Goal: Task Accomplishment & Management: Manage account settings

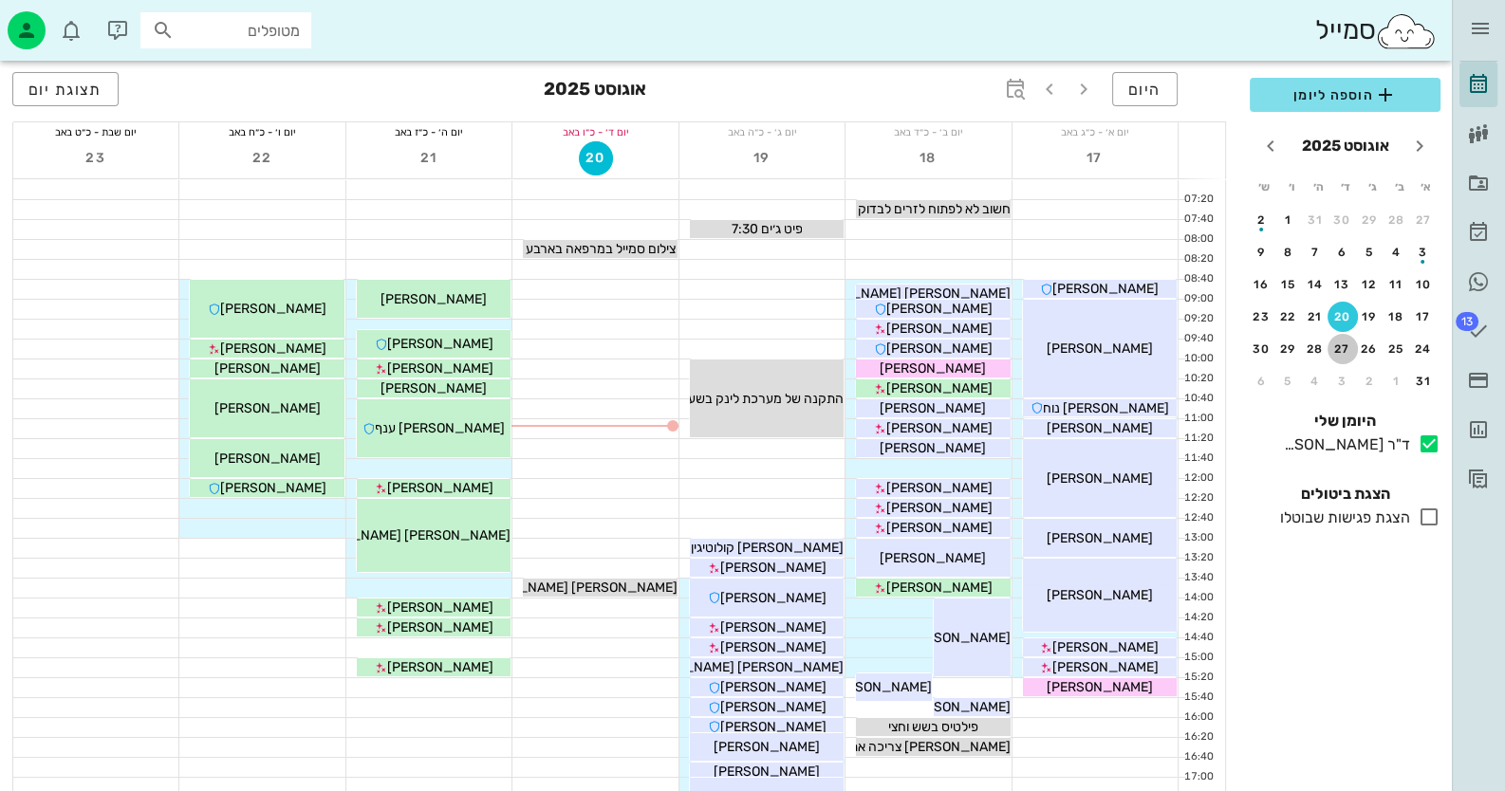
click at [1341, 345] on div "27" at bounding box center [1343, 349] width 30 height 13
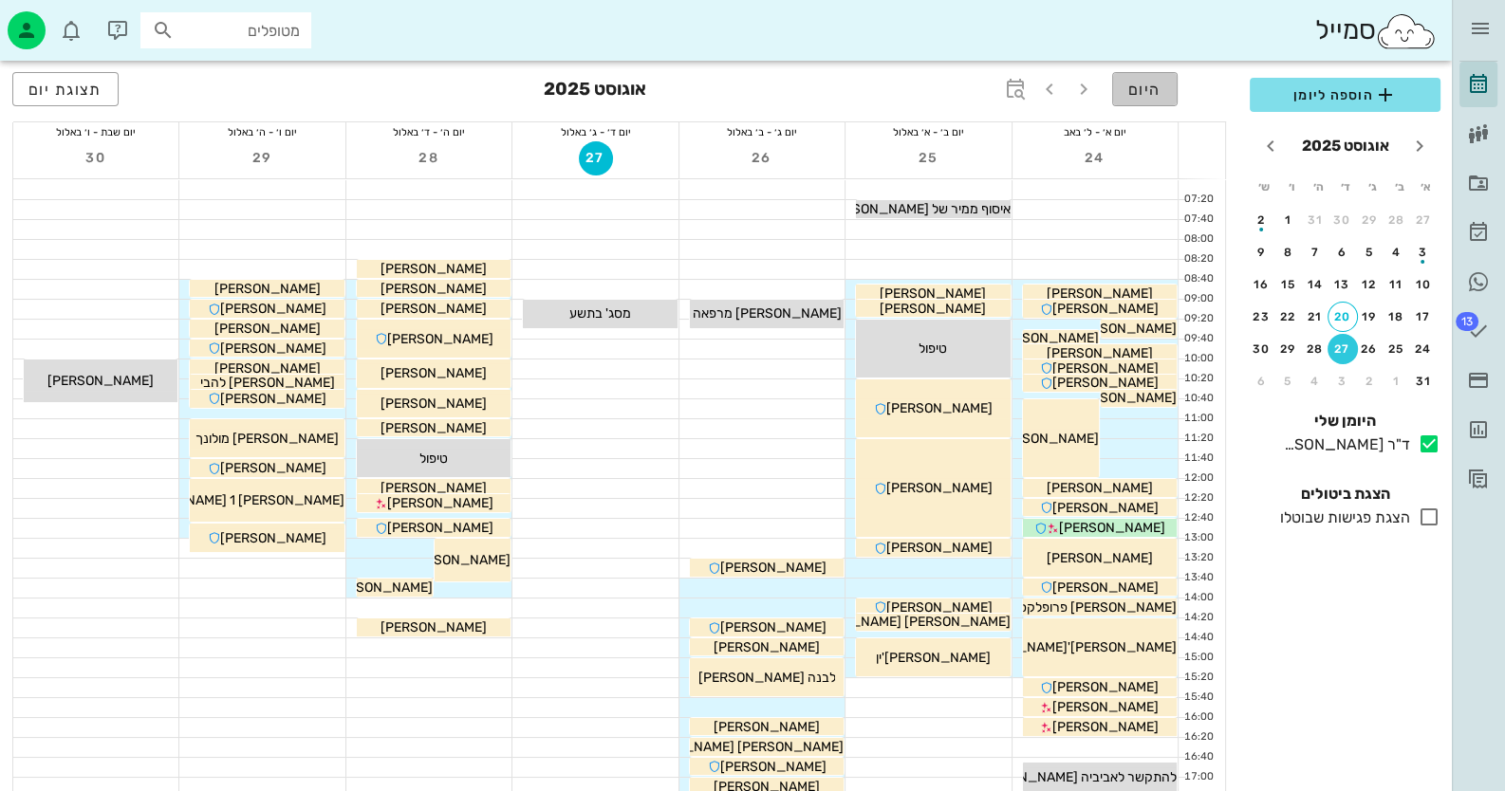
click at [1157, 93] on span "היום" at bounding box center [1144, 90] width 33 height 18
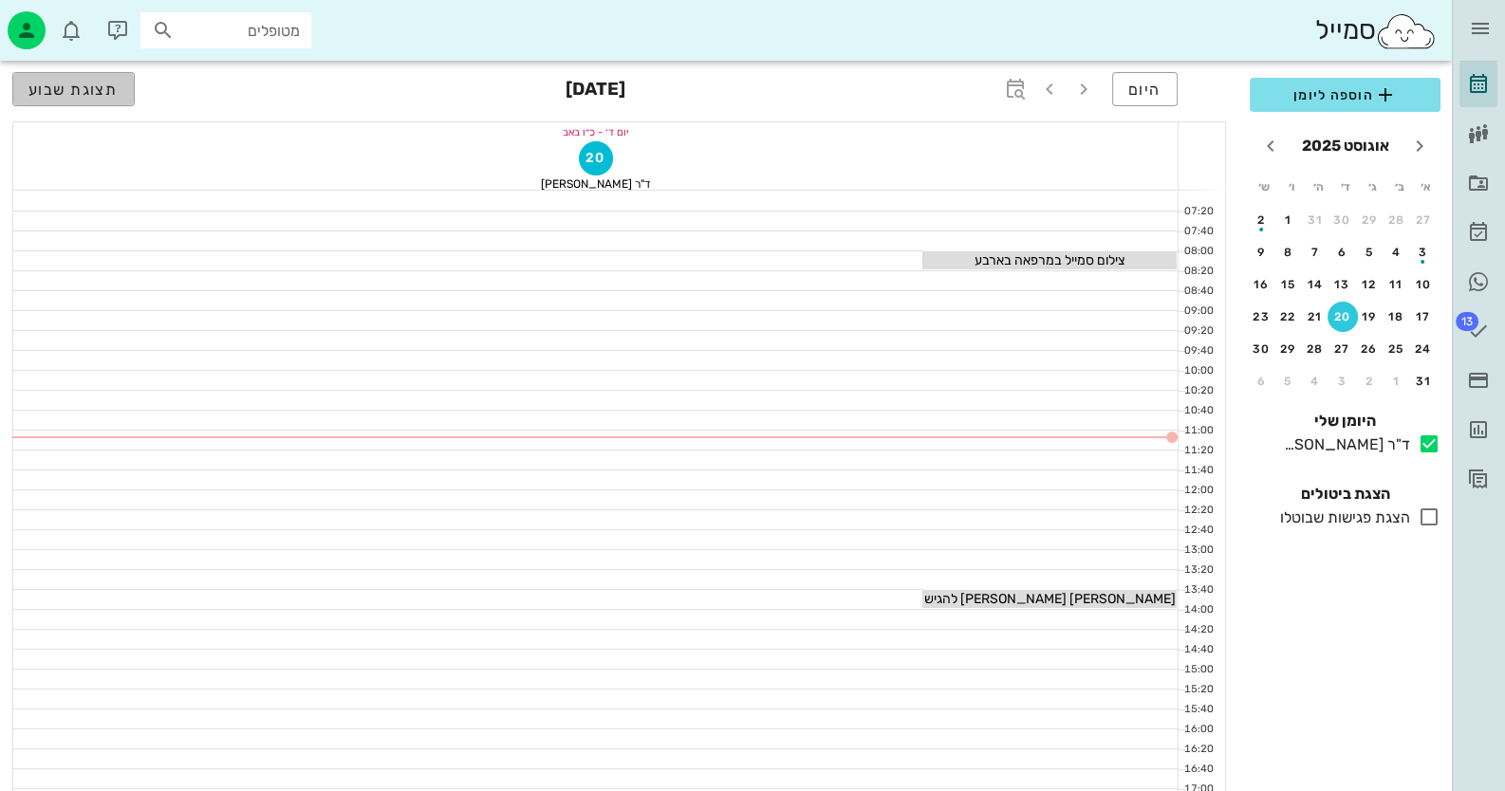
click at [116, 84] on span "תצוגת שבוע" at bounding box center [73, 90] width 90 height 18
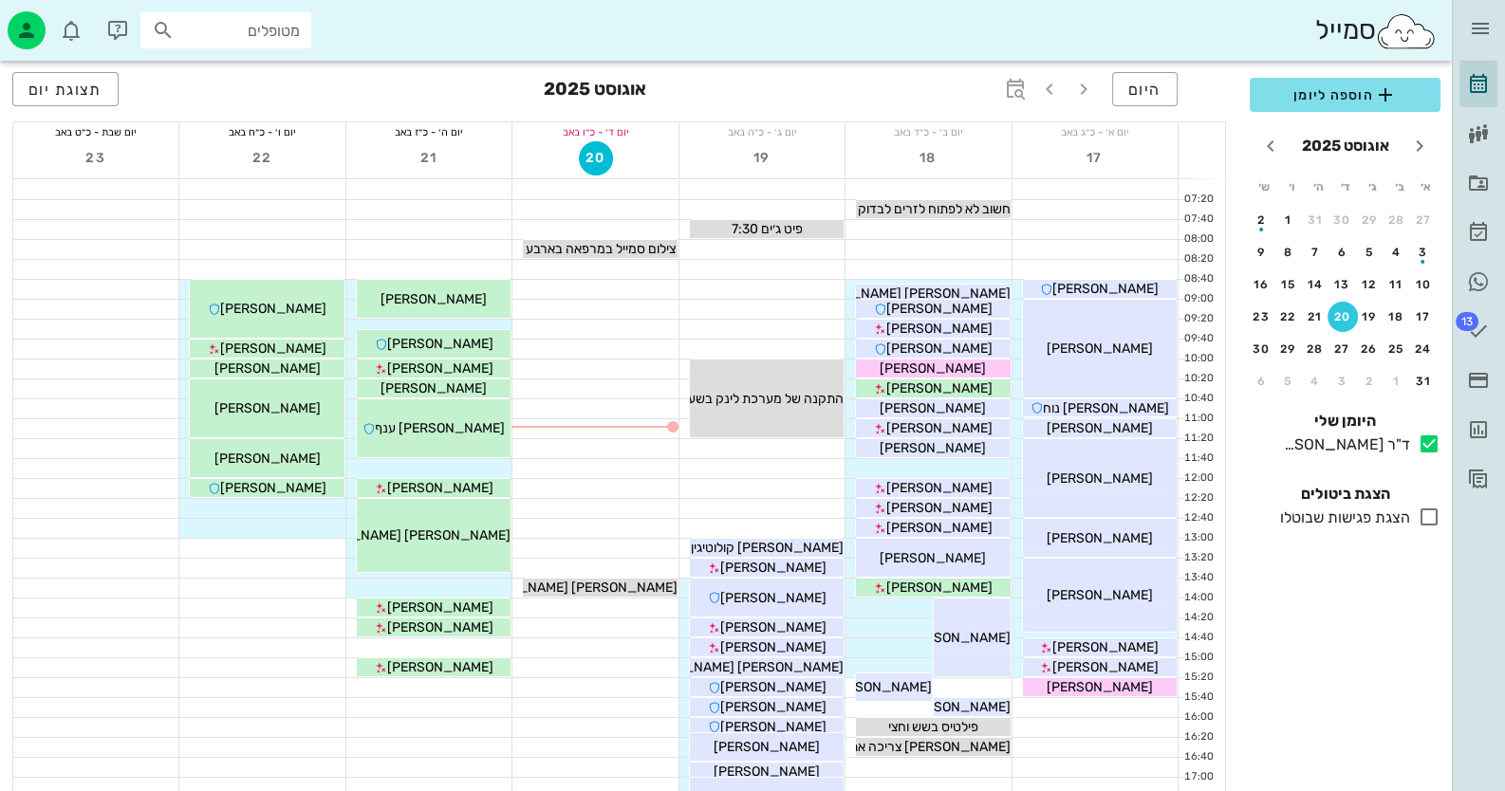
click at [225, 35] on input "מטופלים" at bounding box center [238, 30] width 121 height 25
paste input "0502596063"
type input "0502596063"
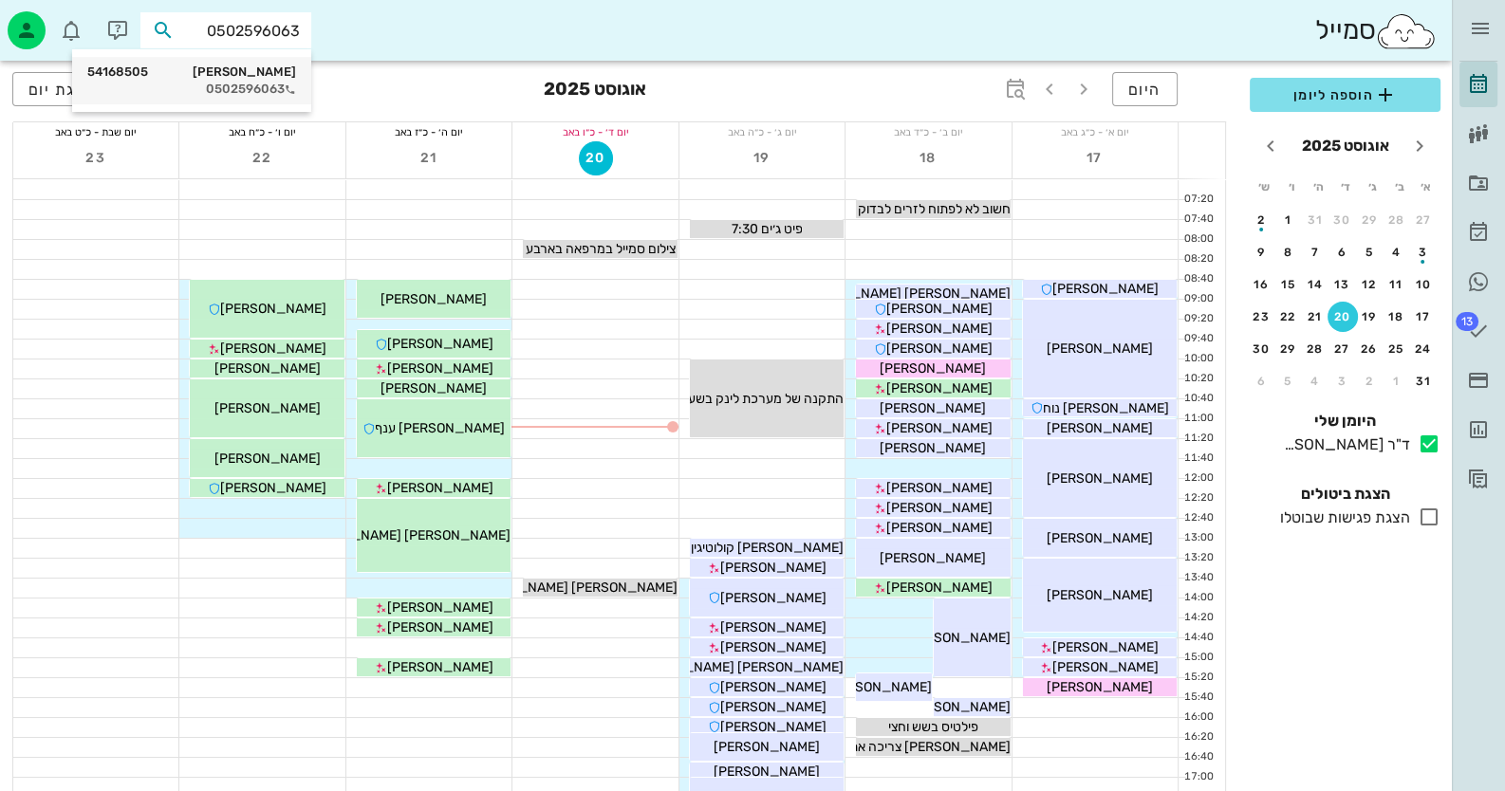
drag, startPoint x: 262, startPoint y: 78, endPoint x: 266, endPoint y: 88, distance: 11.1
click at [266, 88] on div "[PERSON_NAME] 54168505 0502596063" at bounding box center [191, 80] width 209 height 47
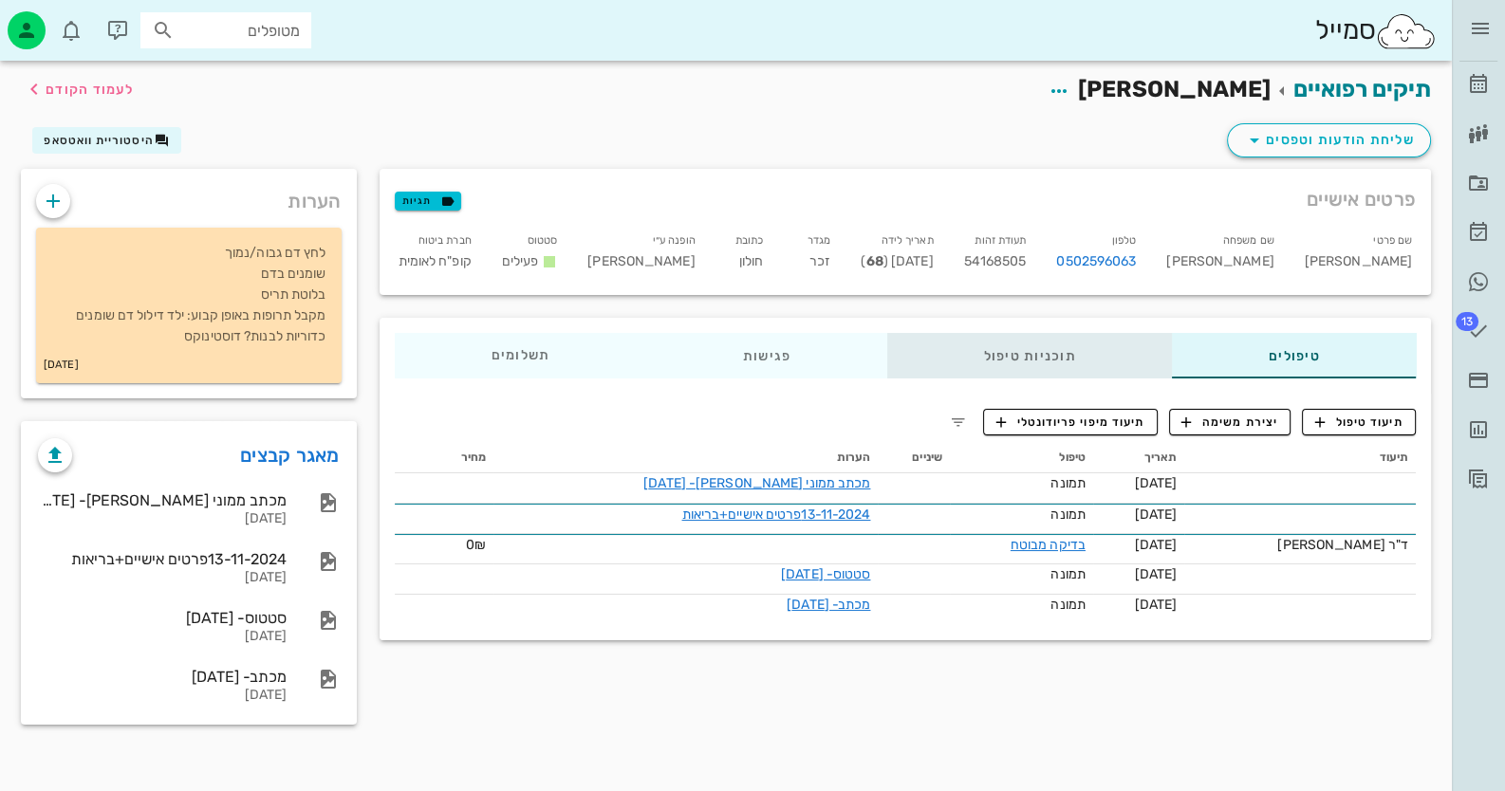
click at [1013, 353] on div "תוכניות טיפול" at bounding box center [1029, 356] width 286 height 46
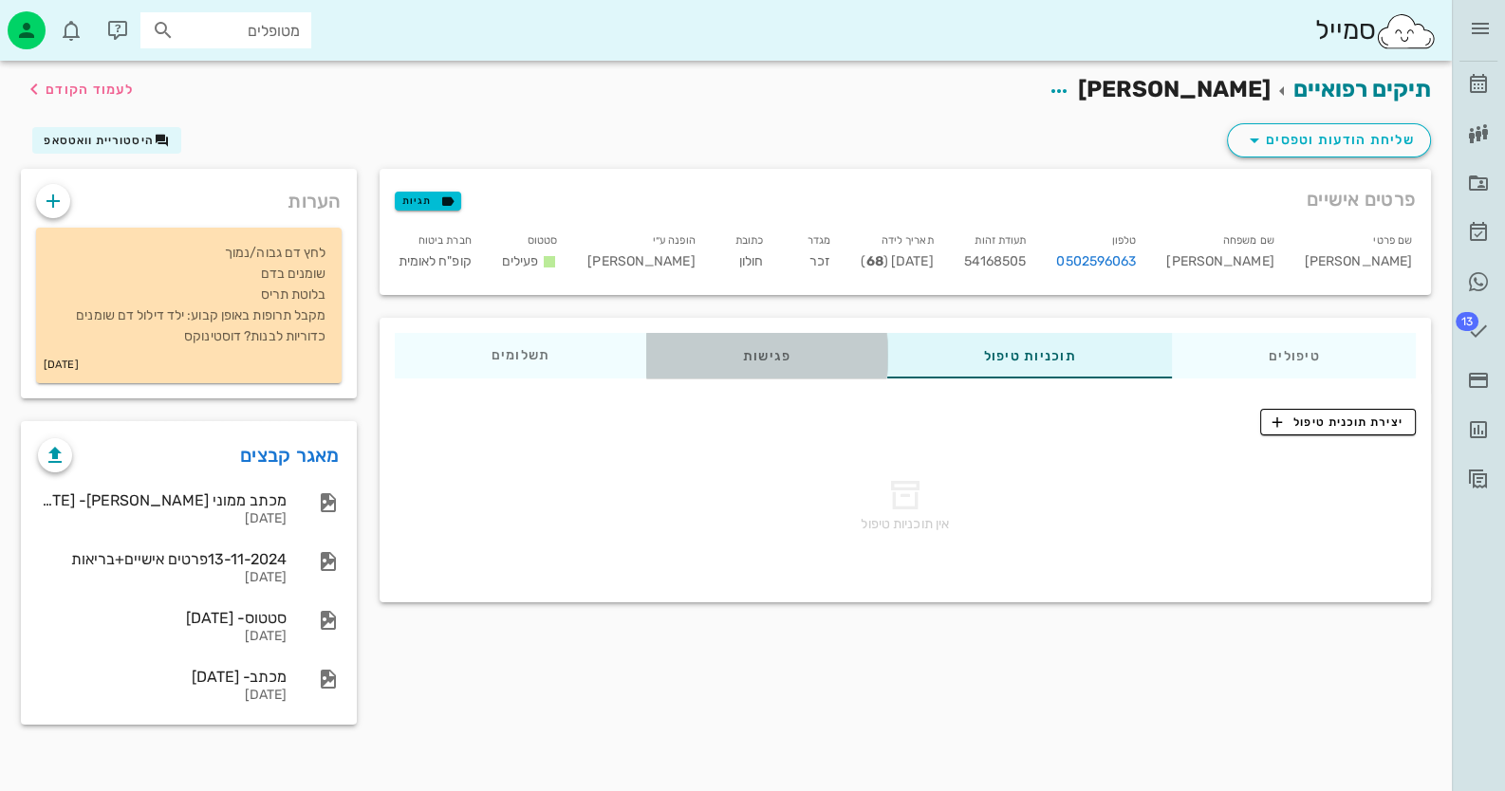
click at [739, 355] on div "פגישות" at bounding box center [766, 356] width 241 height 46
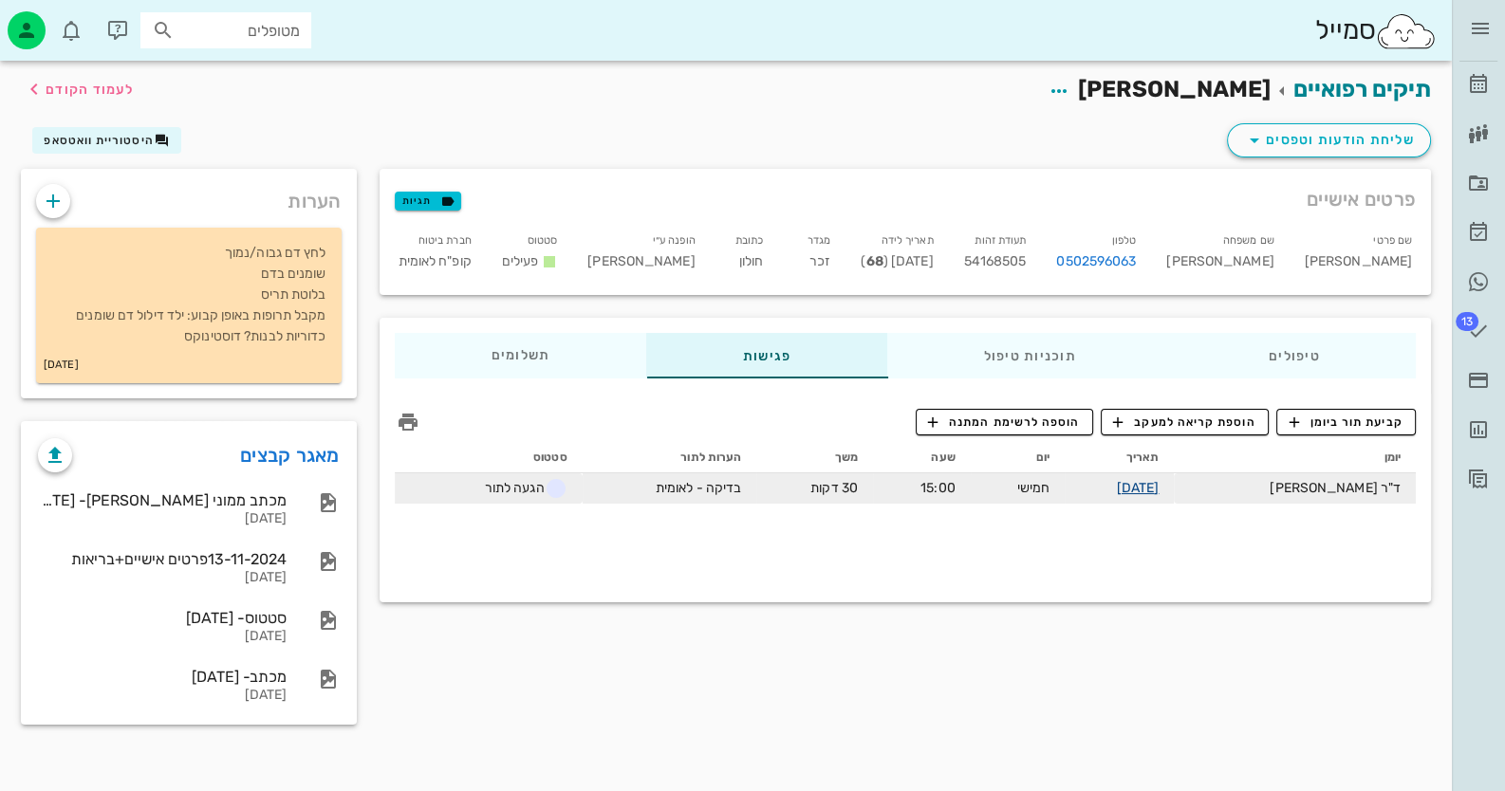
click at [1160, 489] on link "[DATE]" at bounding box center [1138, 488] width 43 height 16
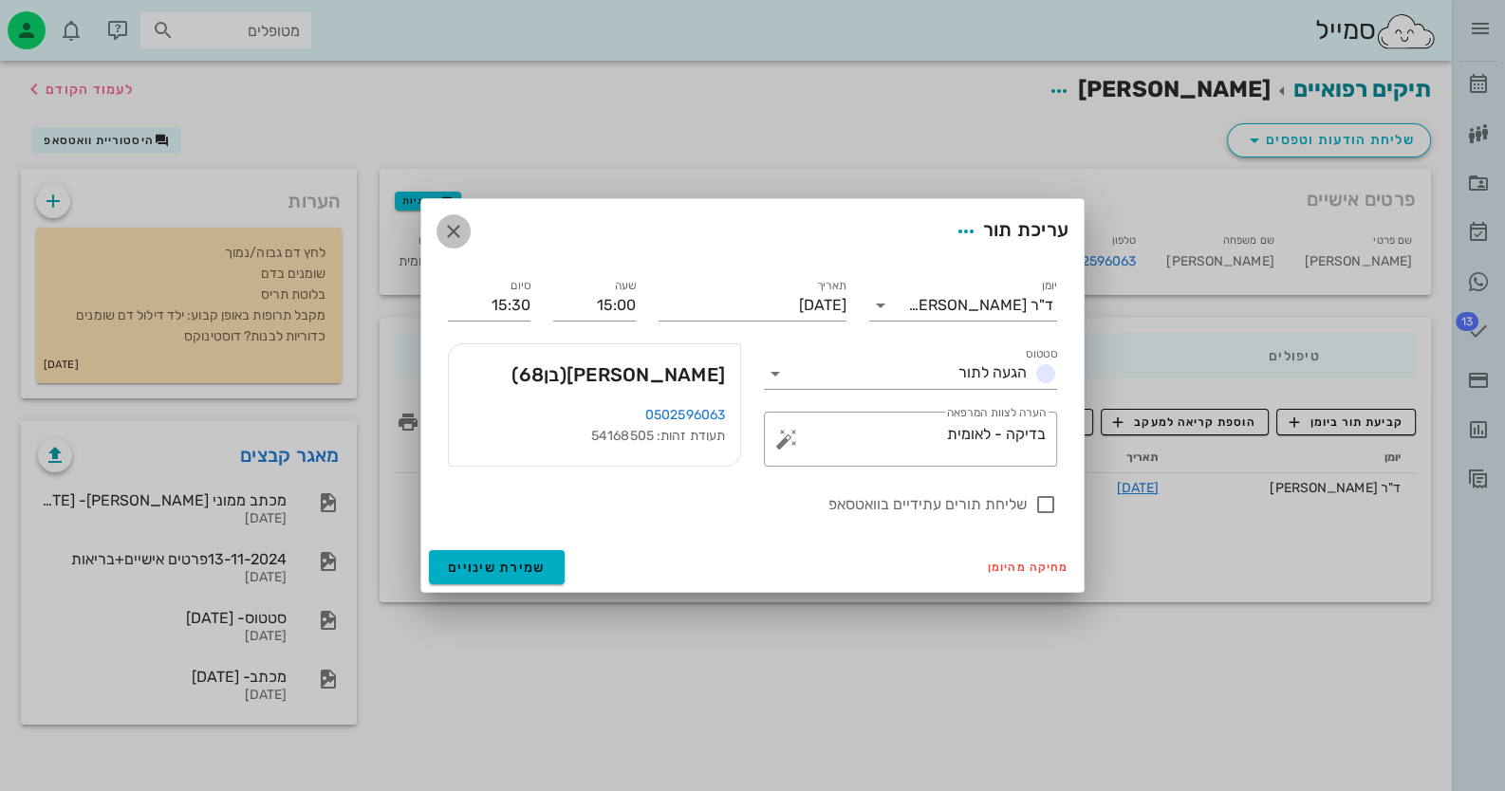
click at [455, 232] on icon "button" at bounding box center [453, 231] width 23 height 23
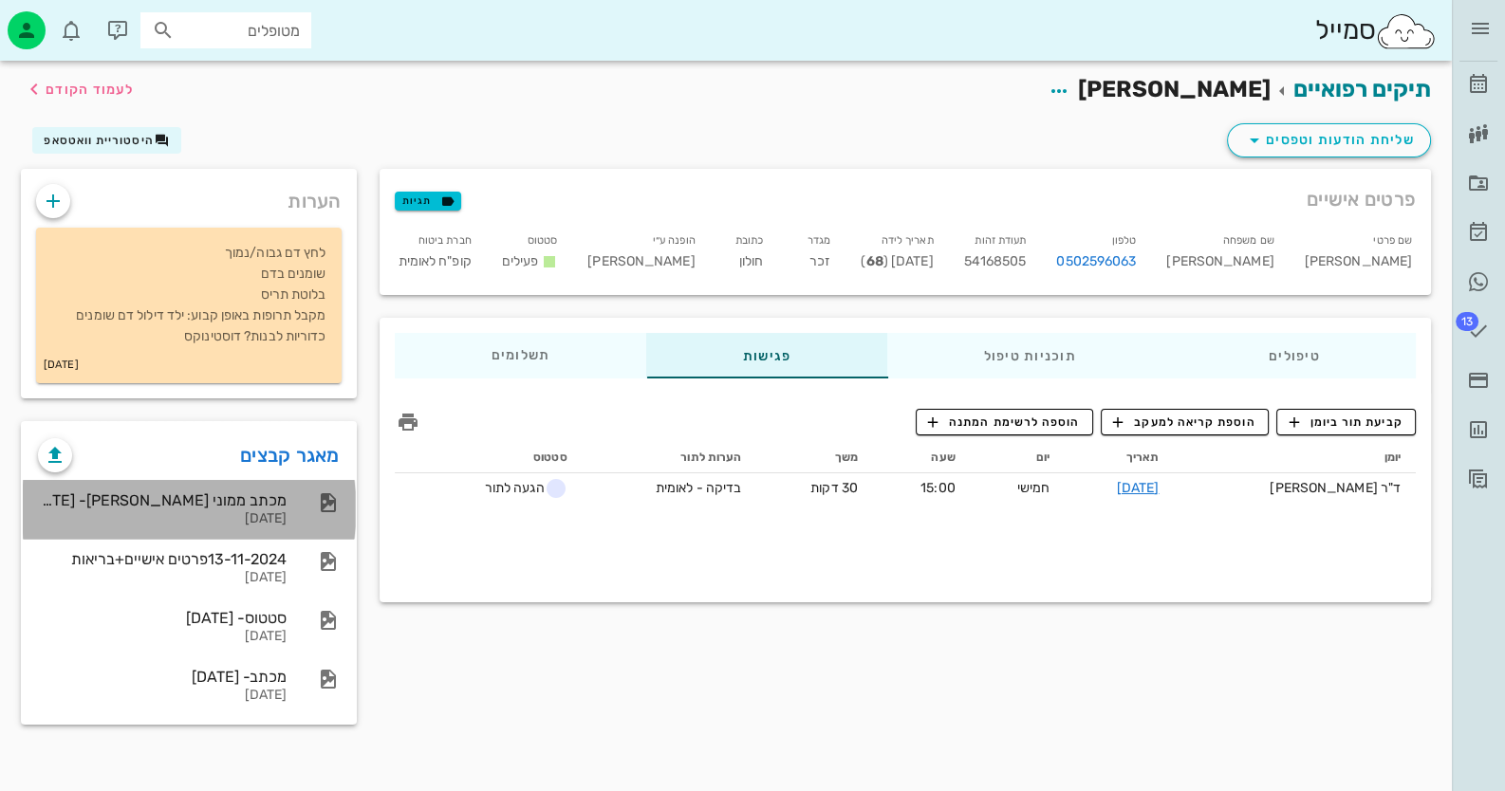
click at [278, 512] on div "[DATE]" at bounding box center [162, 520] width 249 height 16
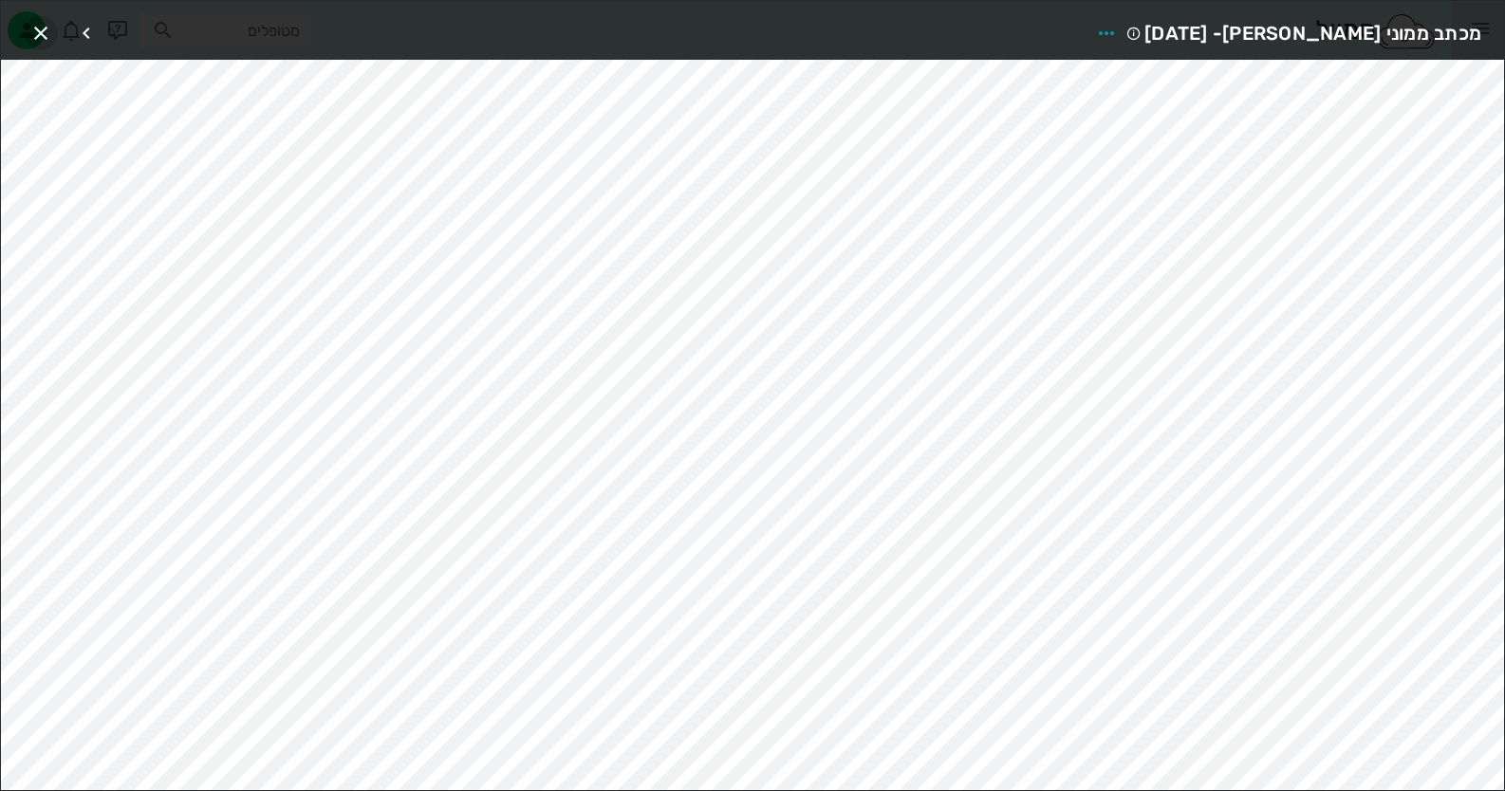
click at [40, 35] on icon "button" at bounding box center [40, 33] width 23 height 23
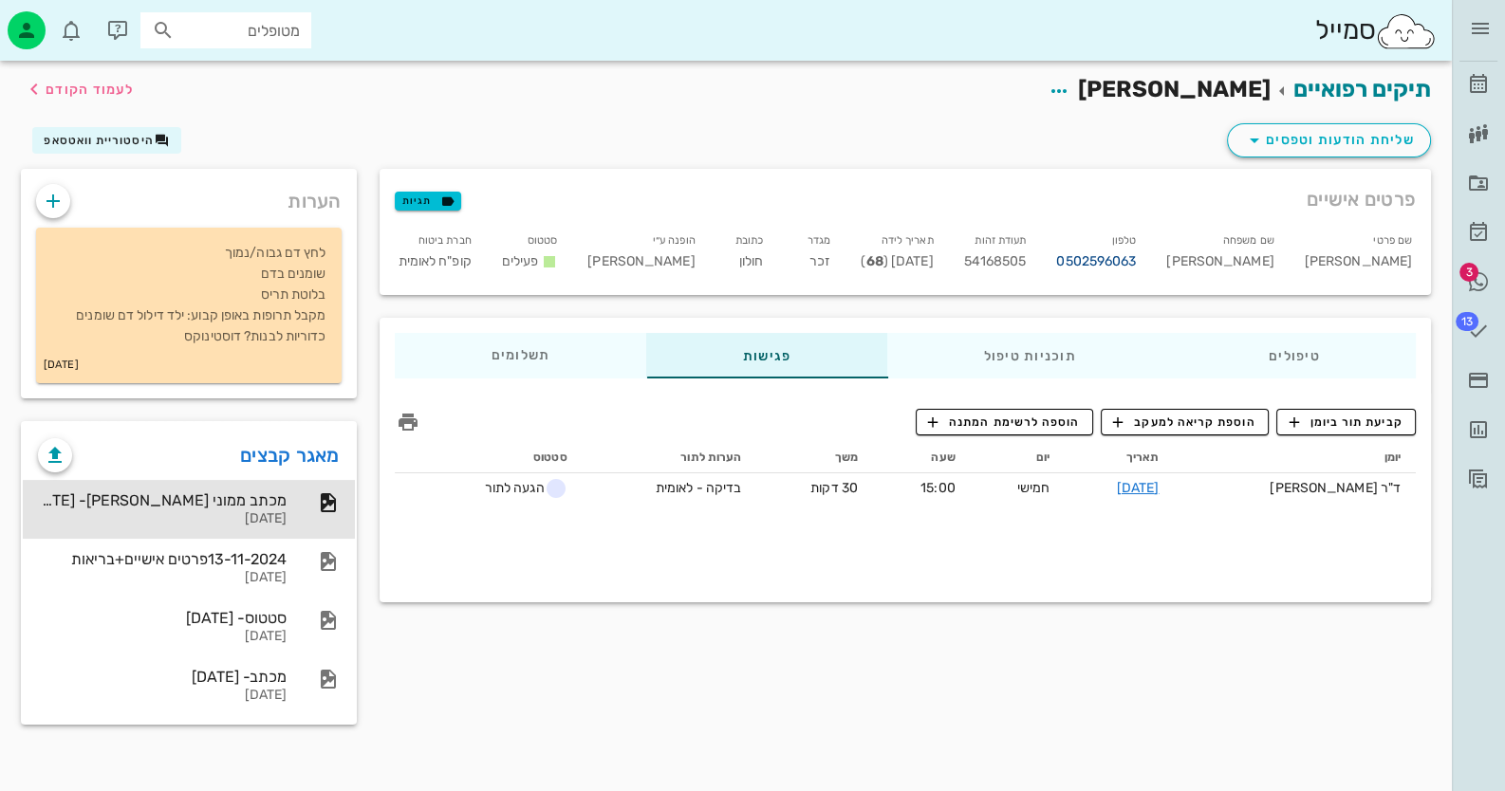
click at [1136, 258] on link "0502596063" at bounding box center [1096, 261] width 80 height 21
click at [1484, 276] on icon at bounding box center [1478, 281] width 23 height 23
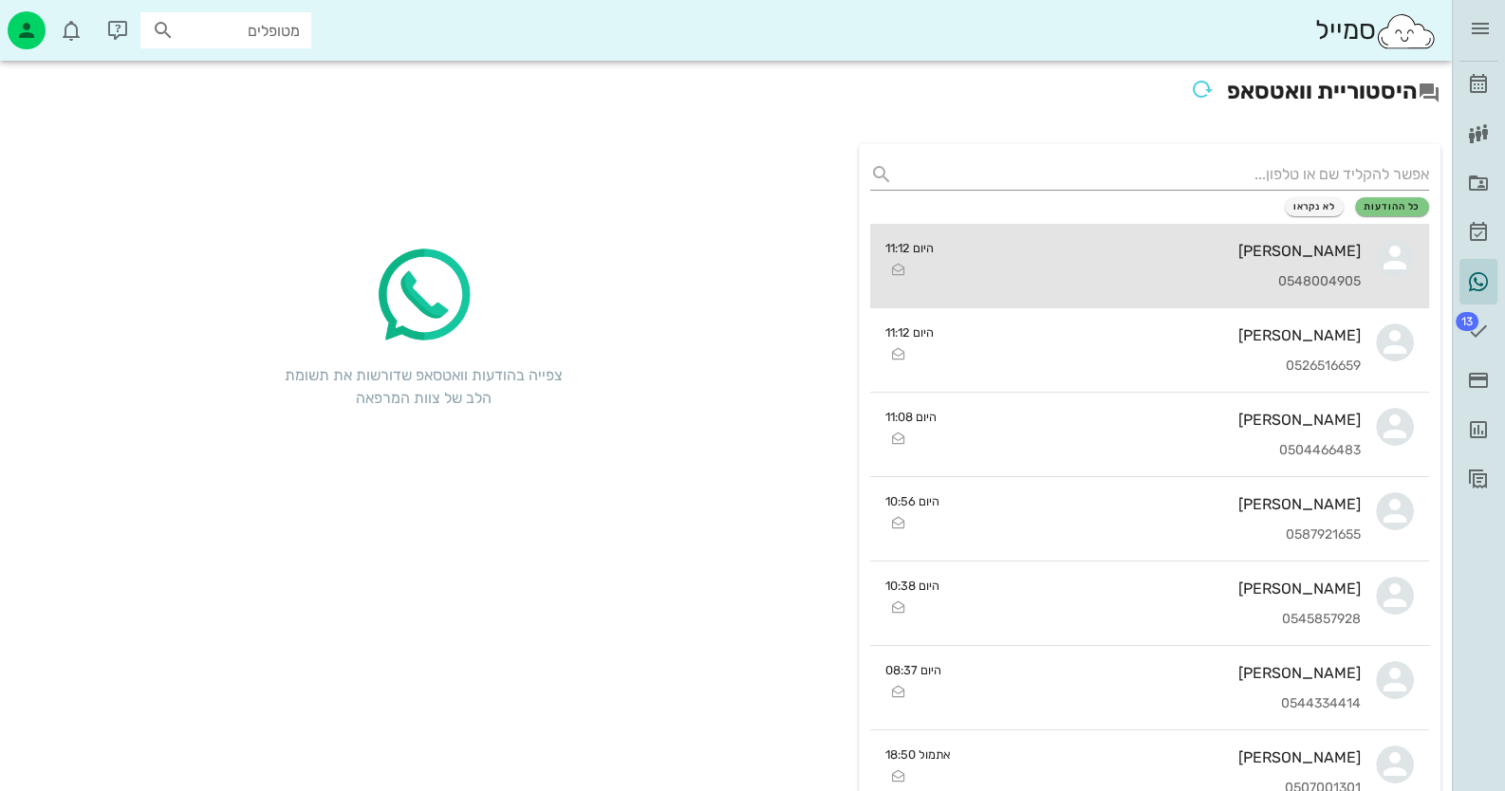
click at [1253, 255] on div "[PERSON_NAME]" at bounding box center [1155, 251] width 413 height 18
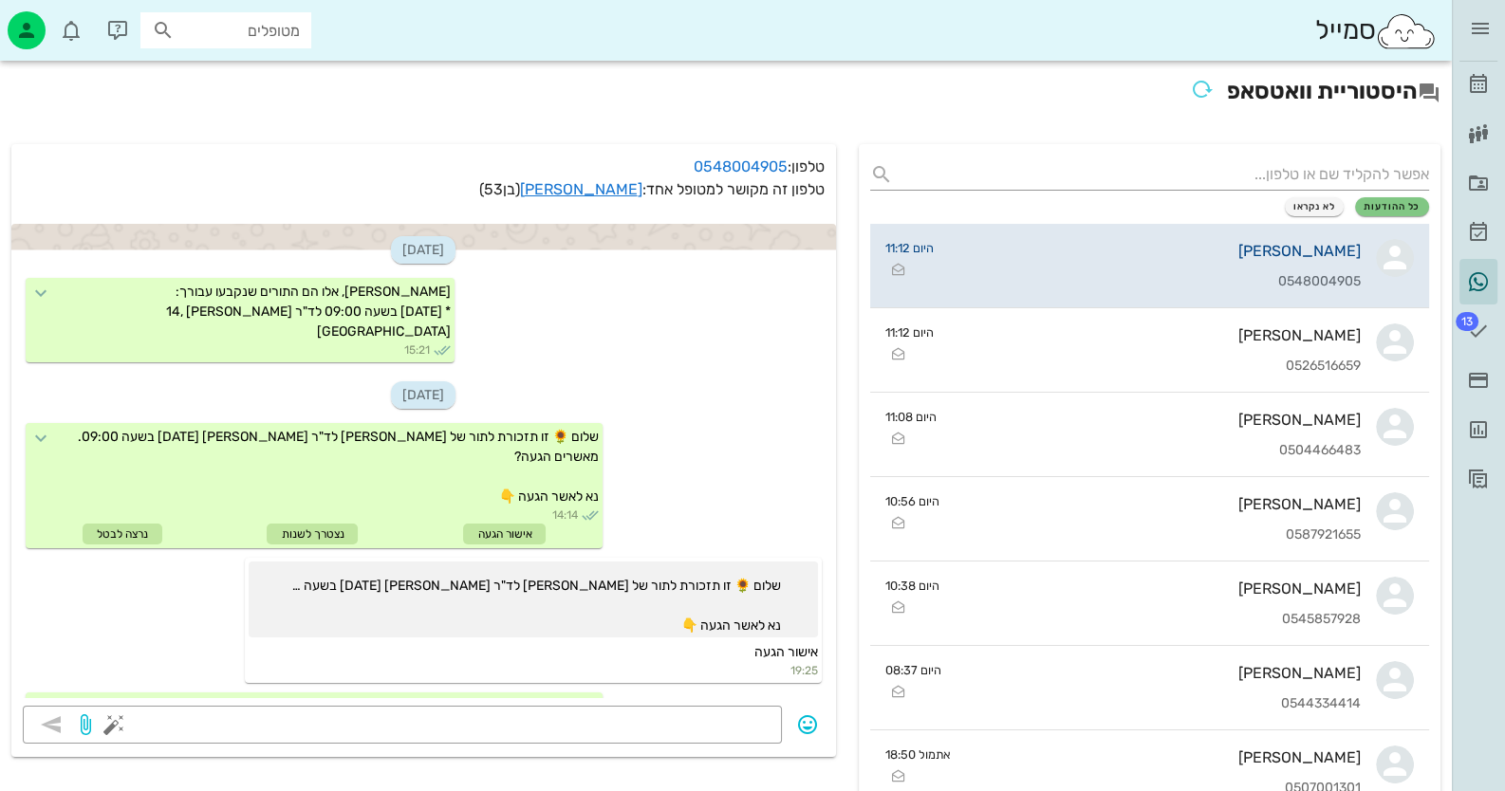
scroll to position [822, 0]
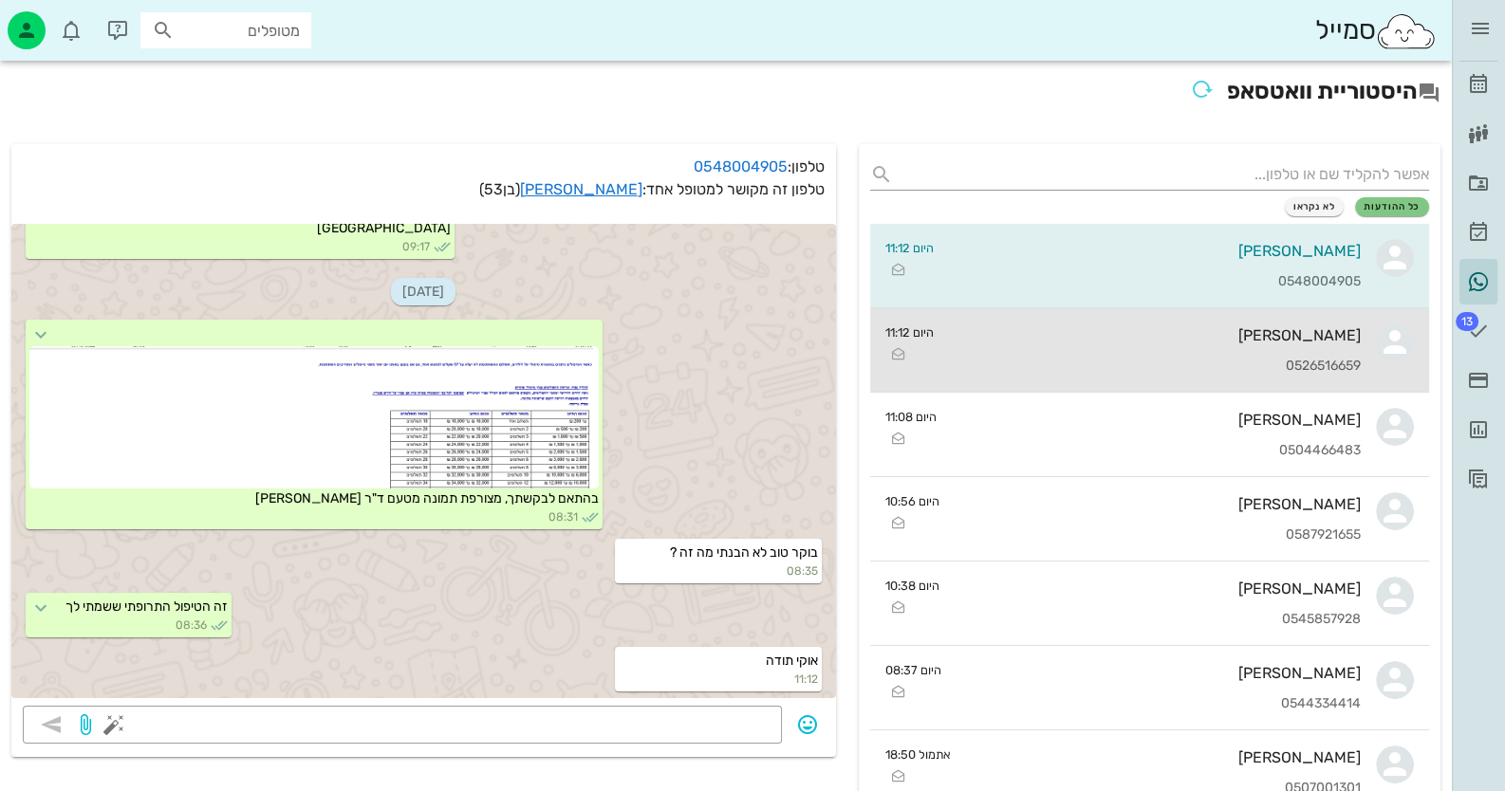
click at [1267, 343] on div "[PERSON_NAME]" at bounding box center [1155, 335] width 413 height 18
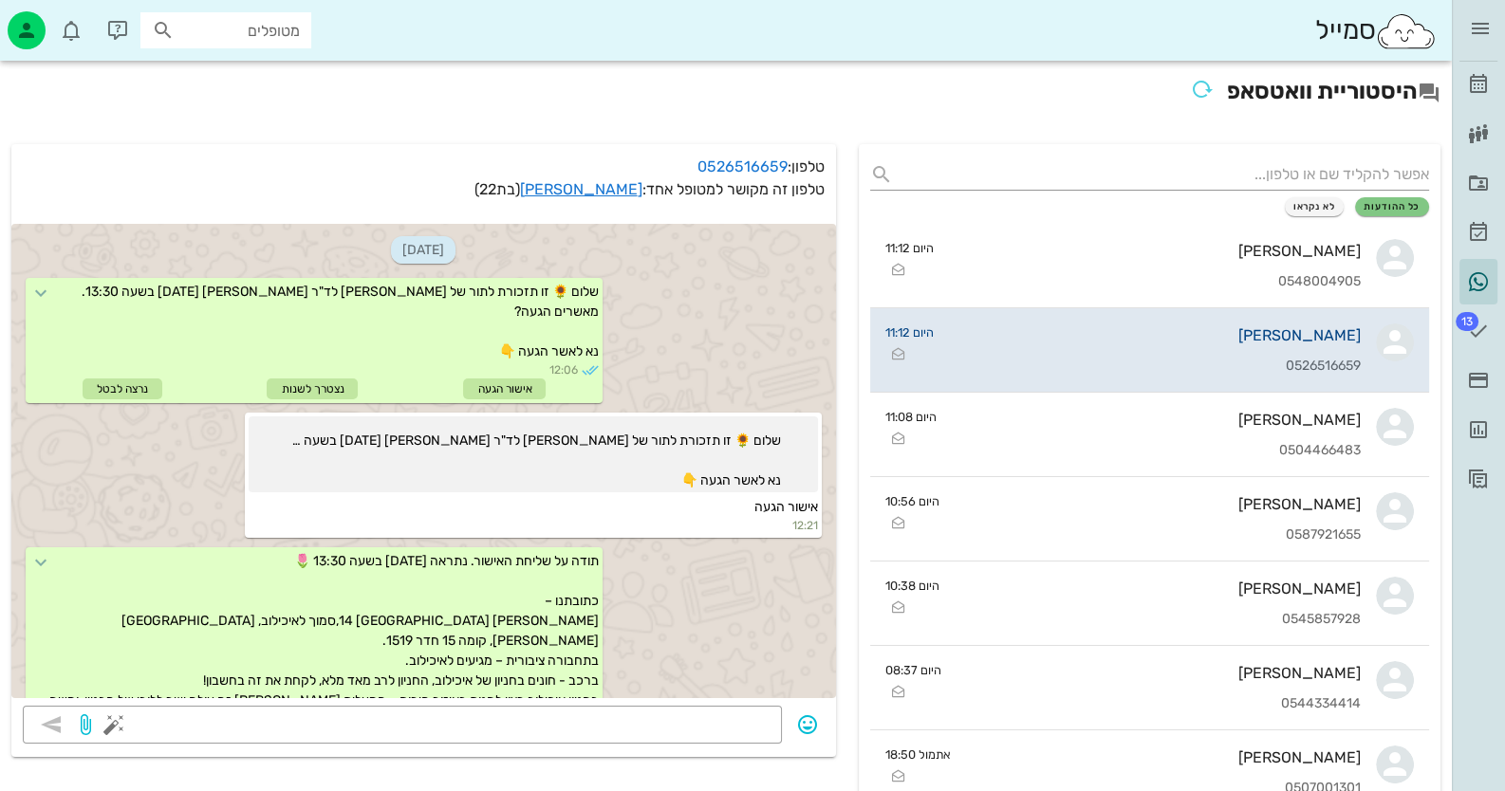
scroll to position [3121, 0]
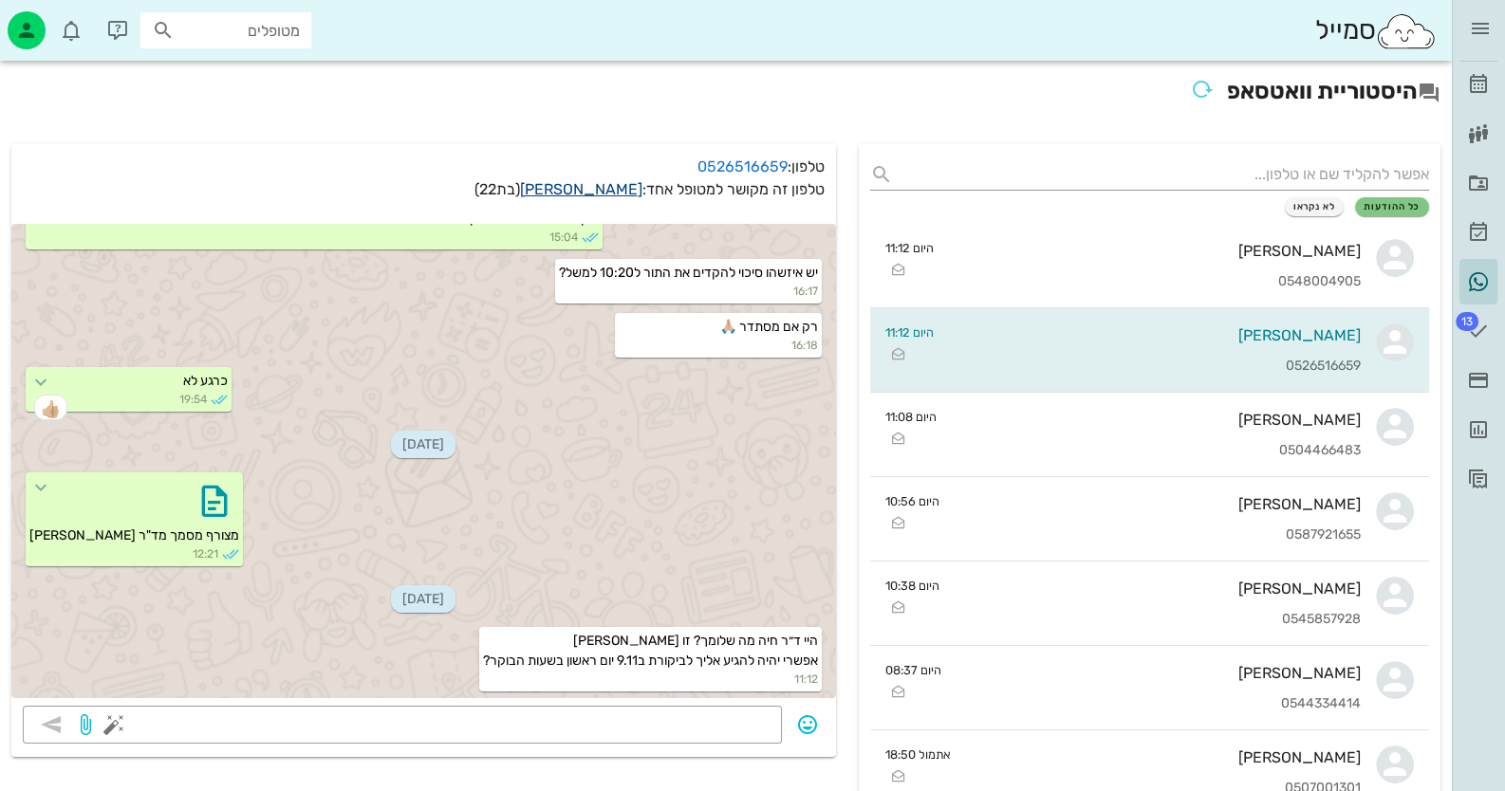
click at [610, 189] on link "[PERSON_NAME]" at bounding box center [581, 189] width 122 height 18
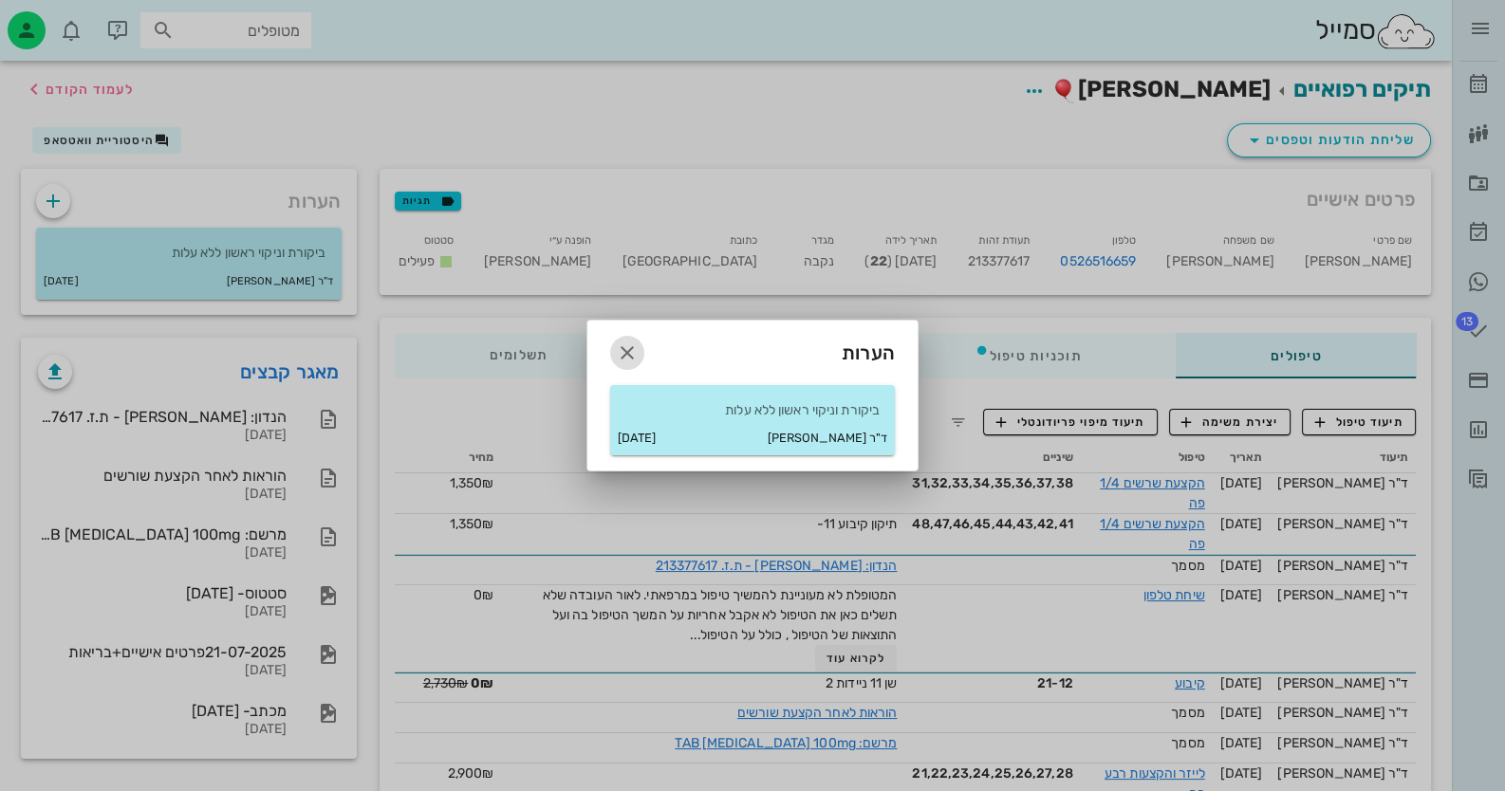
click at [622, 354] on icon "button" at bounding box center [627, 353] width 23 height 23
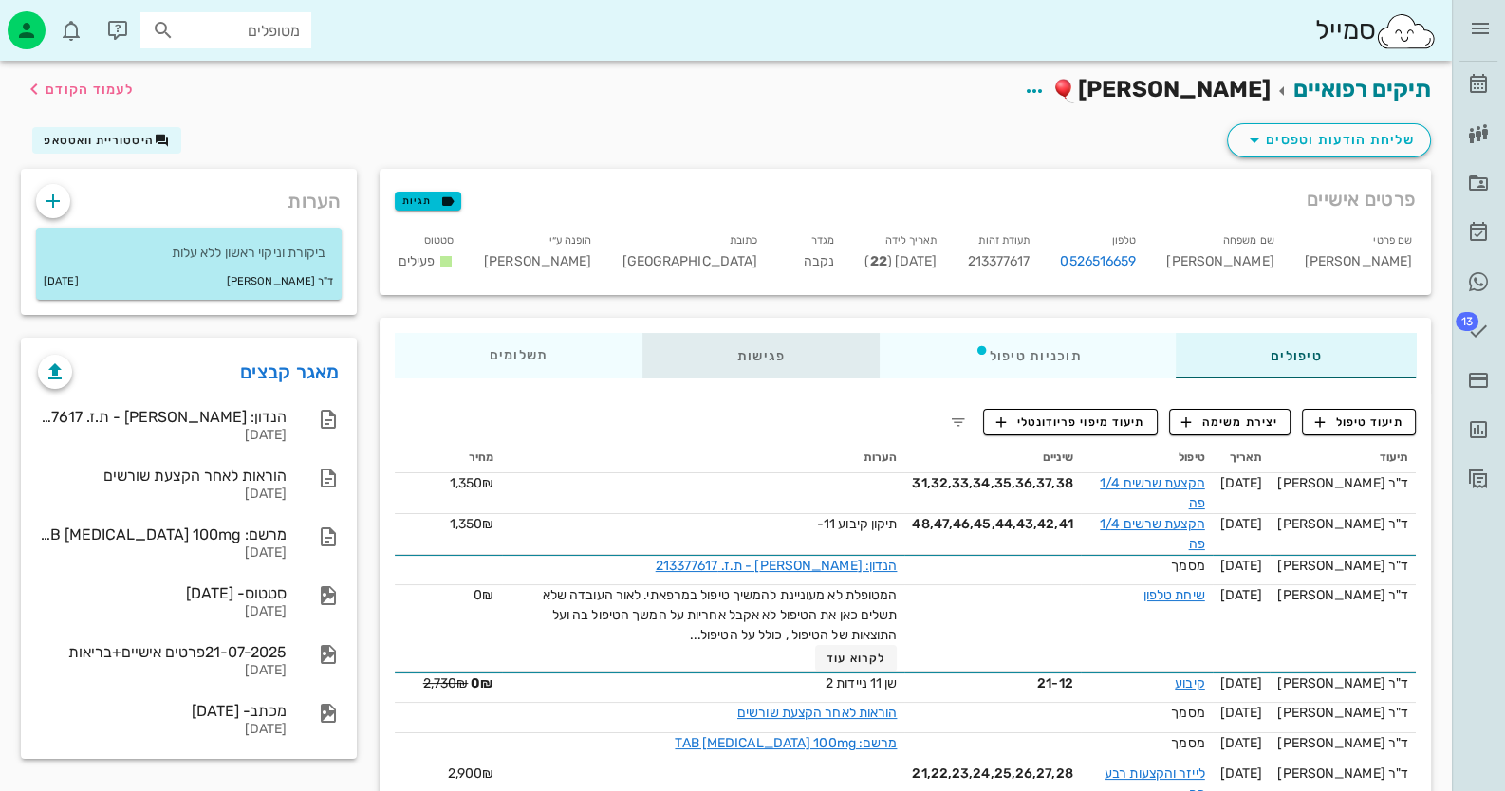
click at [762, 354] on div "פגישות" at bounding box center [760, 356] width 237 height 46
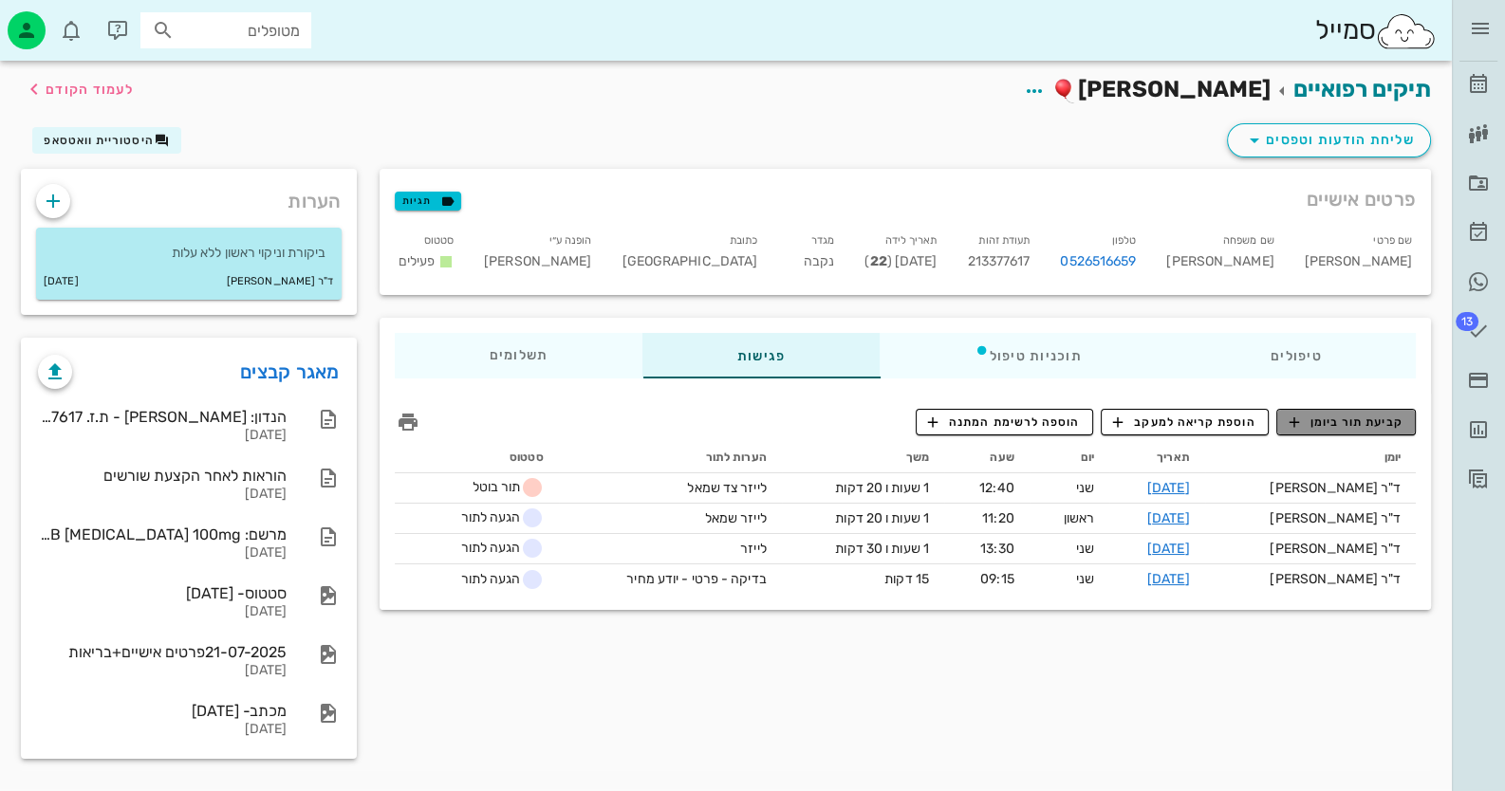
click at [1341, 421] on span "קביעת תור ביומן" at bounding box center [1346, 422] width 114 height 17
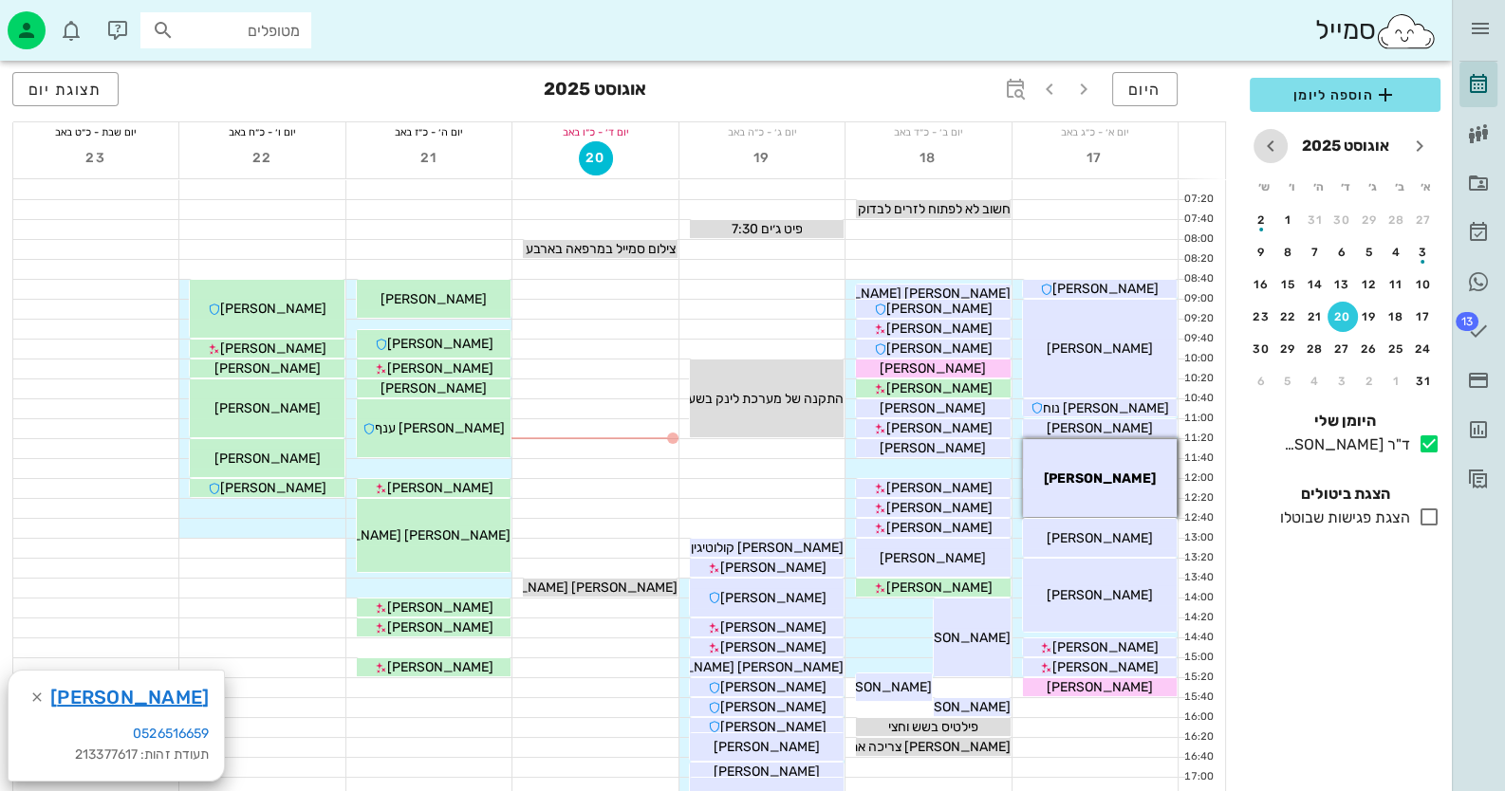
click at [1270, 151] on icon "חודש הבא" at bounding box center [1270, 146] width 23 height 23
click at [1266, 151] on icon "חודש הבא" at bounding box center [1270, 146] width 23 height 23
click at [1263, 152] on icon "חודש הבא" at bounding box center [1270, 146] width 23 height 23
click at [1417, 279] on div "9" at bounding box center [1423, 284] width 30 height 13
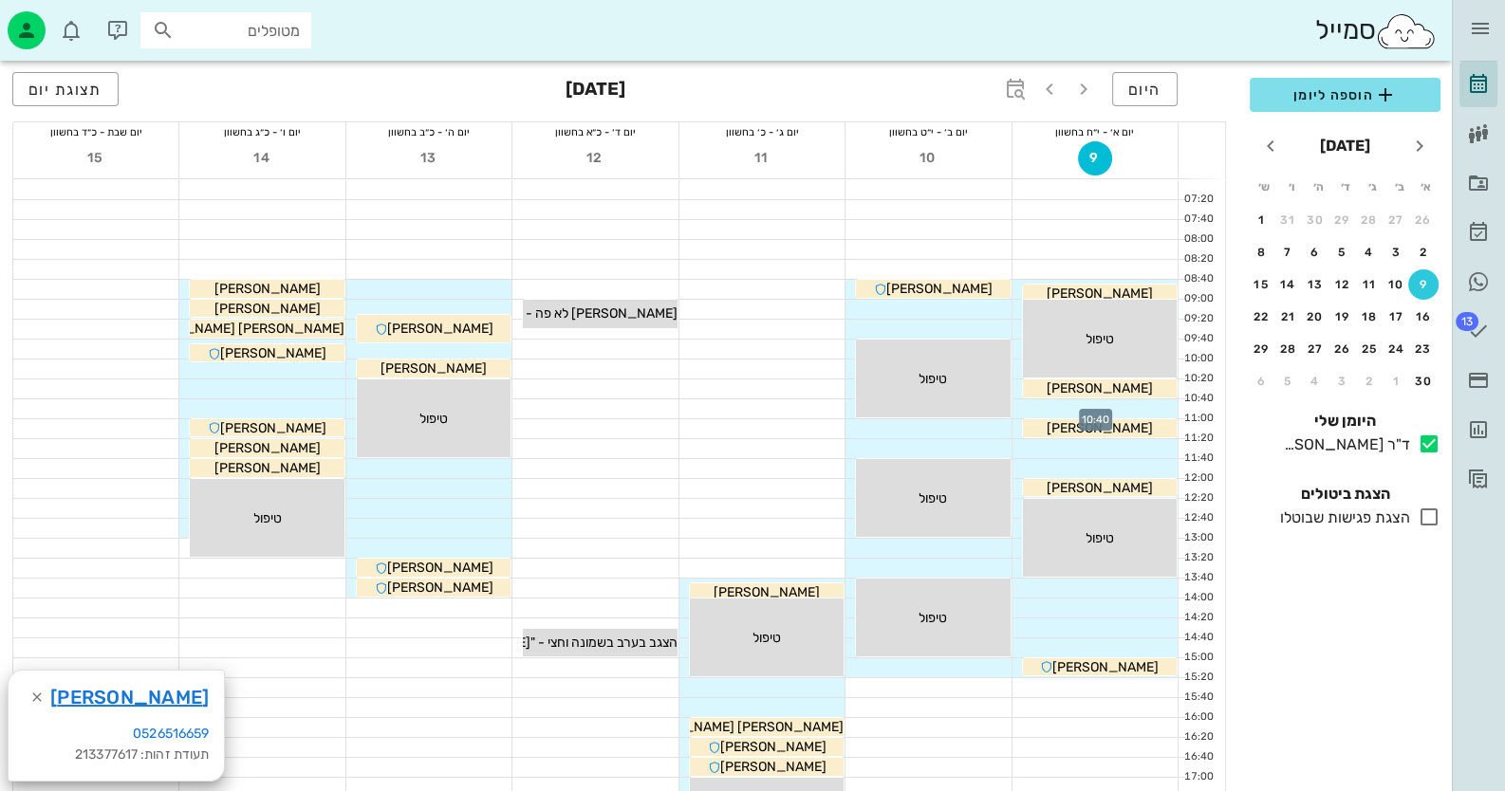
click at [1146, 405] on div at bounding box center [1095, 409] width 165 height 19
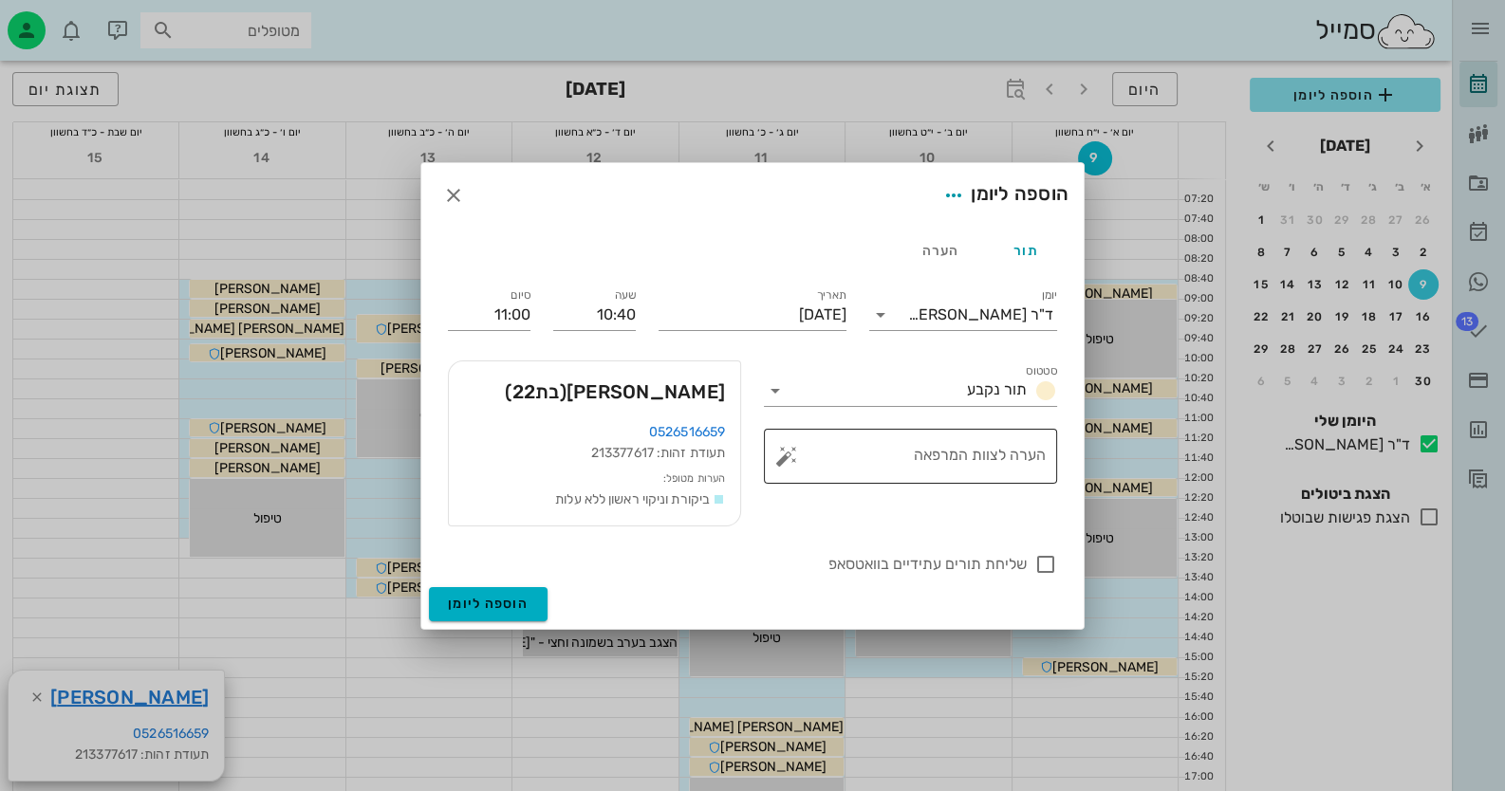
click at [792, 461] on button "button" at bounding box center [786, 456] width 23 height 23
click at [897, 301] on div "ביקורת" at bounding box center [868, 294] width 140 height 49
type textarea "ביקורת"
click at [1049, 563] on div at bounding box center [1046, 565] width 32 height 32
checkbox input "true"
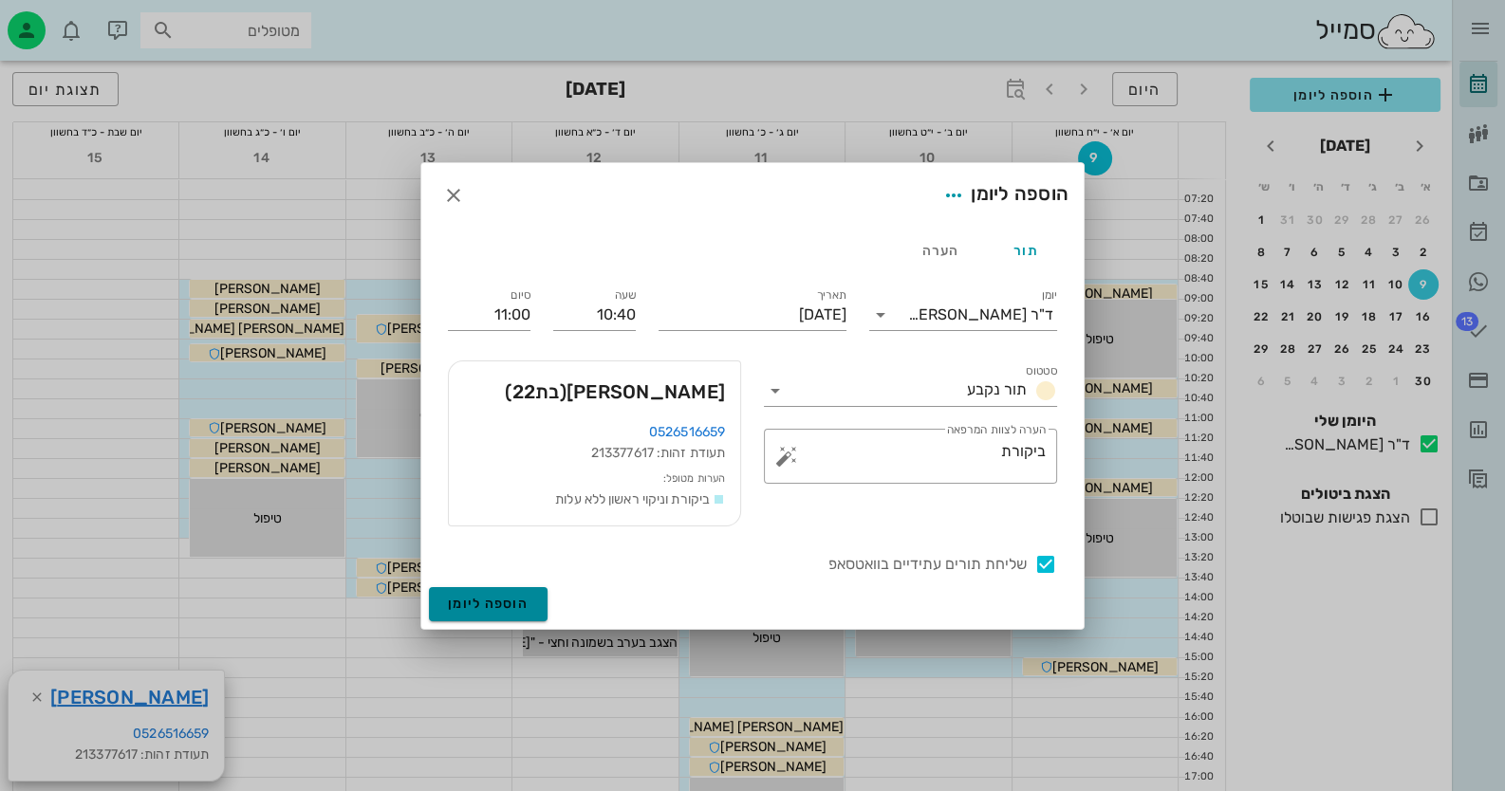
click at [538, 592] on button "הוספה ליומן" at bounding box center [488, 604] width 119 height 34
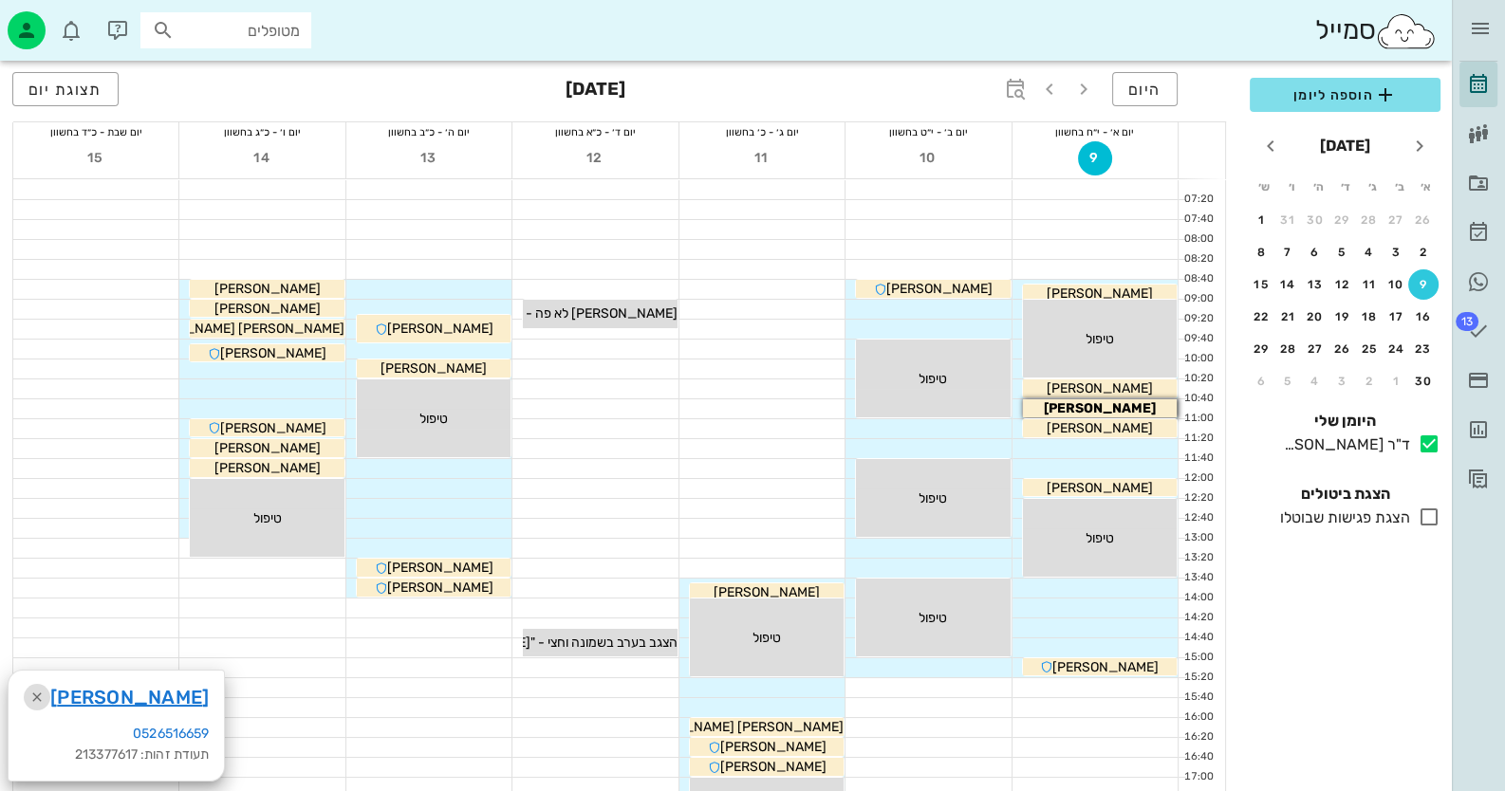
click at [41, 697] on icon "button" at bounding box center [37, 697] width 23 height 23
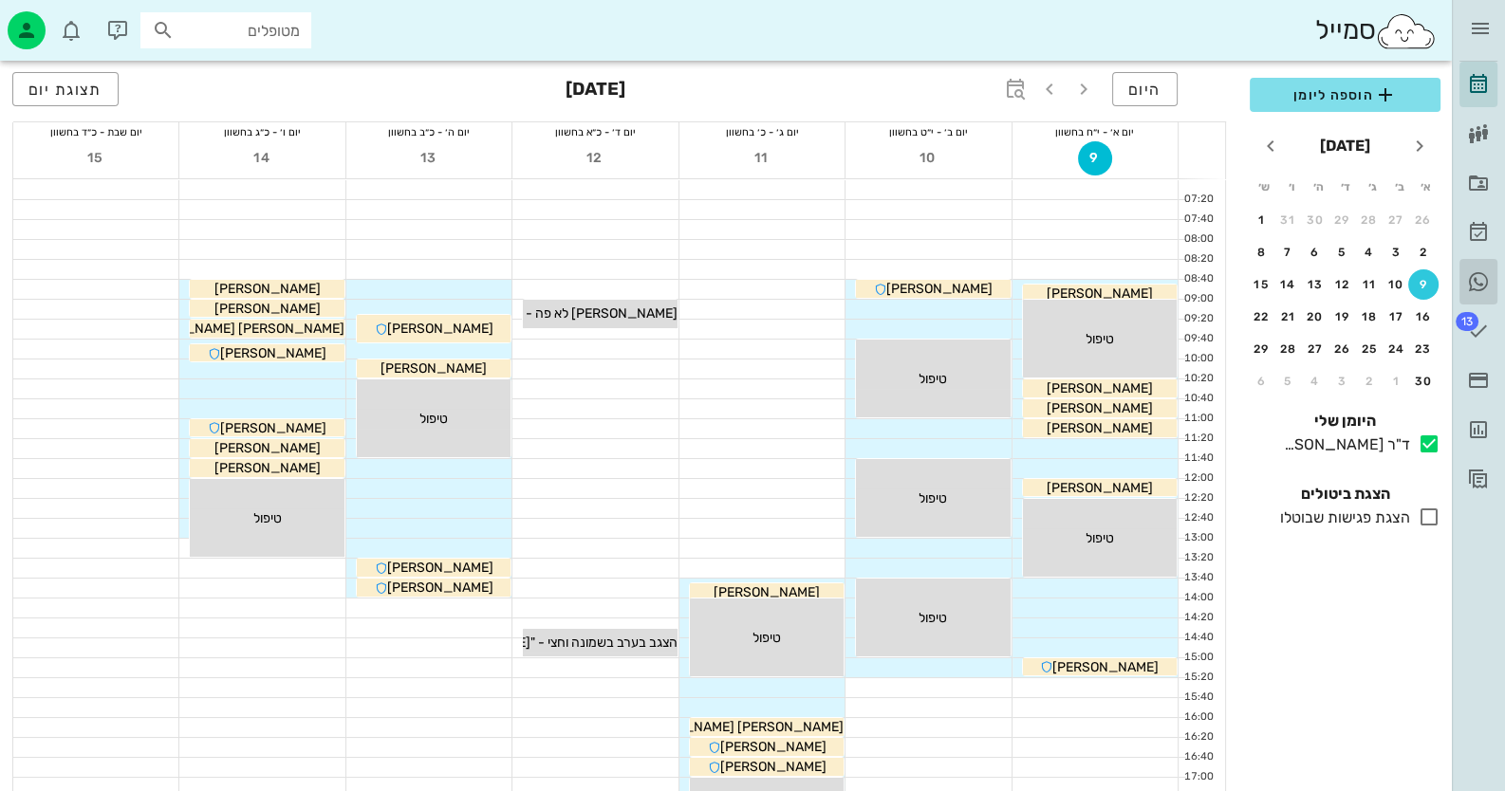
click at [1474, 287] on icon at bounding box center [1478, 281] width 23 height 23
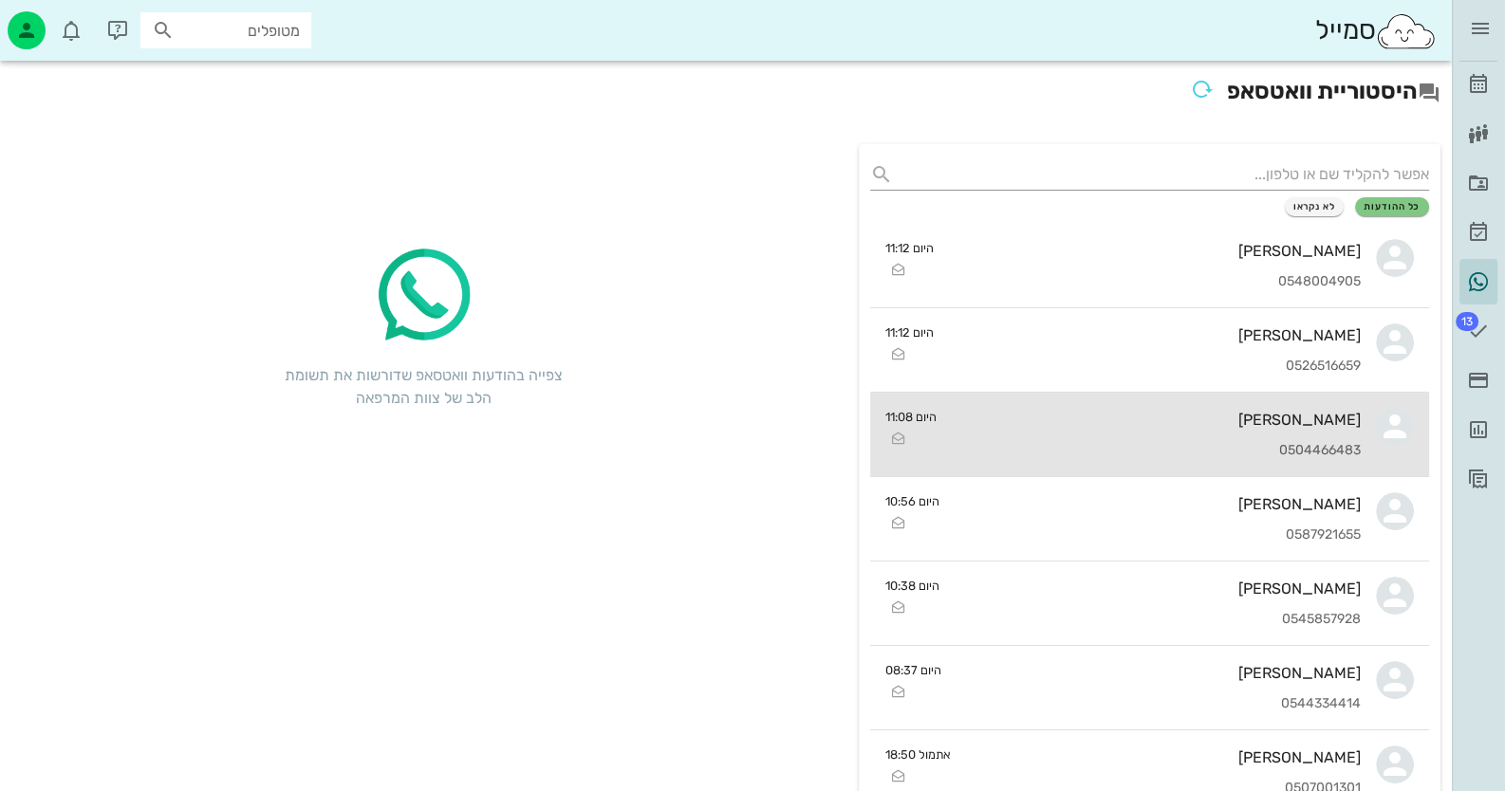
click at [1305, 433] on div "[PERSON_NAME] 0504466483" at bounding box center [1157, 435] width 410 height 84
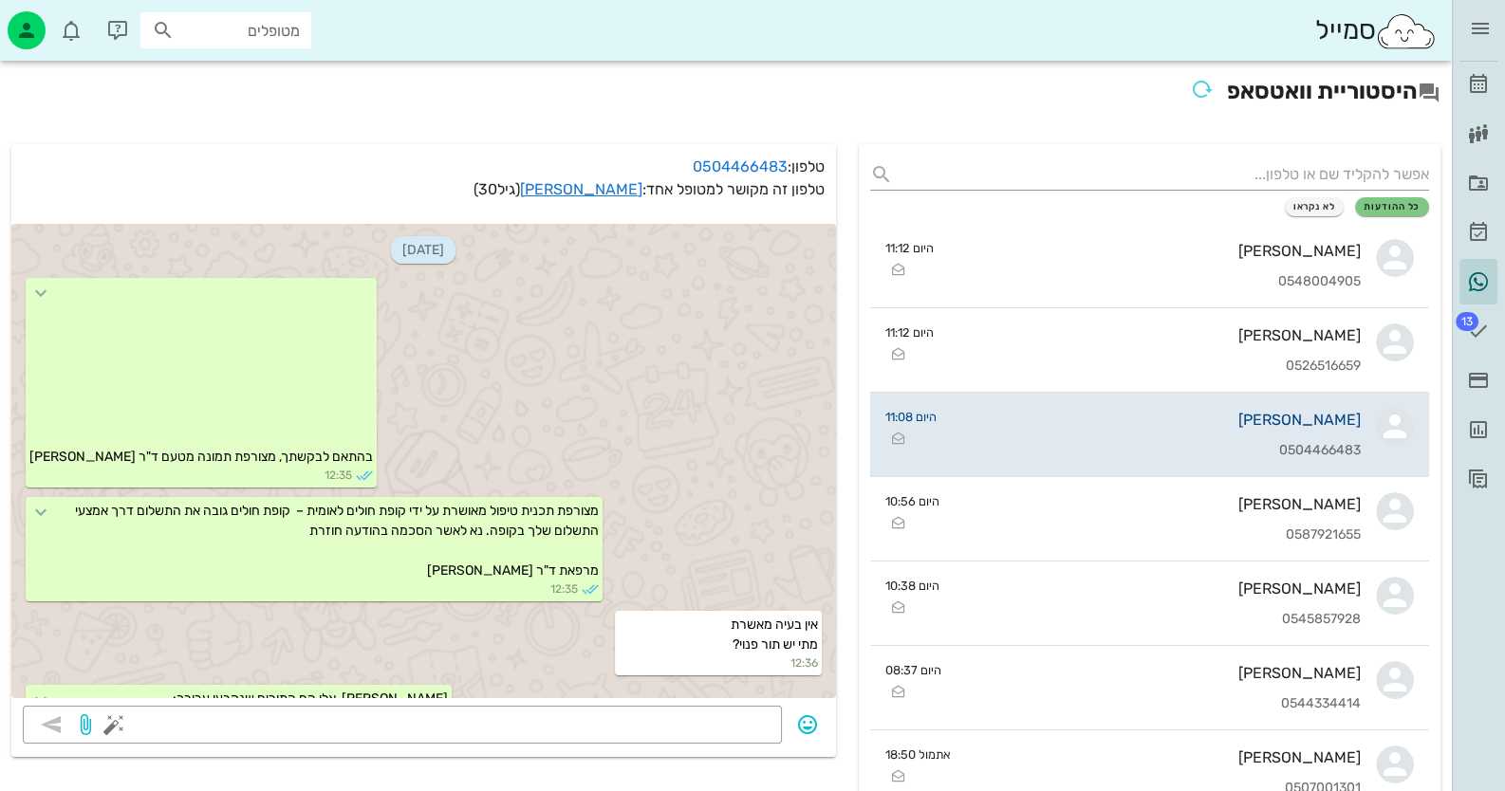
scroll to position [900, 0]
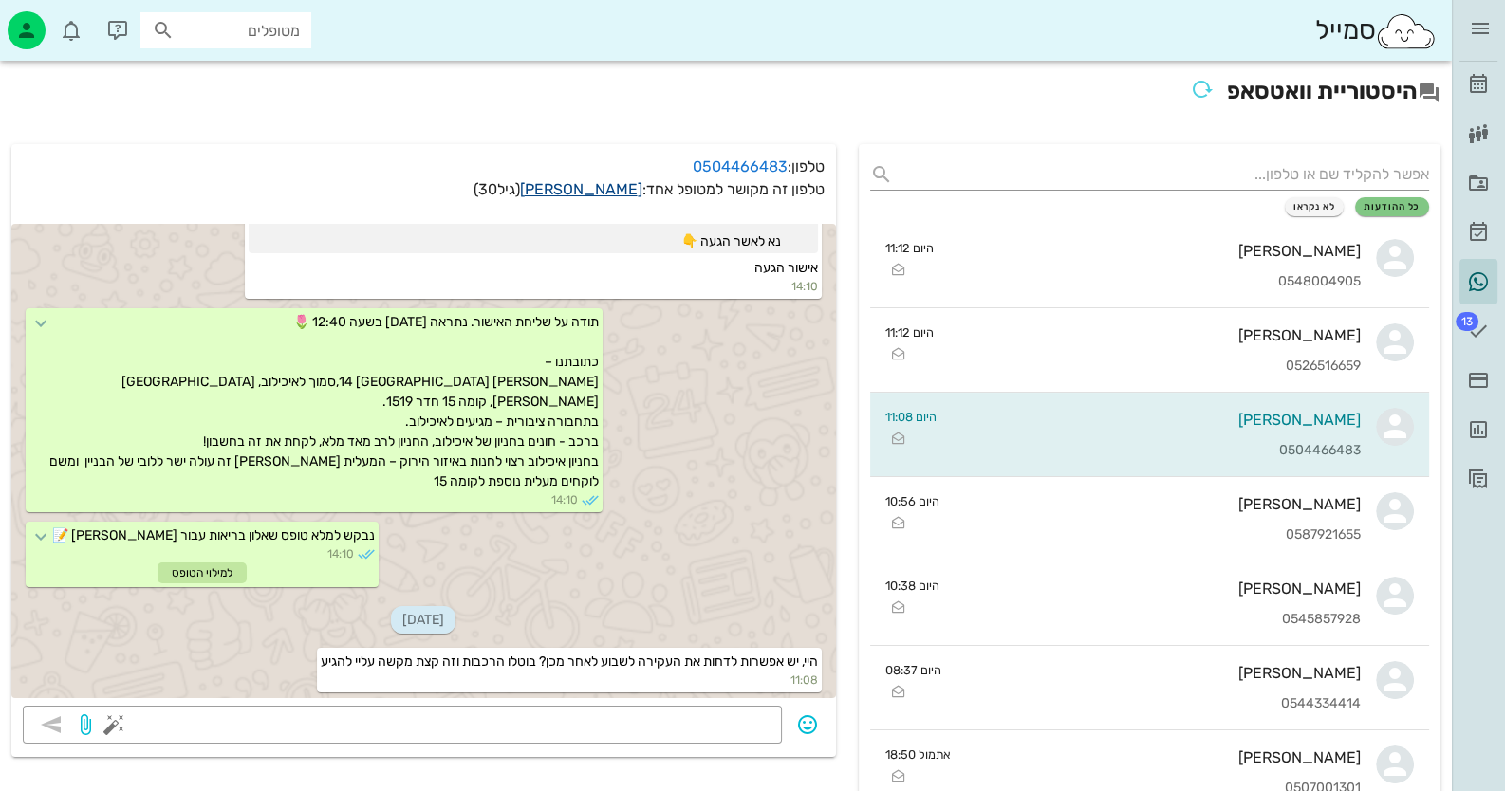
click at [609, 189] on link "[PERSON_NAME]" at bounding box center [581, 189] width 122 height 18
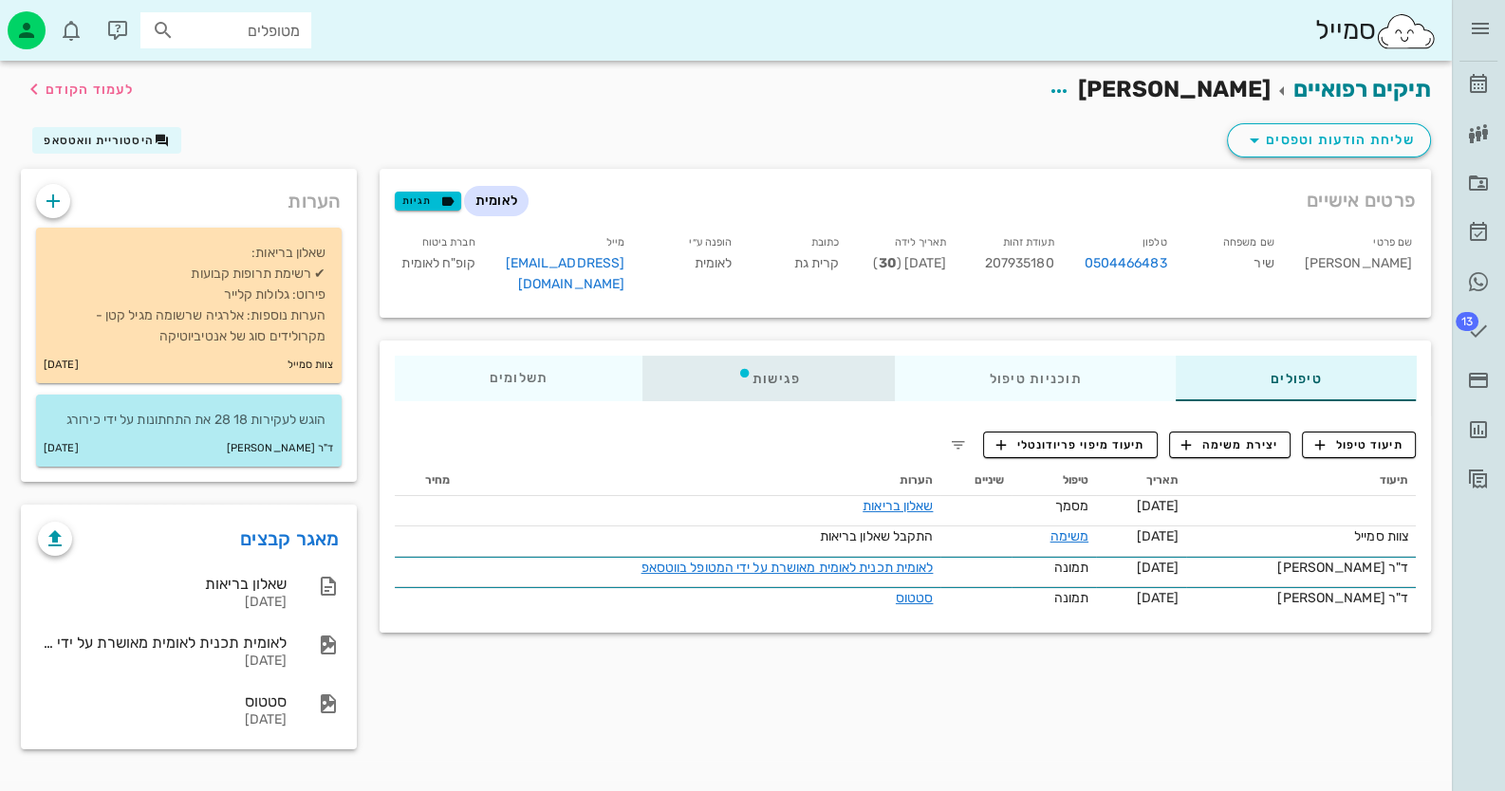
click at [783, 356] on div "פגישות" at bounding box center [768, 379] width 252 height 46
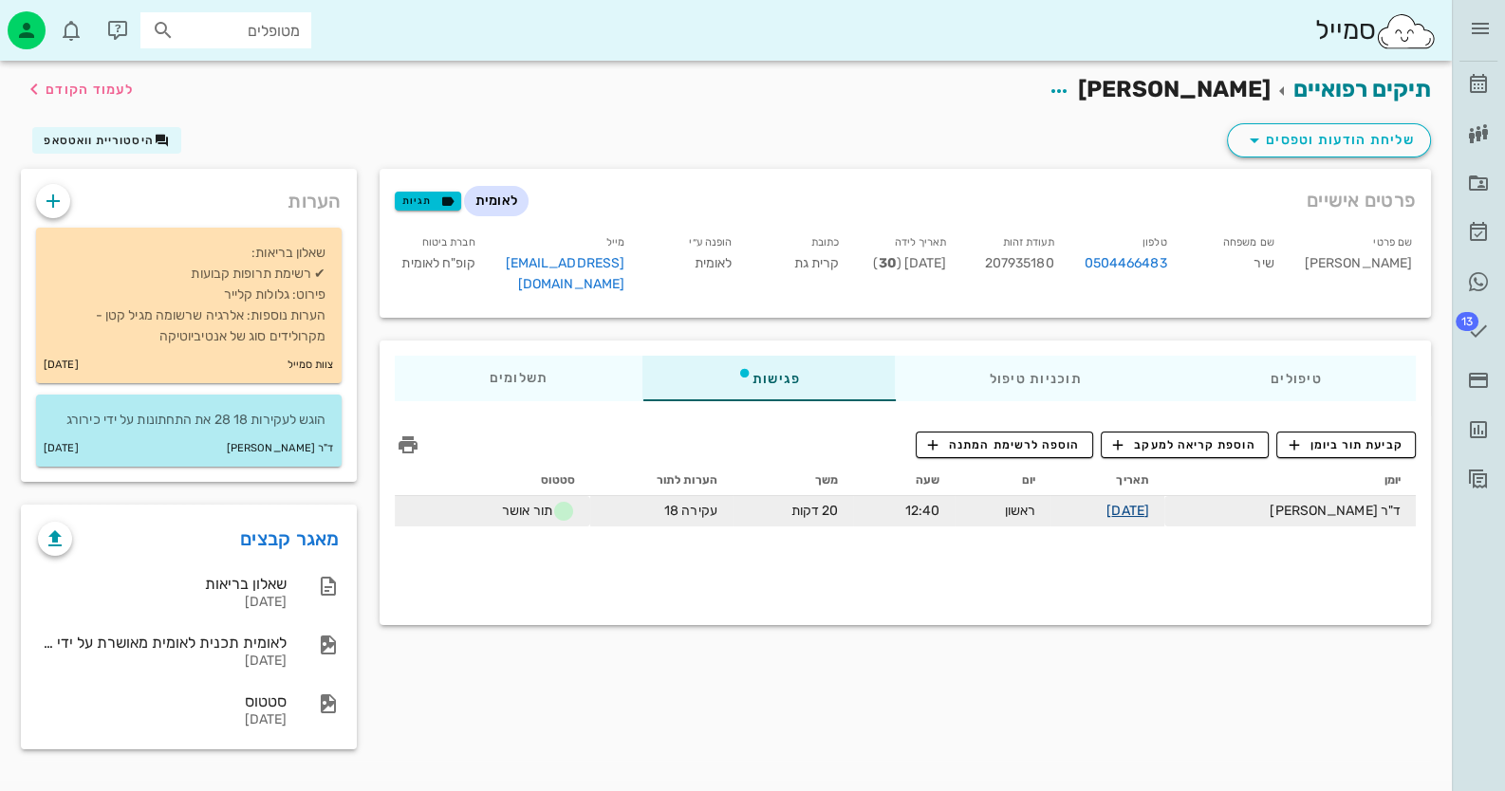
click at [1149, 503] on link "[DATE]" at bounding box center [1128, 511] width 43 height 16
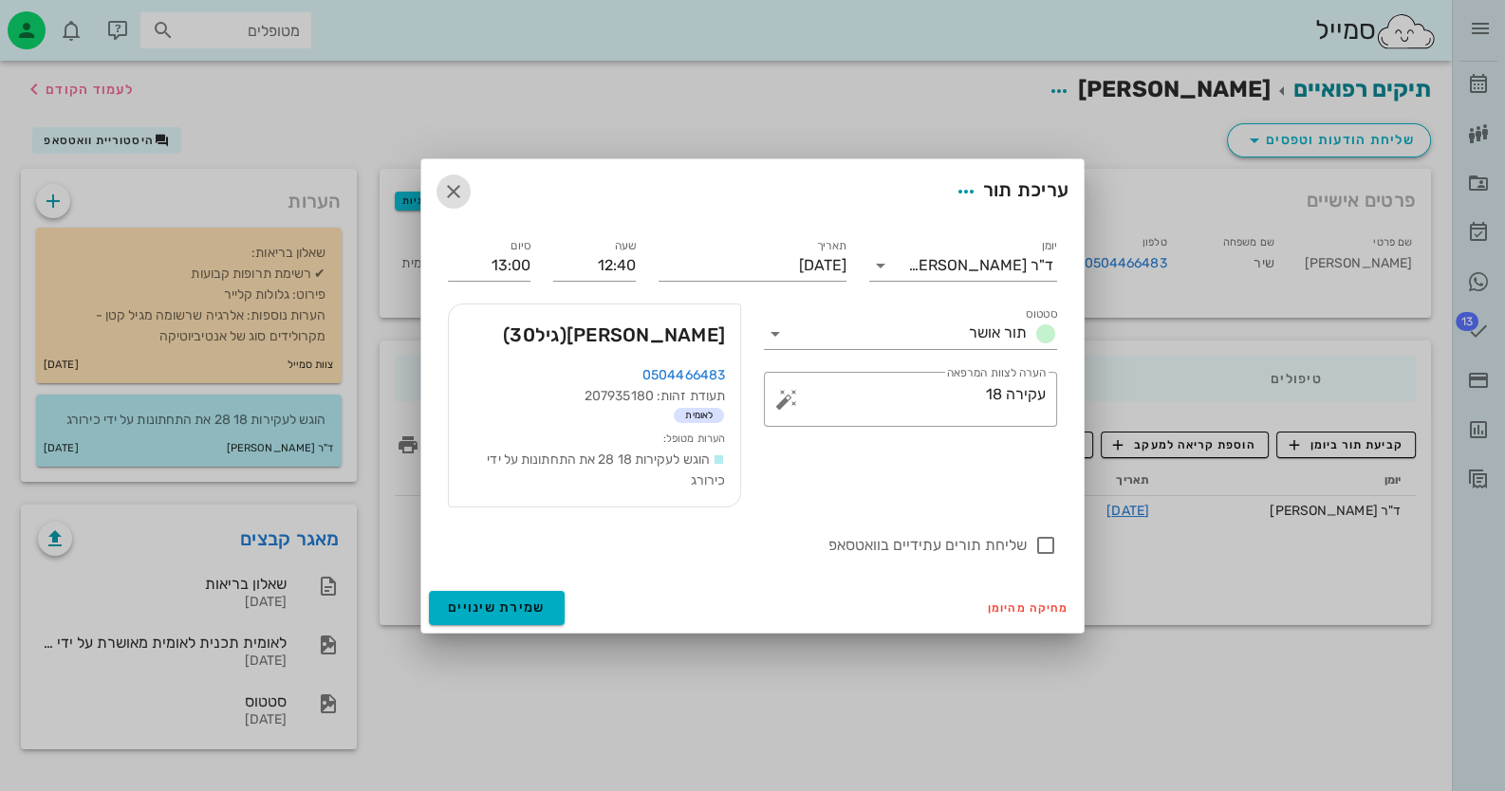
click at [456, 189] on icon "button" at bounding box center [453, 191] width 23 height 23
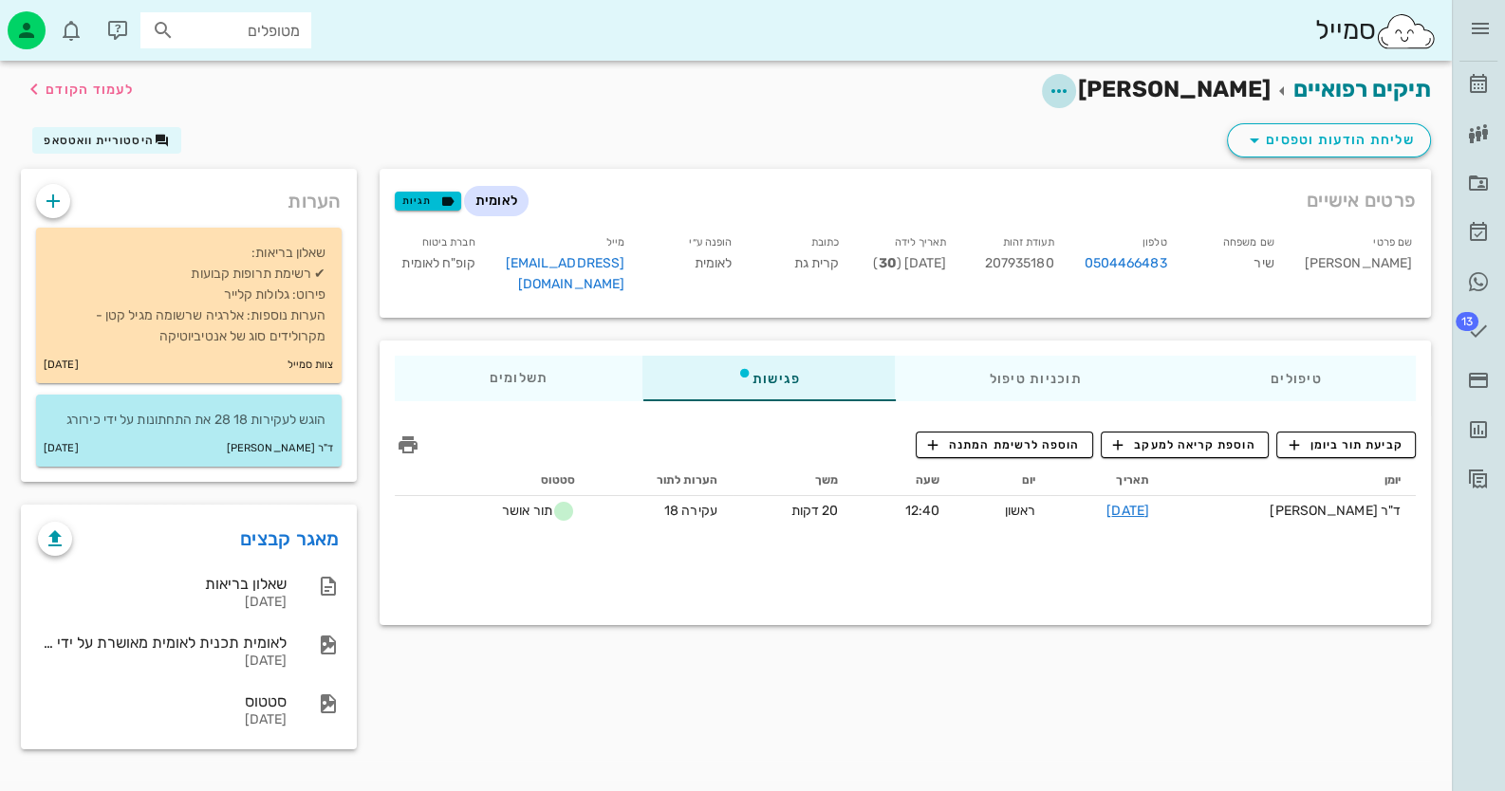
click at [1070, 90] on icon "button" at bounding box center [1059, 91] width 23 height 23
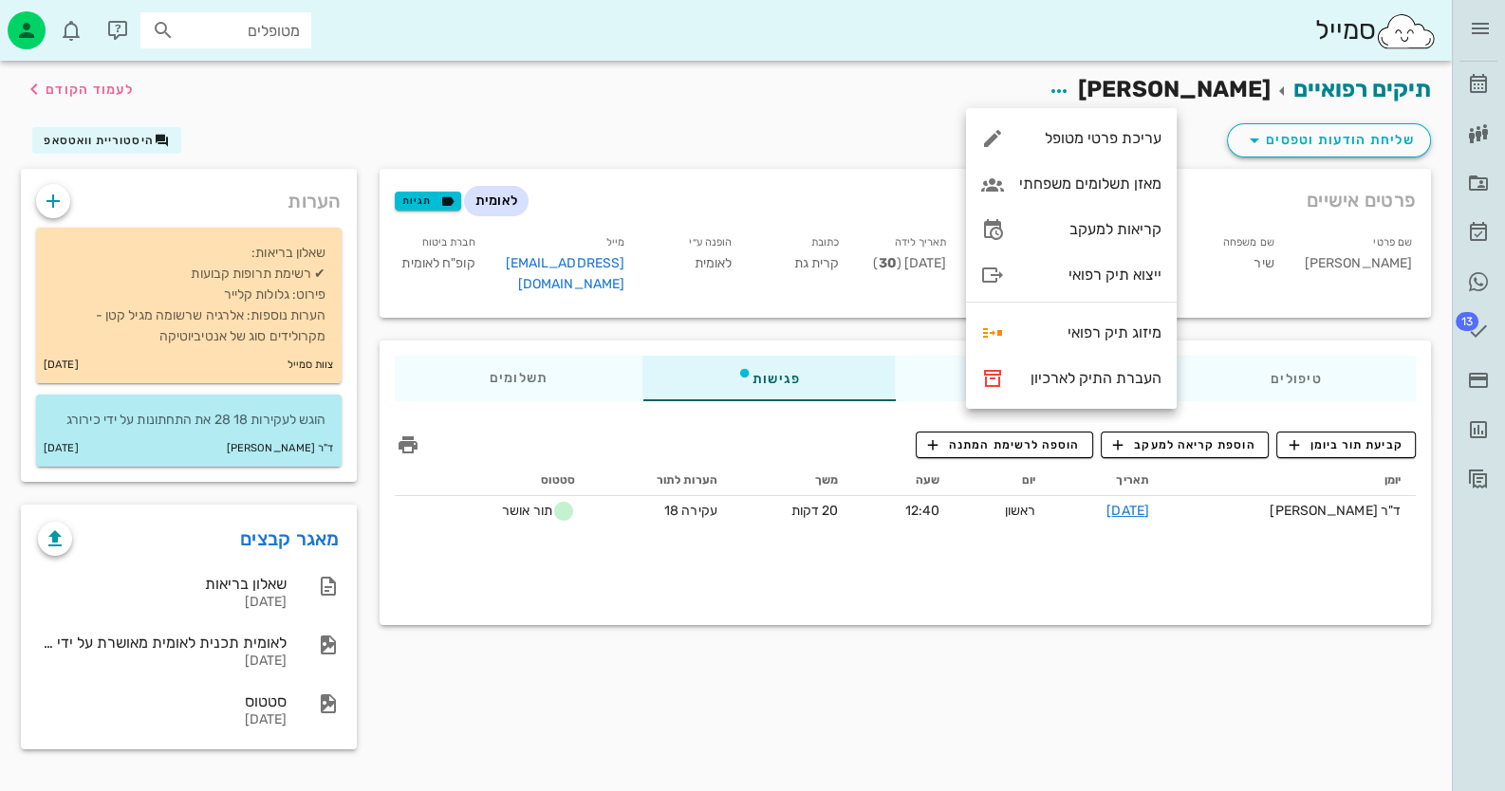
click at [835, 122] on div "שליחת הודעות וטפסים היסטוריית וואטסאפ" at bounding box center [725, 144] width 1433 height 49
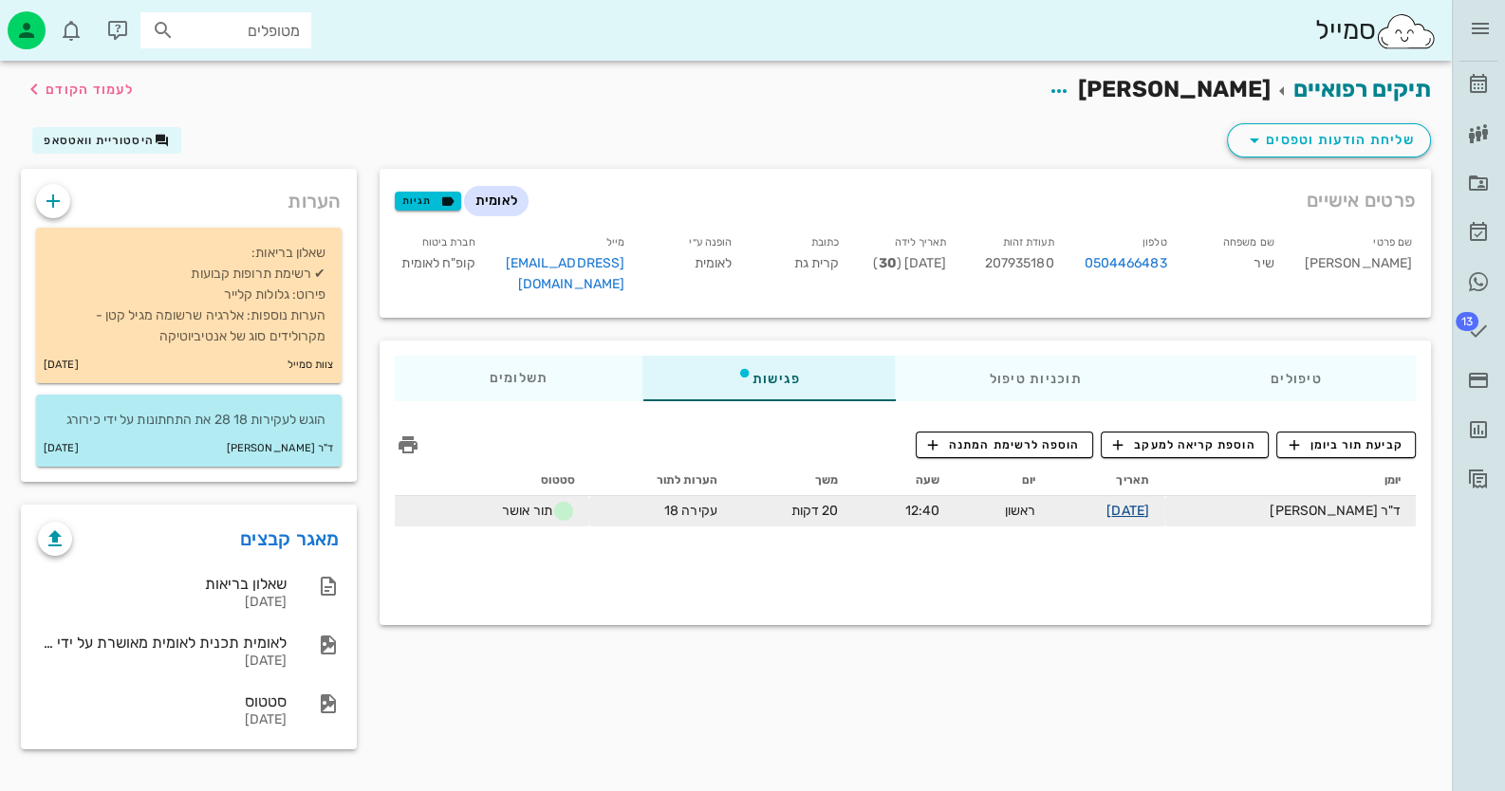
click at [1149, 503] on link "[DATE]" at bounding box center [1128, 511] width 43 height 16
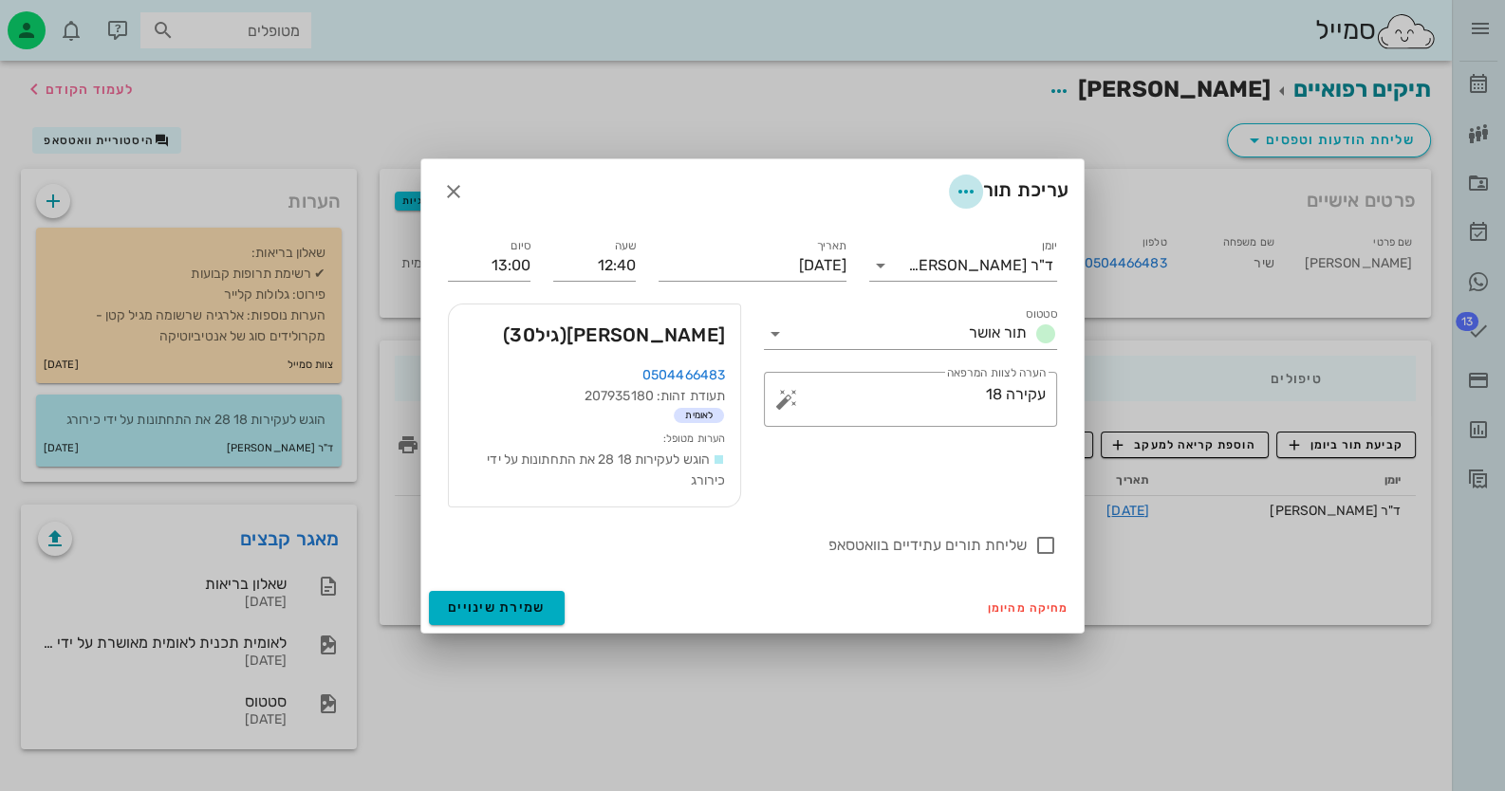
click at [958, 194] on icon "button" at bounding box center [966, 191] width 23 height 23
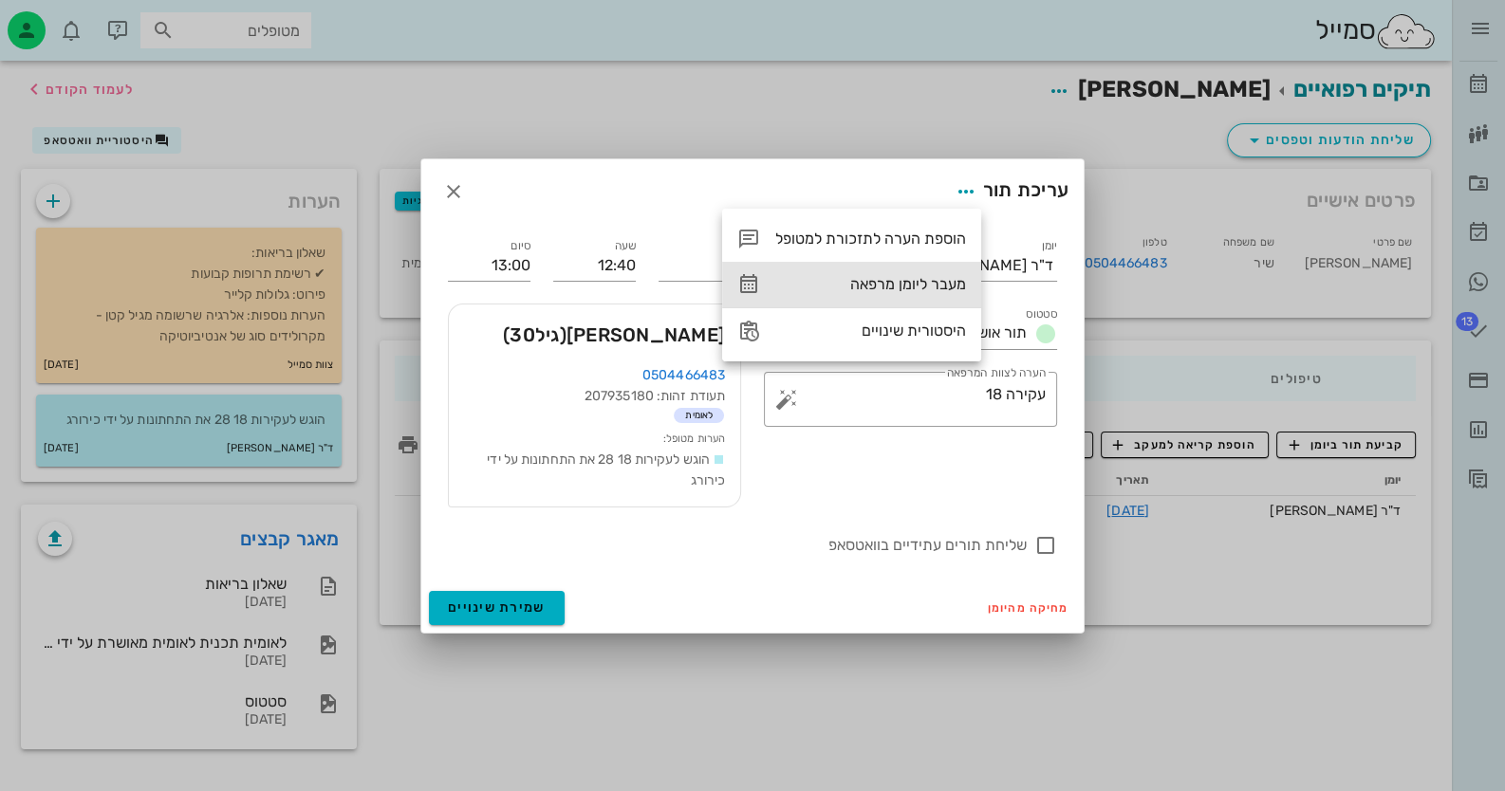
click at [904, 289] on div "מעבר ליומן מרפאה" at bounding box center [870, 284] width 191 height 18
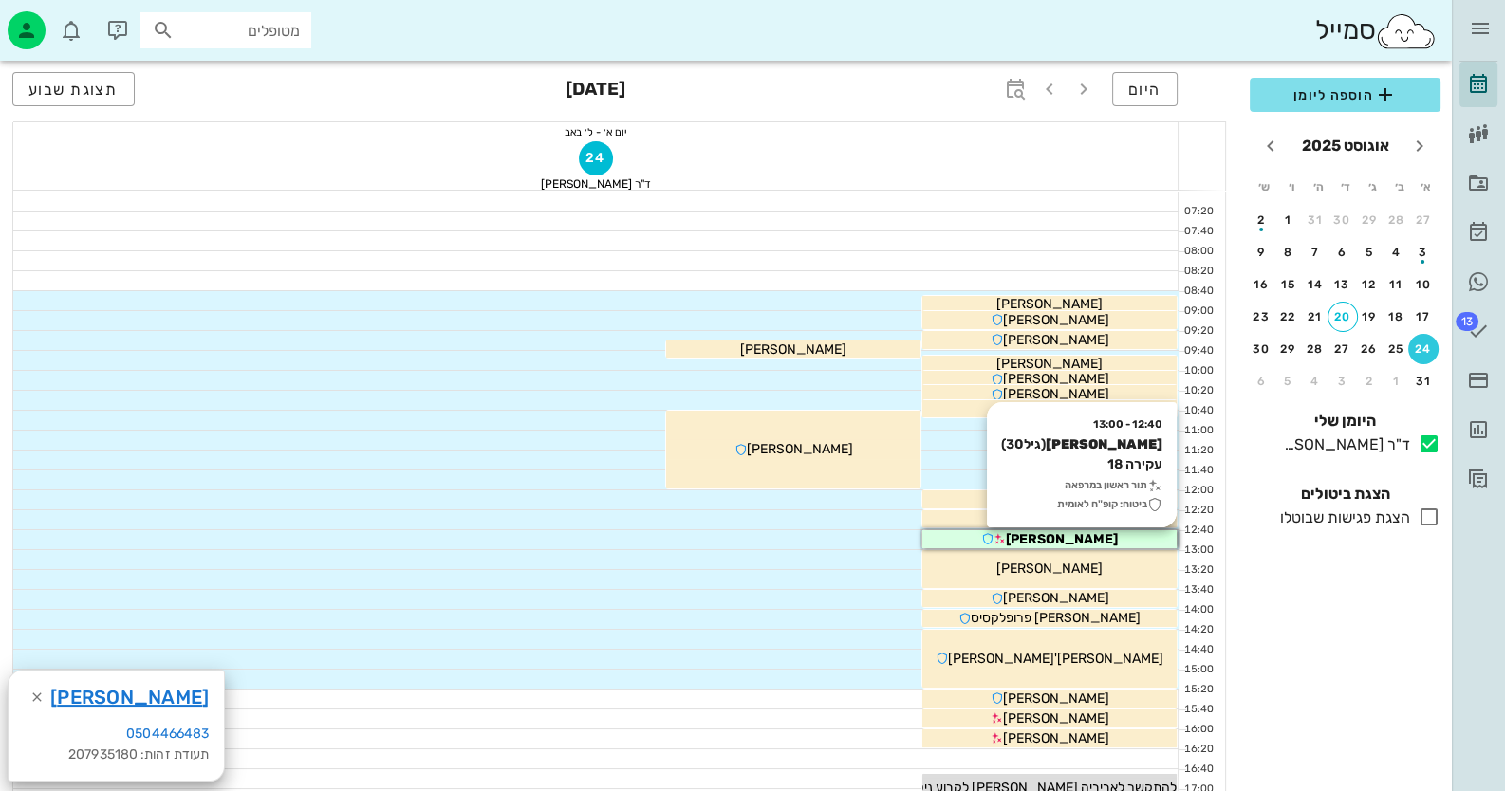
click at [1070, 541] on span "[PERSON_NAME]" at bounding box center [1062, 539] width 112 height 16
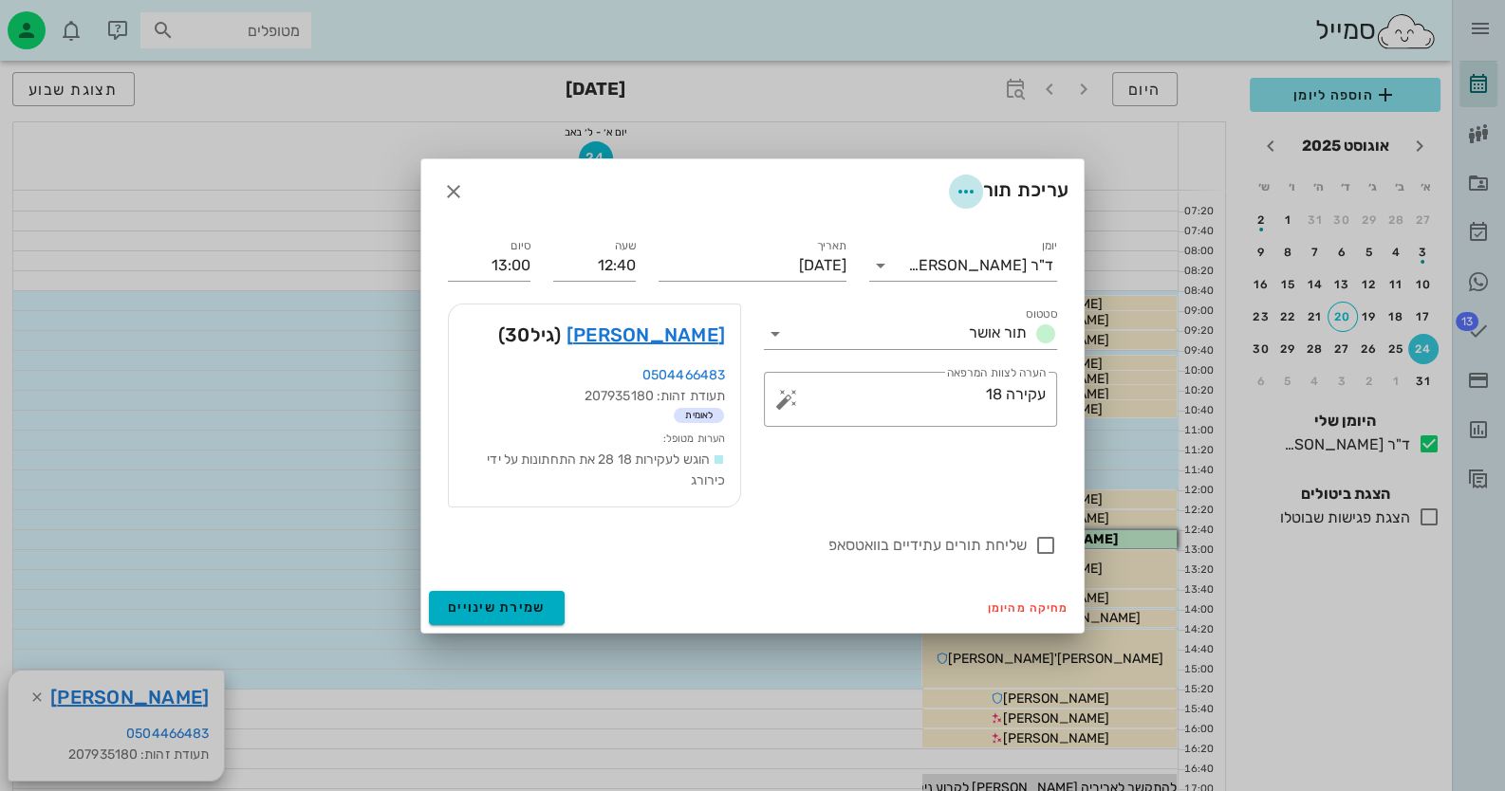
click at [959, 188] on icon "button" at bounding box center [966, 191] width 23 height 23
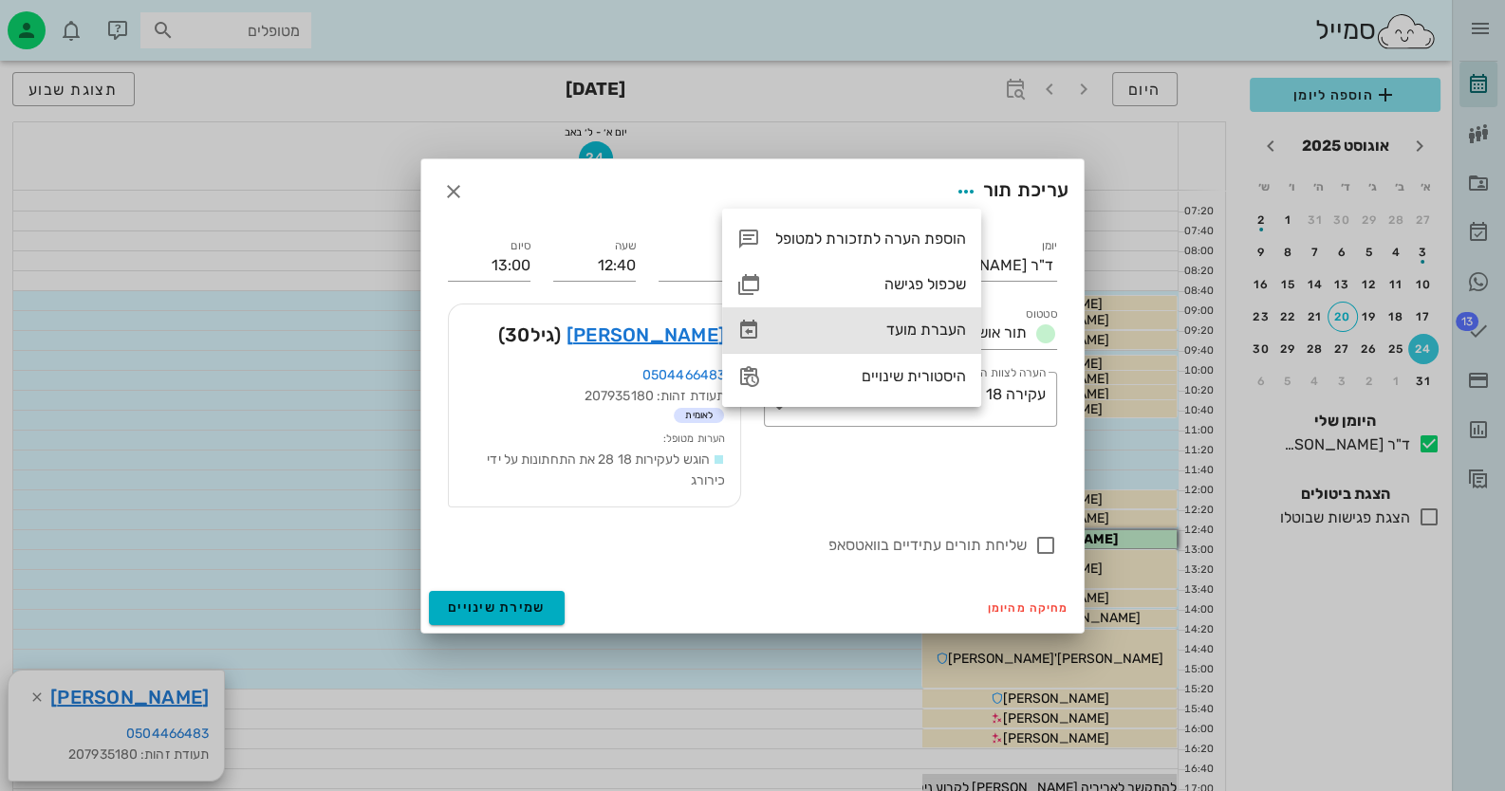
click at [916, 330] on div "העברת מועד" at bounding box center [870, 330] width 191 height 18
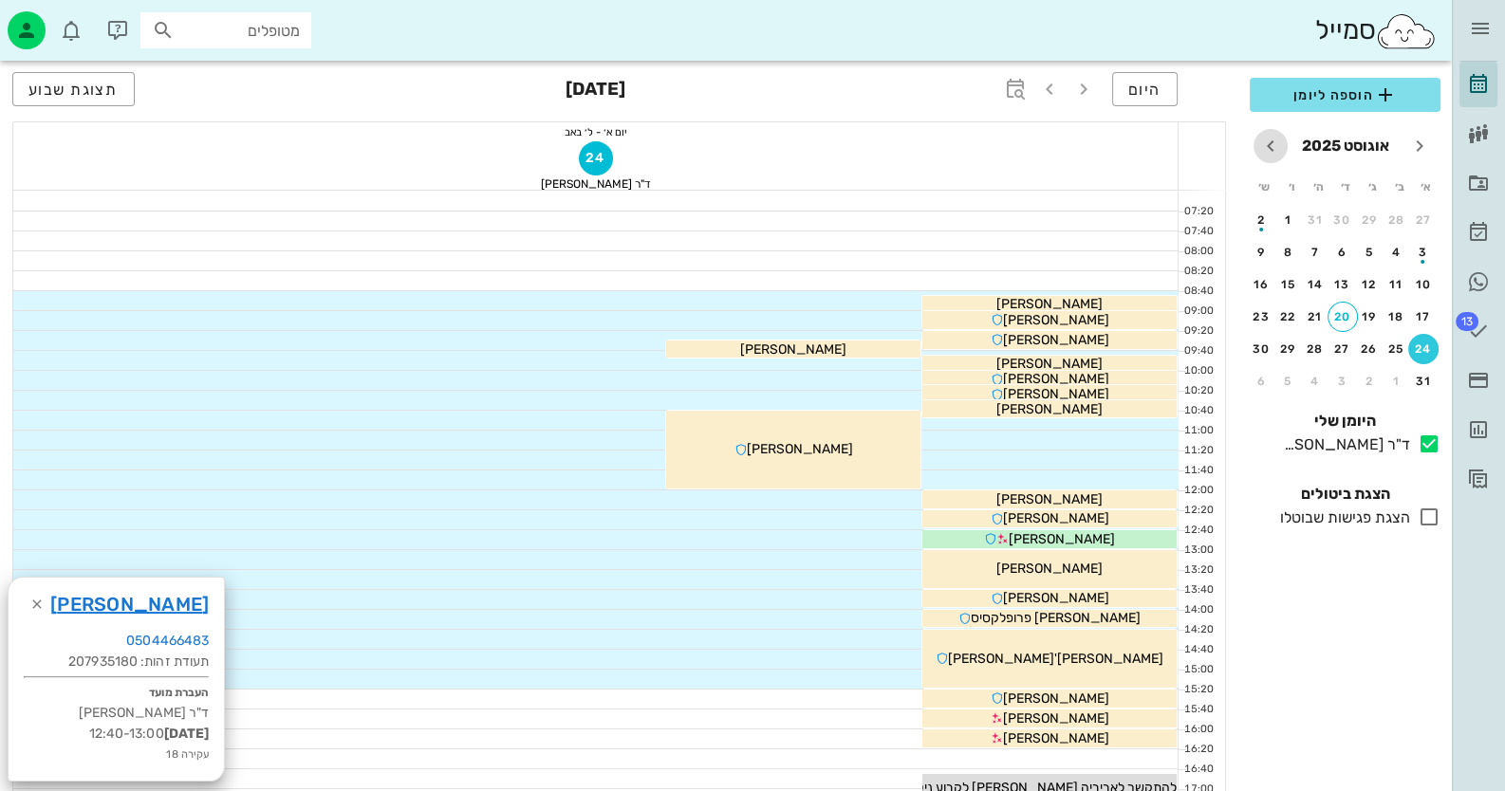
click at [1266, 140] on icon "חודש הבא" at bounding box center [1270, 146] width 23 height 23
click at [1400, 214] on div "1" at bounding box center [1397, 220] width 30 height 13
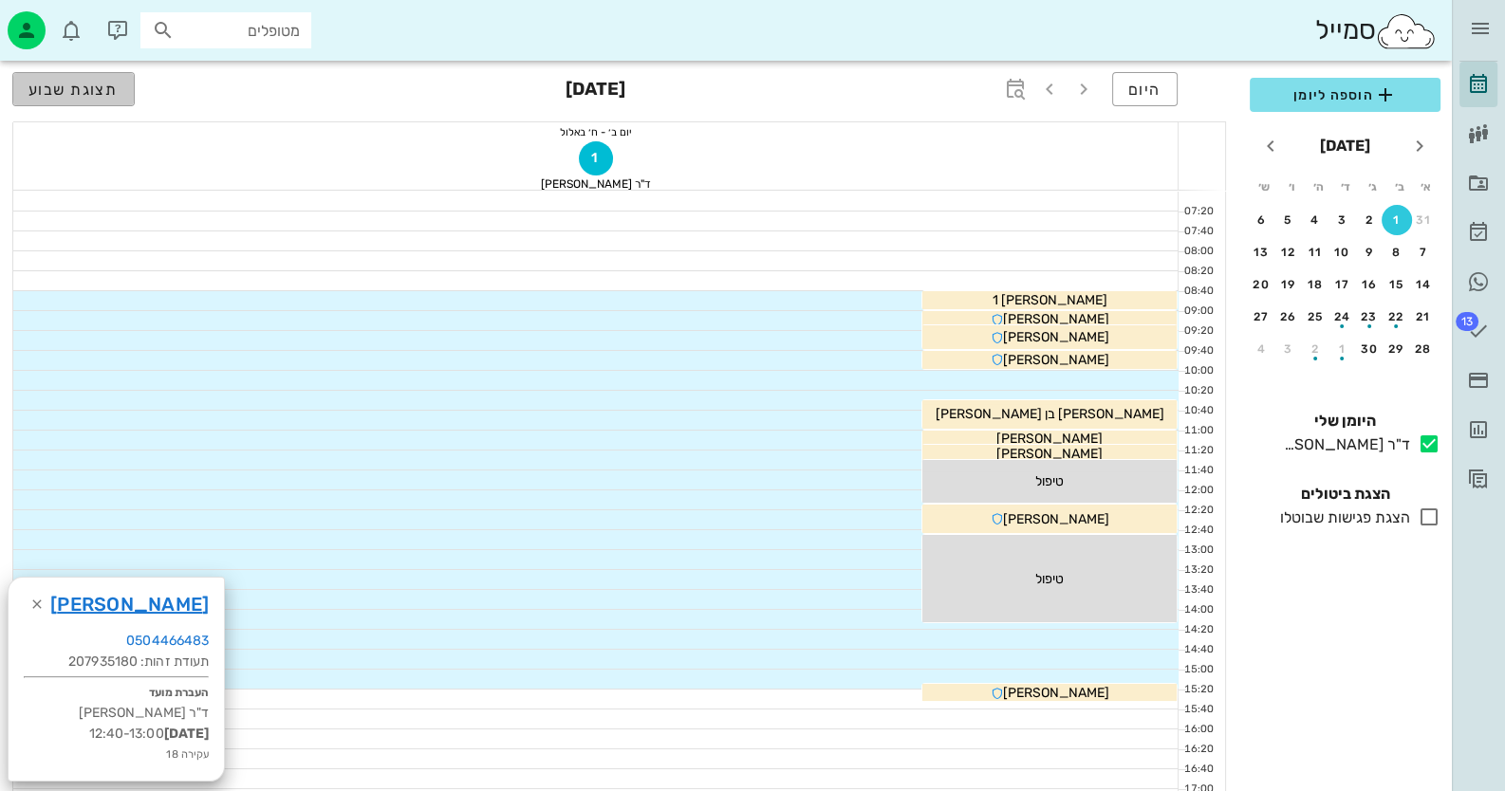
click at [76, 91] on span "תצוגת שבוע" at bounding box center [73, 90] width 90 height 18
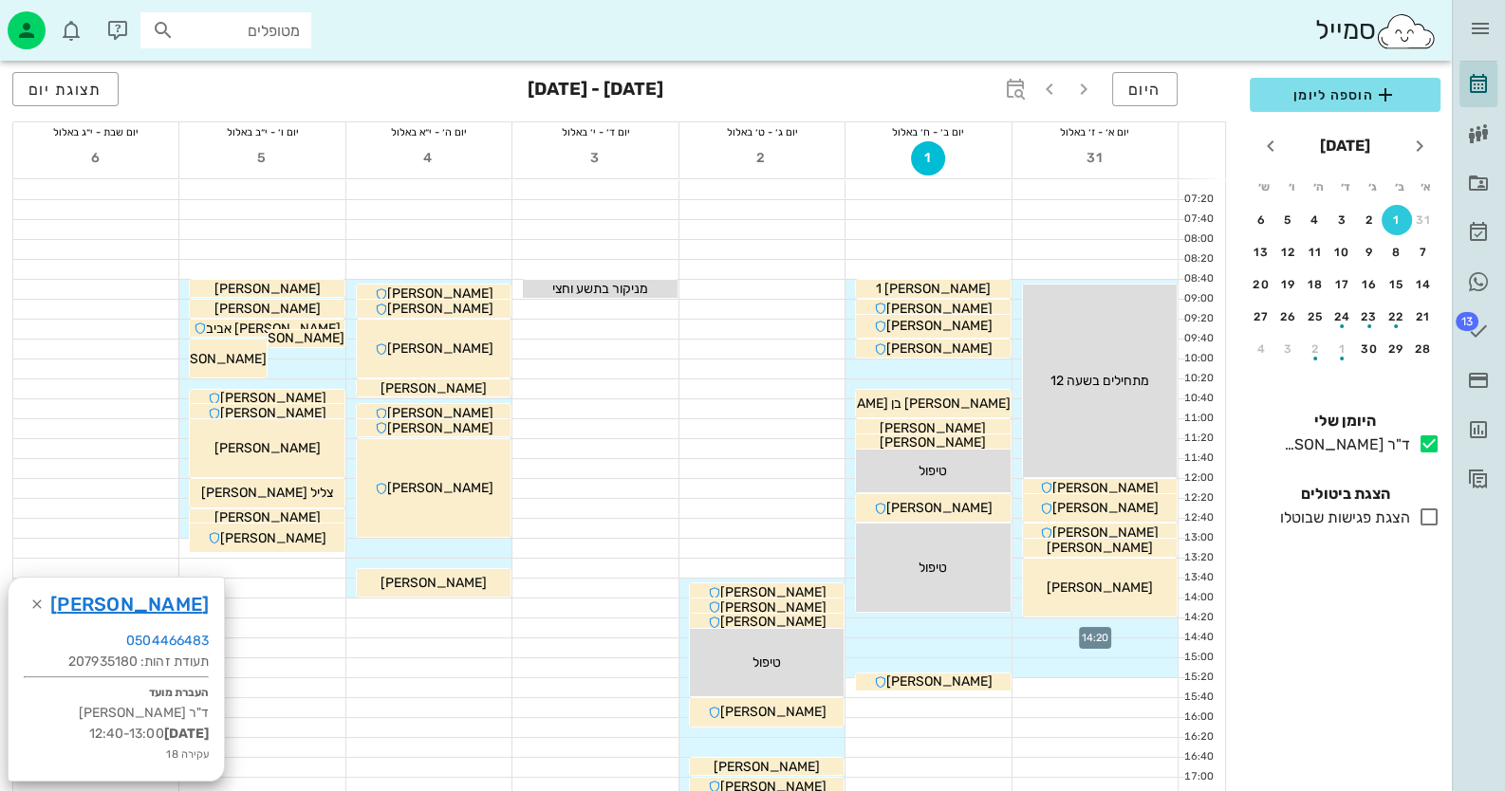
click at [1142, 629] on div at bounding box center [1095, 628] width 165 height 19
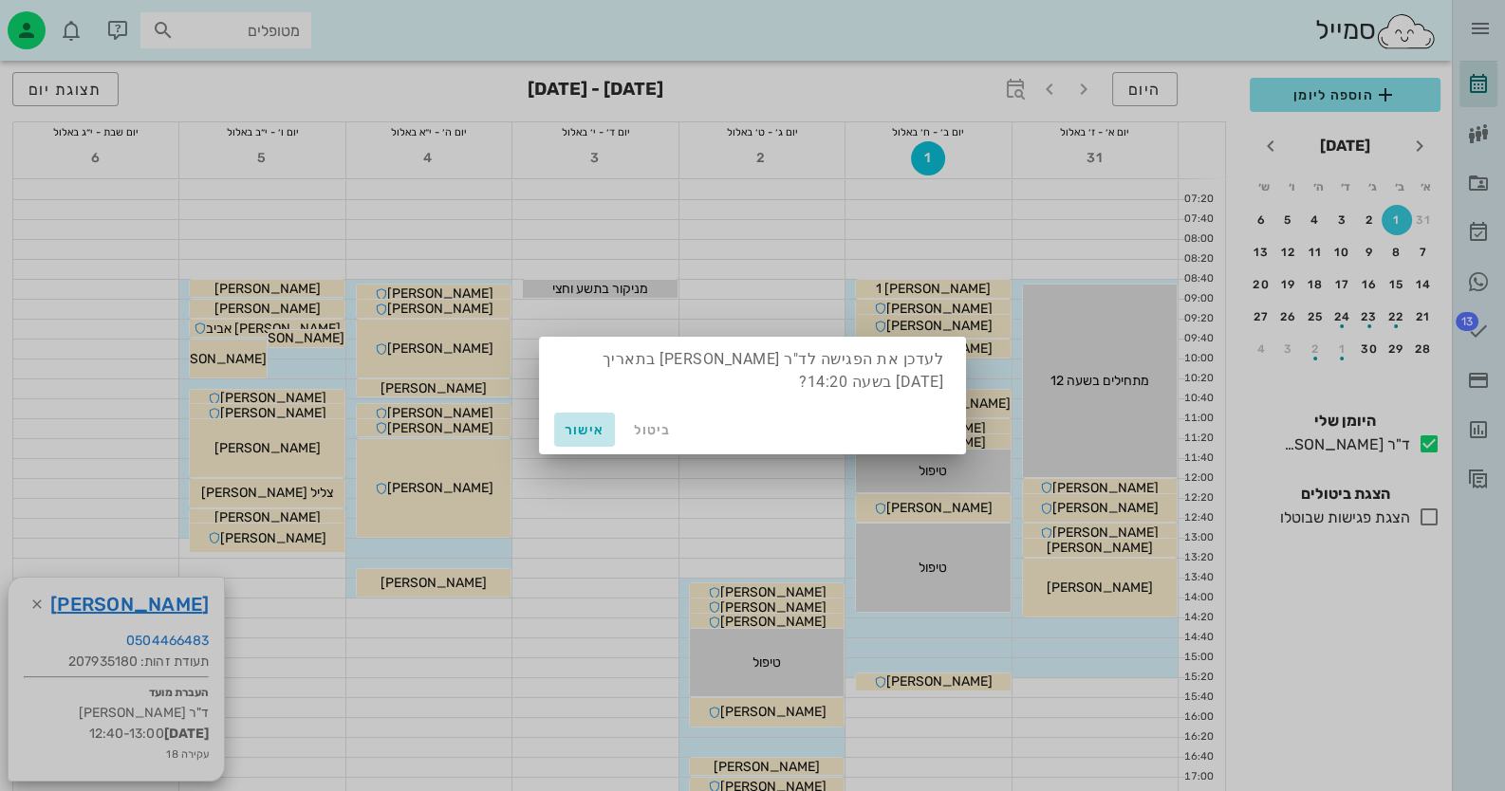
click at [587, 431] on span "אישור" at bounding box center [585, 430] width 46 height 16
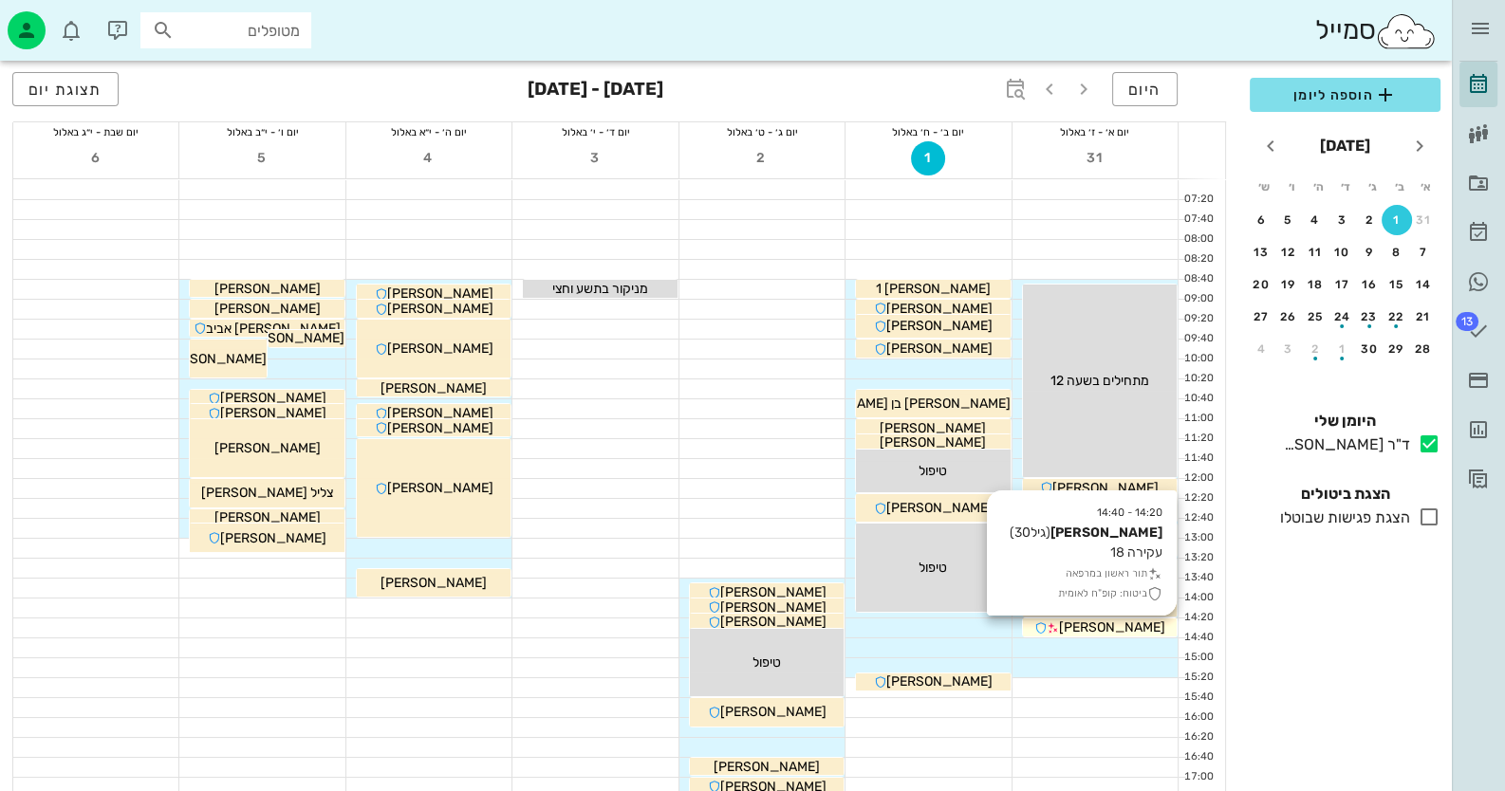
click at [1145, 630] on div "[PERSON_NAME]" at bounding box center [1100, 628] width 154 height 20
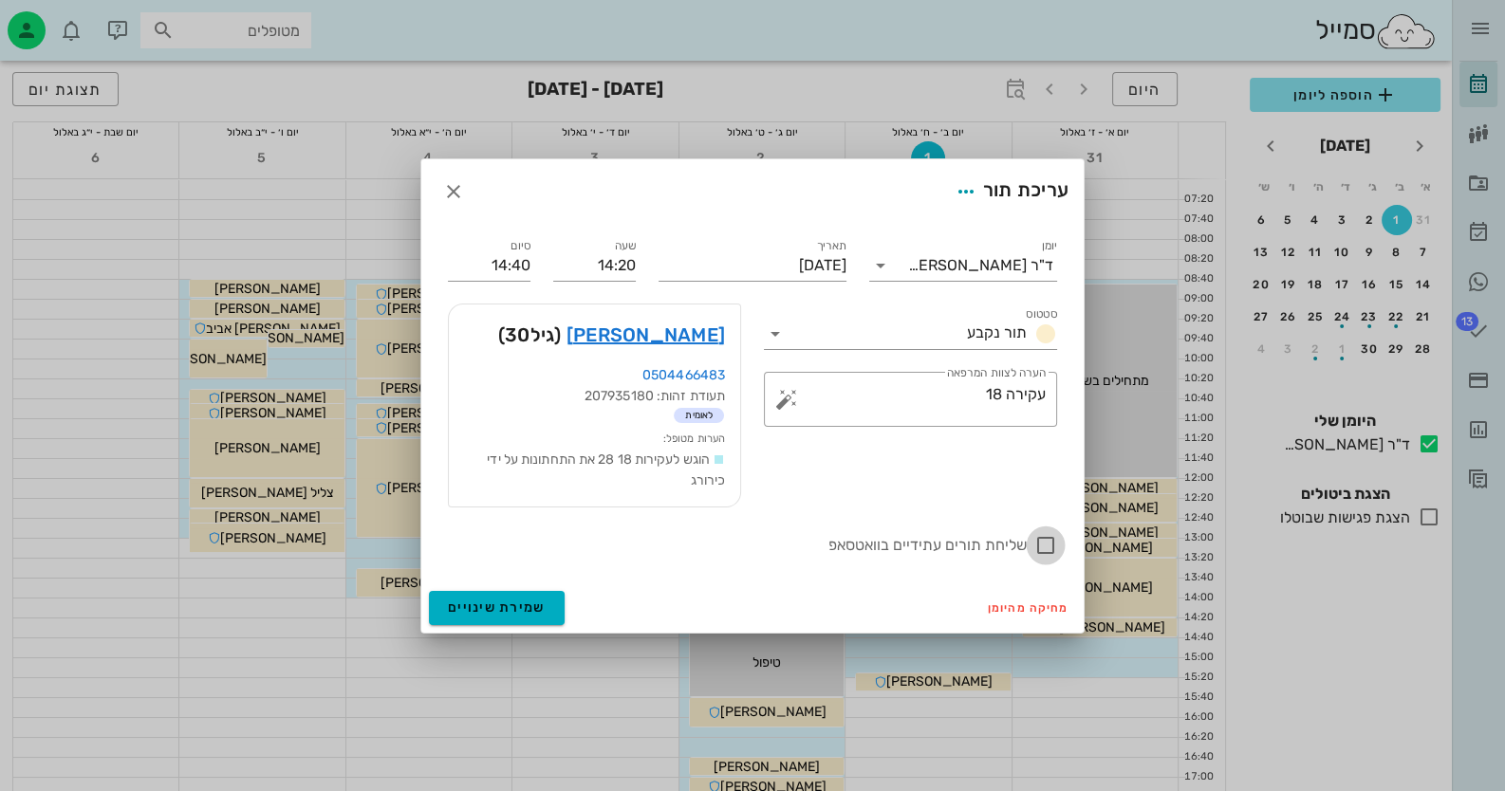
click at [1044, 541] on div at bounding box center [1046, 546] width 32 height 32
checkbox input "true"
click at [505, 606] on span "שמירת שינויים" at bounding box center [497, 608] width 98 height 16
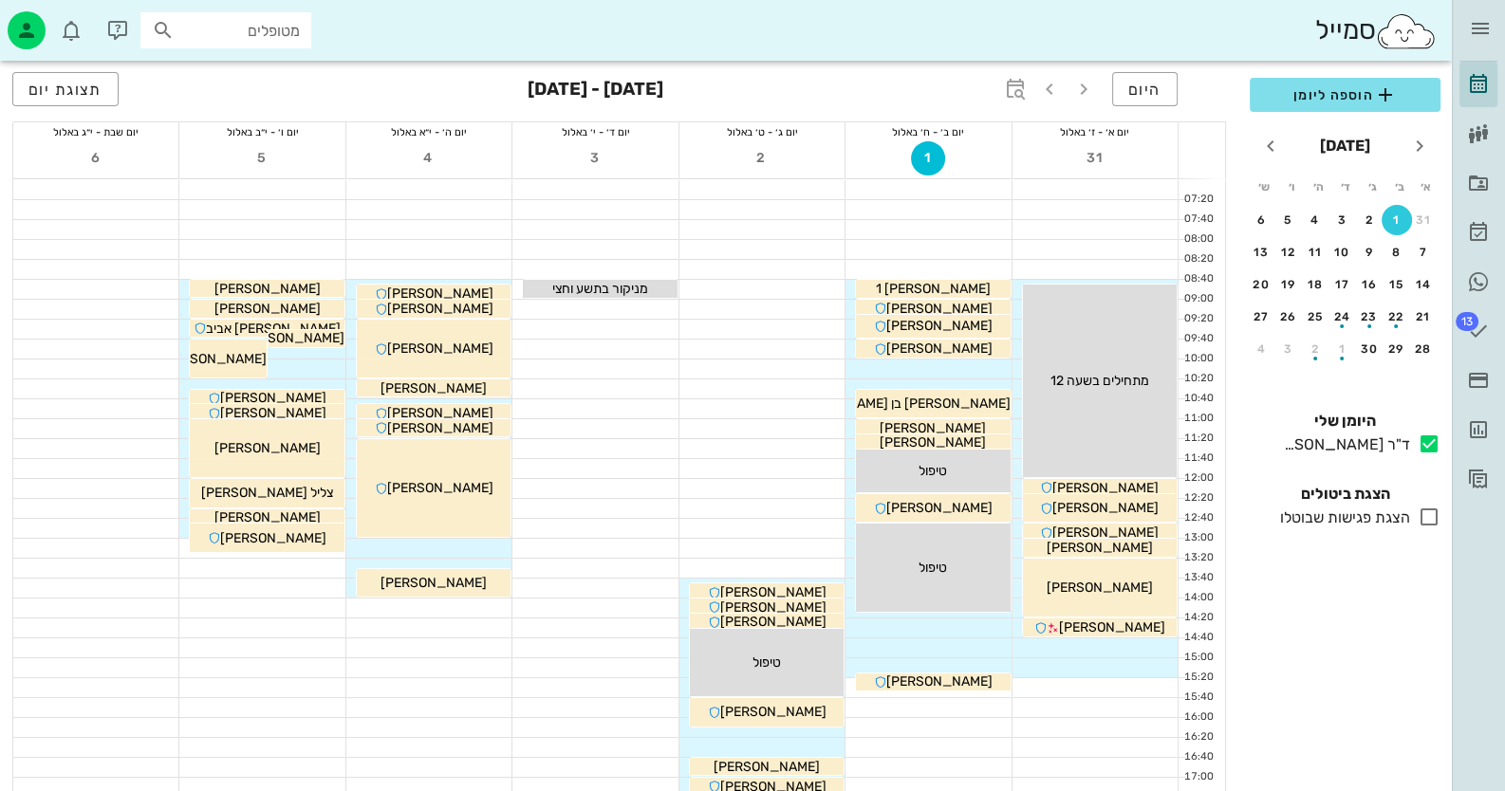
click at [252, 36] on input "מטופלים" at bounding box center [238, 30] width 121 height 25
type input "t"
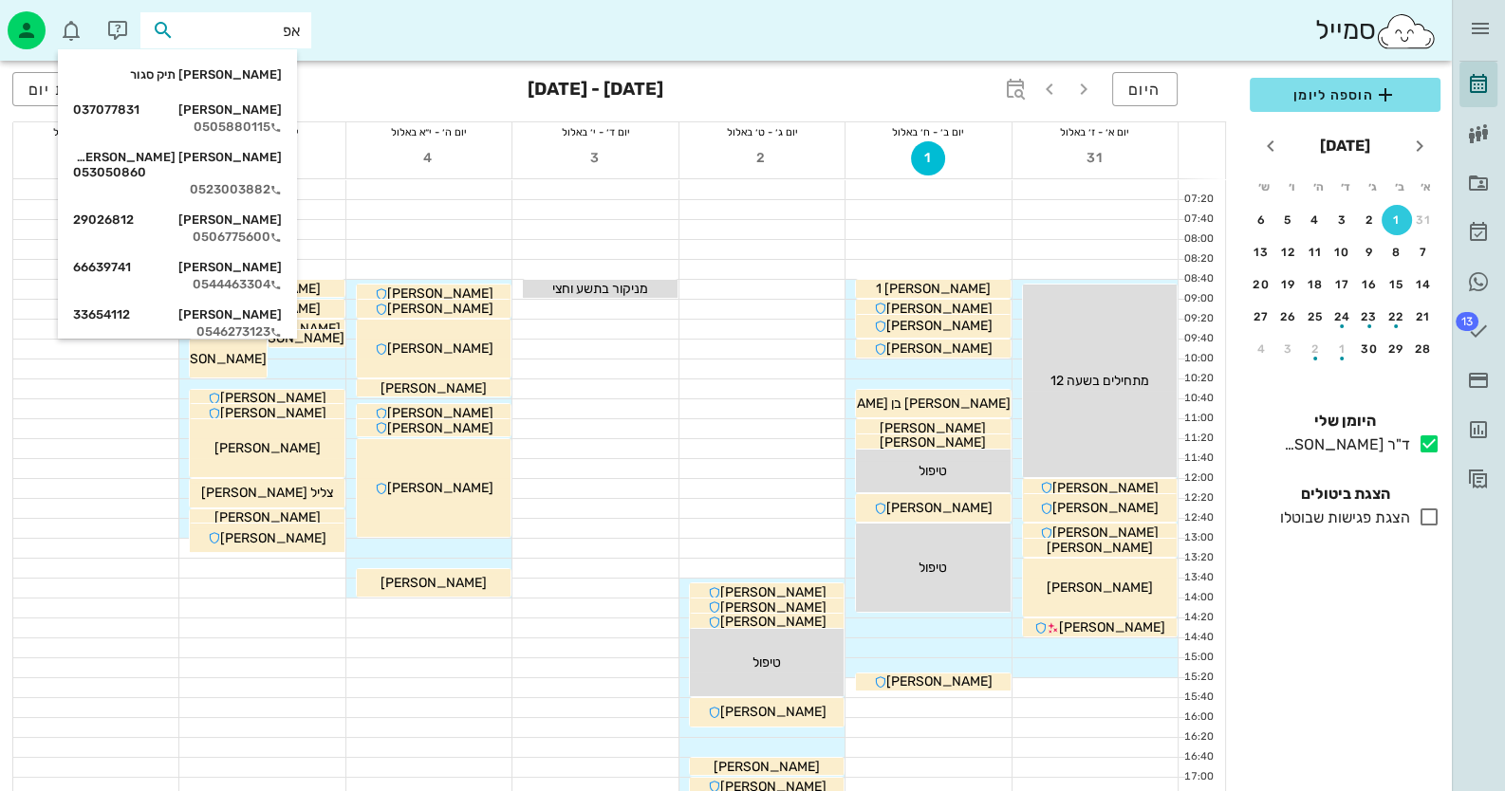
type input "אפר"
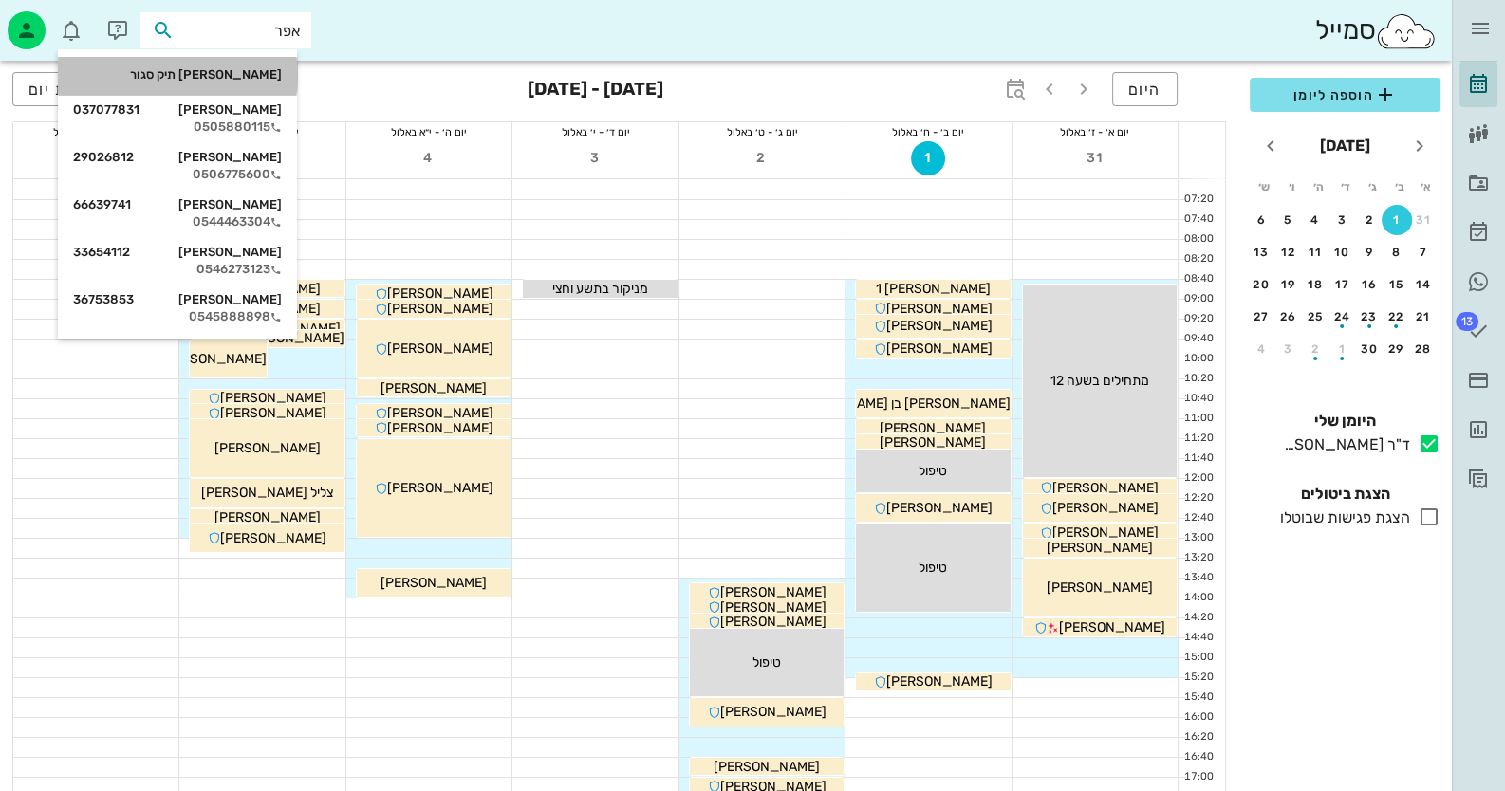
click at [235, 75] on div "[PERSON_NAME] תיק סגור" at bounding box center [177, 74] width 209 height 15
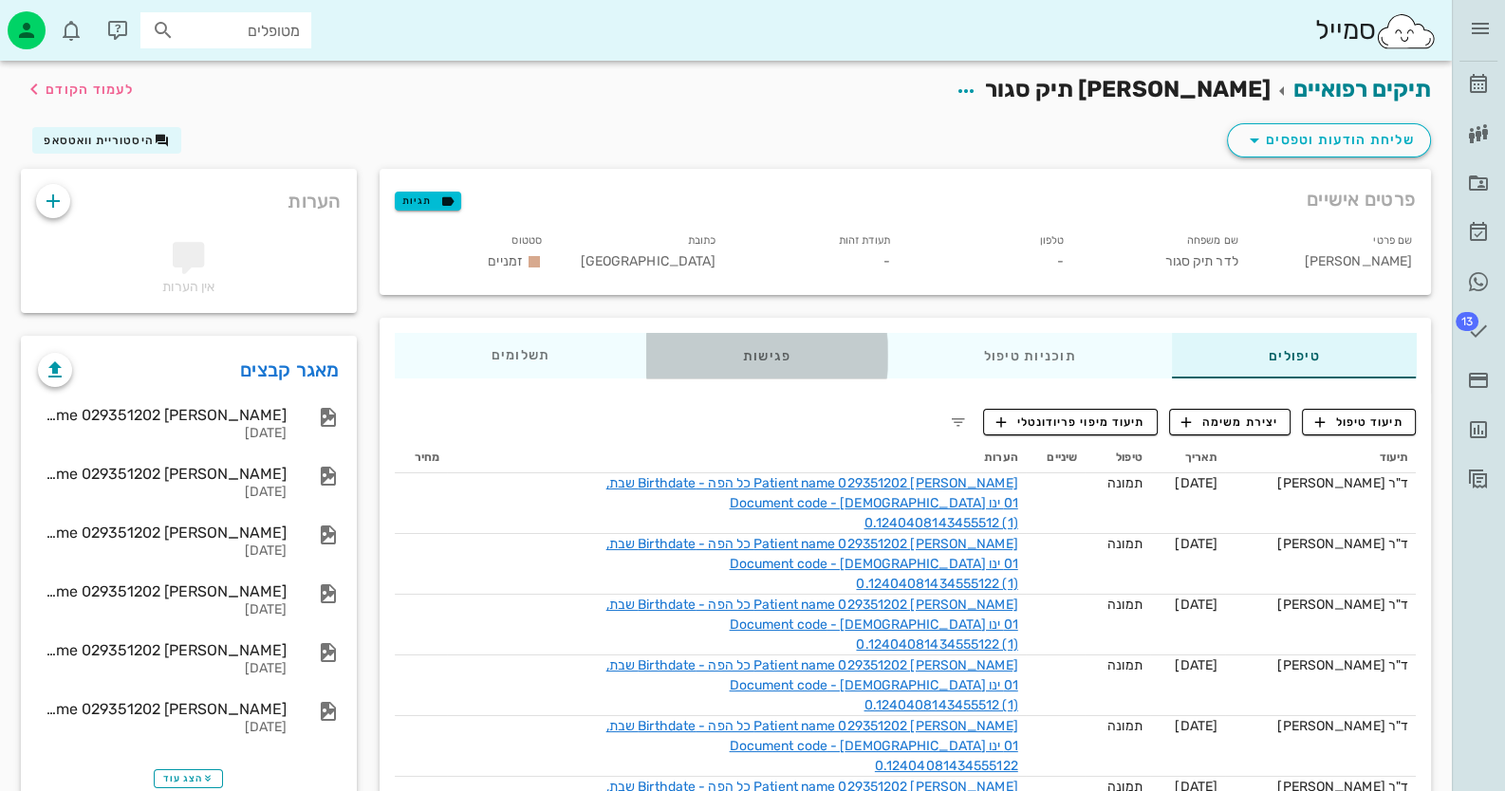
click at [750, 354] on div "פגישות" at bounding box center [766, 356] width 241 height 46
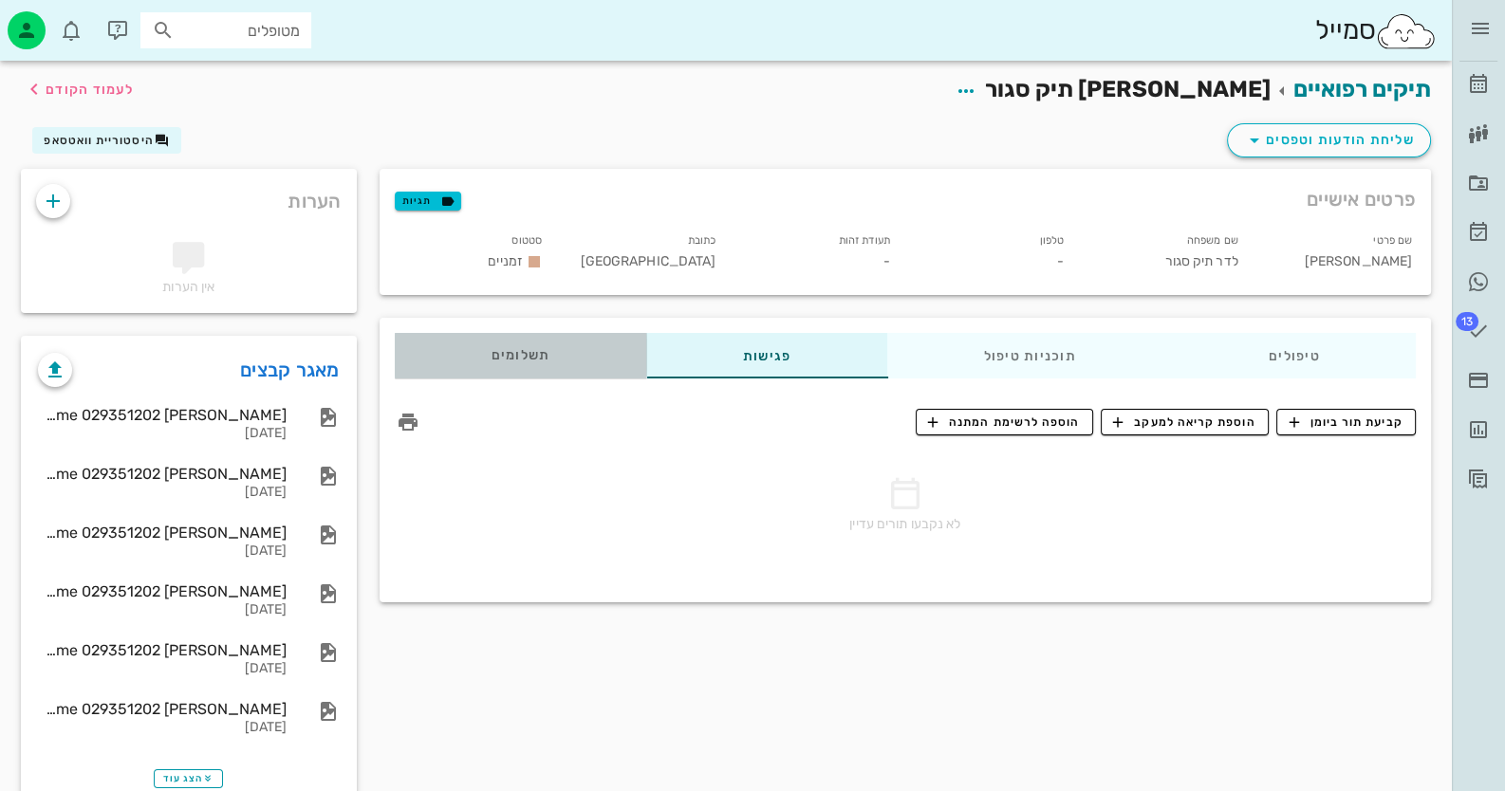
click at [532, 353] on span "תשלומים 0₪" at bounding box center [520, 355] width 59 height 13
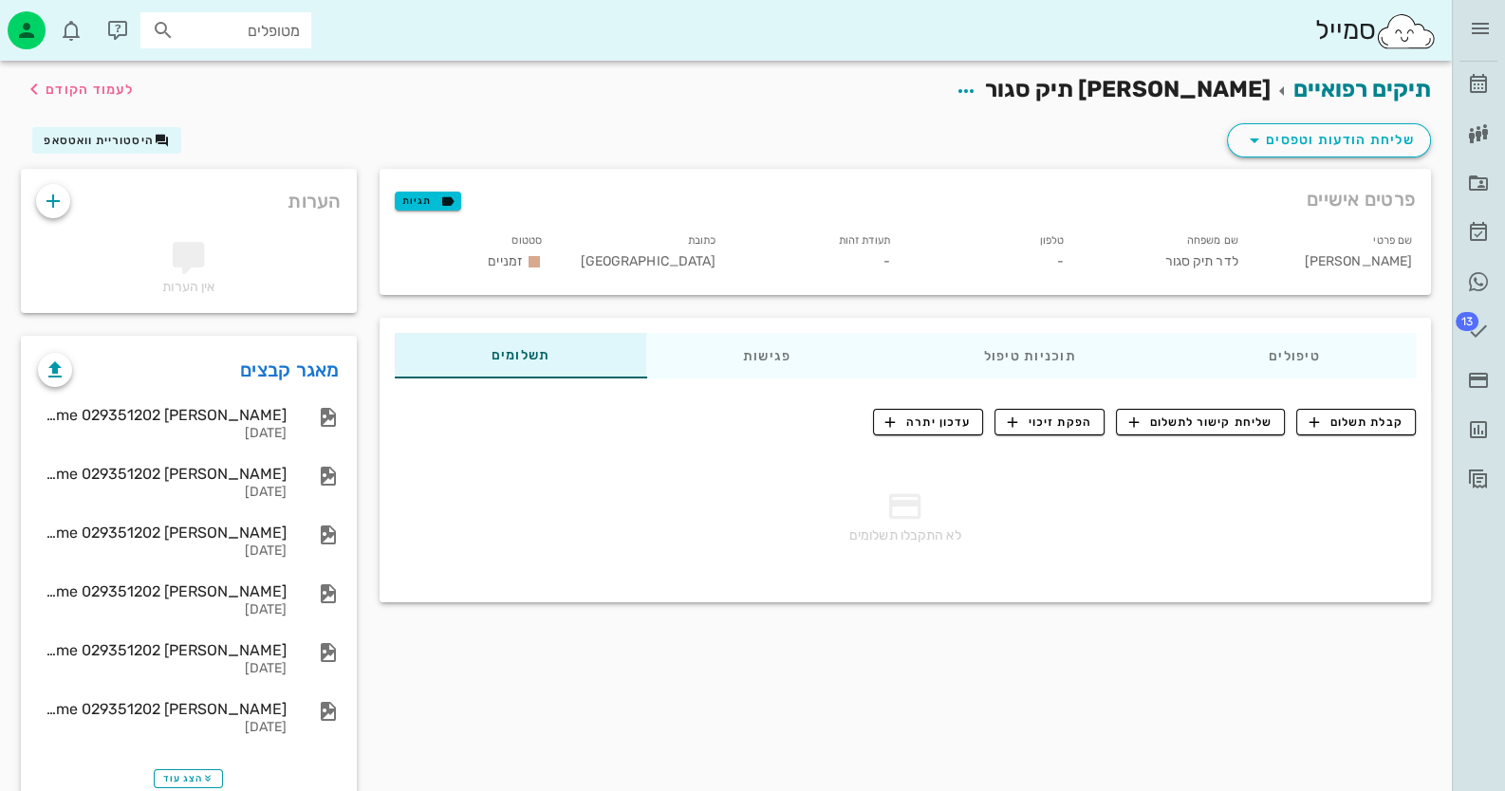
click at [296, 30] on input "מטופלים" at bounding box center [238, 30] width 121 height 25
type input "[PERSON_NAME]"
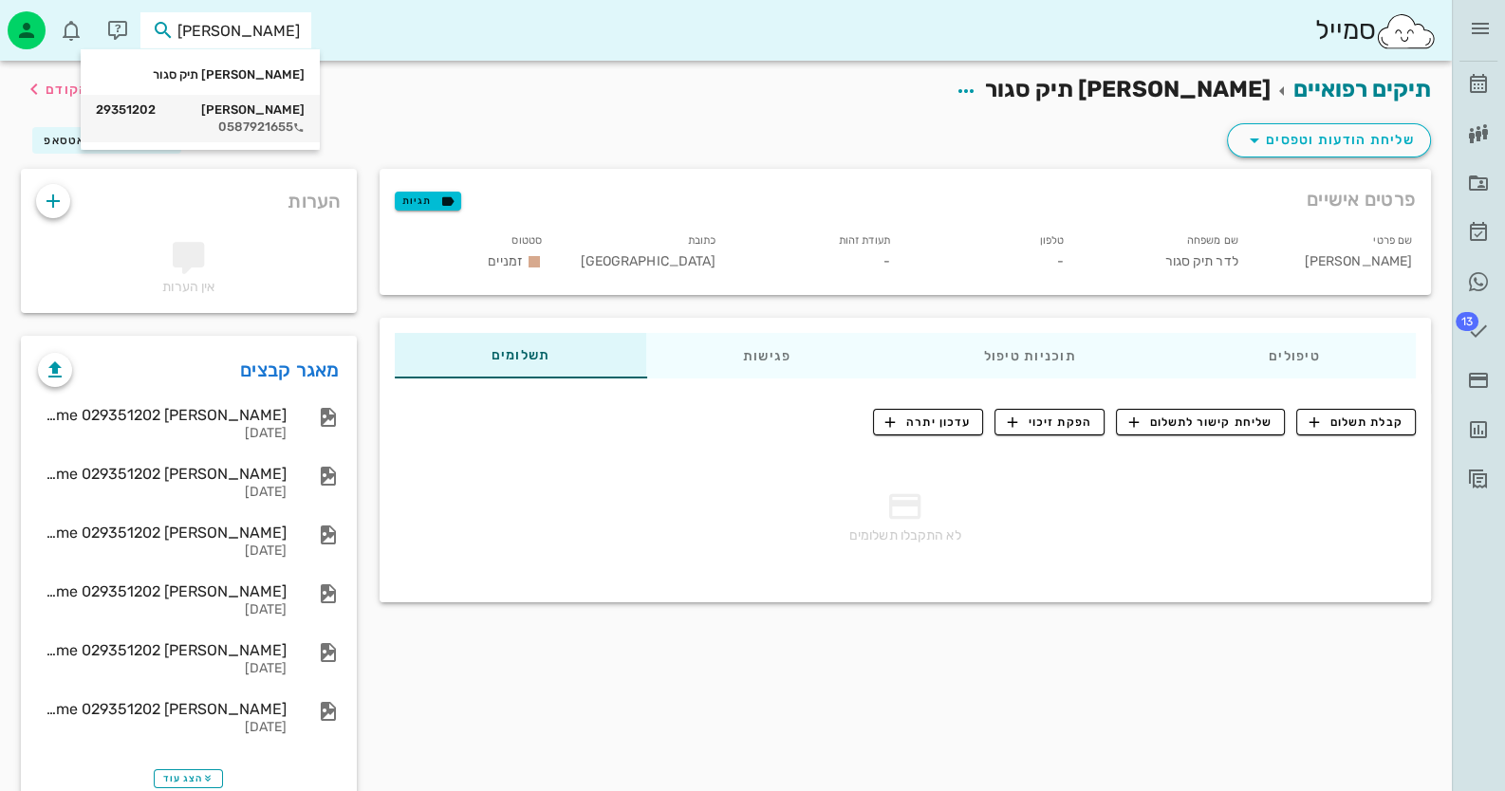
click at [265, 115] on div "[PERSON_NAME] 29351202" at bounding box center [200, 109] width 209 height 15
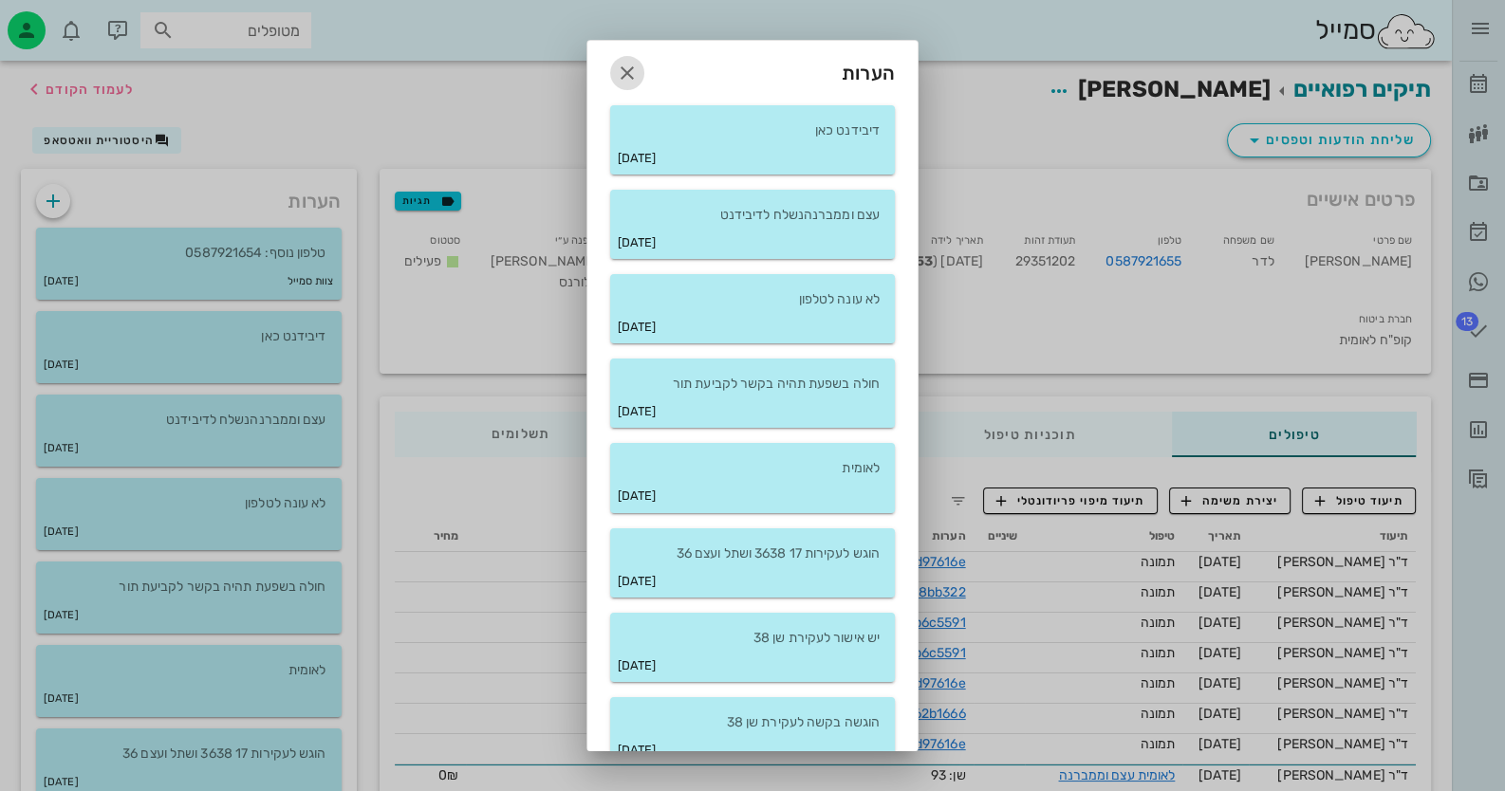
click at [639, 70] on icon "button" at bounding box center [627, 73] width 23 height 23
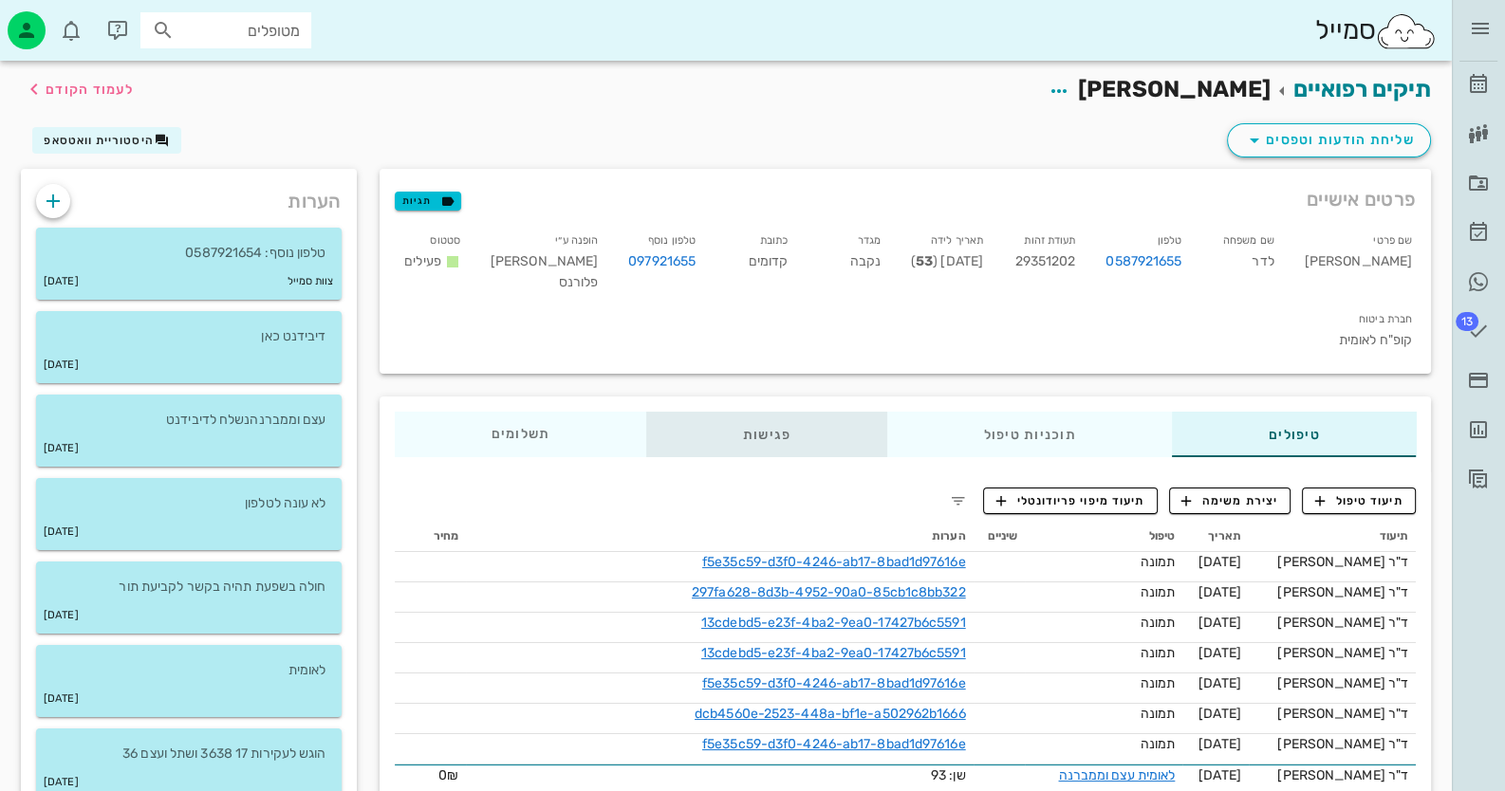
click at [764, 412] on div "פגישות" at bounding box center [766, 435] width 241 height 46
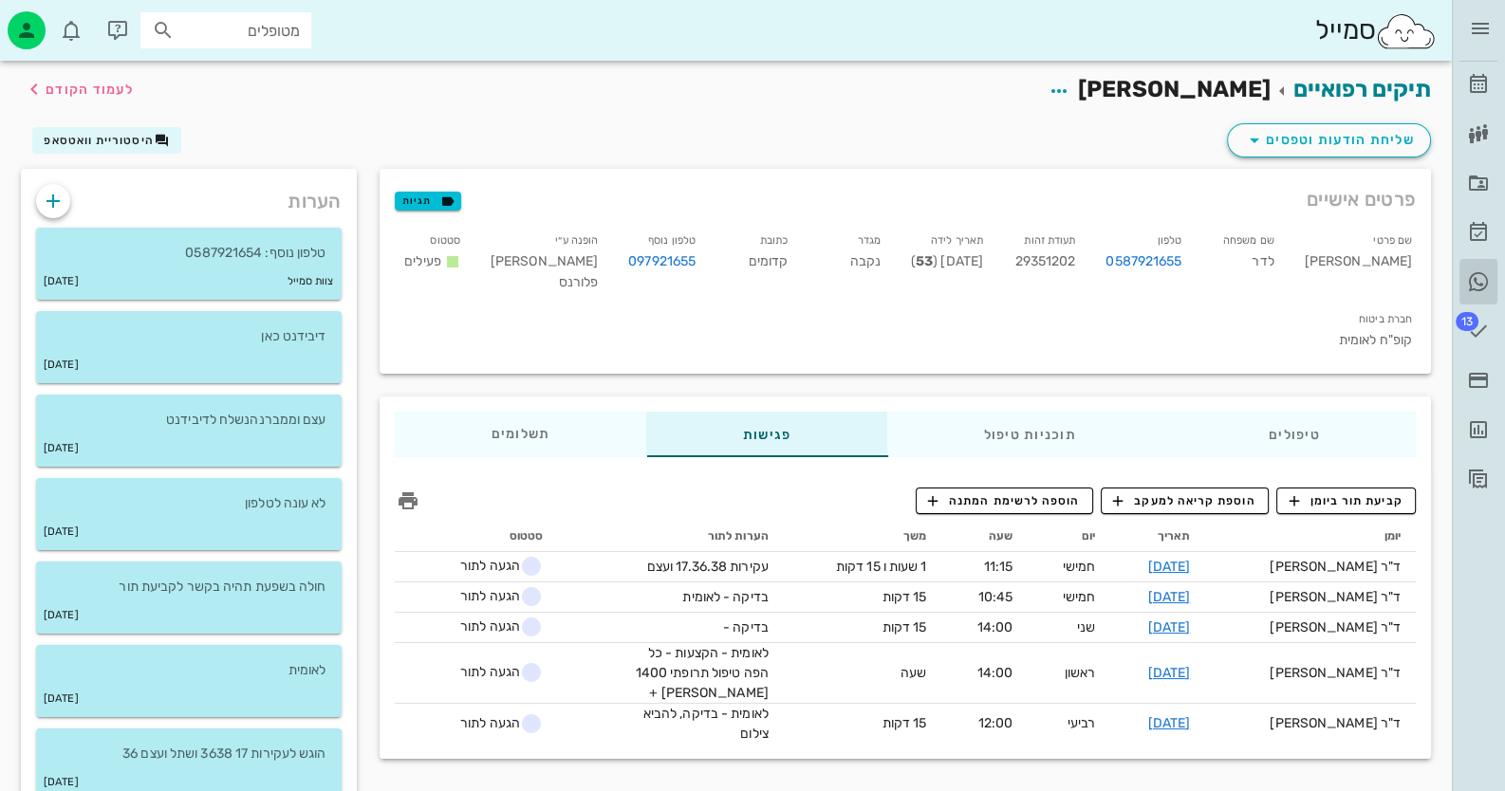
click at [1483, 279] on icon at bounding box center [1478, 281] width 23 height 23
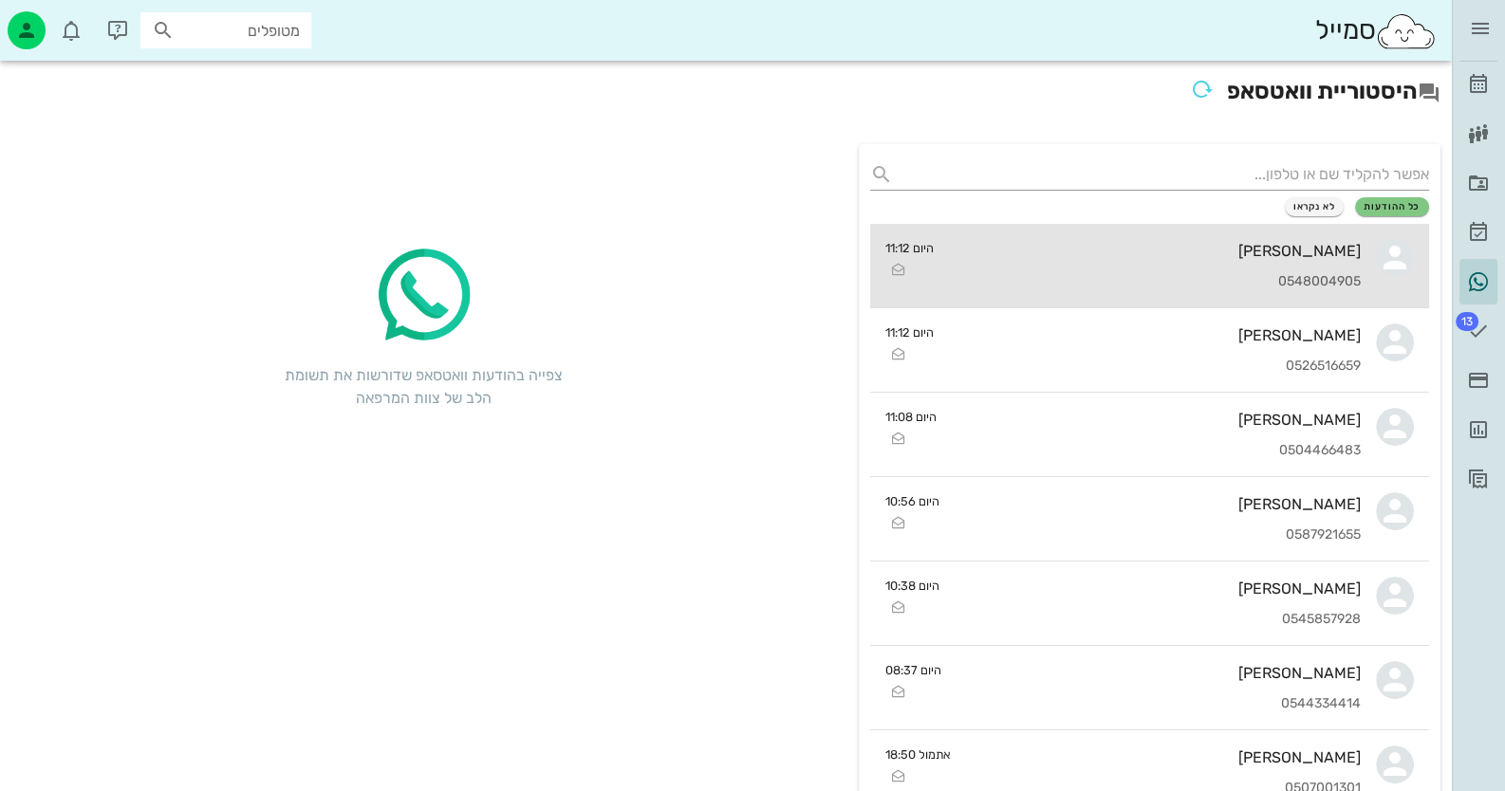
click at [1222, 268] on div "[PERSON_NAME] 0548004905" at bounding box center [1155, 266] width 413 height 84
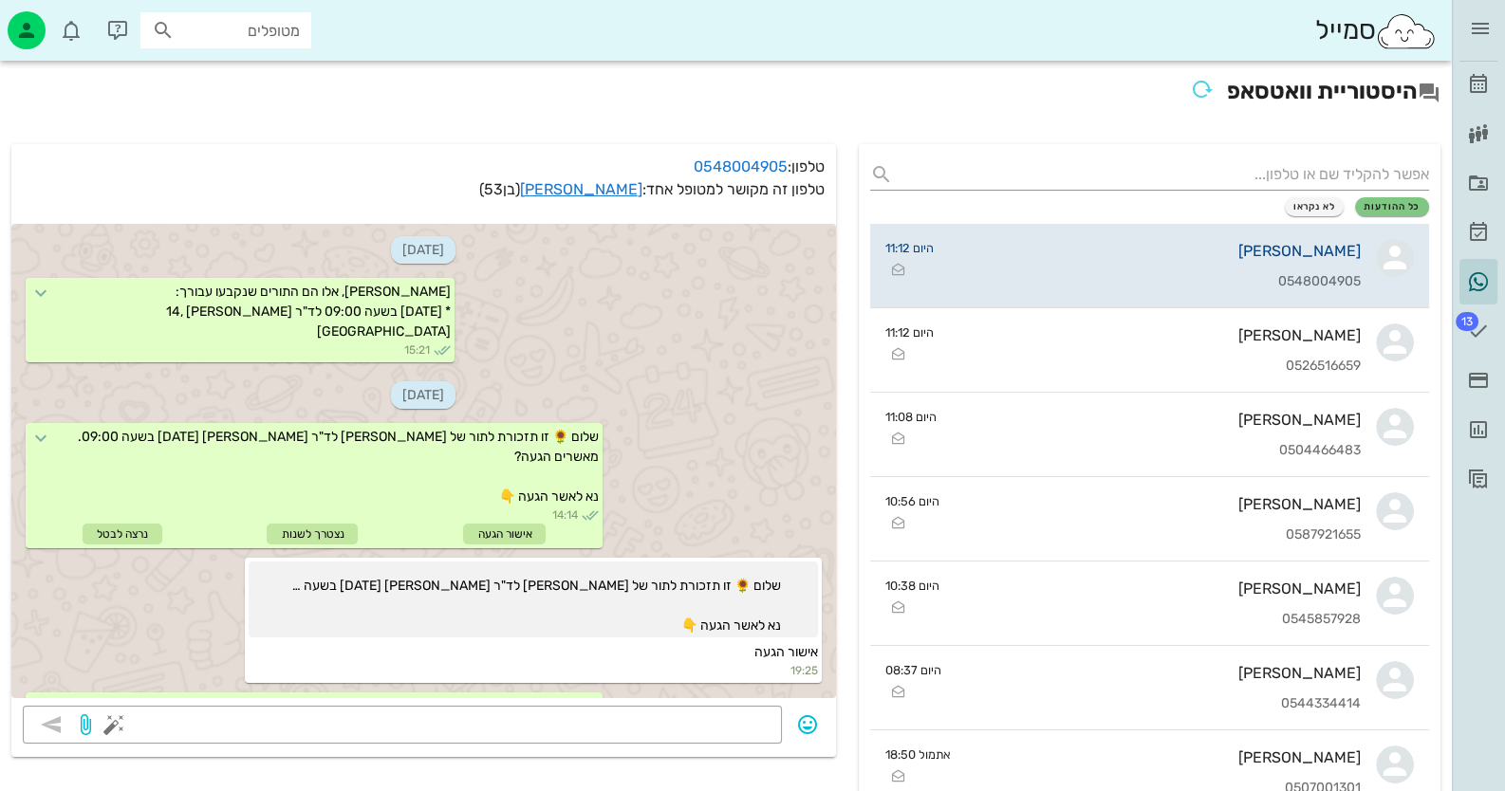
scroll to position [822, 0]
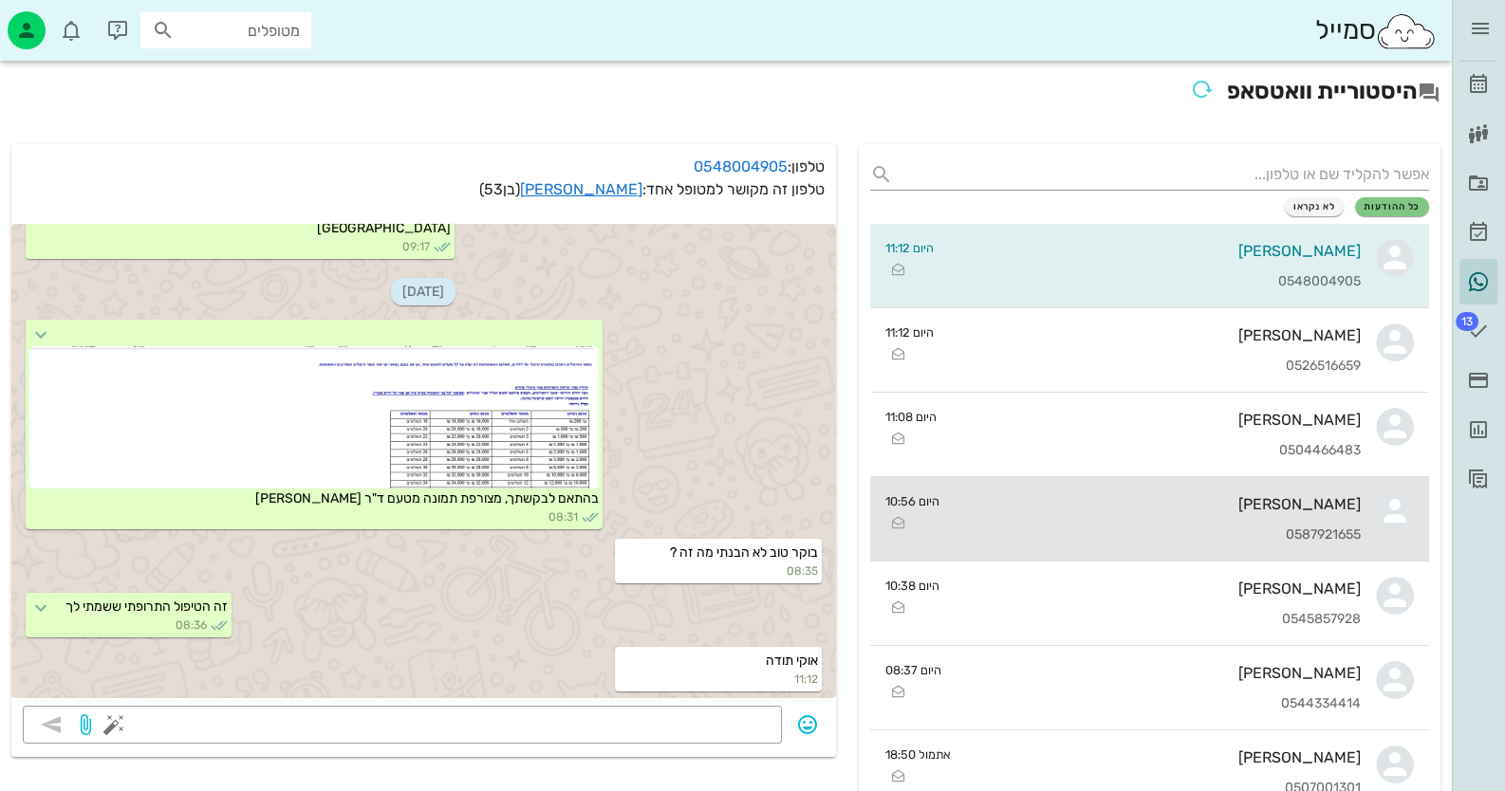
click at [1276, 498] on div "[PERSON_NAME]" at bounding box center [1158, 504] width 407 height 18
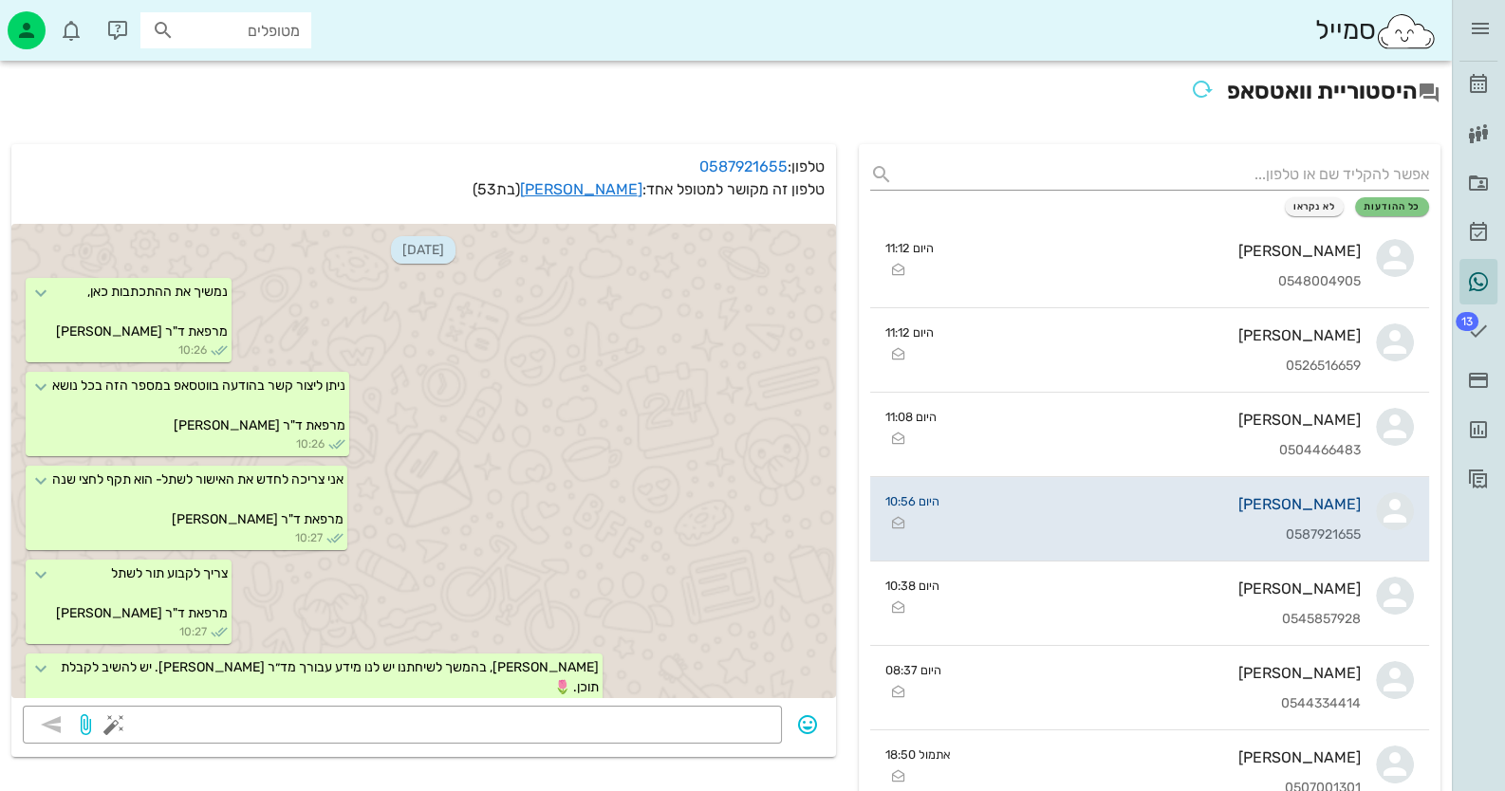
scroll to position [694, 0]
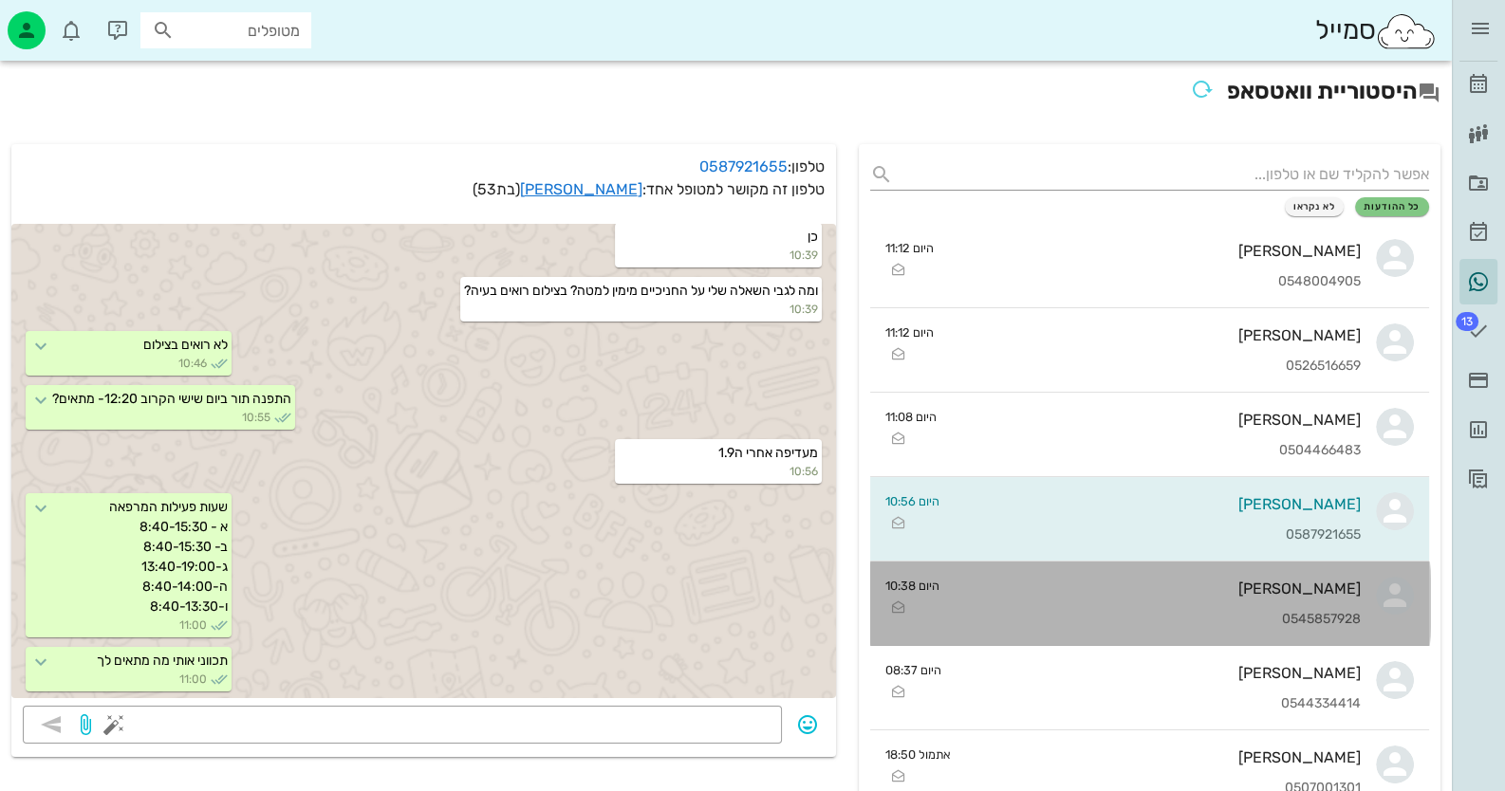
click at [1189, 603] on div "[PERSON_NAME] 0545857928" at bounding box center [1158, 604] width 407 height 84
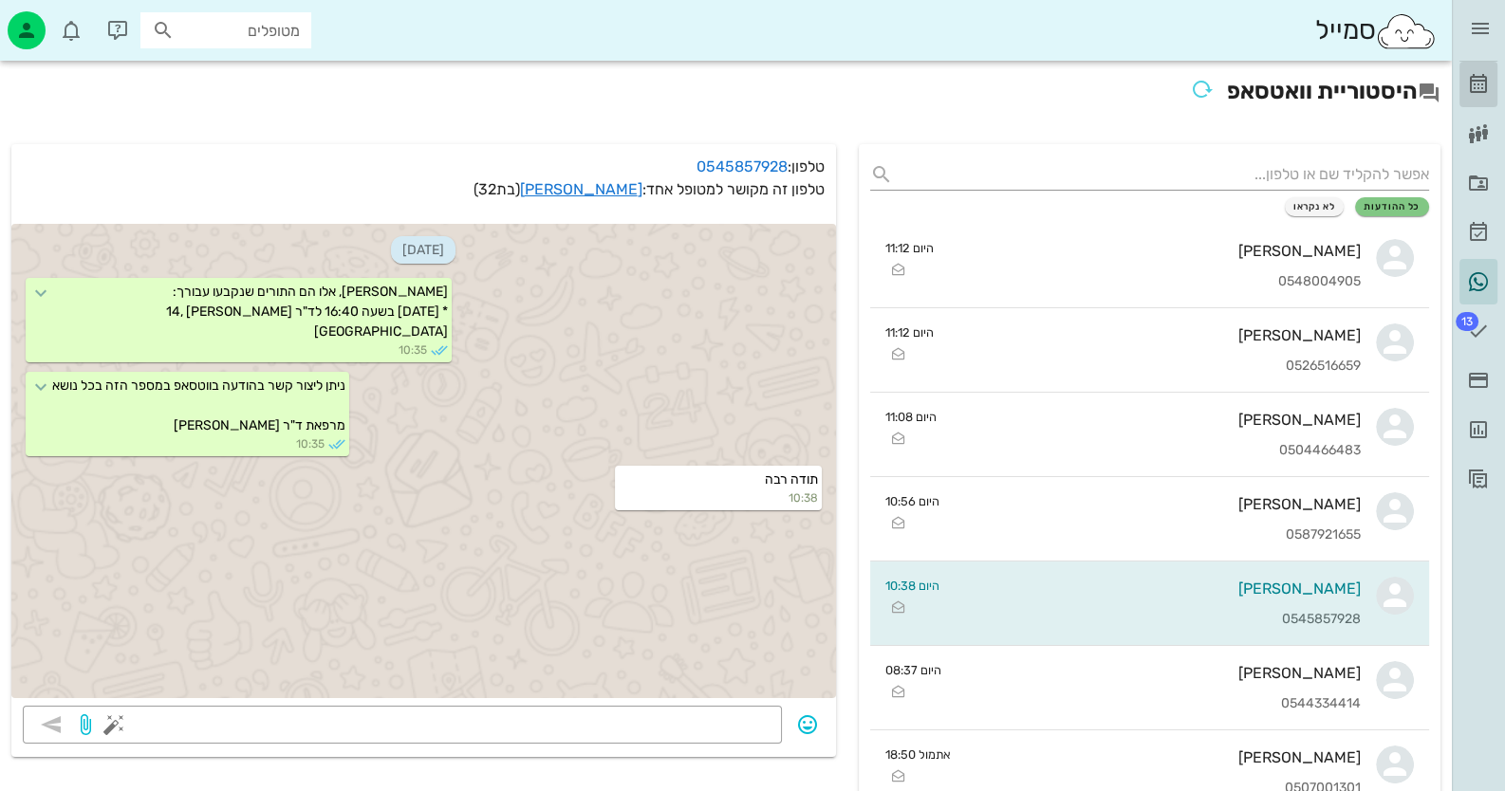
click at [1488, 65] on link "[PERSON_NAME]" at bounding box center [1479, 85] width 38 height 46
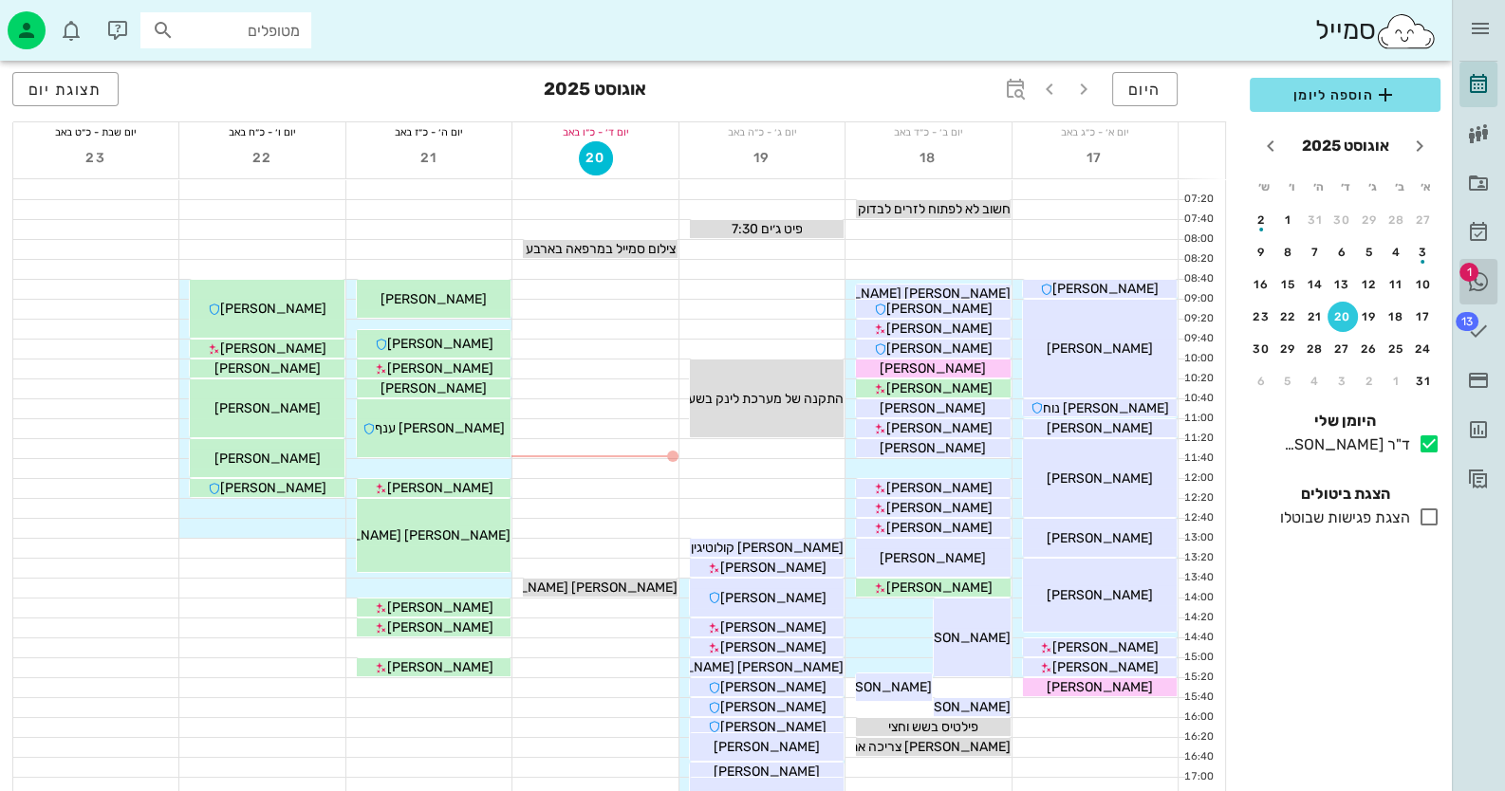
click at [1466, 275] on span "1" at bounding box center [1469, 272] width 19 height 19
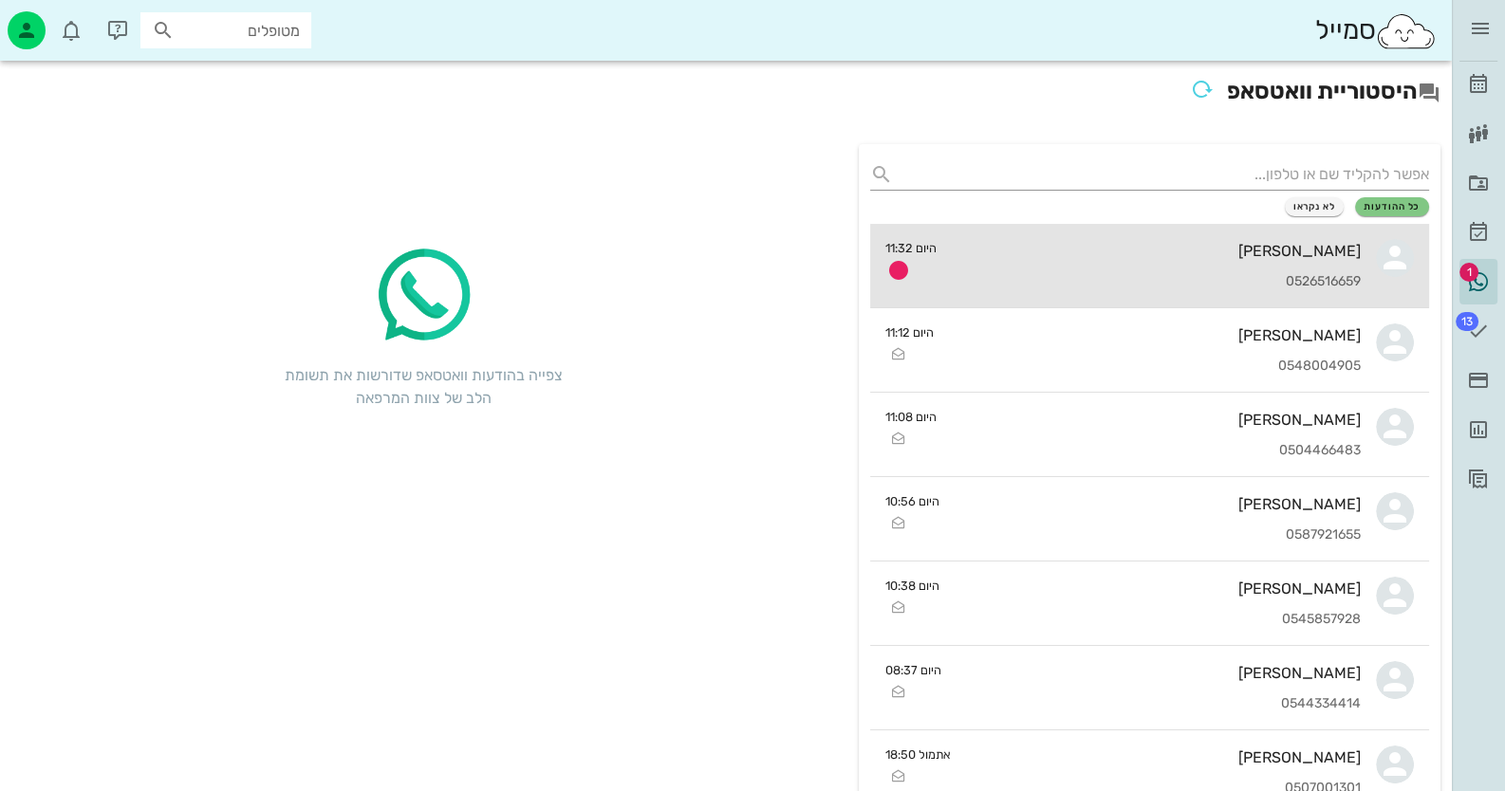
click at [1182, 272] on div "[PERSON_NAME] 0526516659" at bounding box center [1157, 266] width 410 height 84
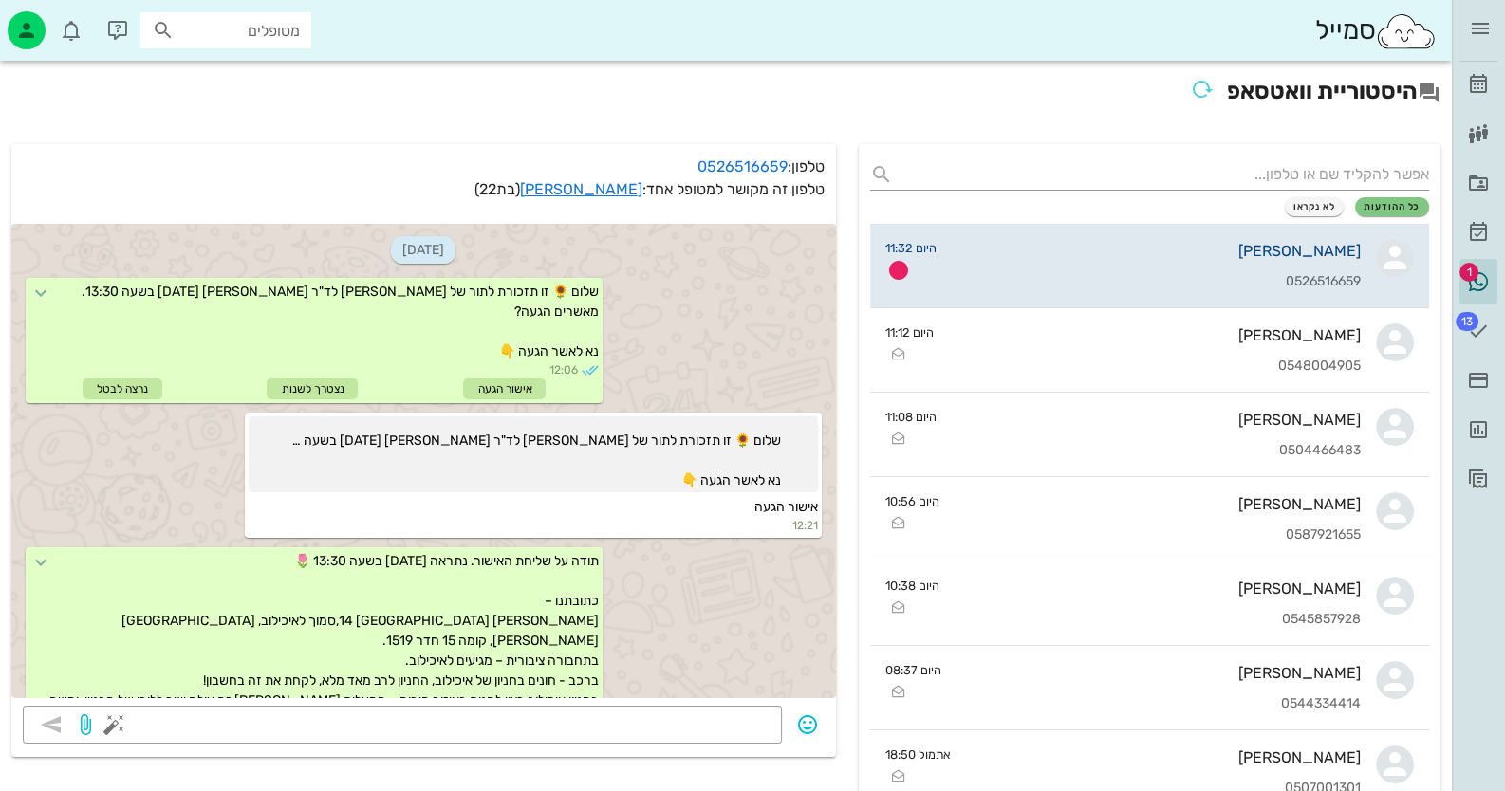
scroll to position [3308, 0]
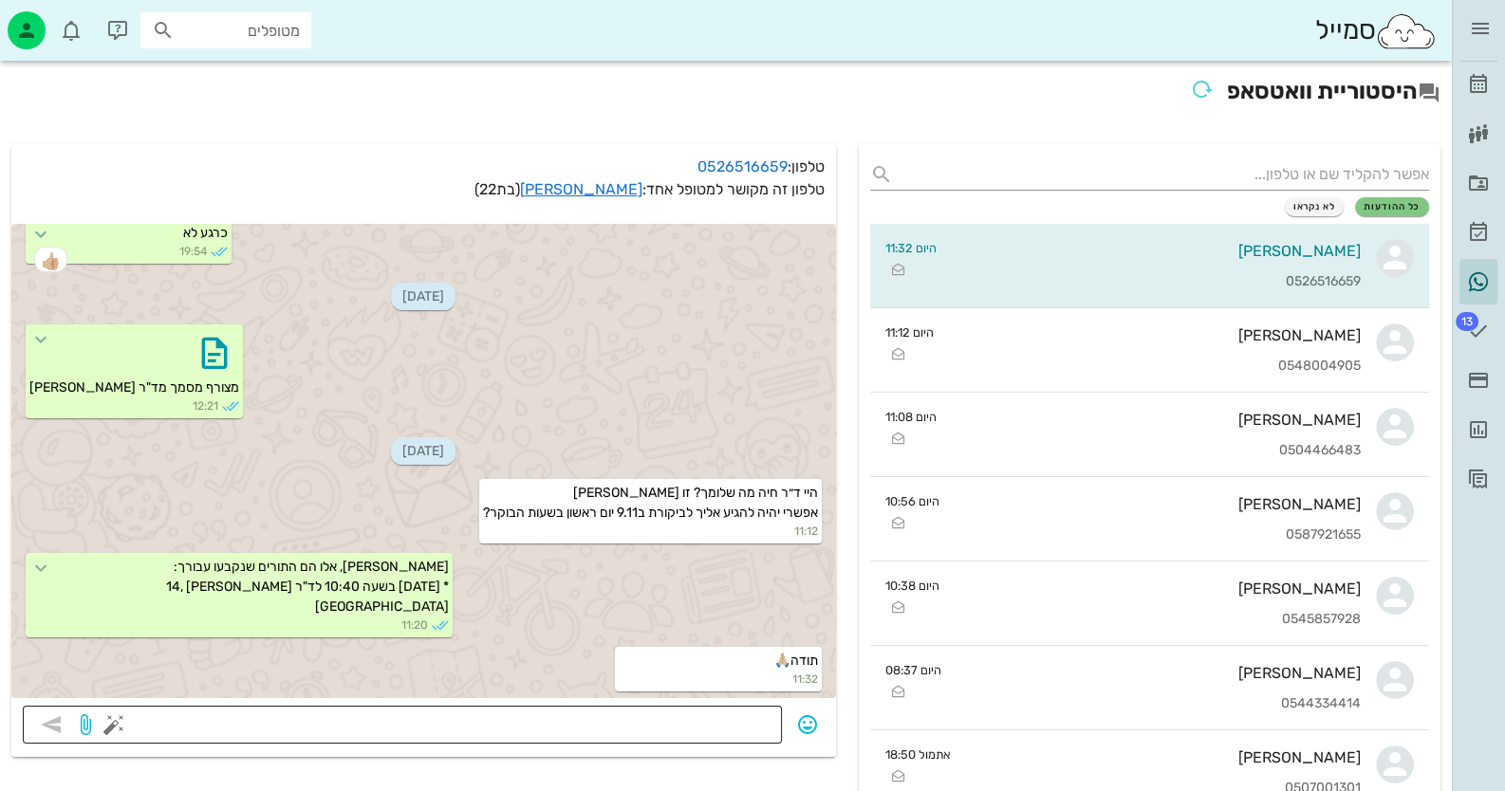
click at [675, 727] on textarea at bounding box center [444, 727] width 653 height 30
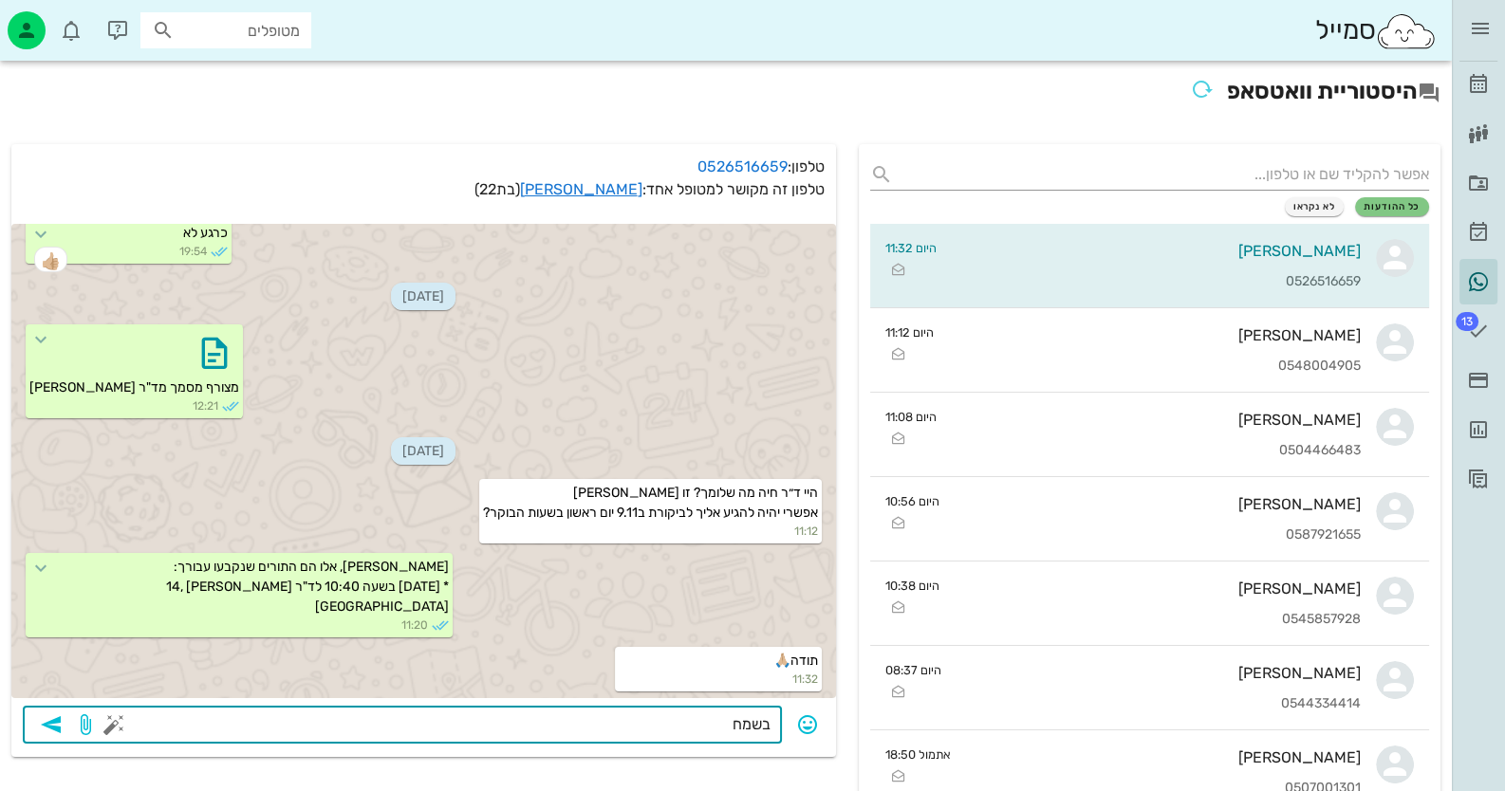
type textarea "בשמחה"
click at [57, 720] on icon "button" at bounding box center [51, 725] width 23 height 23
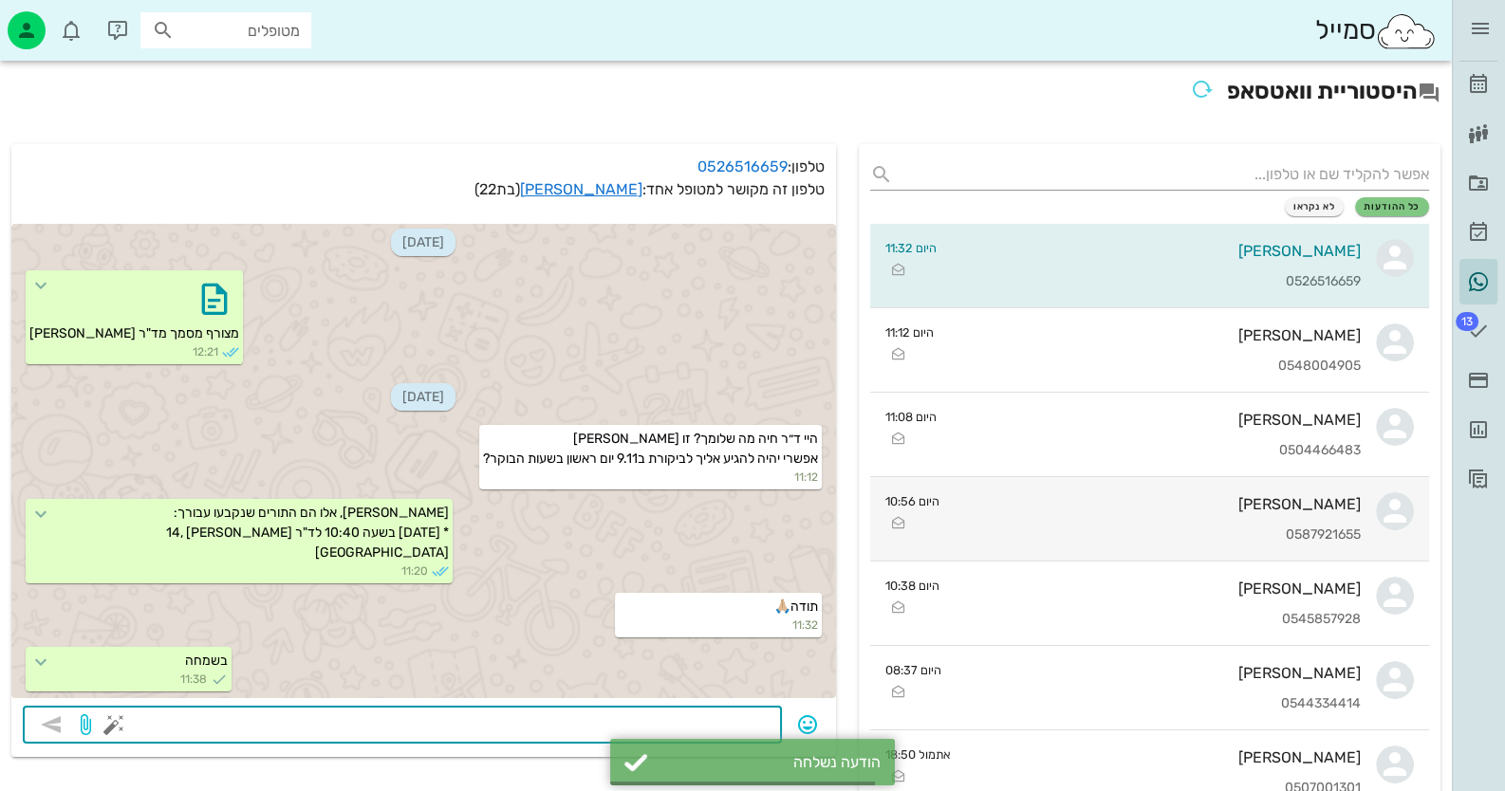
scroll to position [3362, 0]
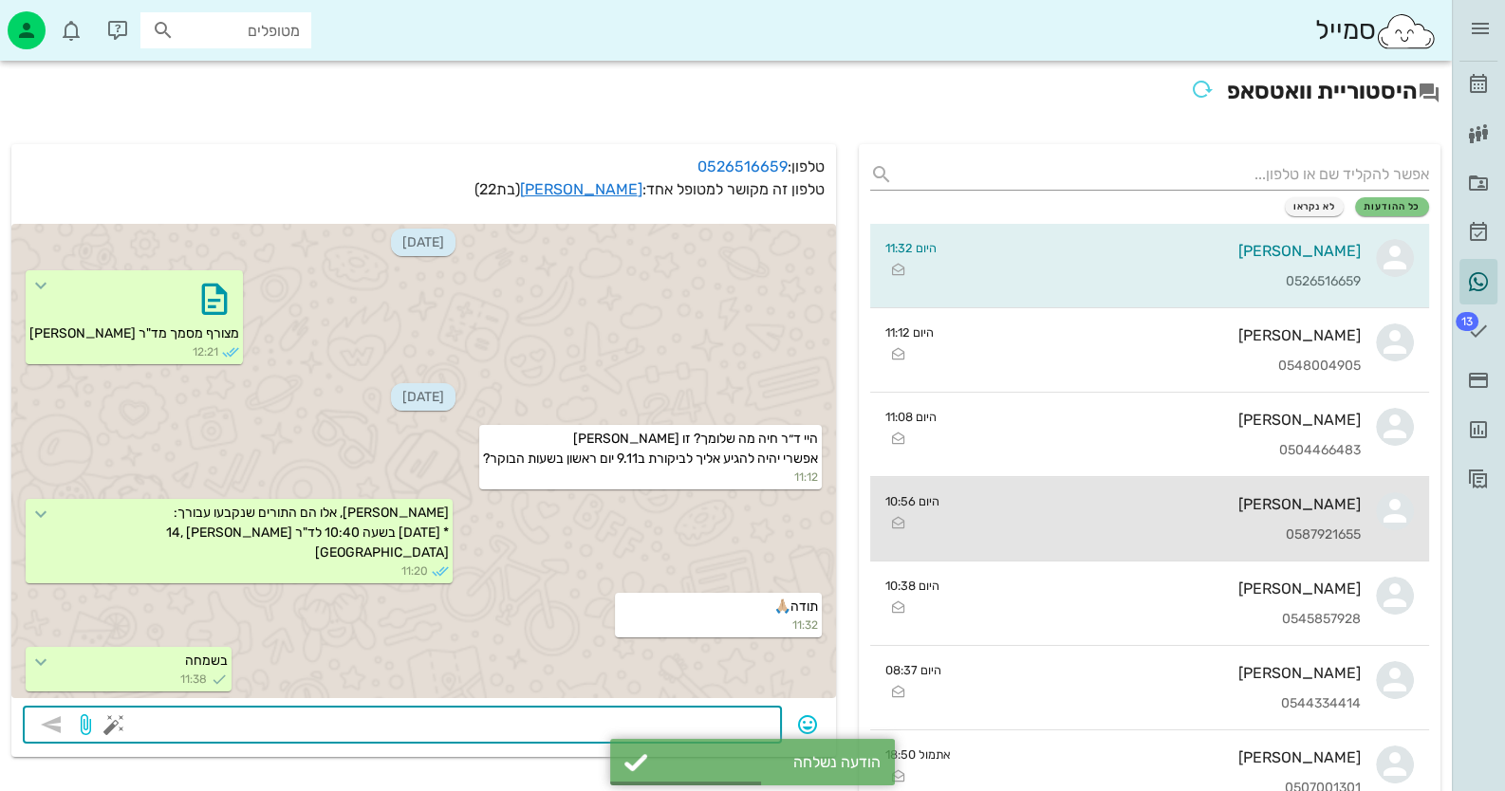
click at [1327, 509] on div "[PERSON_NAME]" at bounding box center [1158, 504] width 407 height 18
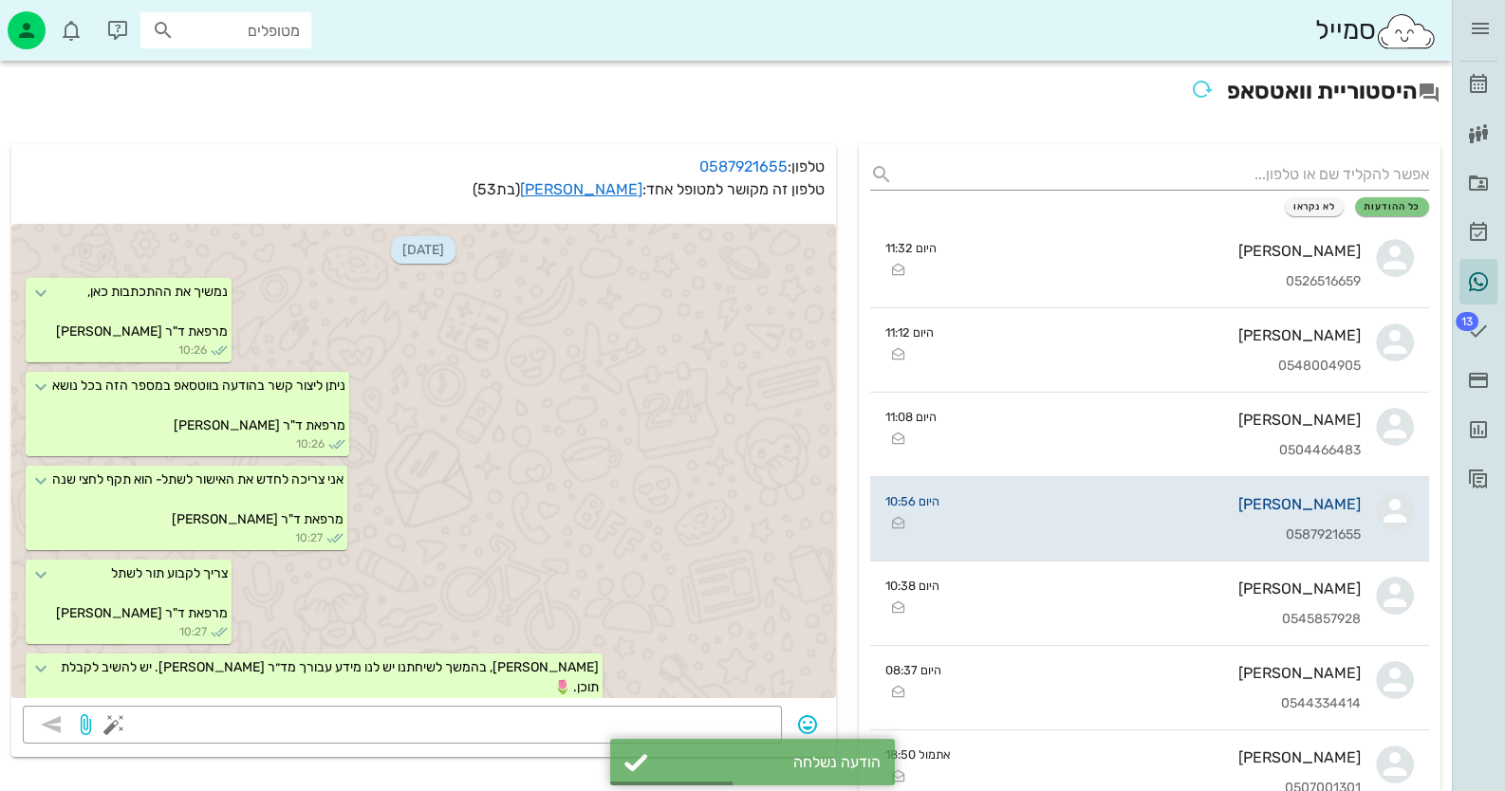
scroll to position [694, 0]
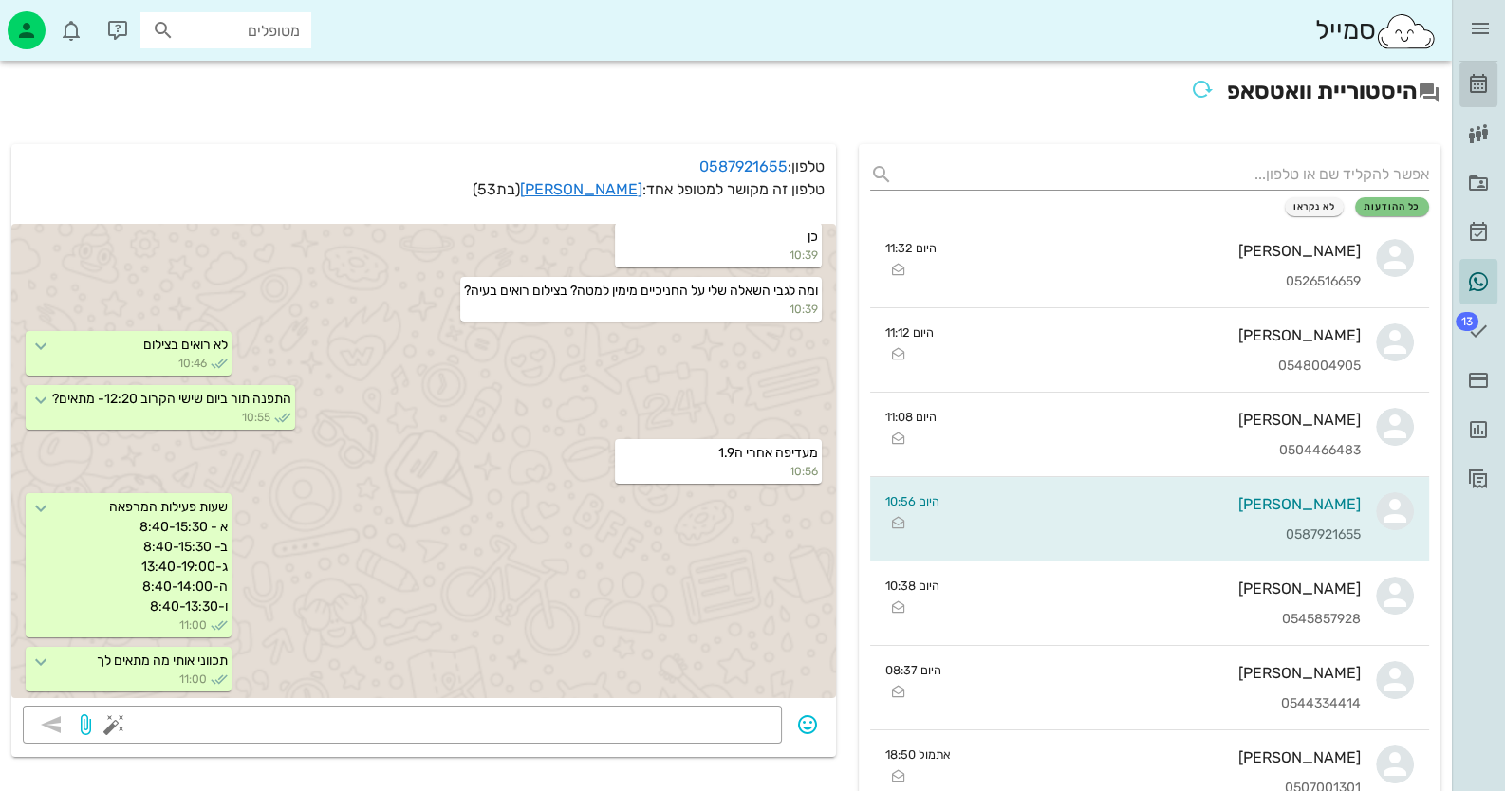
click at [1477, 86] on icon at bounding box center [1478, 84] width 23 height 23
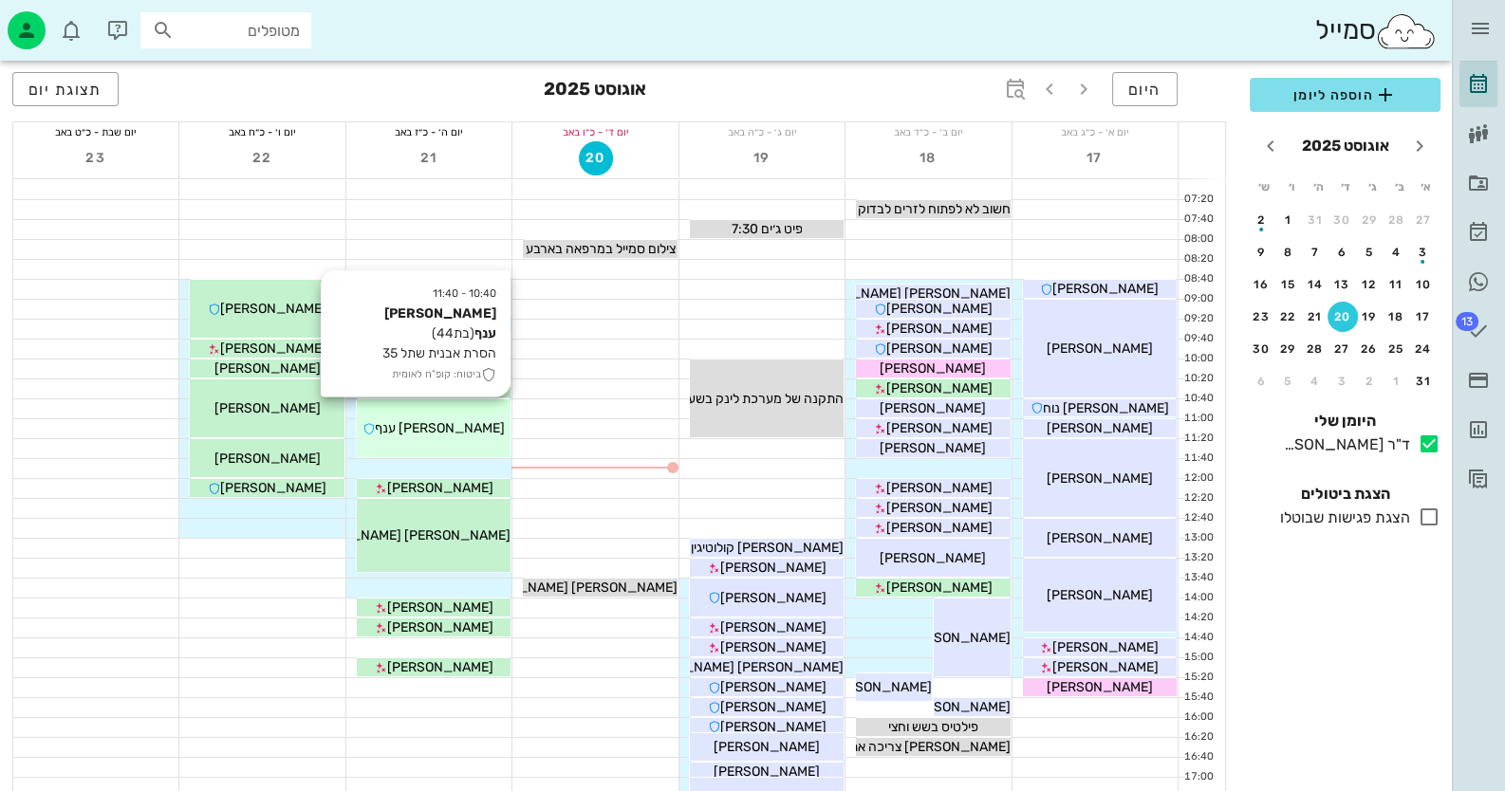
click at [488, 433] on div "[PERSON_NAME] ענף" at bounding box center [434, 429] width 154 height 20
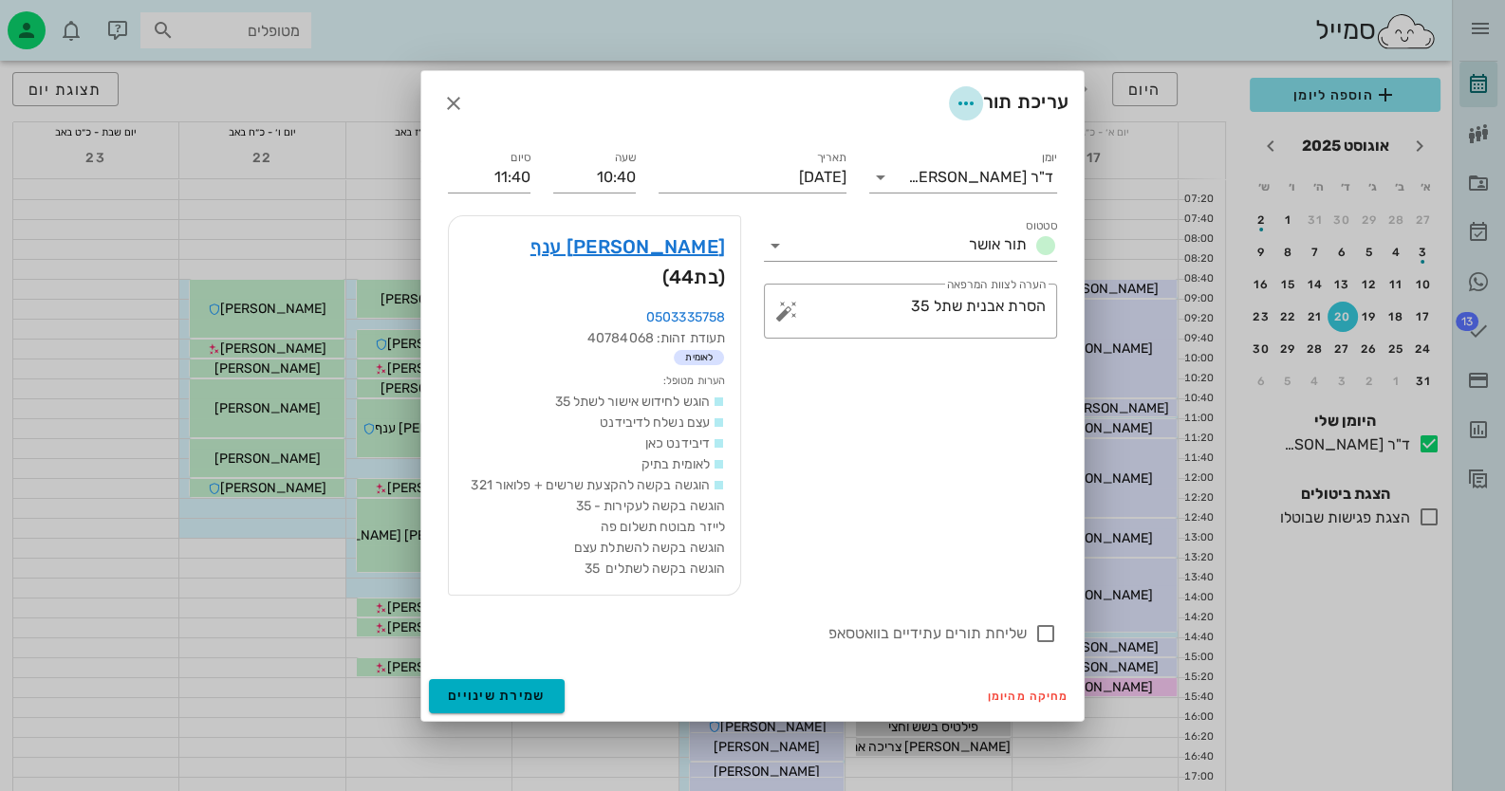
click at [963, 115] on icon "button" at bounding box center [966, 103] width 23 height 23
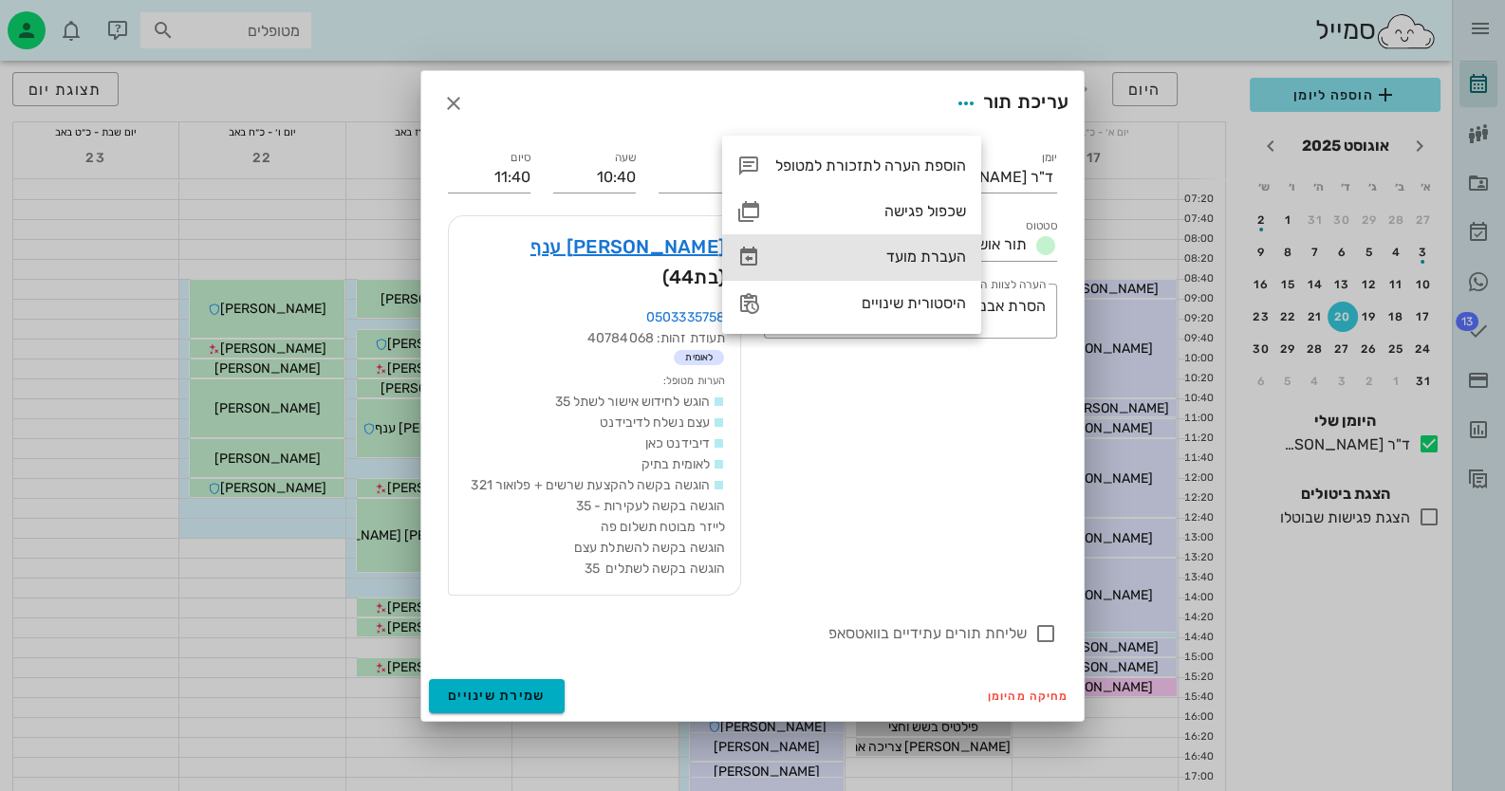
click at [914, 256] on div "העברת מועד" at bounding box center [870, 257] width 191 height 18
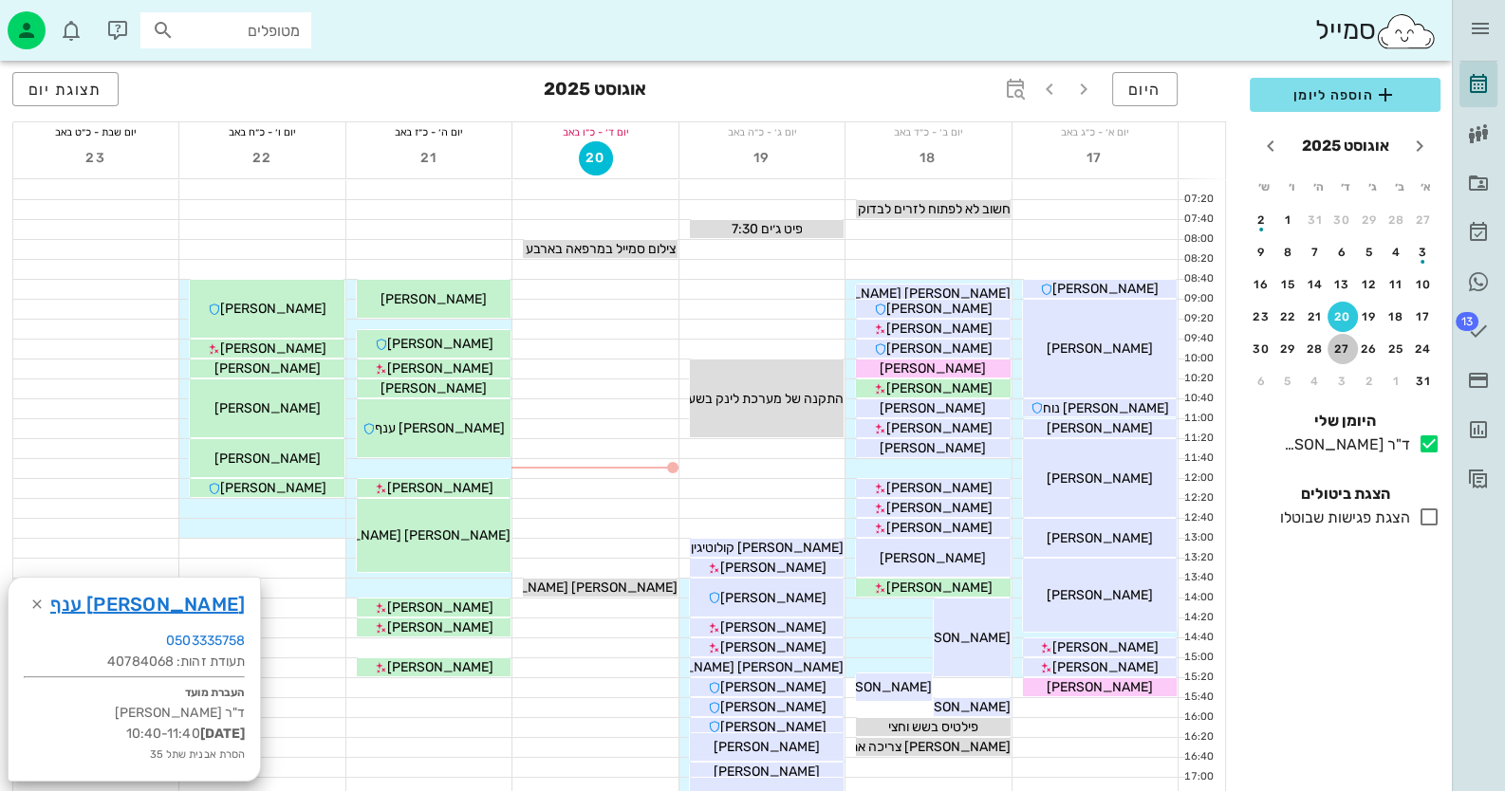
click at [1345, 349] on div "27" at bounding box center [1343, 349] width 30 height 13
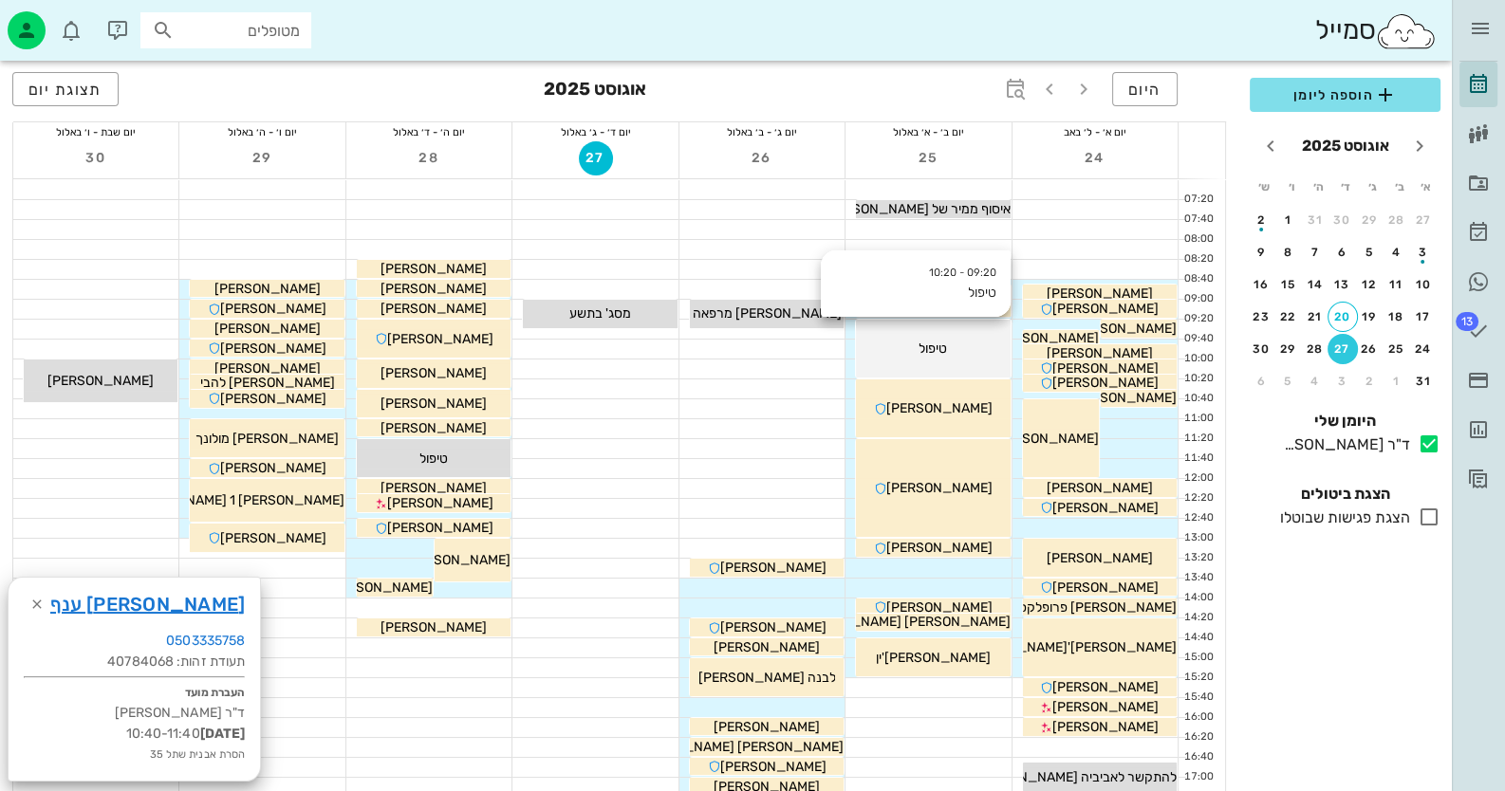
click at [975, 363] on div "09:20 - 10:20 טיפול טיפול" at bounding box center [933, 349] width 154 height 58
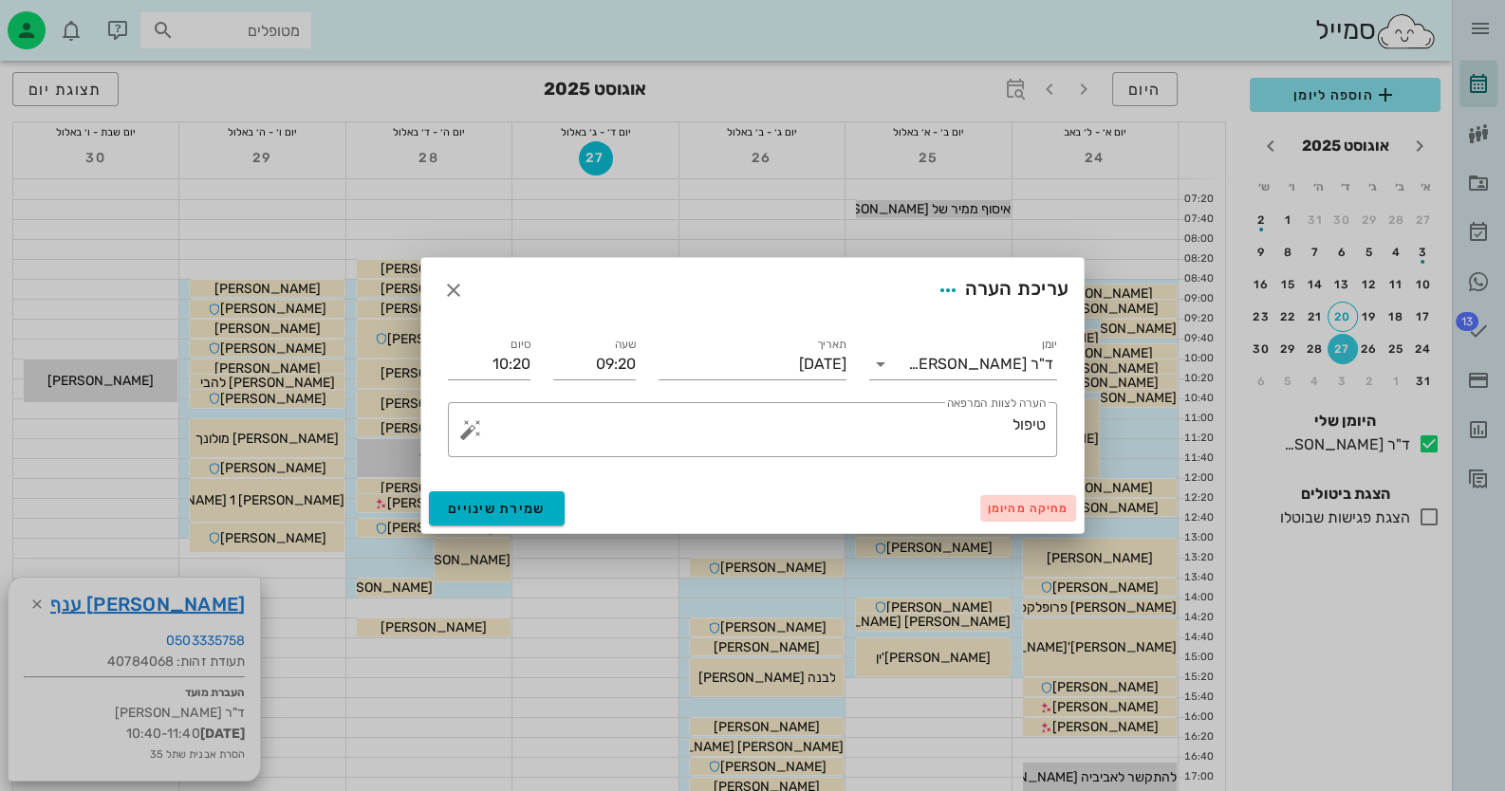
click at [1034, 503] on span "מחיקה מהיומן" at bounding box center [1028, 508] width 81 height 13
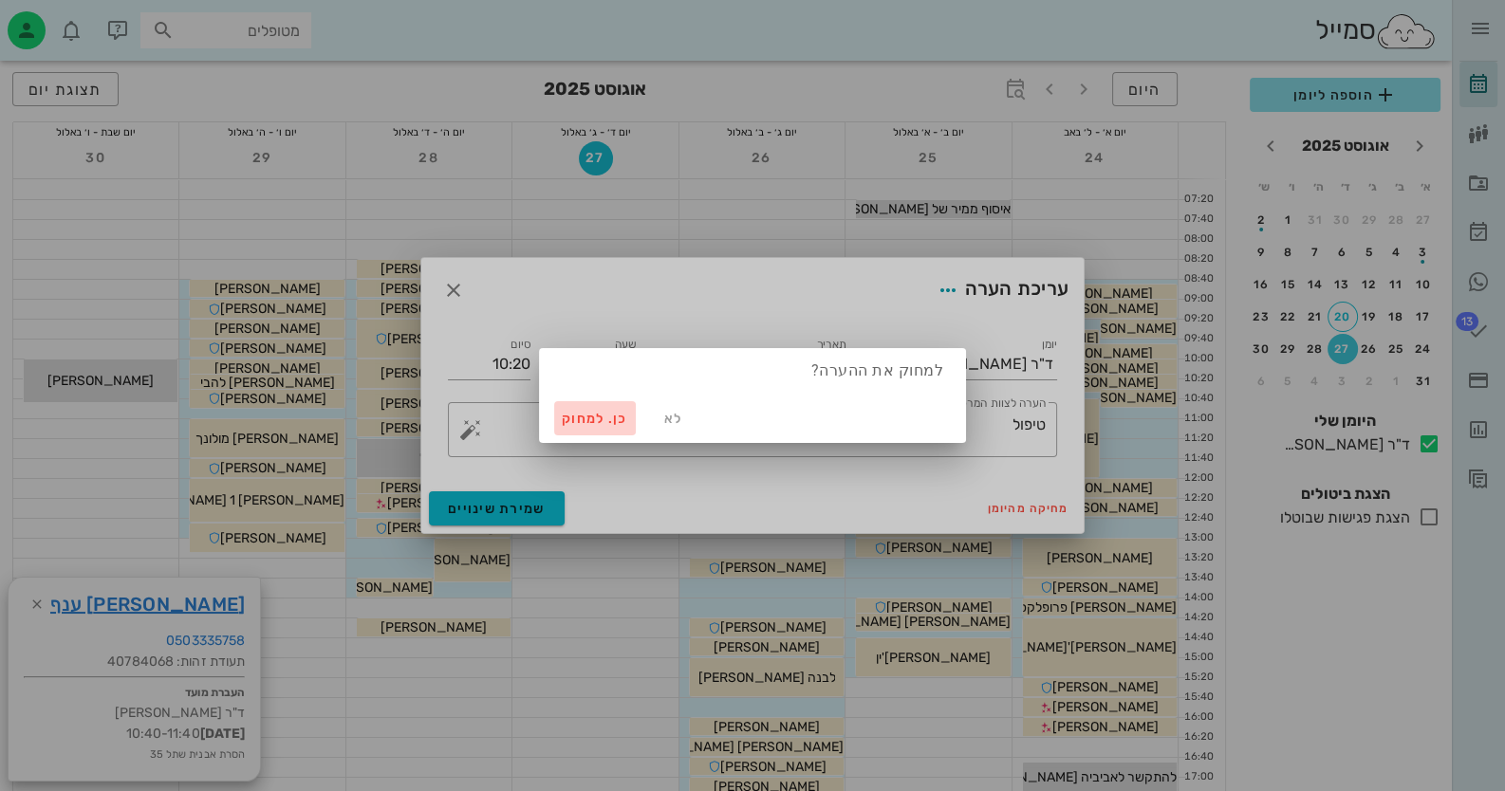
click at [605, 419] on span "כן. למחוק" at bounding box center [595, 419] width 66 height 16
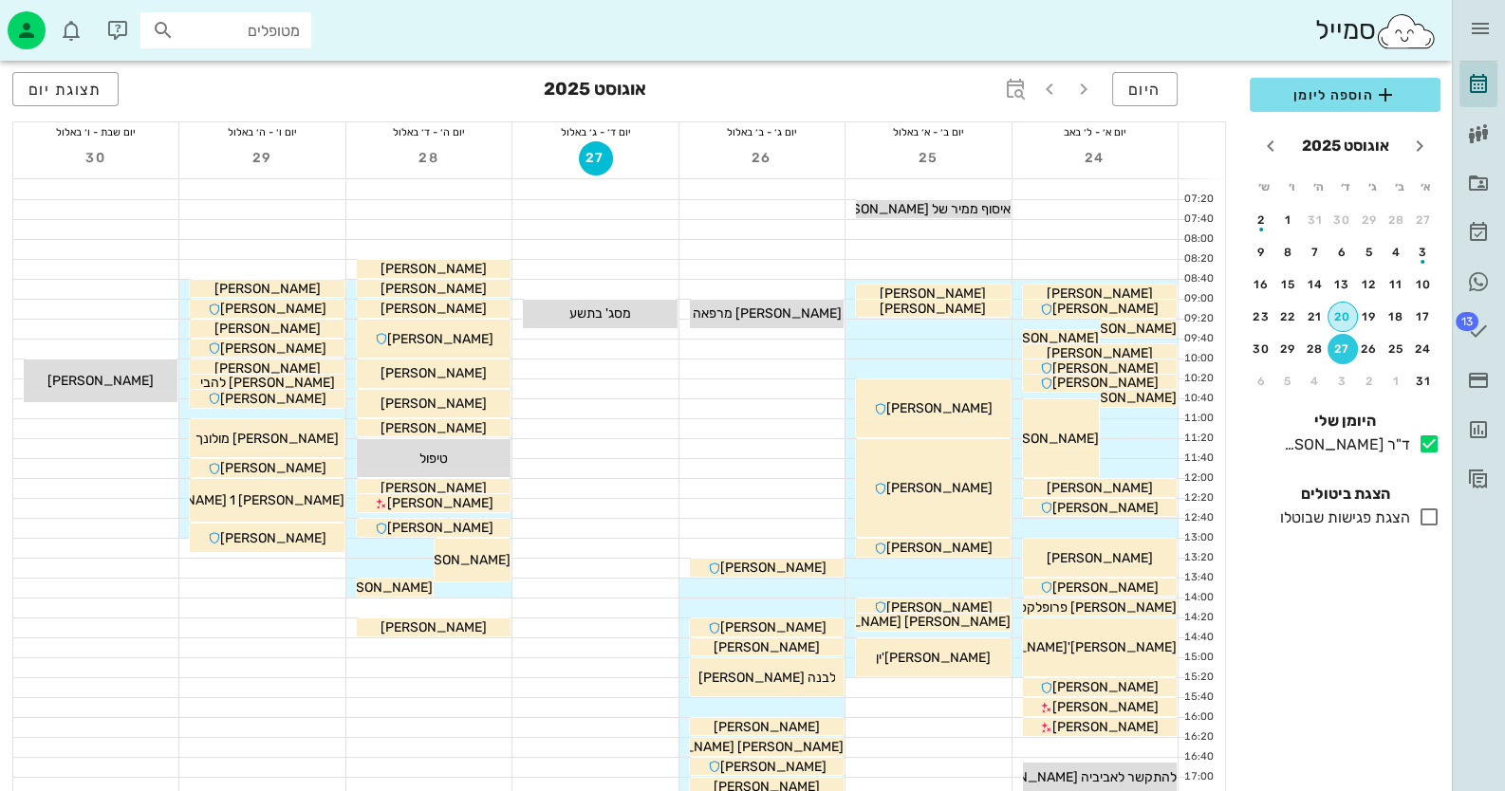
click at [1343, 315] on div "20" at bounding box center [1343, 316] width 28 height 13
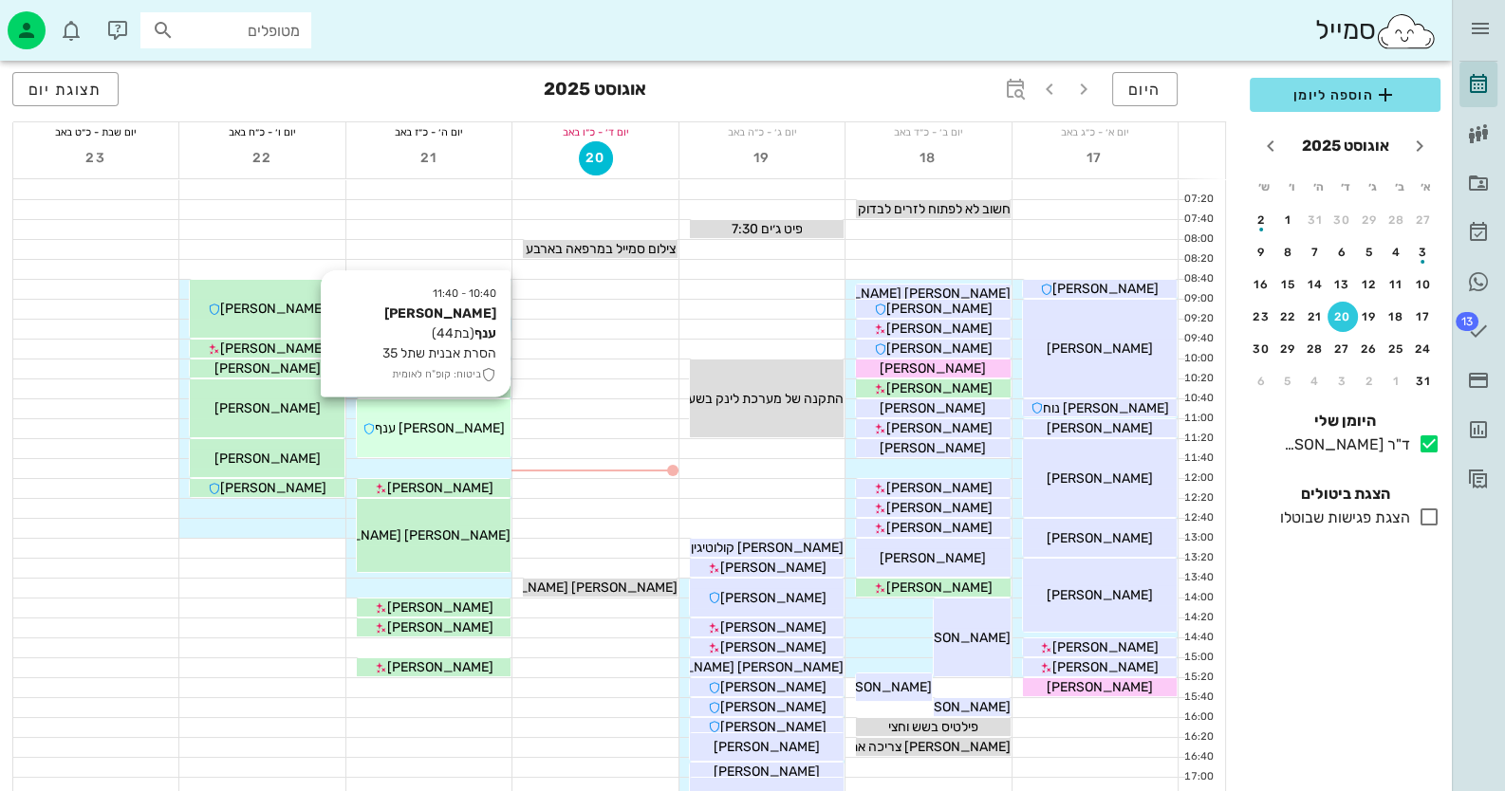
click at [459, 431] on span "[PERSON_NAME] ענף" at bounding box center [440, 428] width 130 height 16
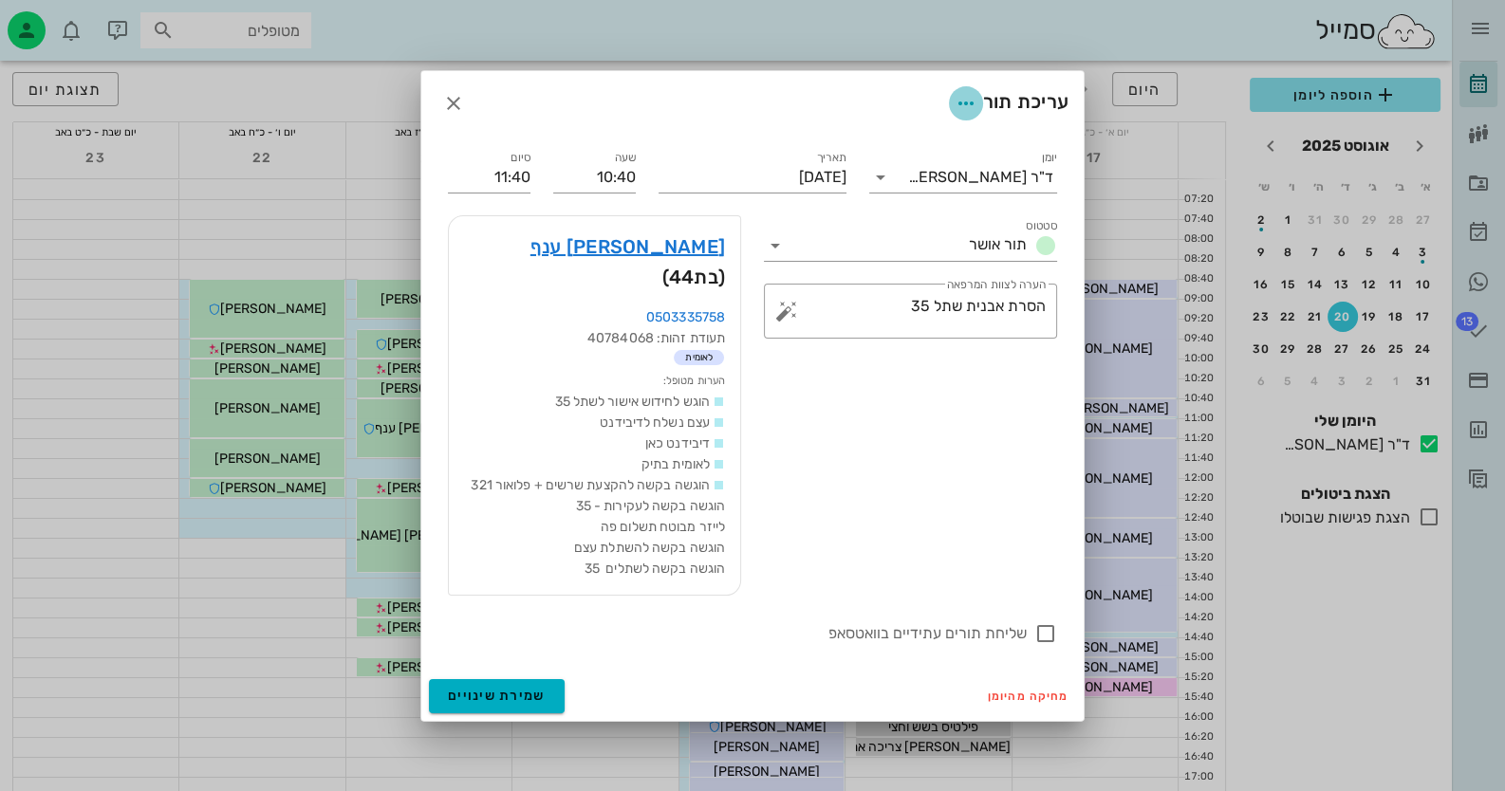
click at [958, 114] on icon "button" at bounding box center [966, 103] width 23 height 23
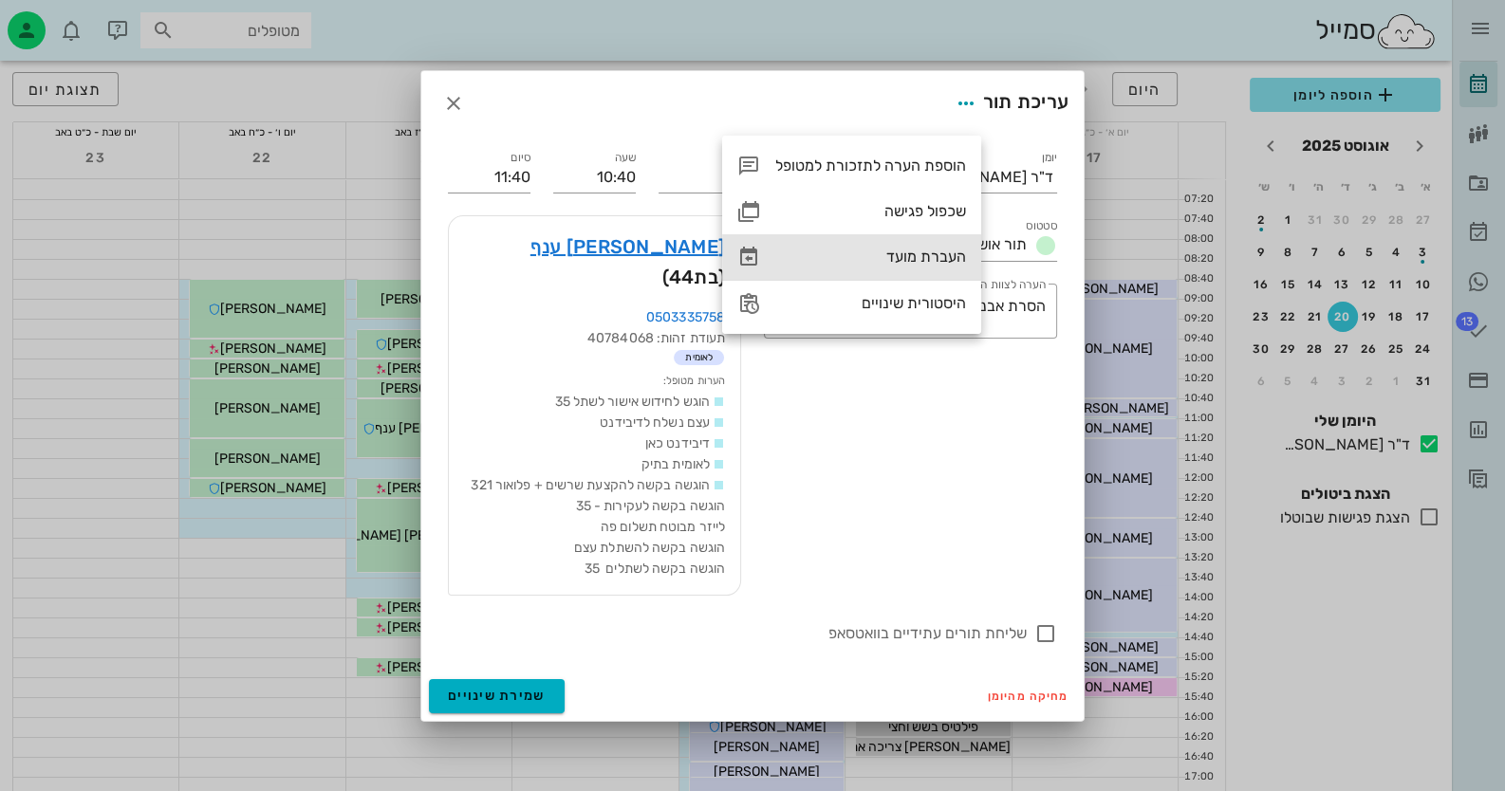
click at [906, 257] on div "העברת מועד" at bounding box center [870, 257] width 191 height 18
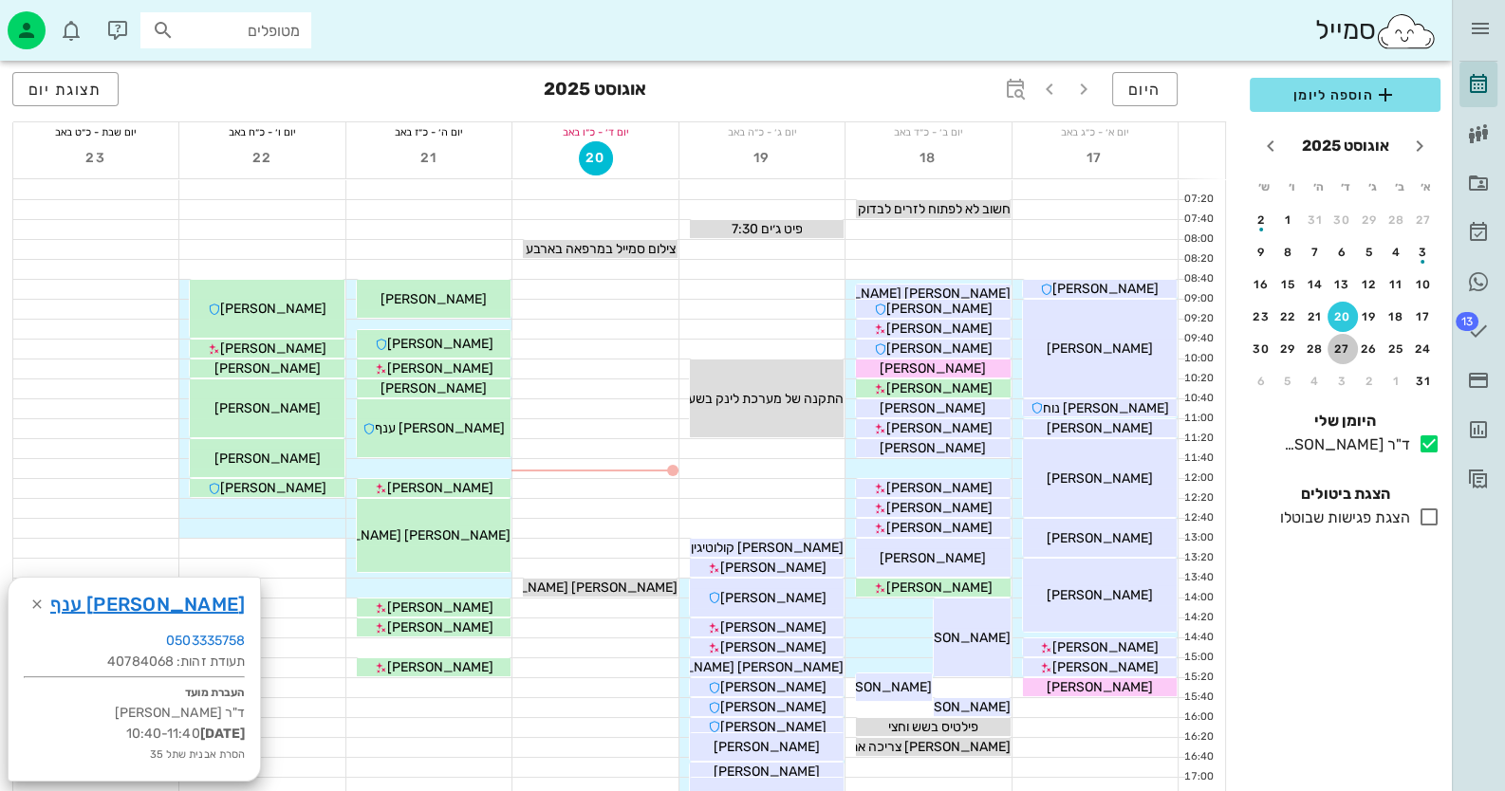
click at [1336, 343] on div "27" at bounding box center [1343, 349] width 30 height 13
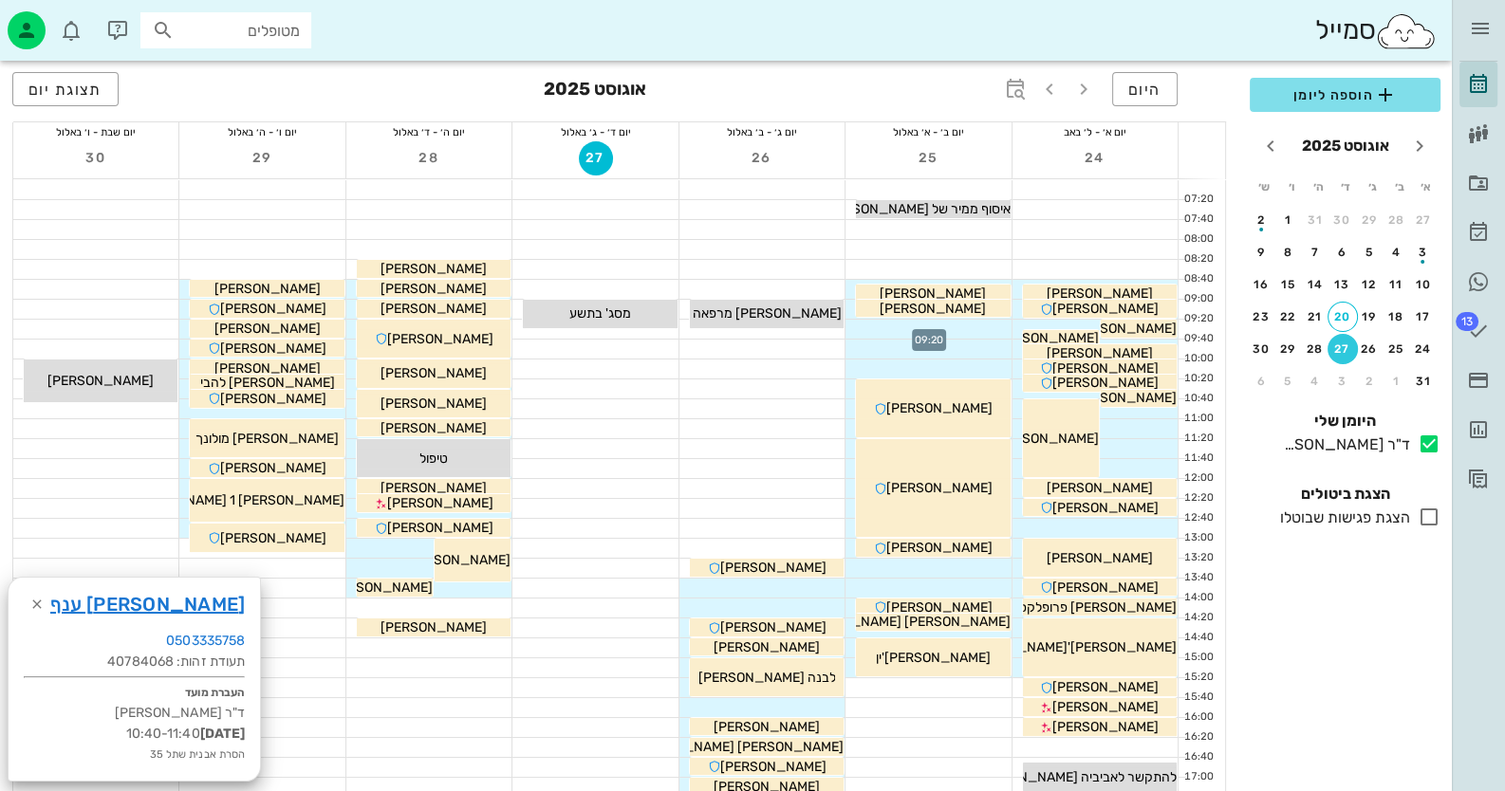
click at [944, 331] on div at bounding box center [928, 329] width 165 height 19
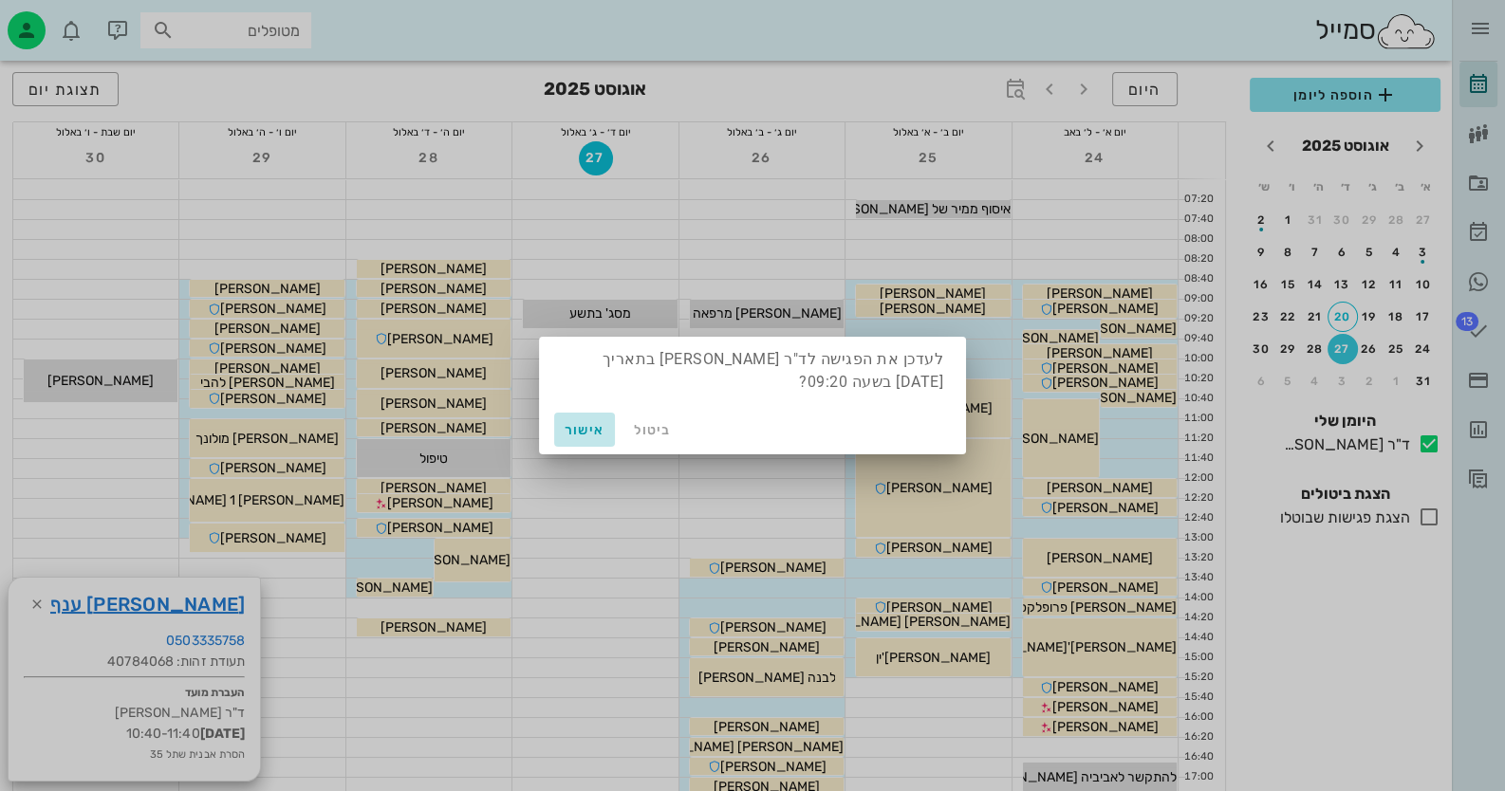
click at [591, 432] on span "אישור" at bounding box center [585, 430] width 46 height 16
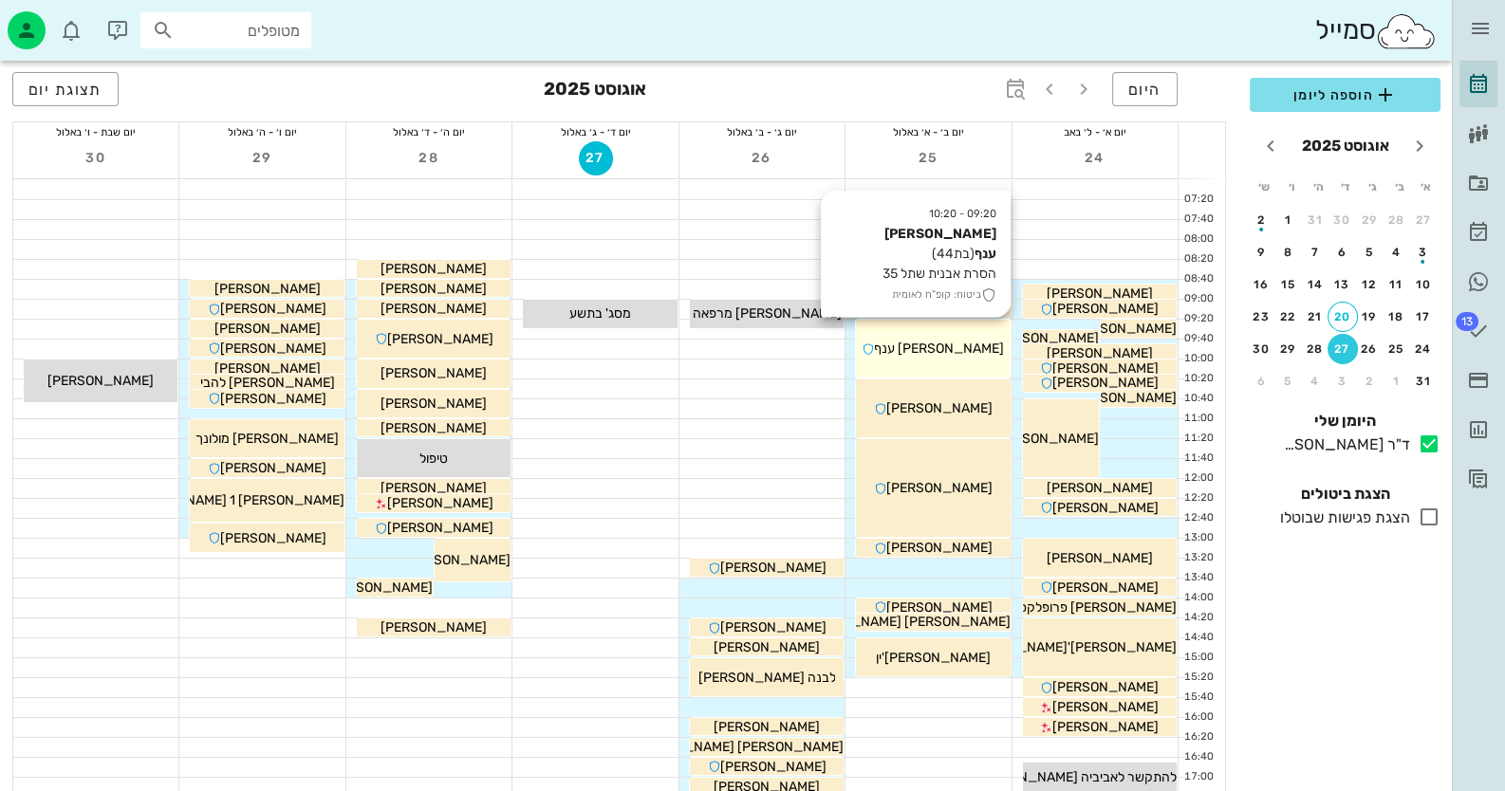
click at [921, 351] on span "[PERSON_NAME] ענף" at bounding box center [939, 349] width 130 height 16
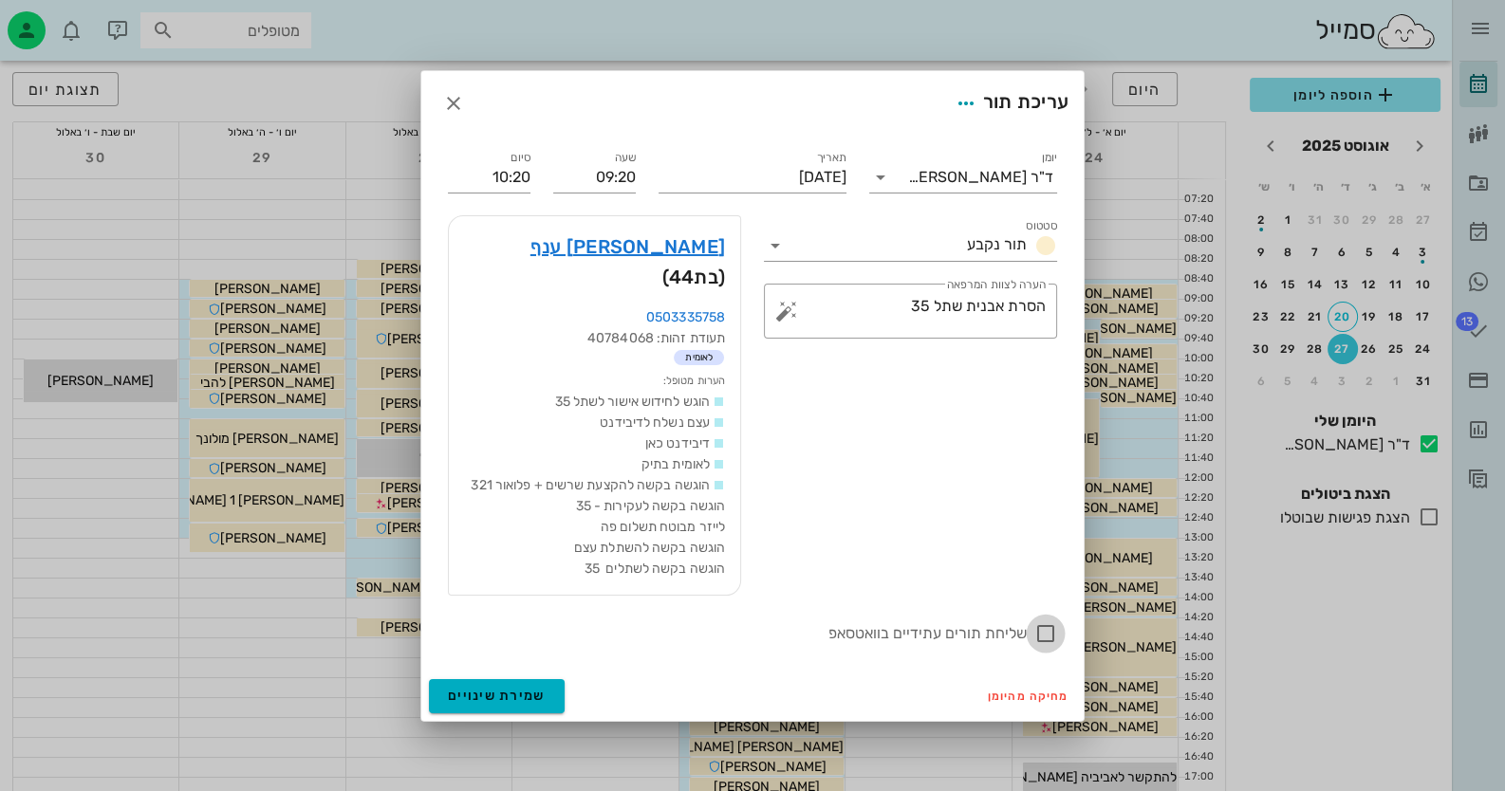
click at [1049, 618] on div at bounding box center [1046, 634] width 32 height 32
checkbox input "true"
click at [530, 688] on button "שמירת שינויים" at bounding box center [497, 696] width 136 height 34
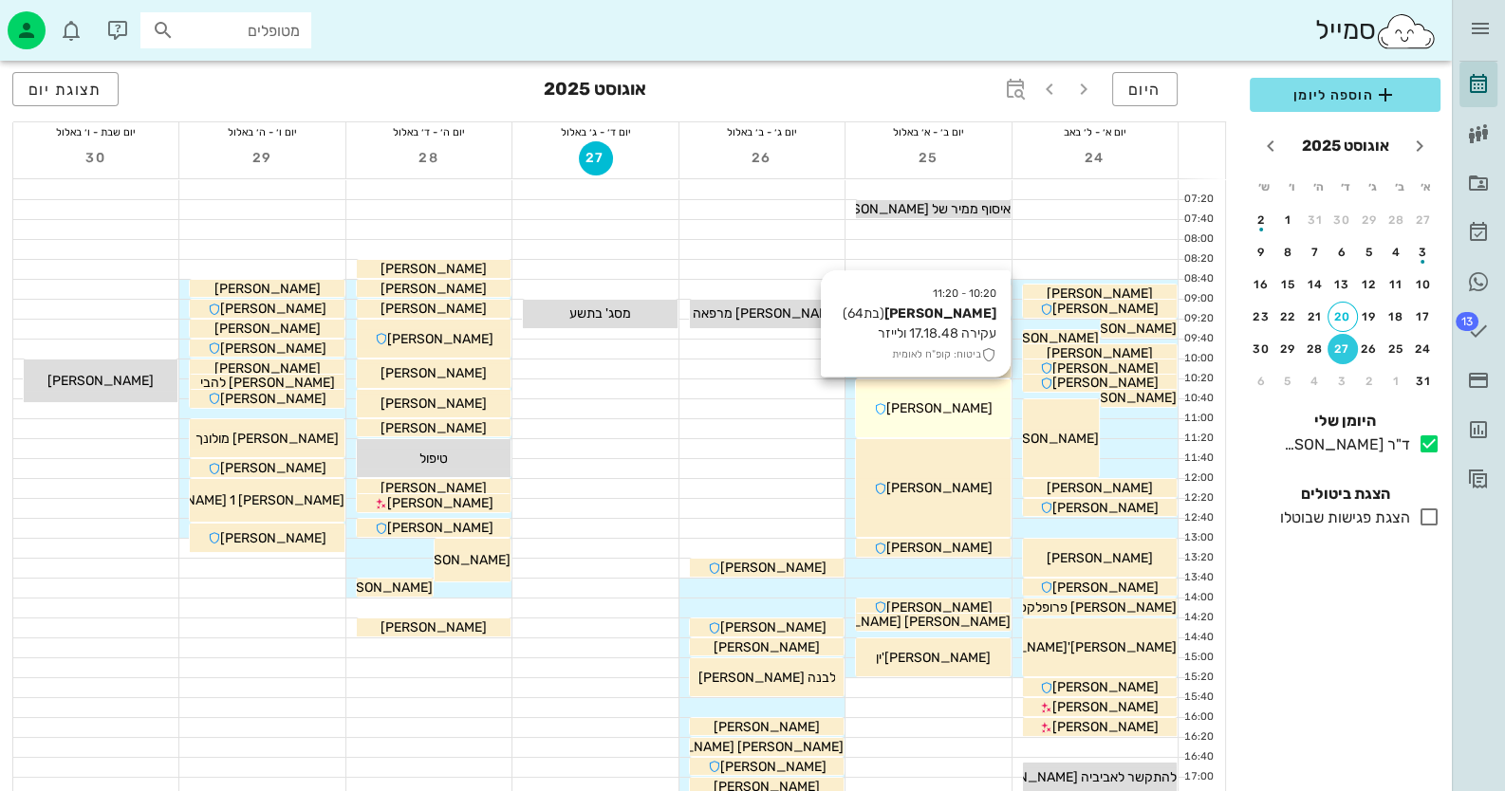
click at [949, 406] on span "[PERSON_NAME]" at bounding box center [939, 408] width 106 height 16
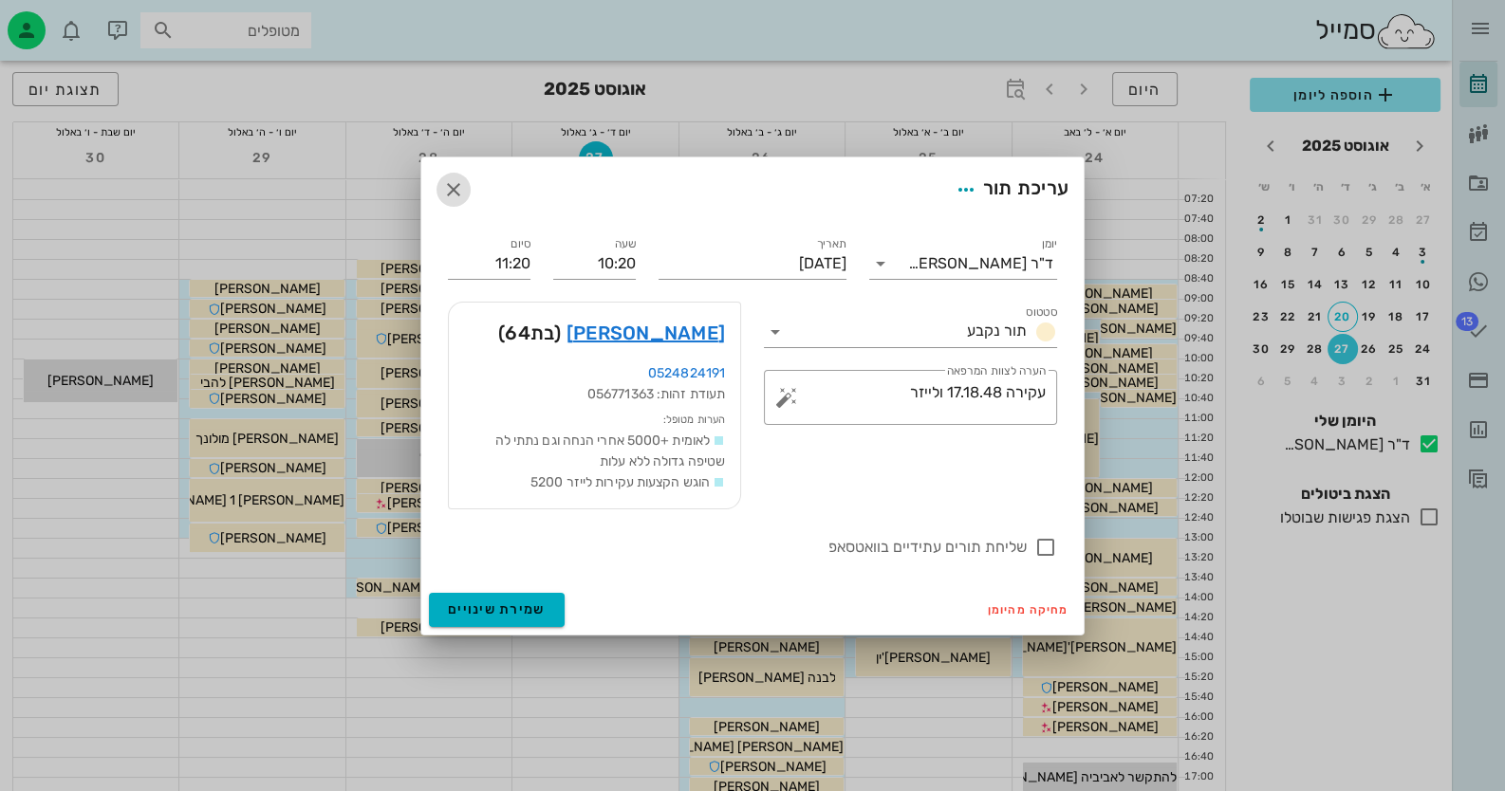
click at [456, 187] on icon "button" at bounding box center [453, 189] width 23 height 23
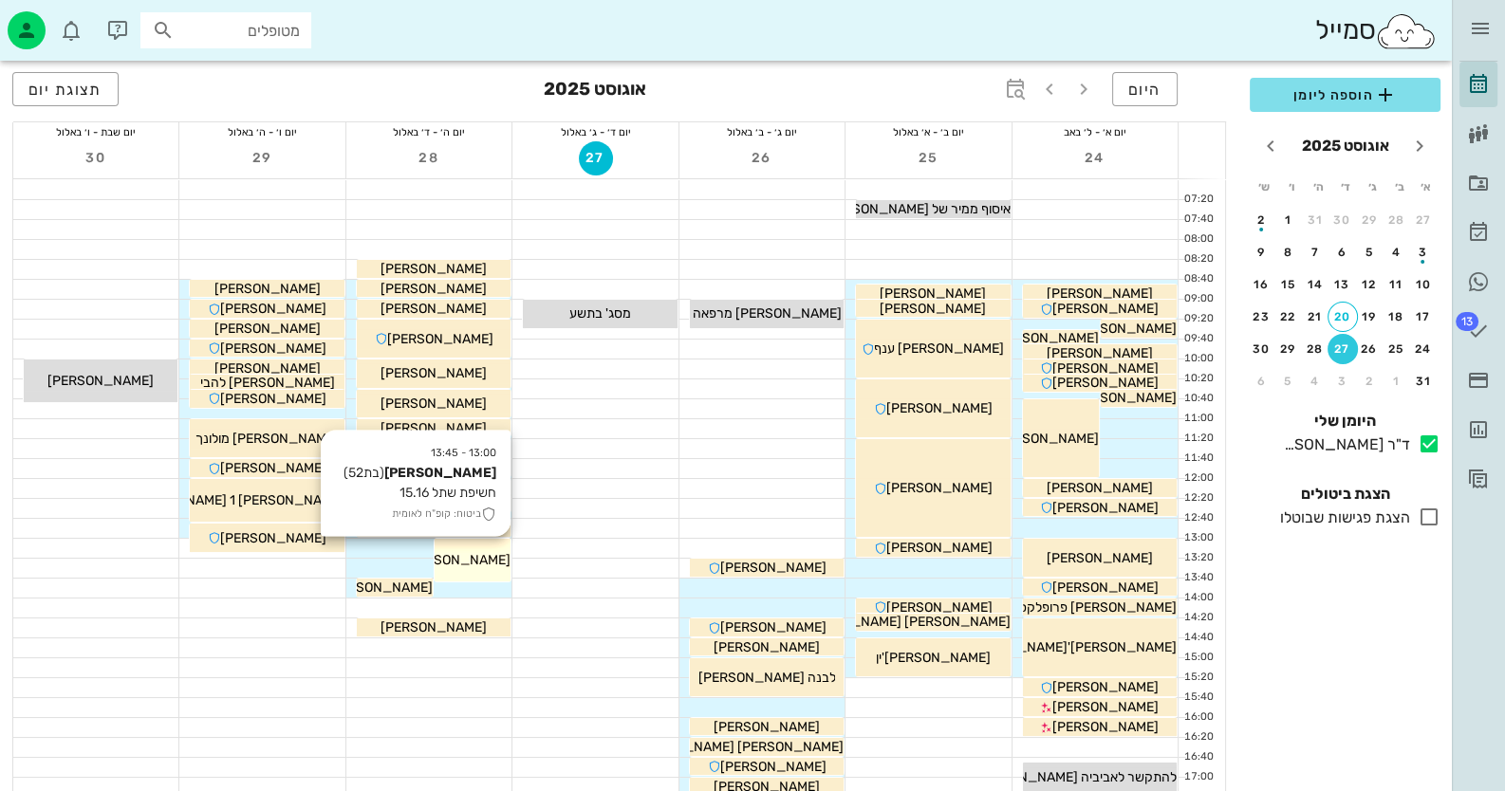
click at [490, 566] on span "[PERSON_NAME]" at bounding box center [457, 560] width 106 height 16
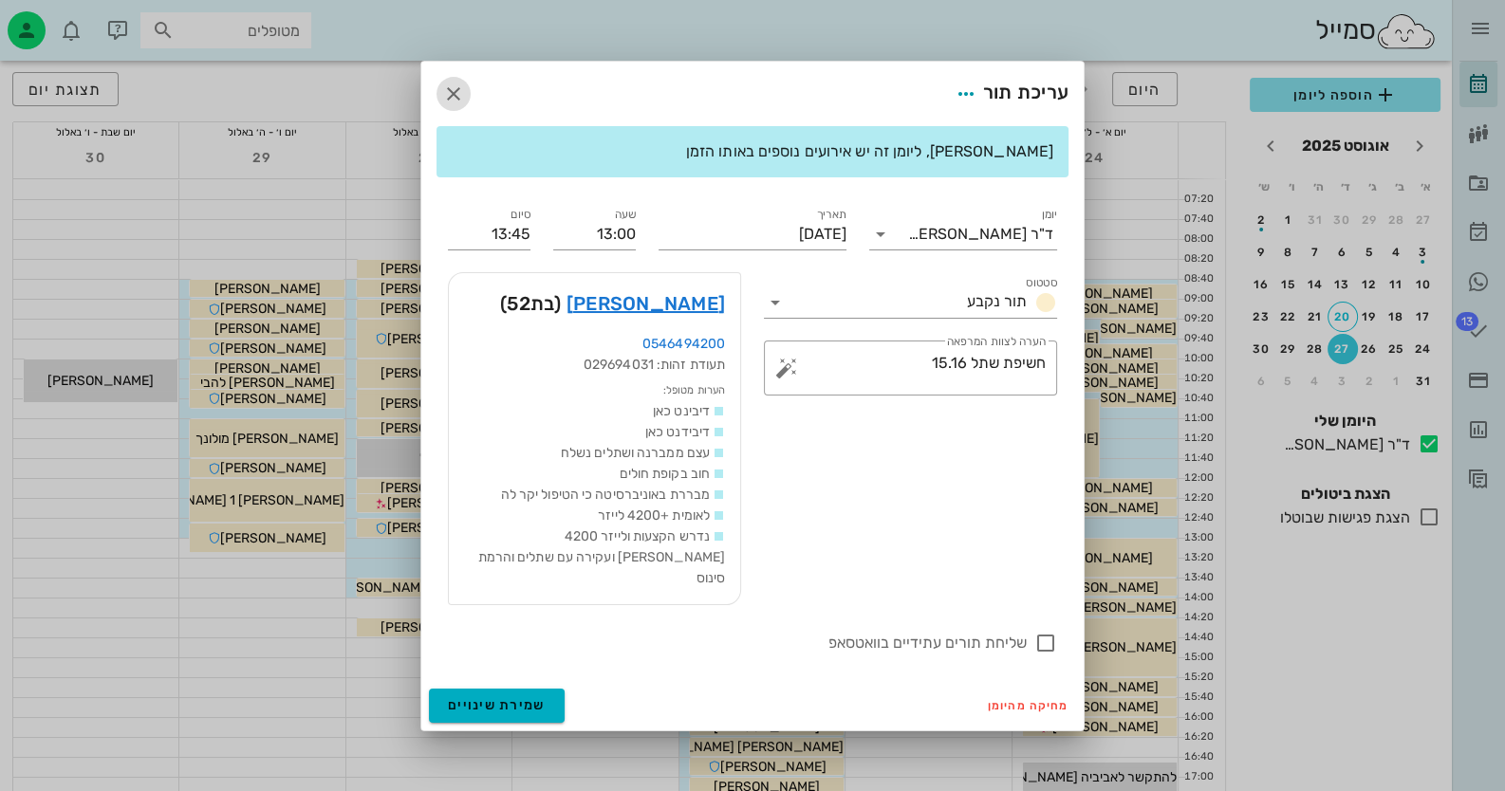
click at [454, 101] on icon "button" at bounding box center [453, 94] width 23 height 23
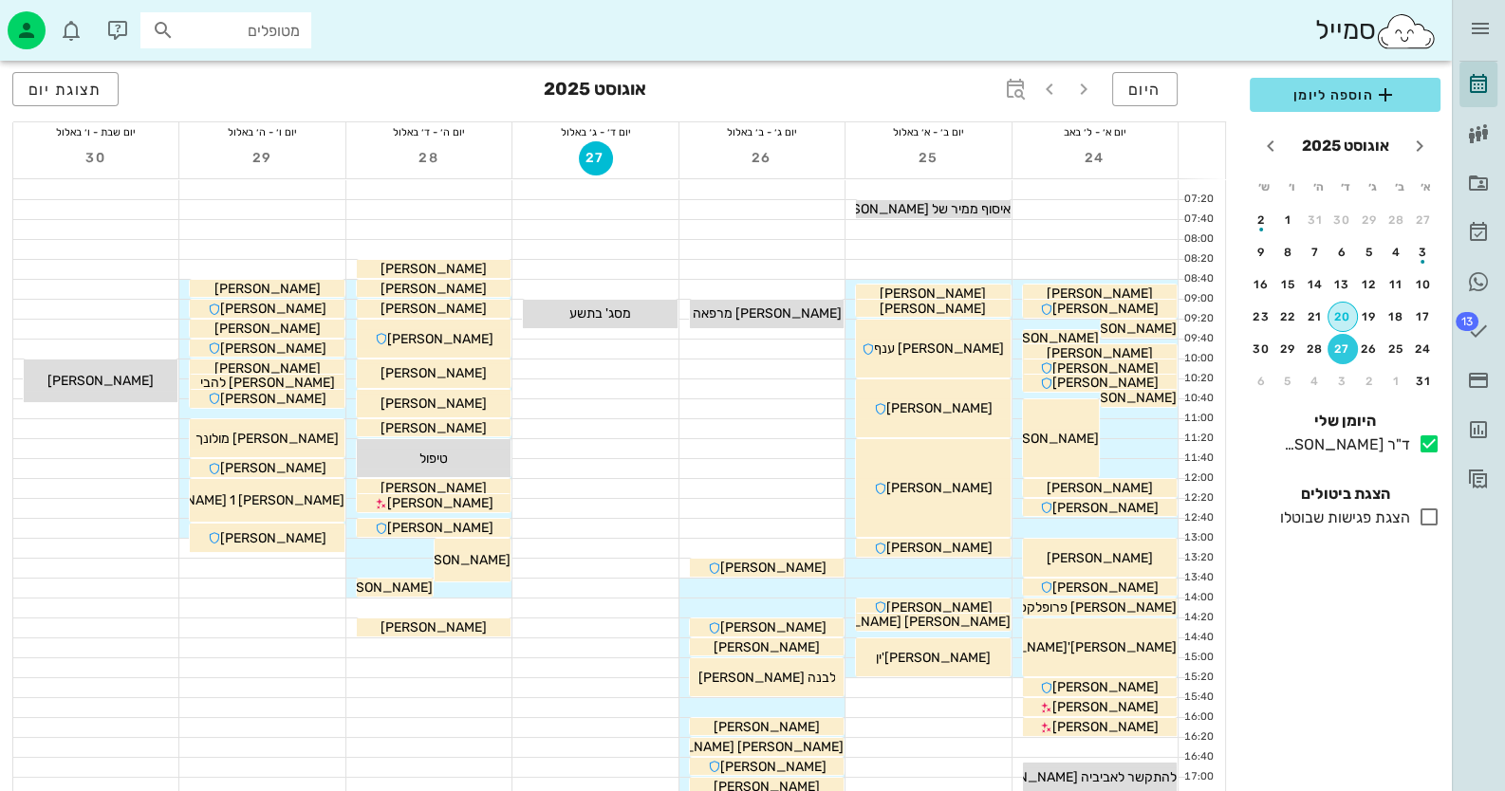
click at [1336, 317] on div "20" at bounding box center [1343, 316] width 28 height 13
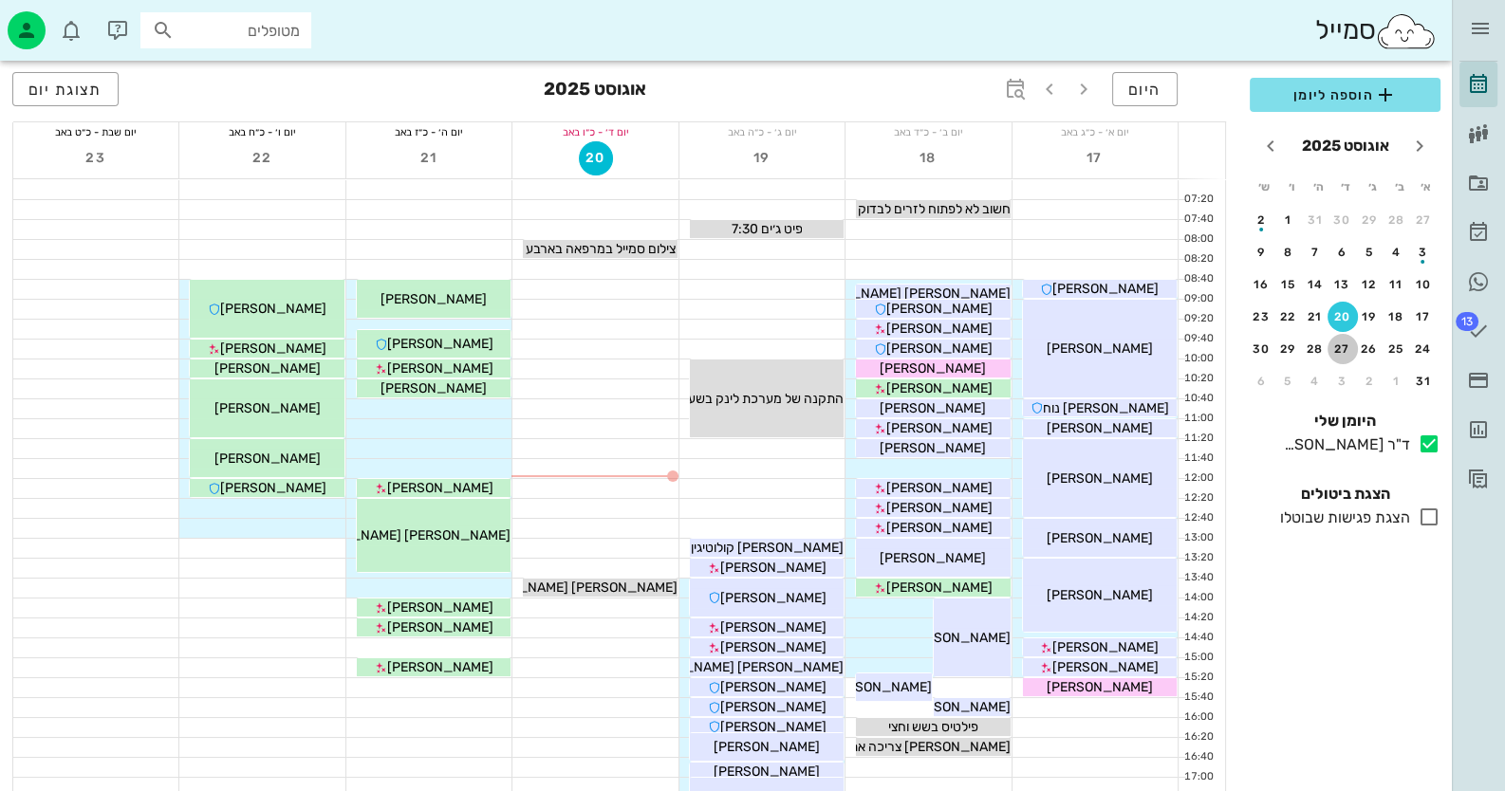
click at [1348, 345] on div "27" at bounding box center [1343, 349] width 30 height 13
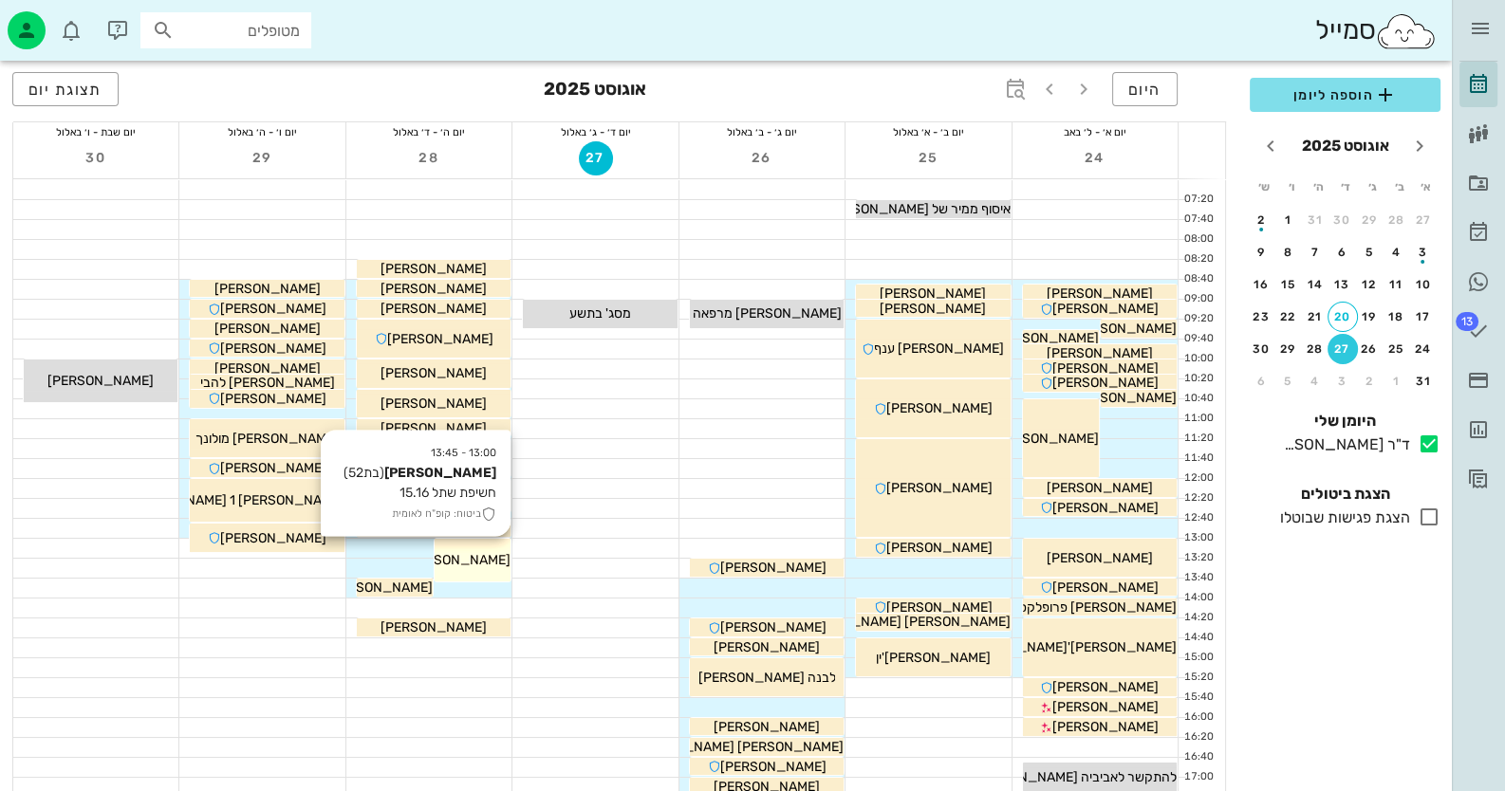
click at [482, 564] on span "[PERSON_NAME]" at bounding box center [457, 560] width 106 height 16
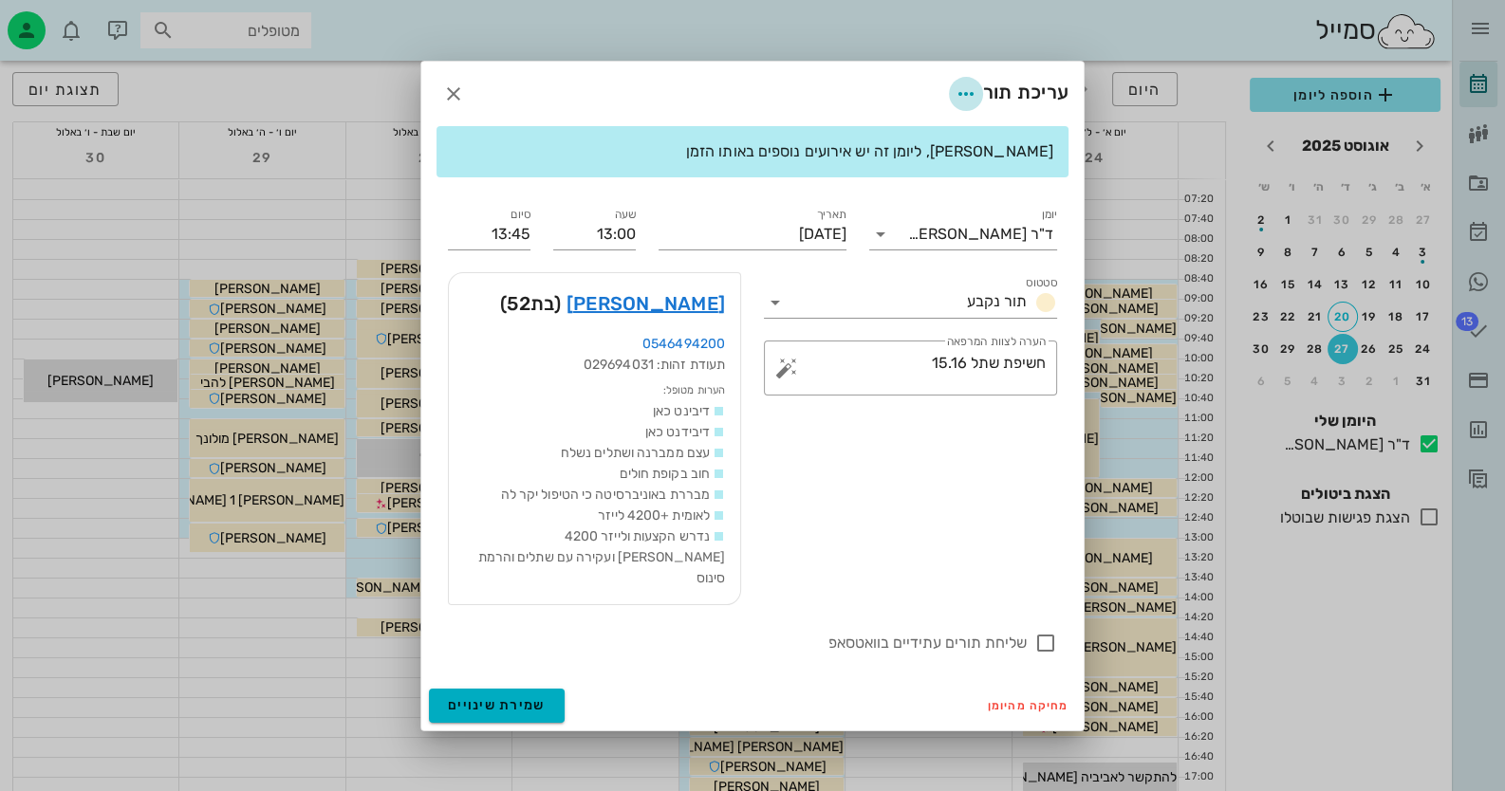
click at [968, 99] on icon "button" at bounding box center [966, 94] width 23 height 23
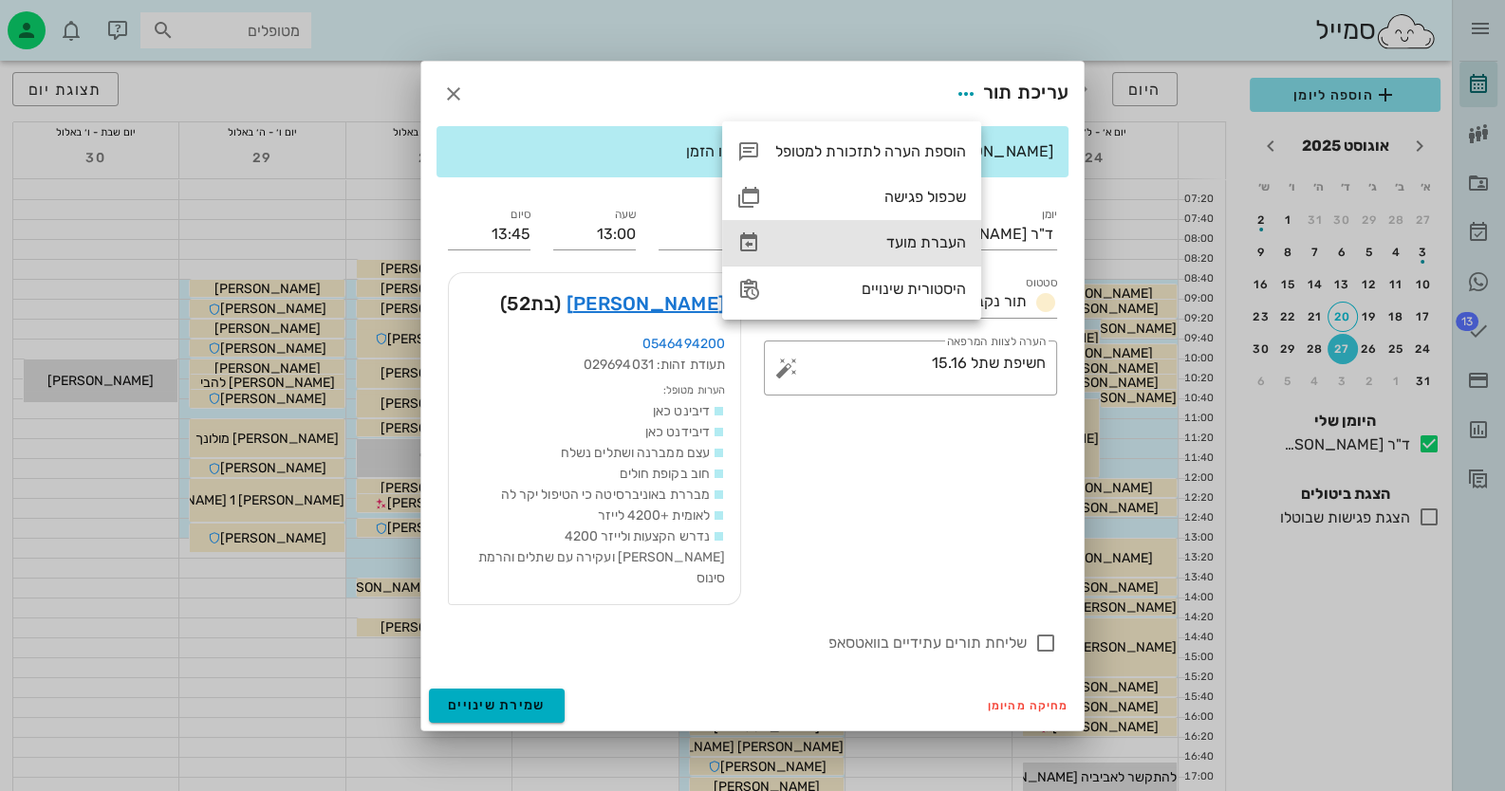
click at [911, 243] on div "העברת מועד" at bounding box center [870, 242] width 191 height 18
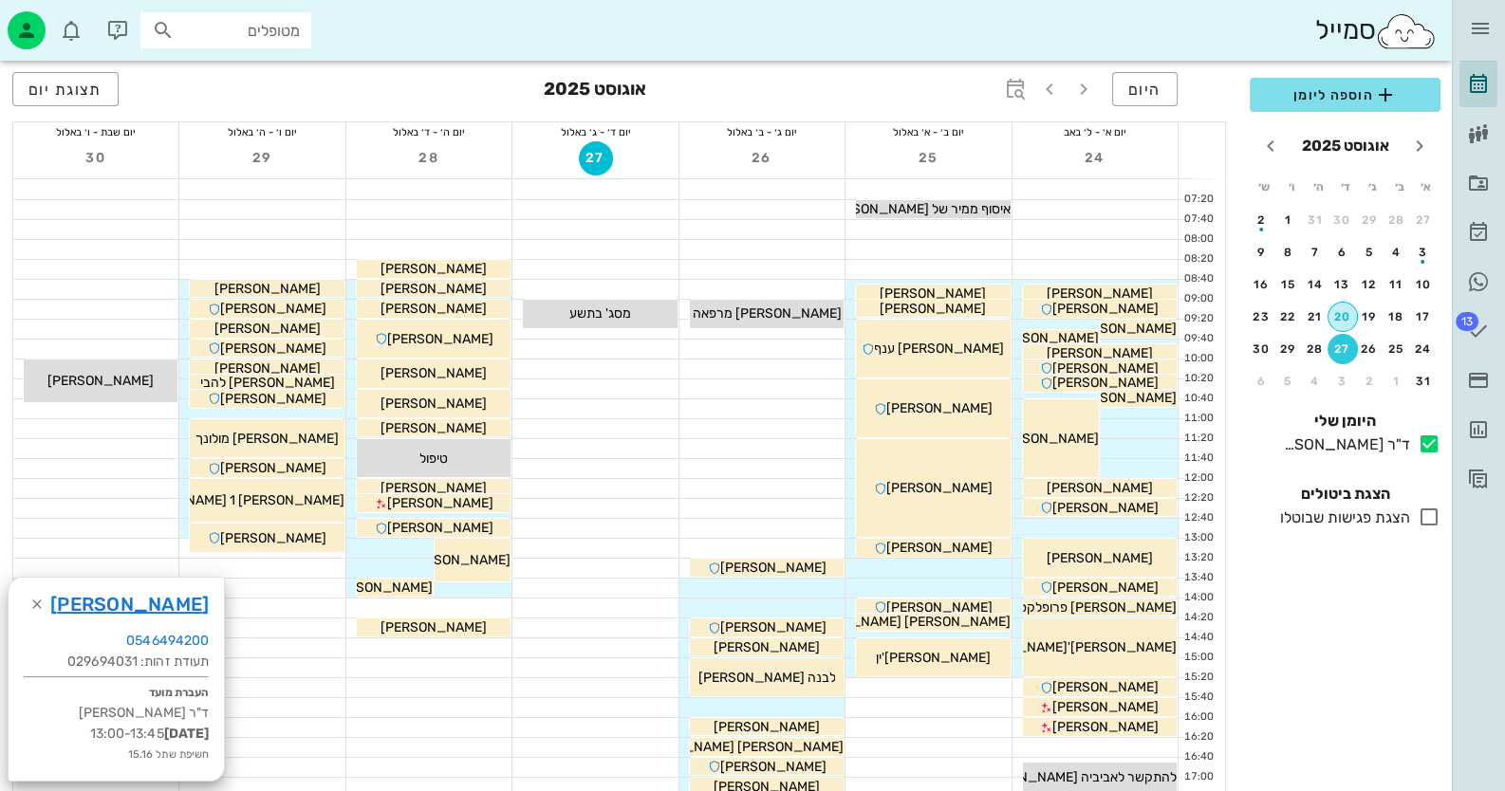
click at [1348, 314] on div "20" at bounding box center [1343, 316] width 28 height 13
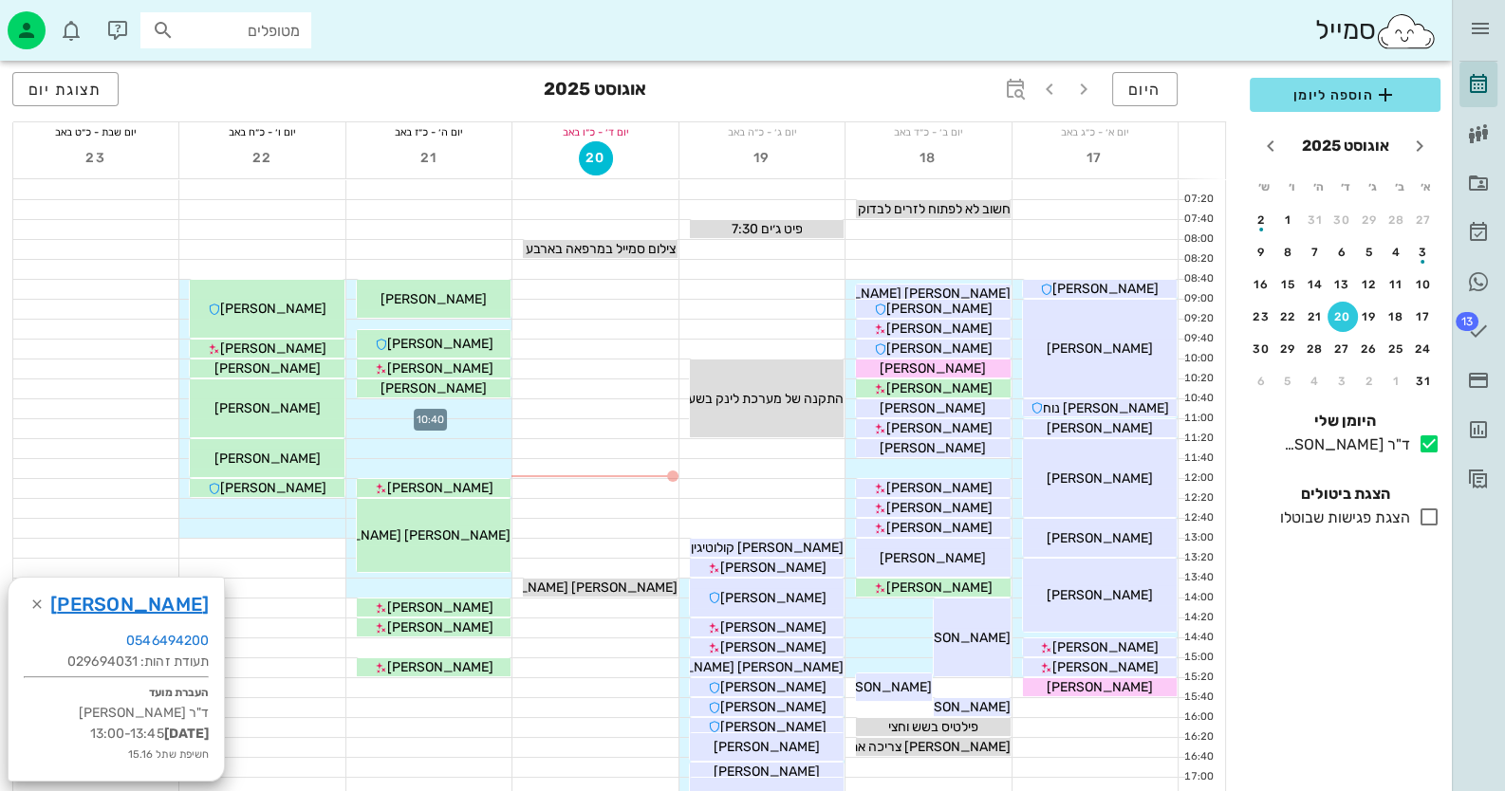
click at [474, 414] on div at bounding box center [428, 409] width 165 height 19
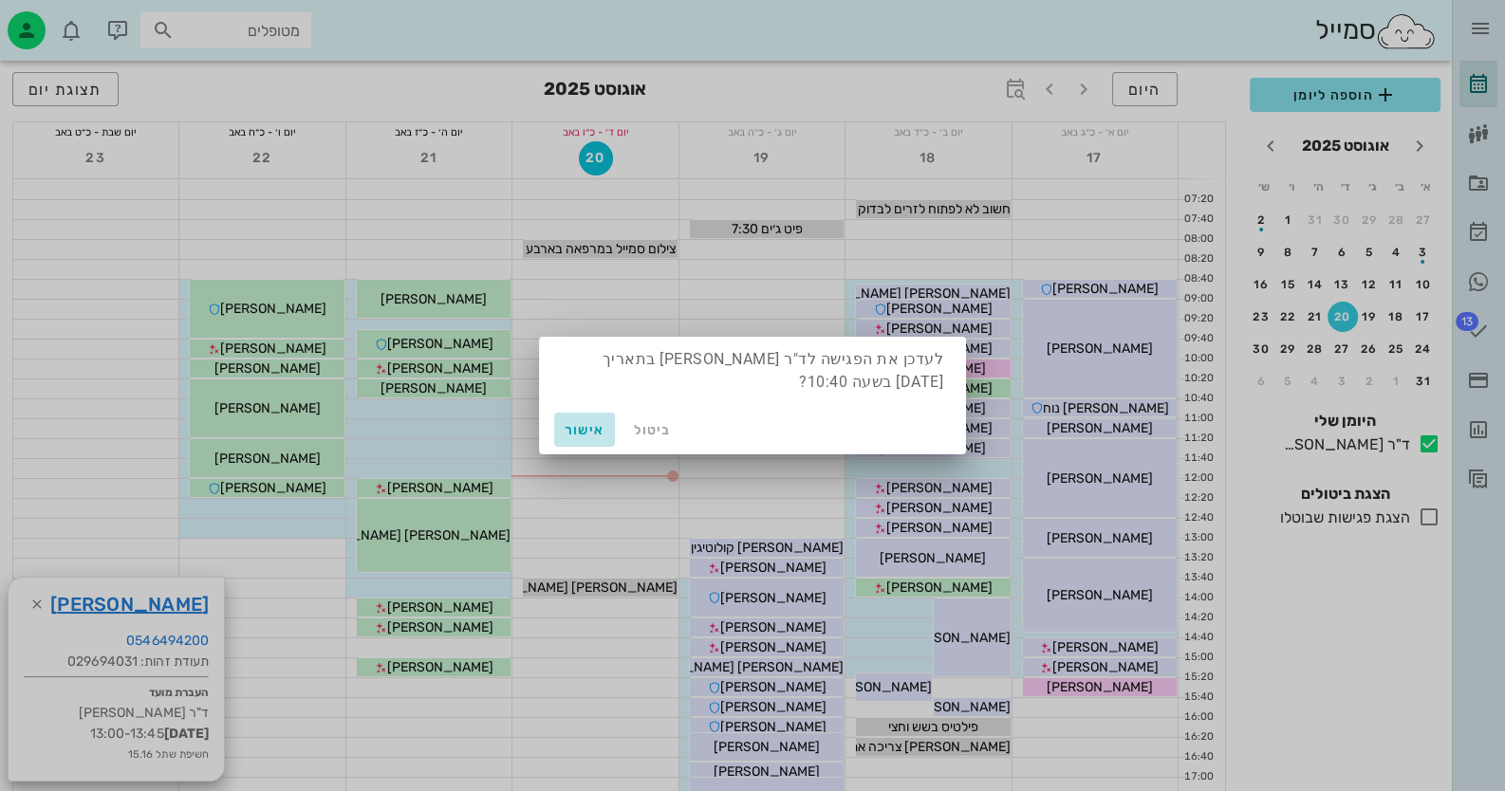
click at [579, 427] on span "אישור" at bounding box center [585, 430] width 46 height 16
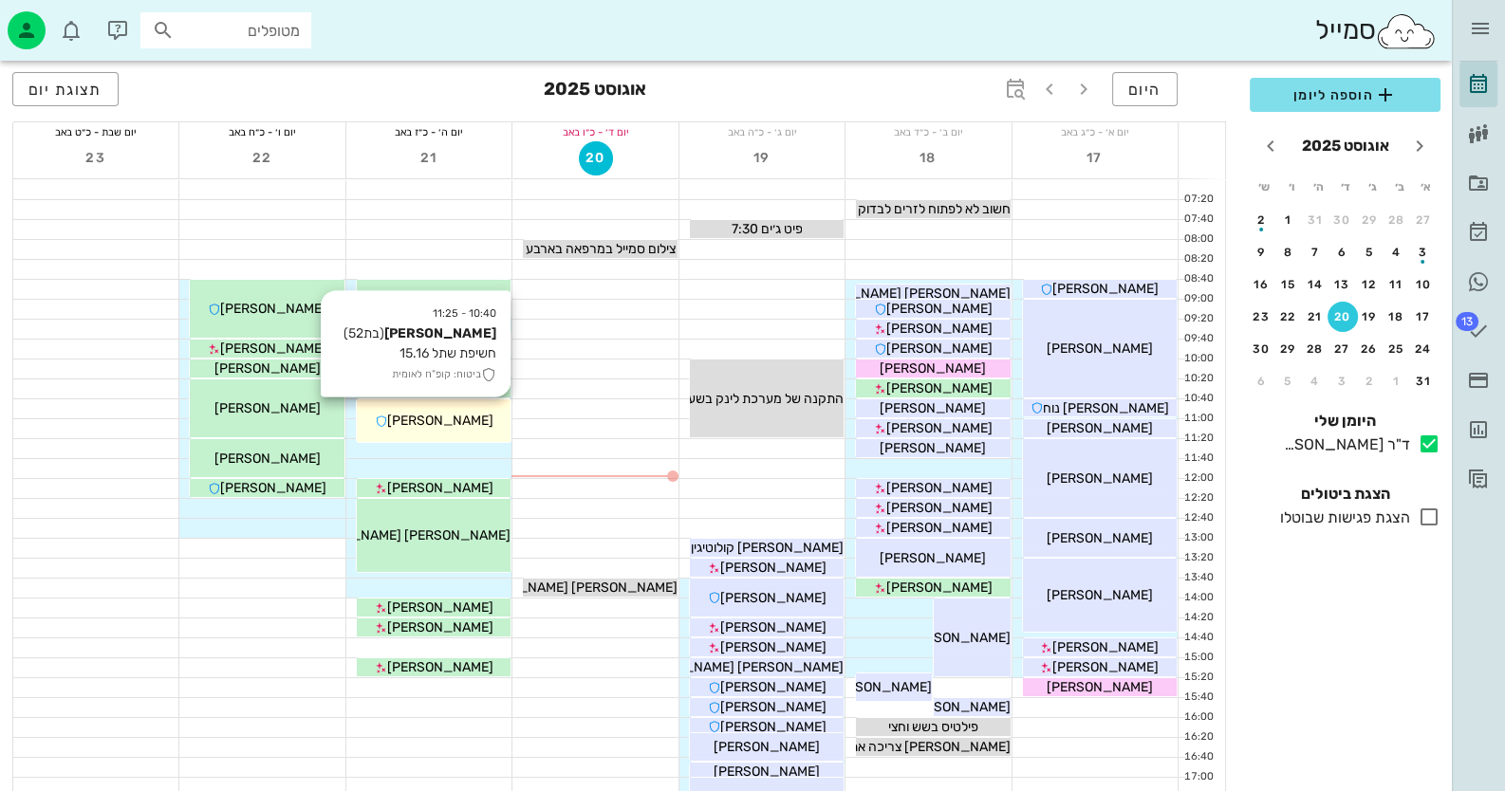
click at [478, 417] on div "[PERSON_NAME]" at bounding box center [434, 421] width 154 height 20
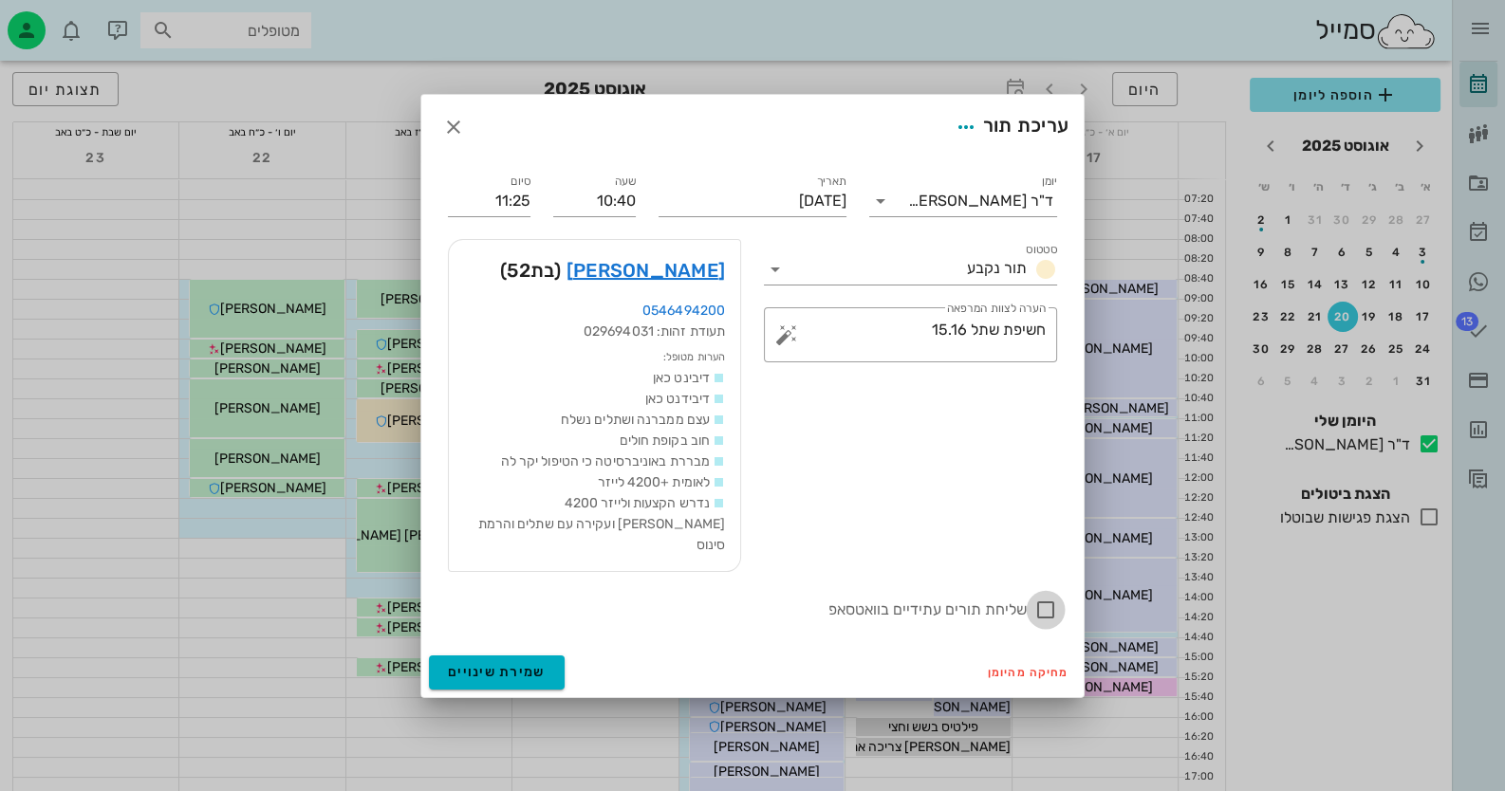
click at [1047, 597] on div at bounding box center [1046, 610] width 32 height 32
checkbox input "true"
click at [530, 664] on span "שמירת שינויים" at bounding box center [497, 672] width 98 height 16
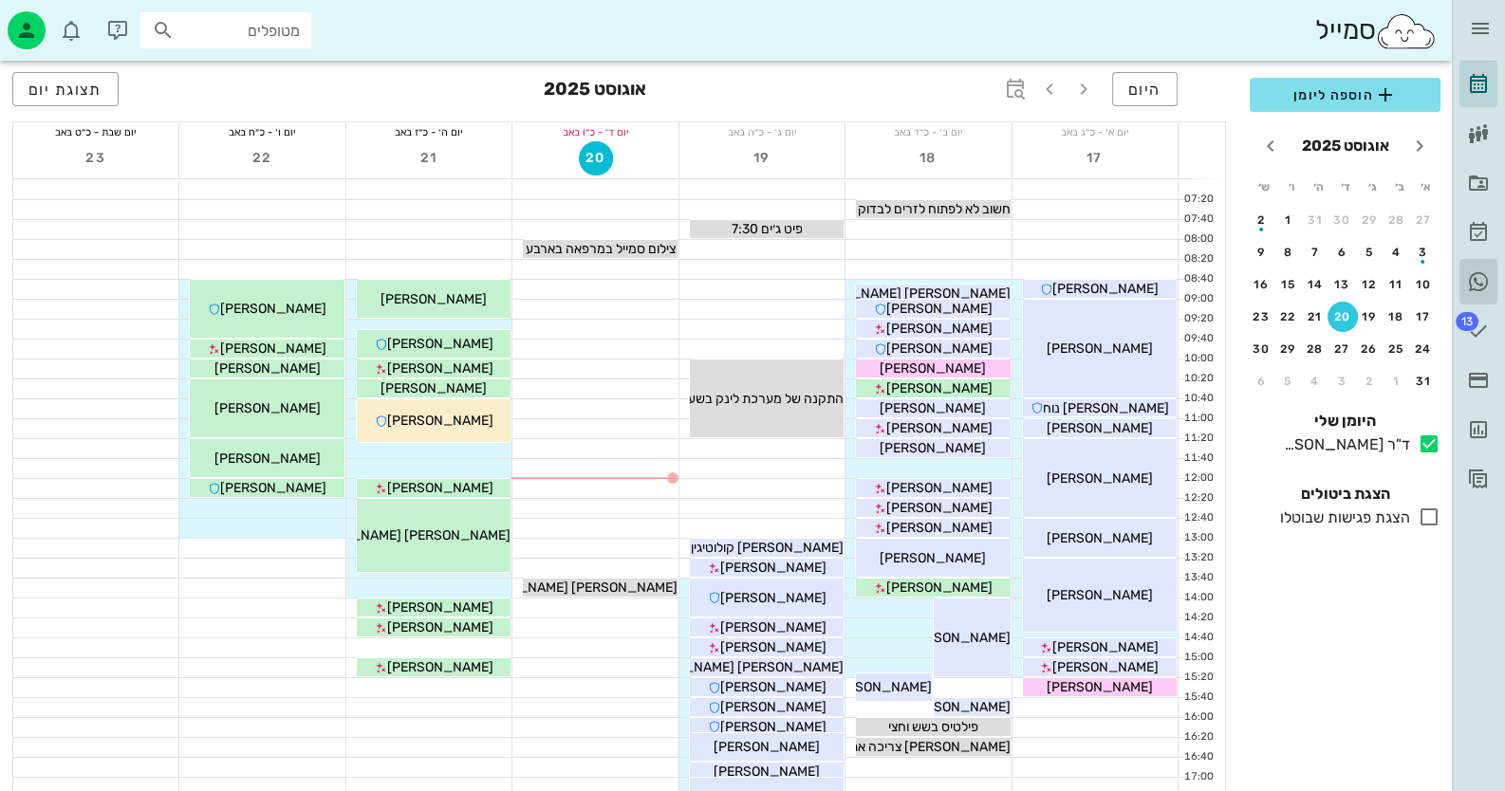
click at [1484, 272] on icon at bounding box center [1478, 281] width 23 height 23
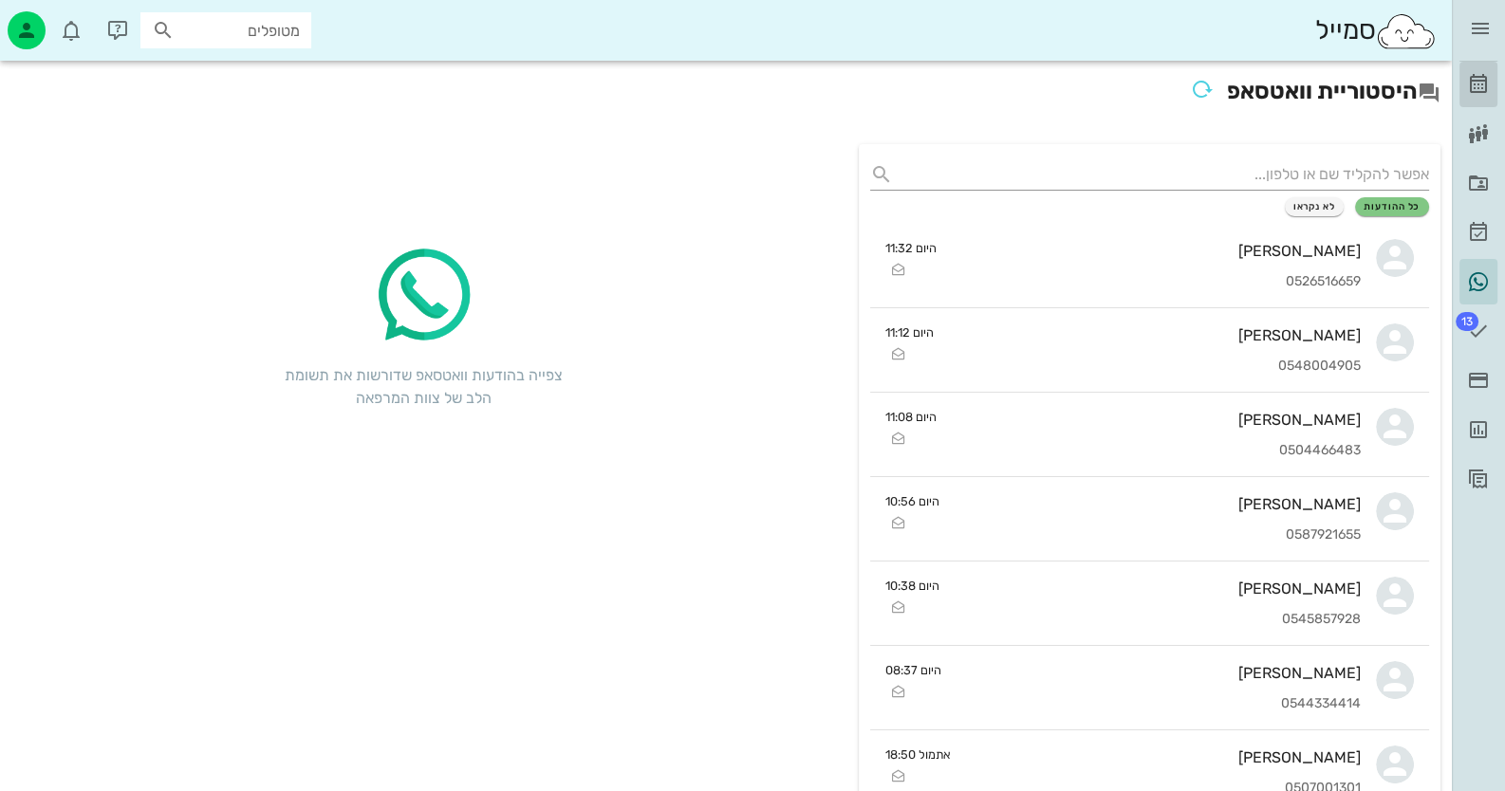
click at [1485, 75] on icon at bounding box center [1478, 84] width 23 height 23
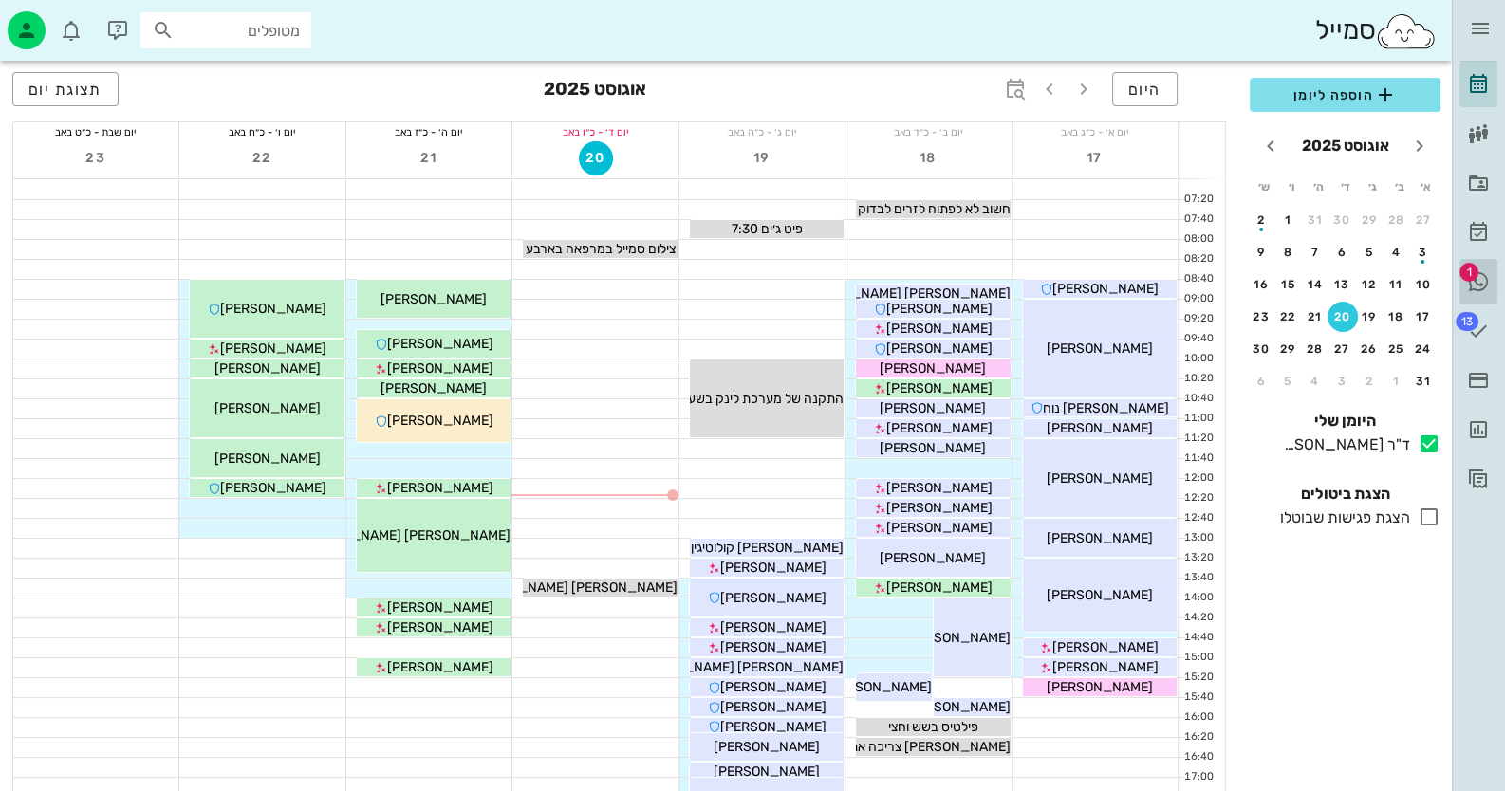
click at [1479, 285] on icon at bounding box center [1478, 281] width 23 height 23
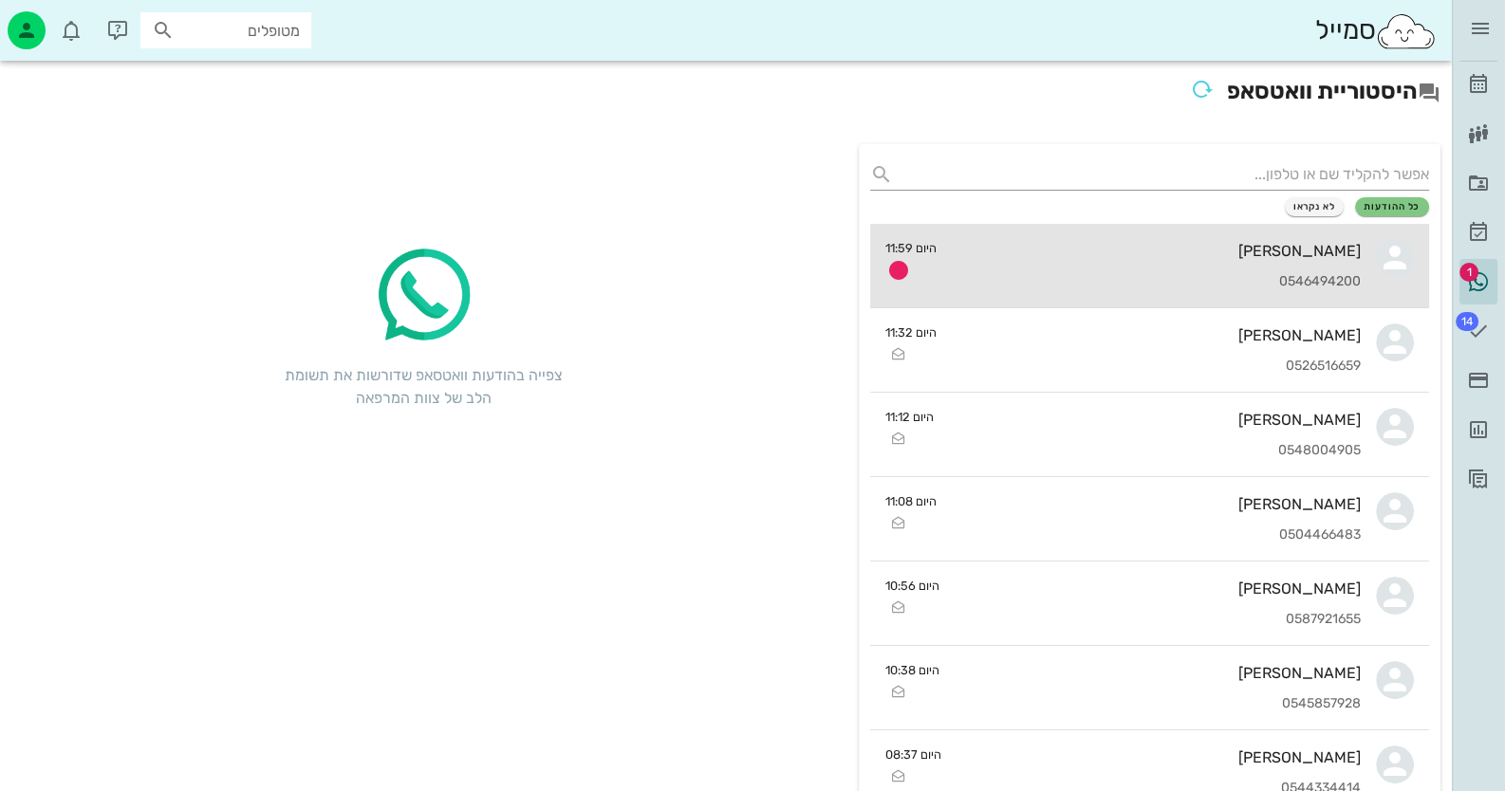
click at [1165, 264] on div "[PERSON_NAME] 0546494200" at bounding box center [1157, 266] width 410 height 84
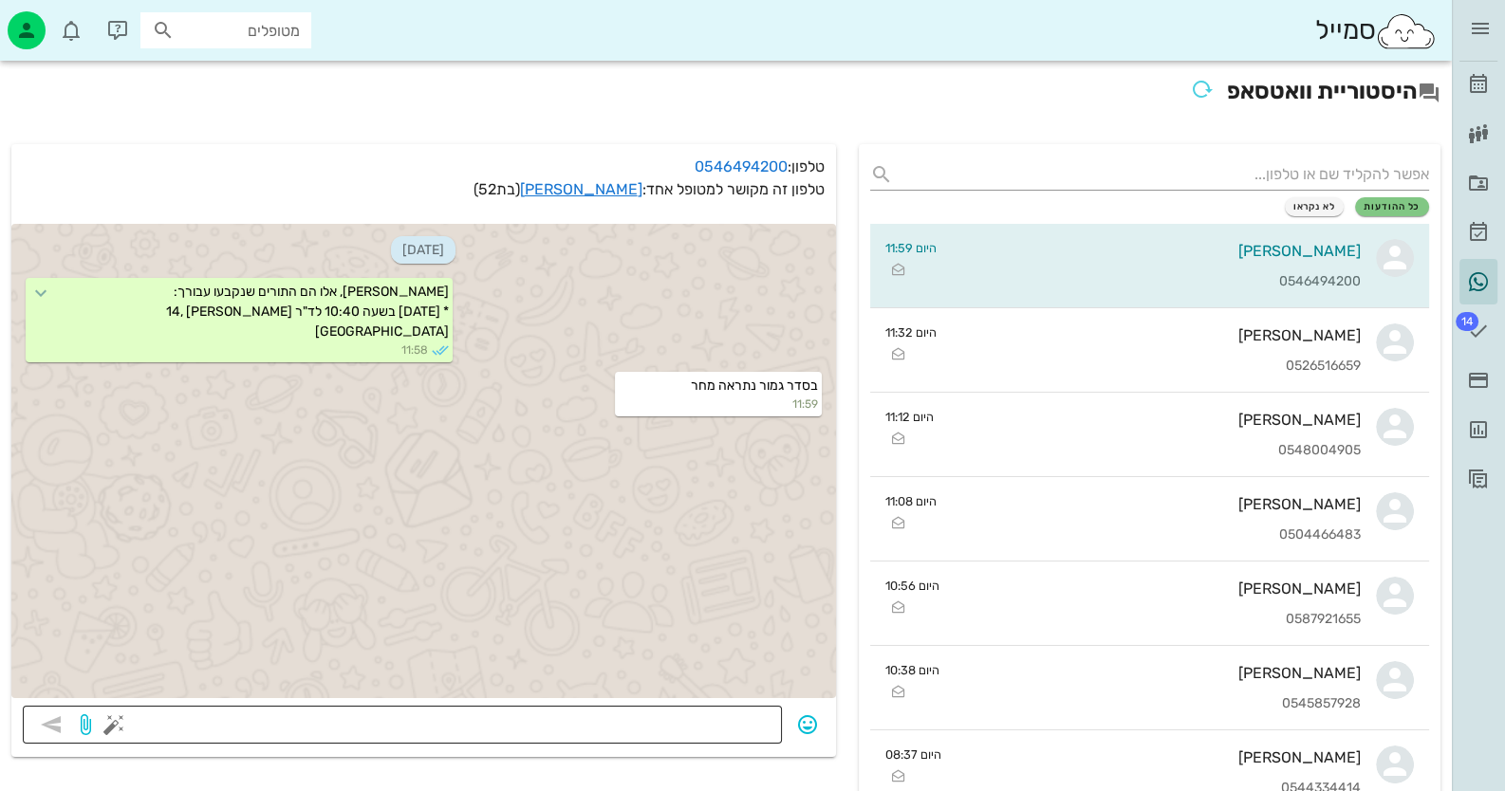
click at [557, 733] on textarea at bounding box center [444, 727] width 653 height 30
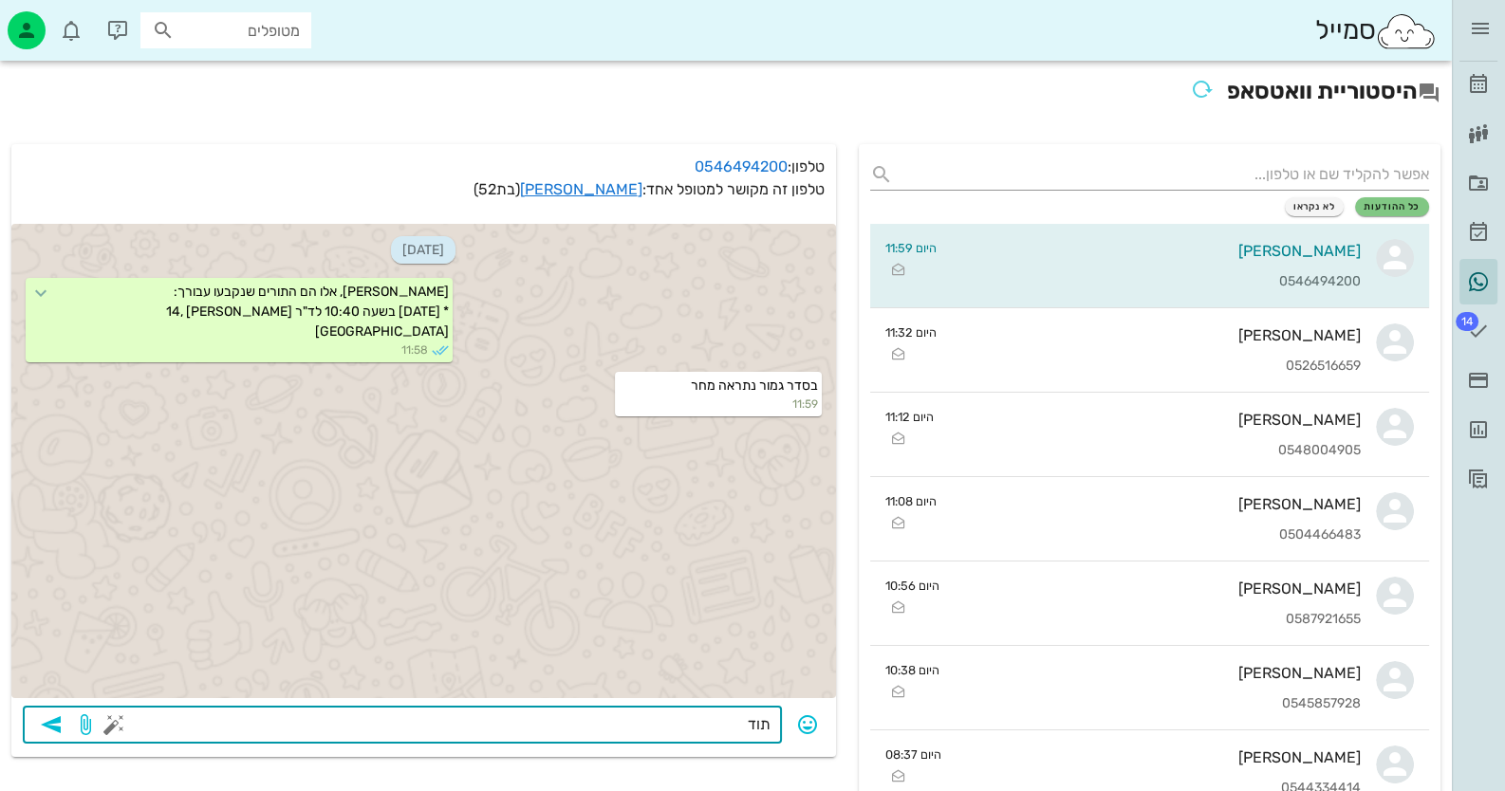
type textarea "תודה"
click at [49, 728] on icon "button" at bounding box center [51, 725] width 23 height 23
click at [1482, 79] on icon at bounding box center [1478, 84] width 23 height 23
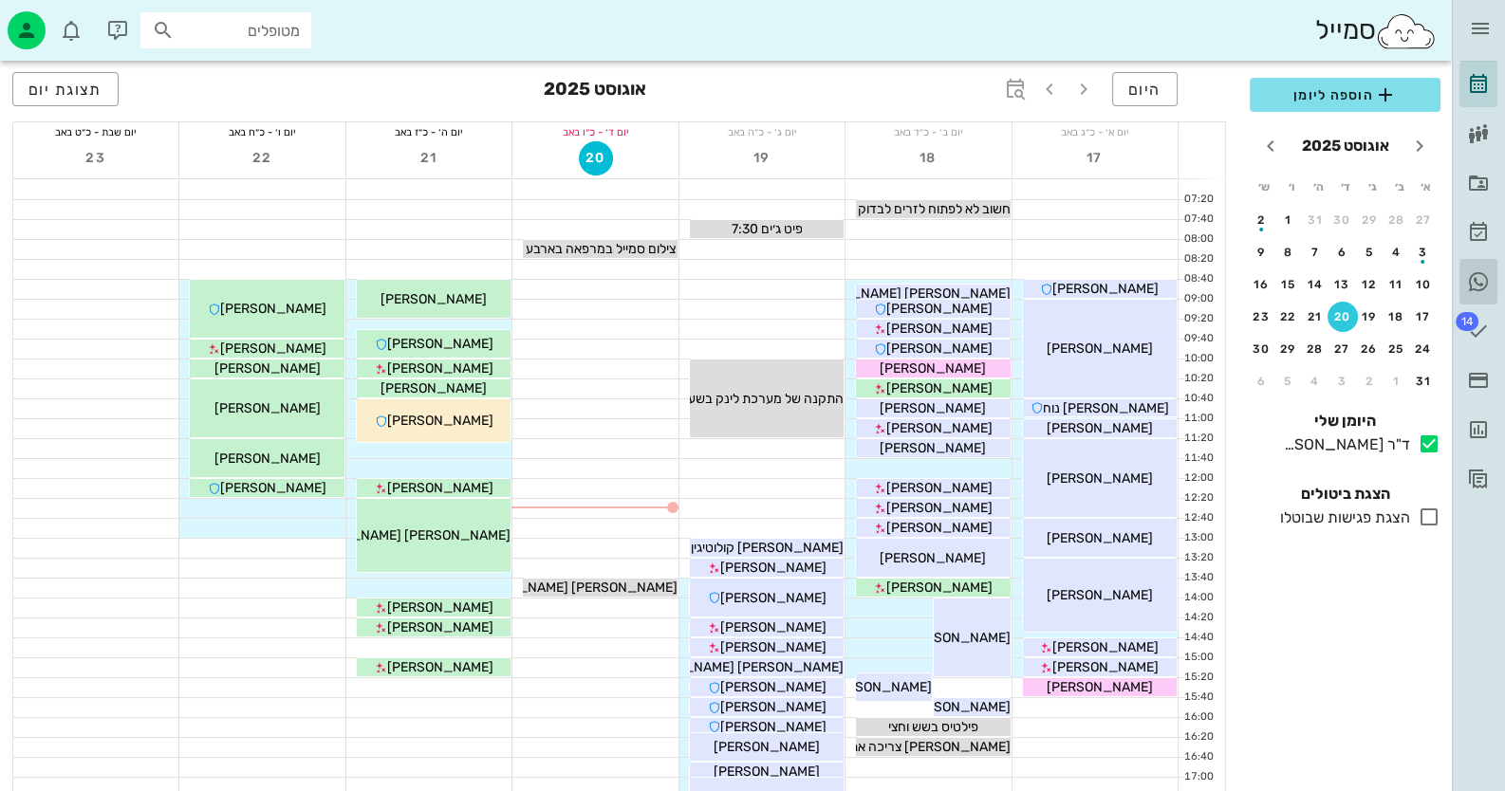
click at [1468, 276] on icon at bounding box center [1478, 281] width 23 height 23
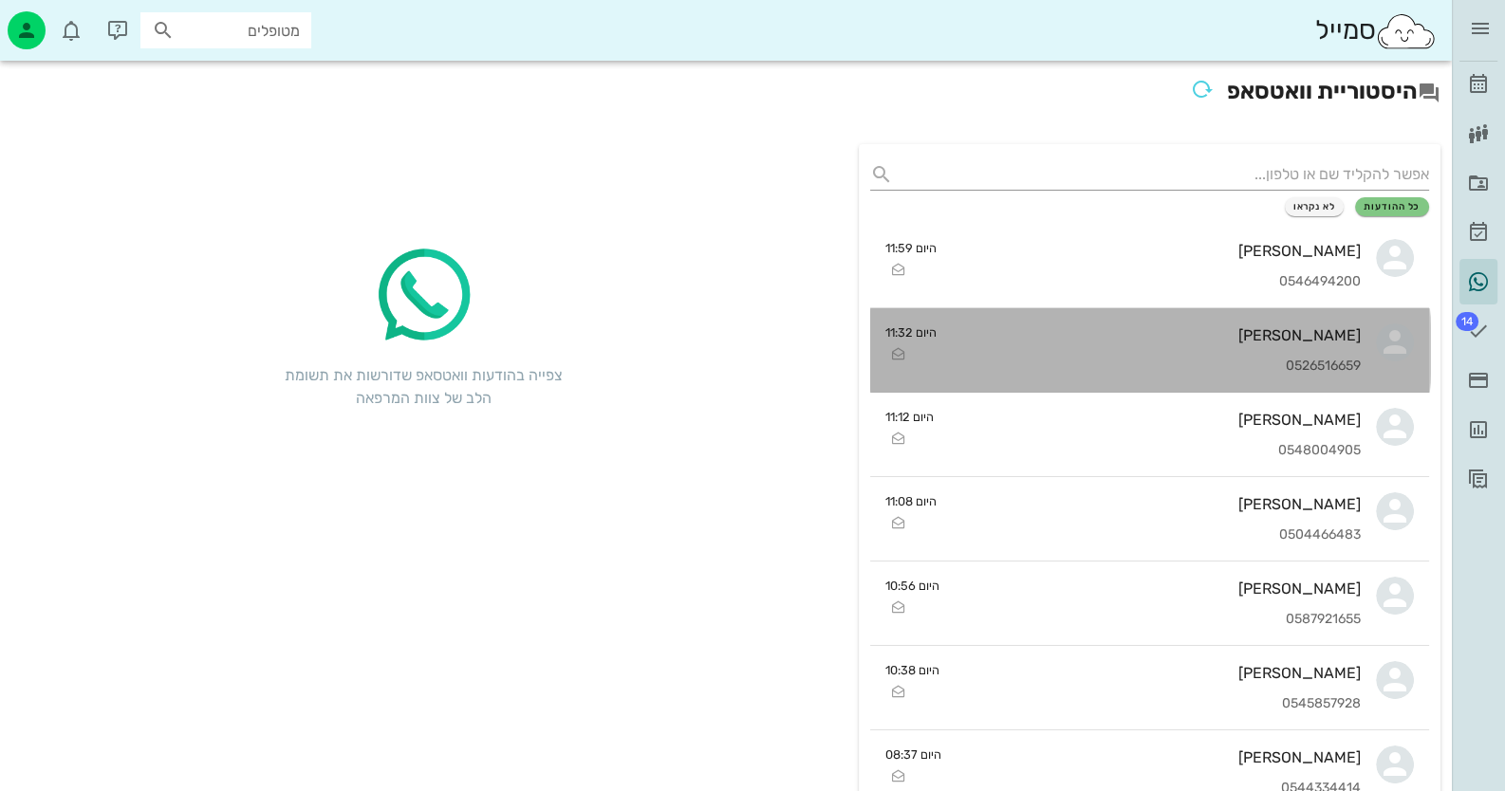
click at [1242, 344] on div "[PERSON_NAME] 0526516659" at bounding box center [1157, 350] width 410 height 84
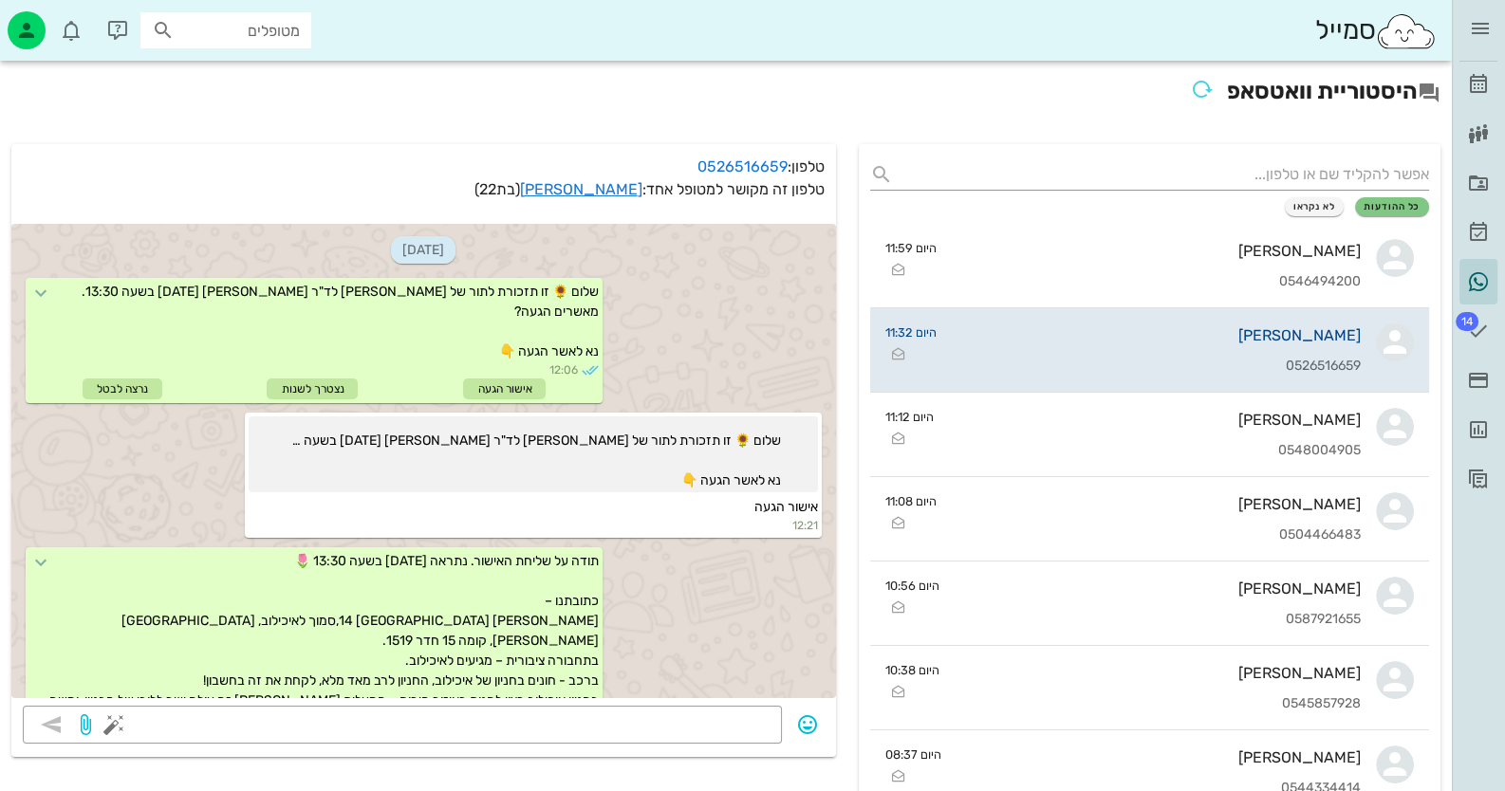
scroll to position [3362, 0]
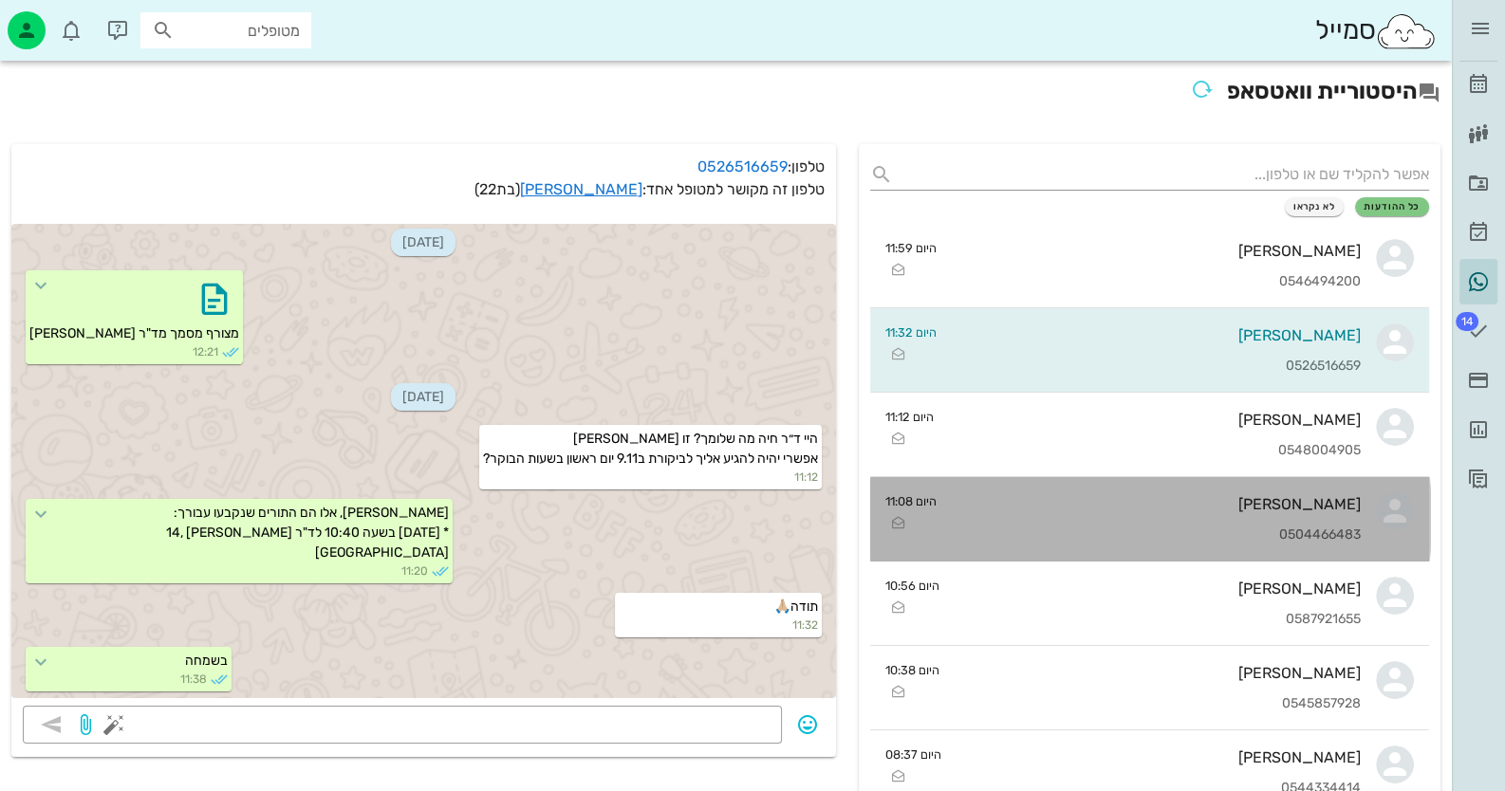
click at [1292, 512] on div "[PERSON_NAME]" at bounding box center [1157, 504] width 410 height 18
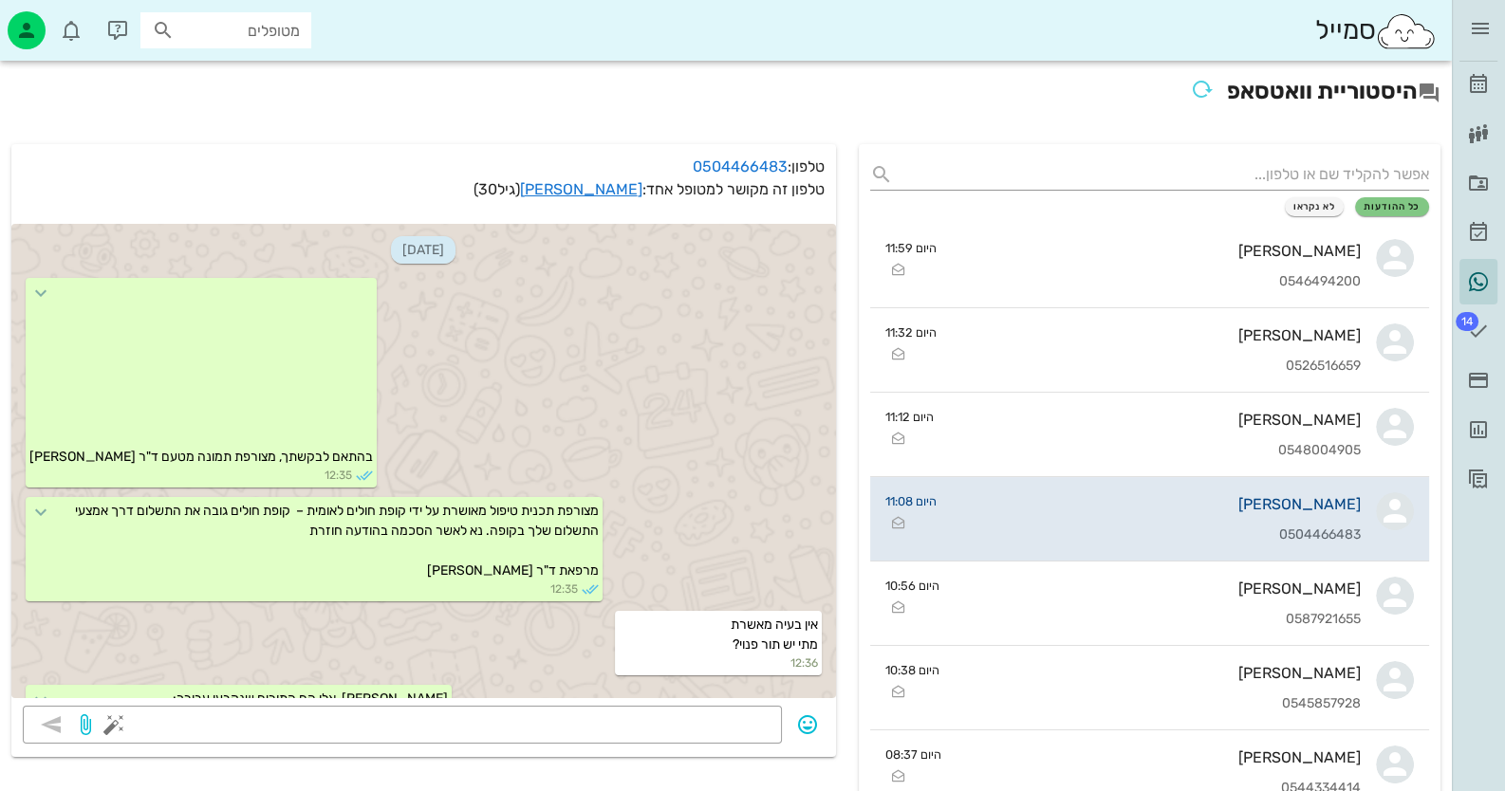
scroll to position [1033, 0]
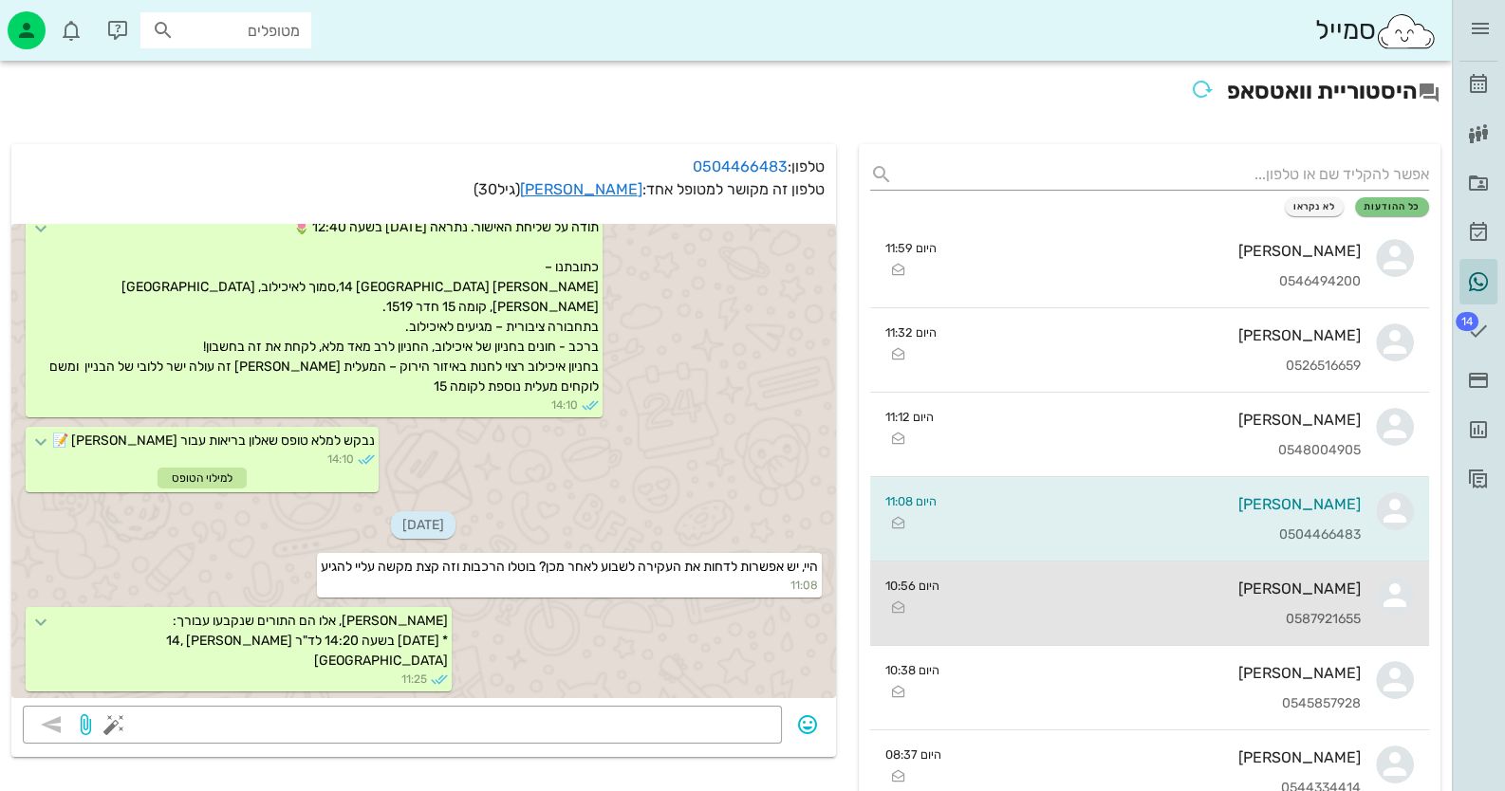
click at [1291, 591] on div "[PERSON_NAME]" at bounding box center [1158, 589] width 407 height 18
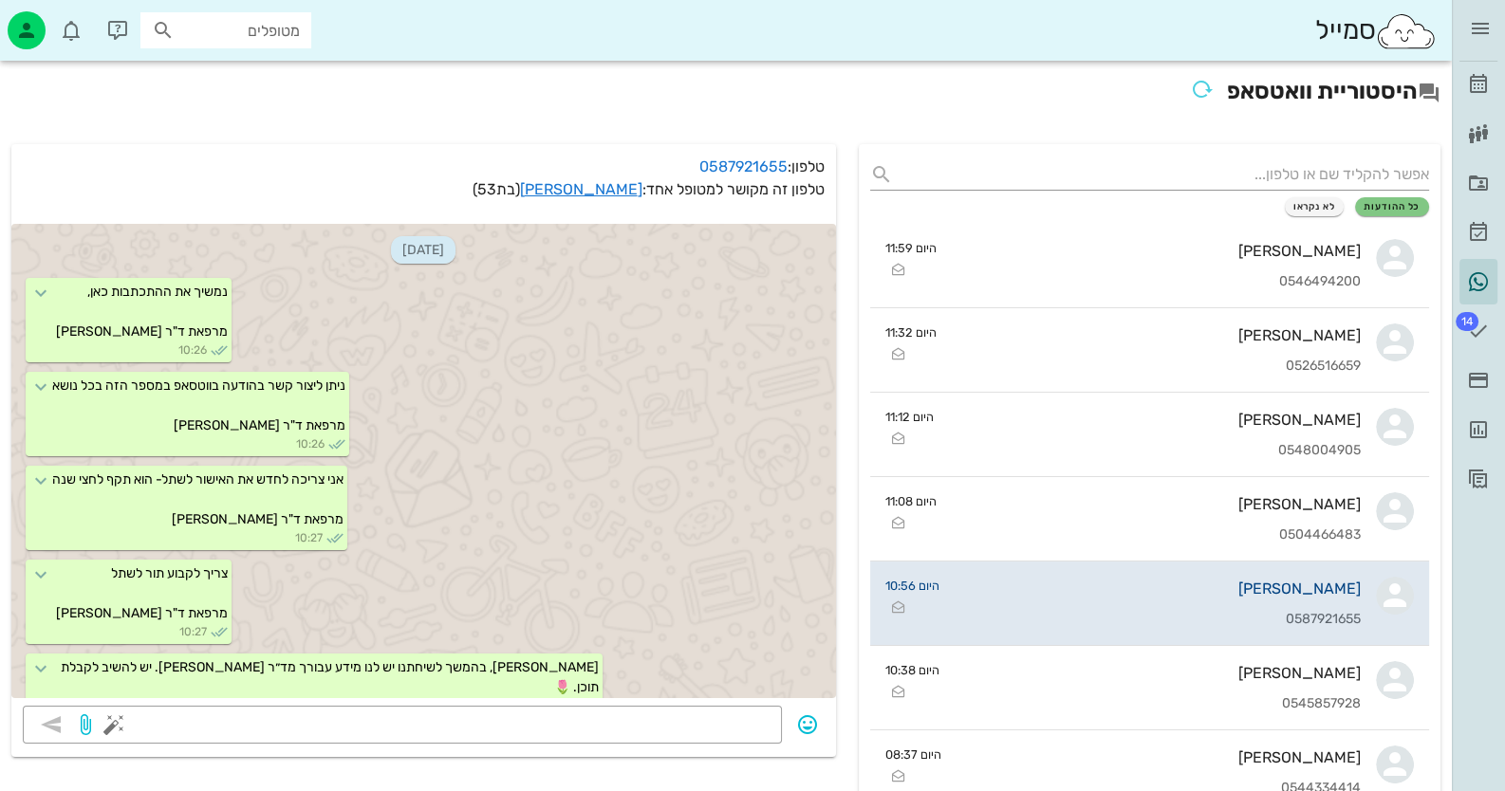
scroll to position [694, 0]
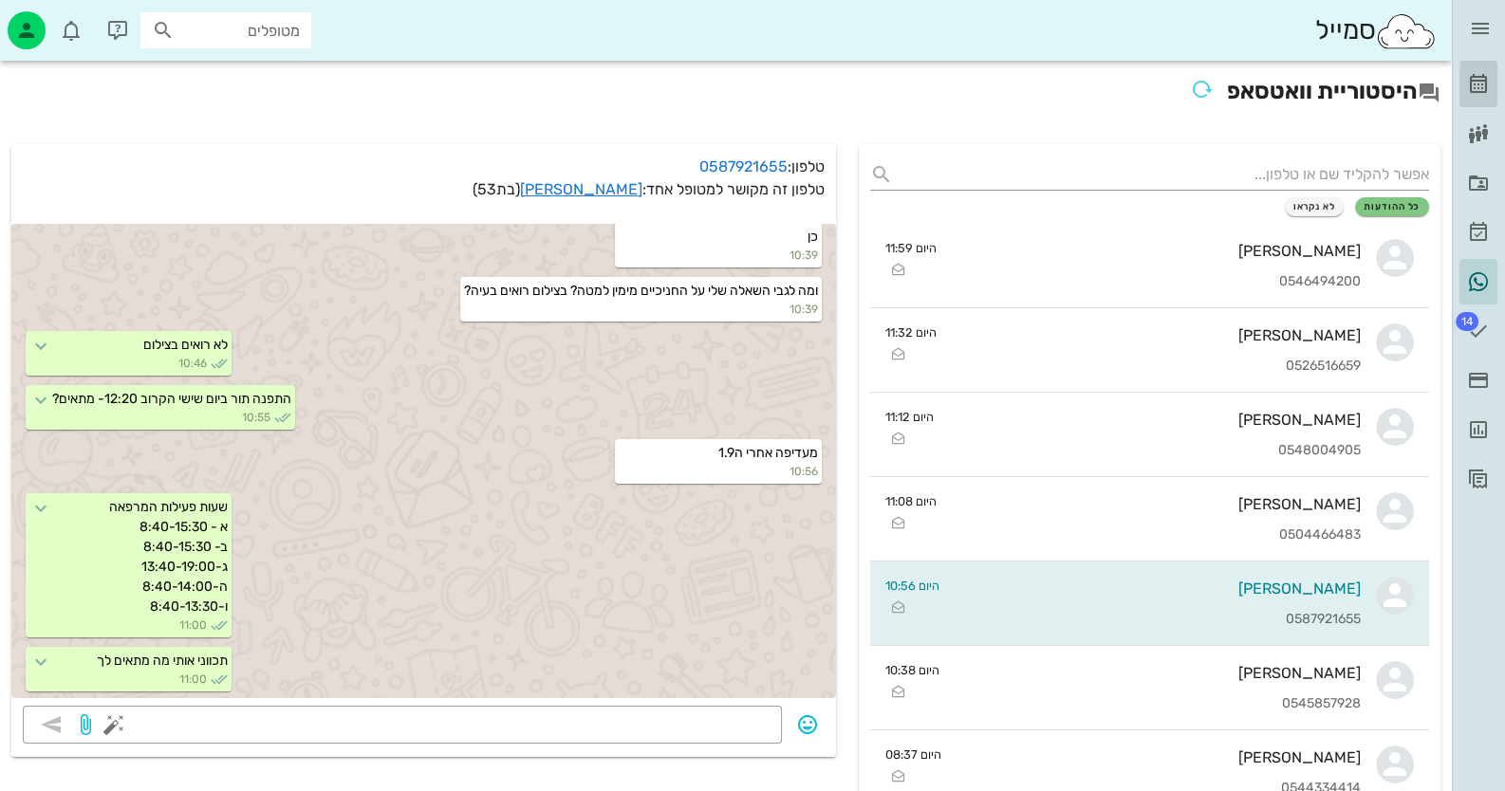
click at [1486, 83] on icon at bounding box center [1478, 84] width 23 height 23
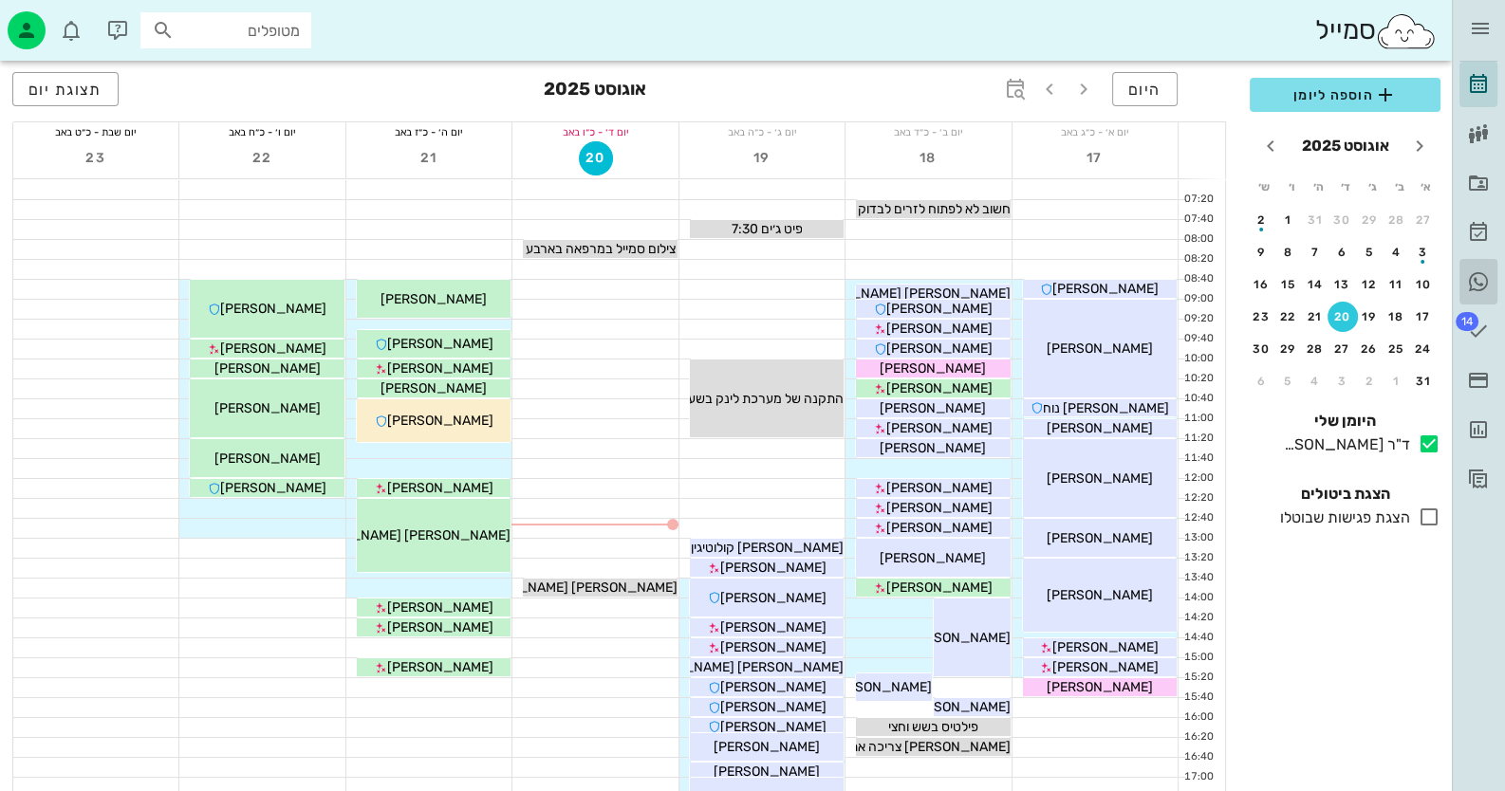
click at [1482, 275] on icon at bounding box center [1478, 281] width 23 height 23
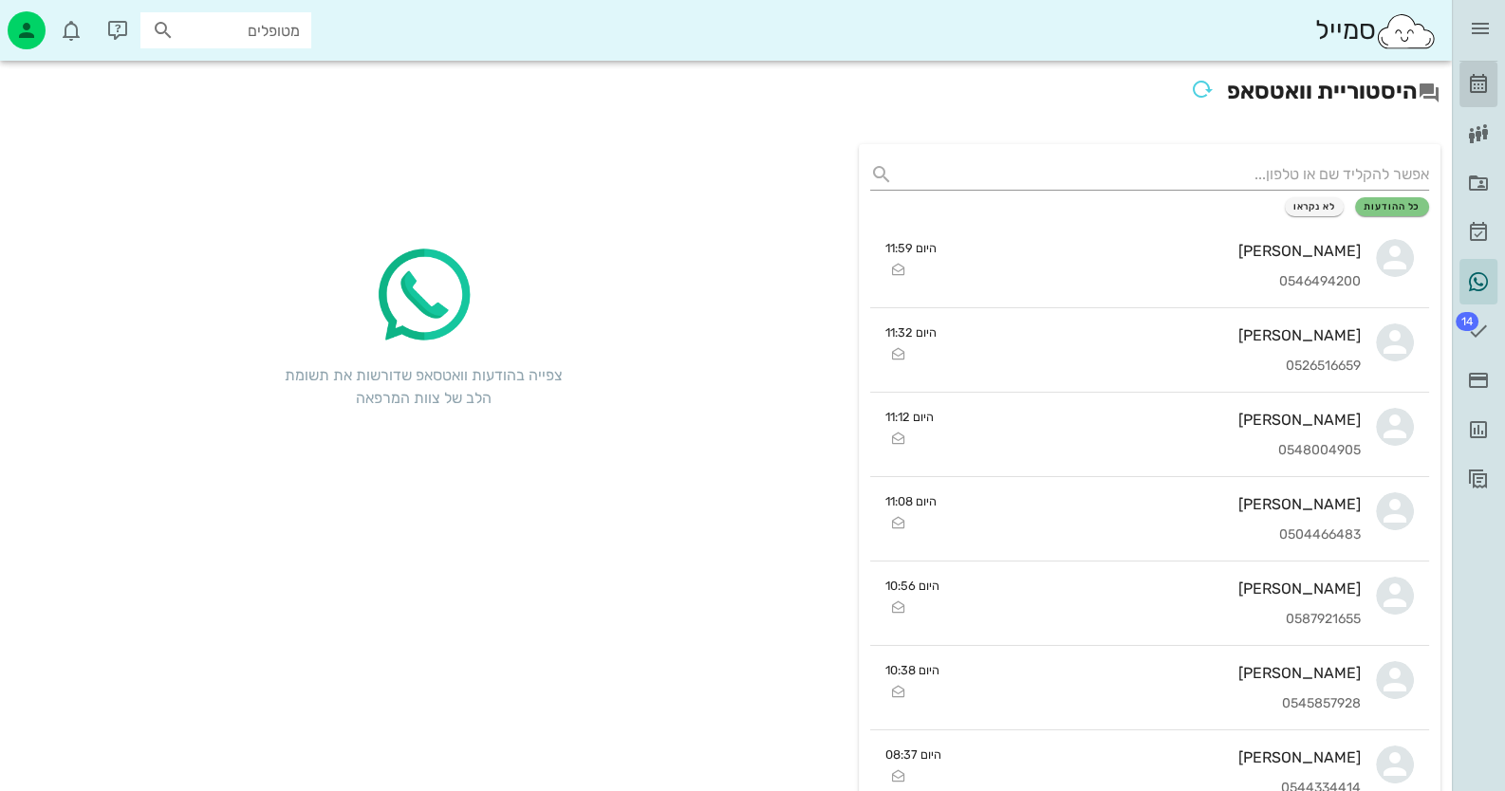
click at [1478, 79] on icon at bounding box center [1478, 84] width 23 height 23
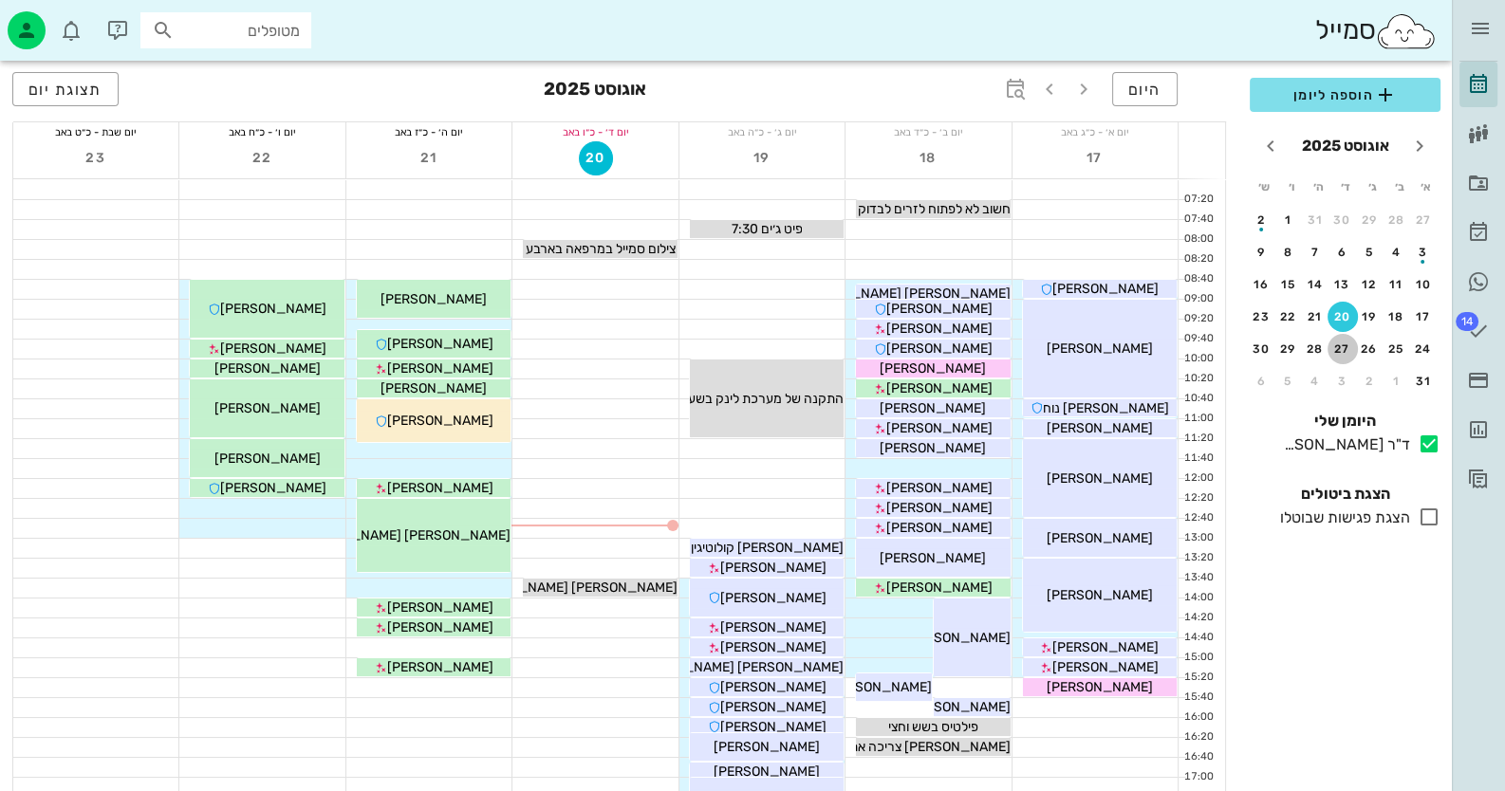
click at [1343, 345] on div "27" at bounding box center [1343, 349] width 30 height 13
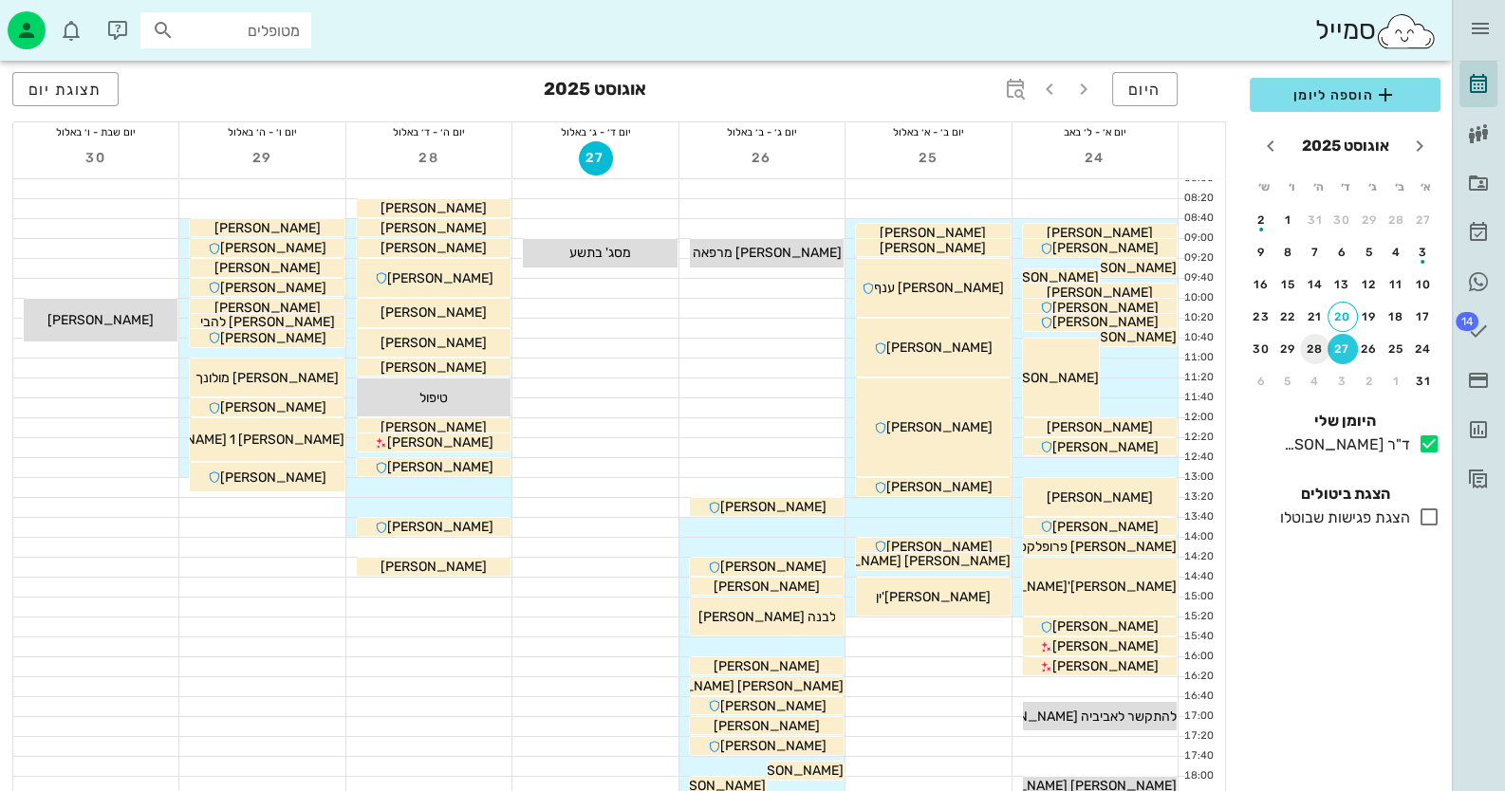
scroll to position [94, 0]
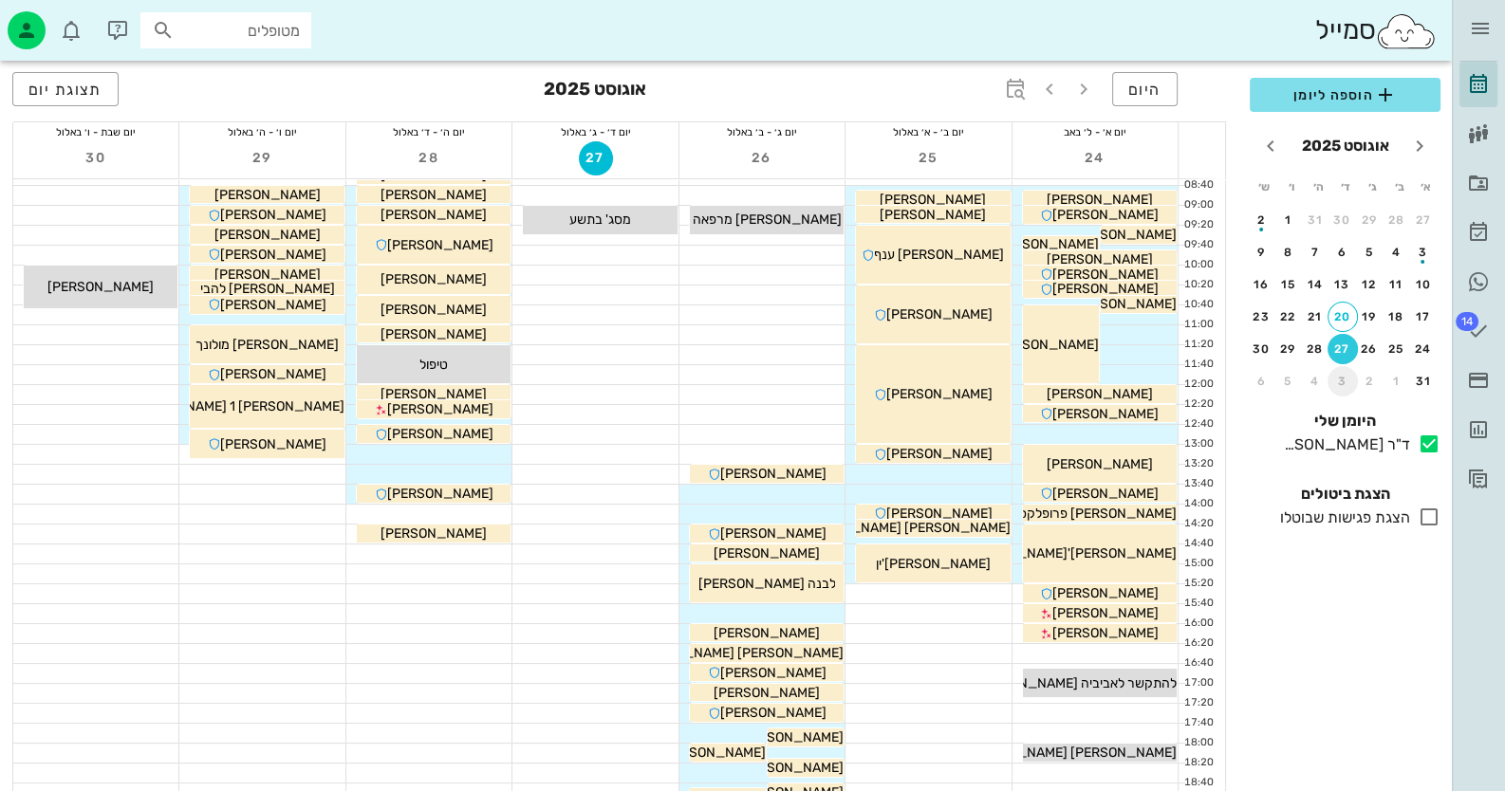
click at [1344, 377] on div "3" at bounding box center [1343, 381] width 30 height 13
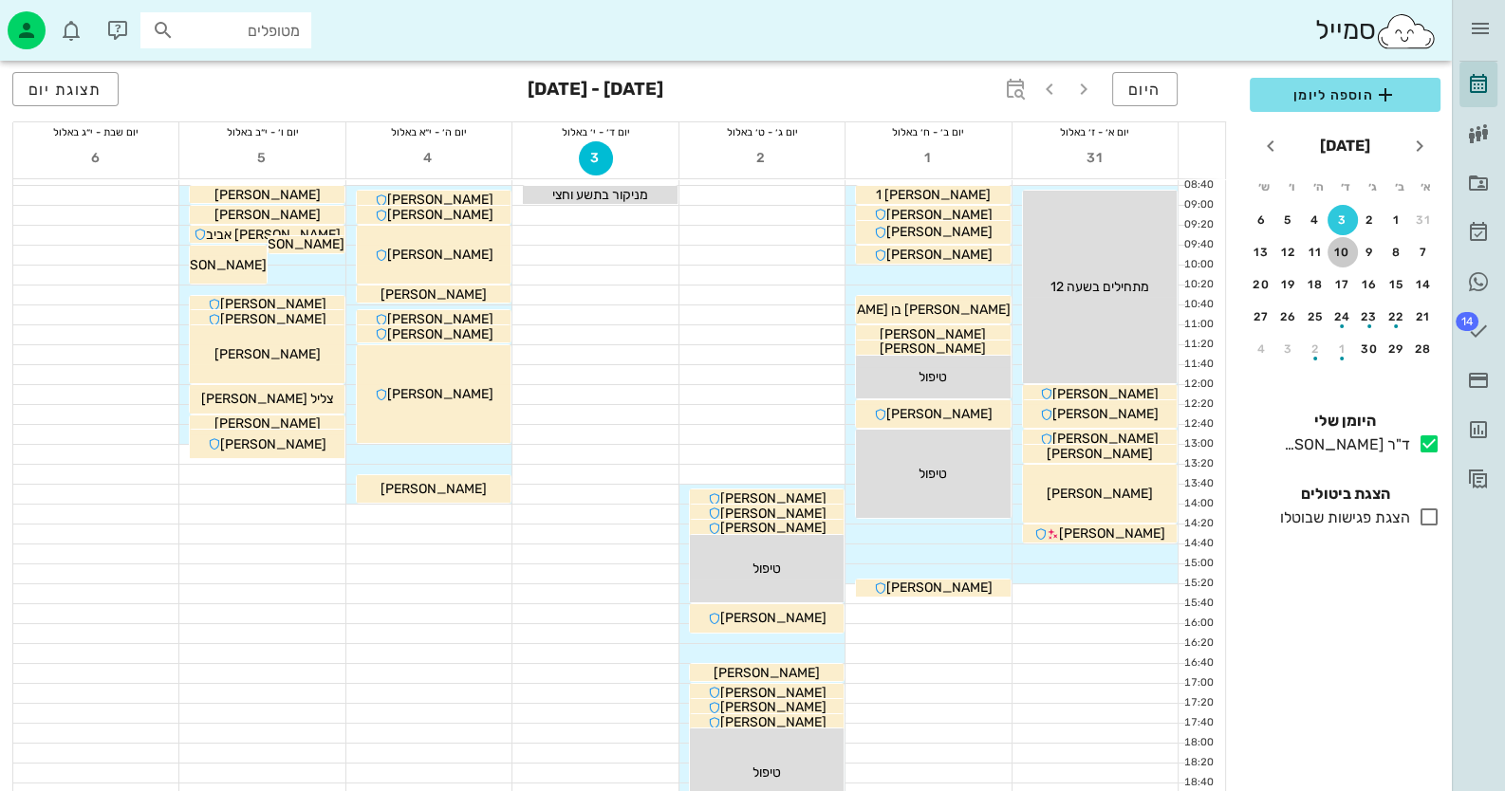
click at [1333, 246] on div "10" at bounding box center [1343, 252] width 30 height 13
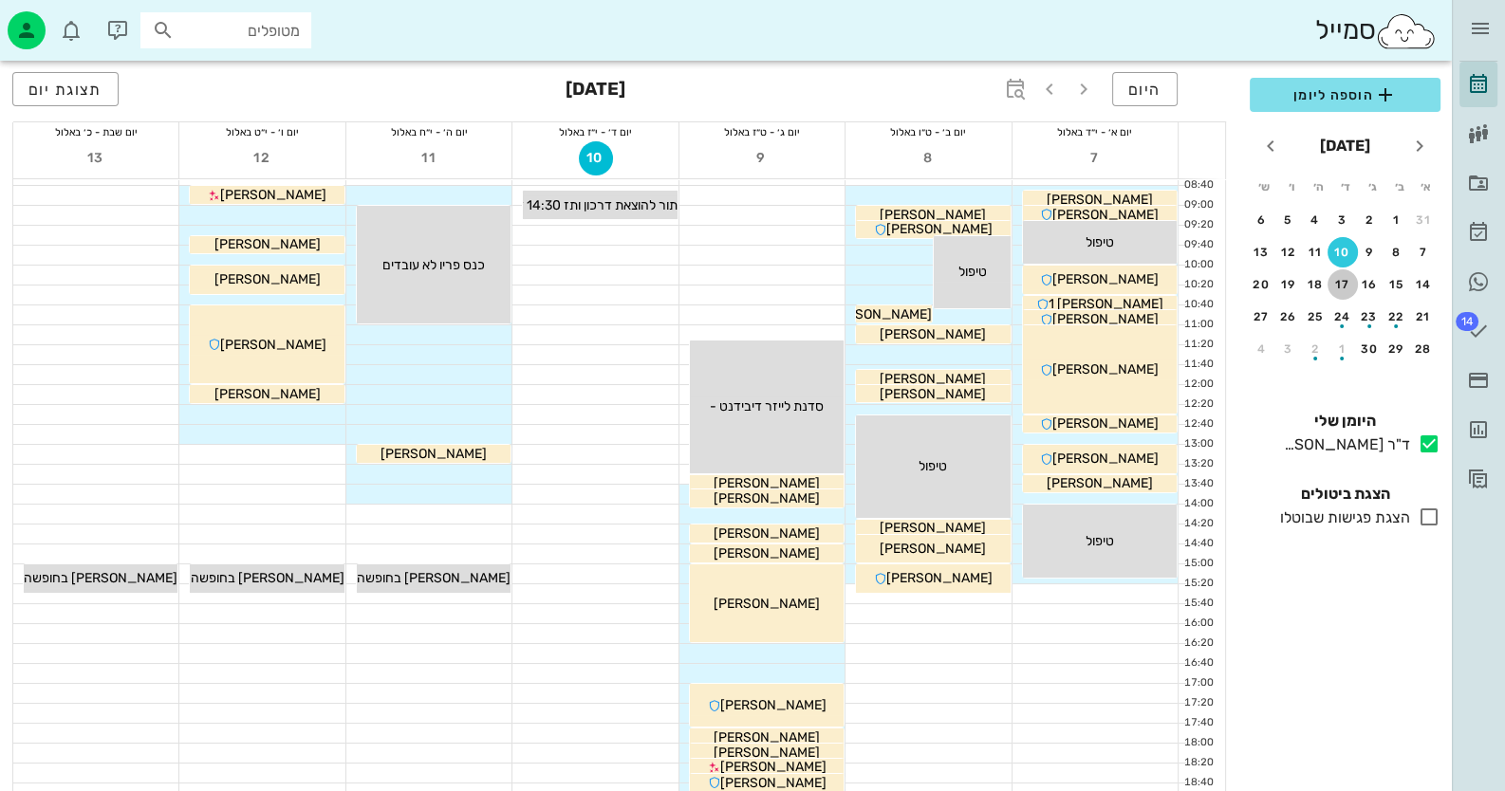
click at [1337, 284] on div "17" at bounding box center [1343, 284] width 30 height 13
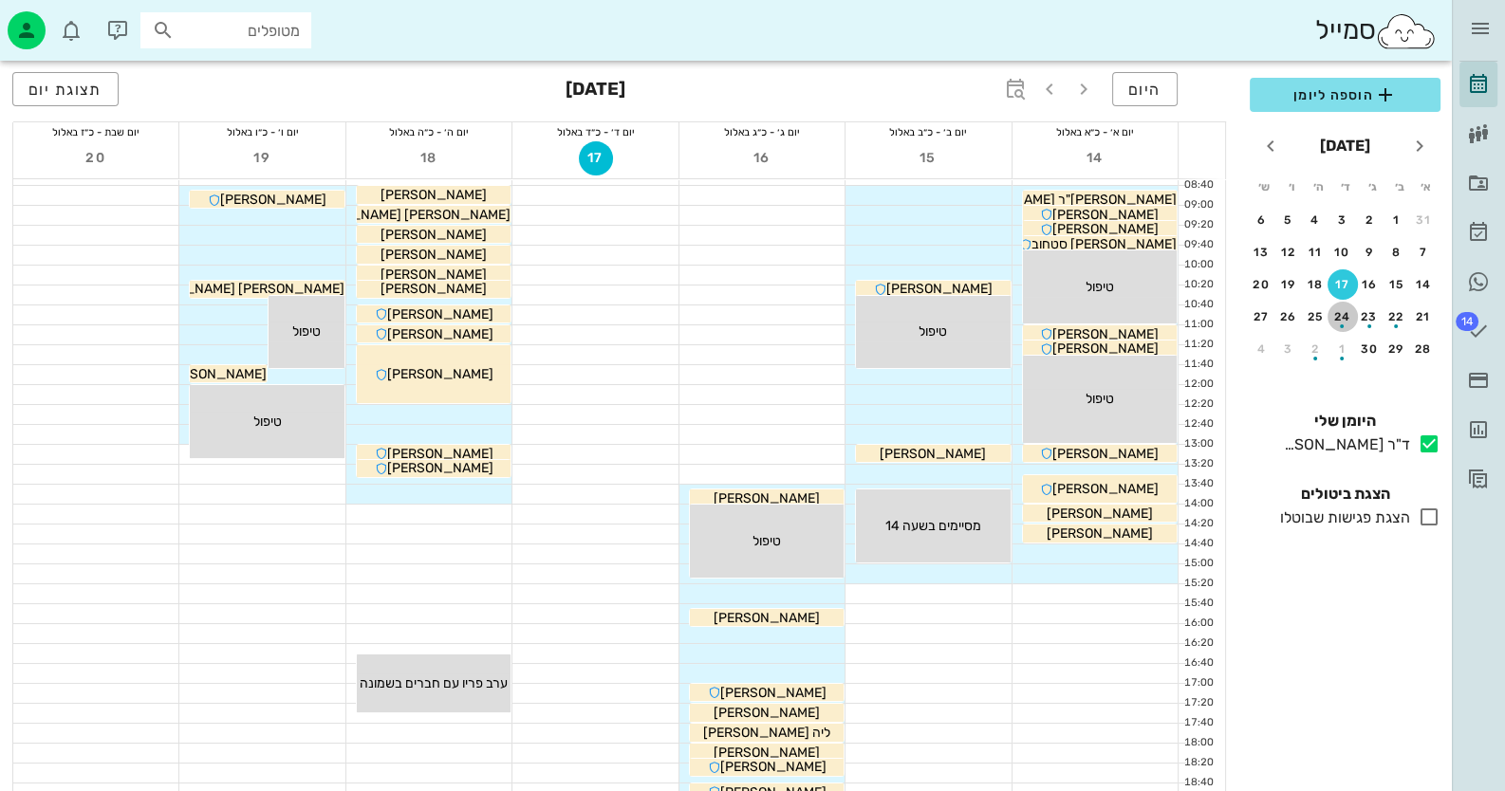
click at [1337, 316] on div "button" at bounding box center [1343, 321] width 30 height 10
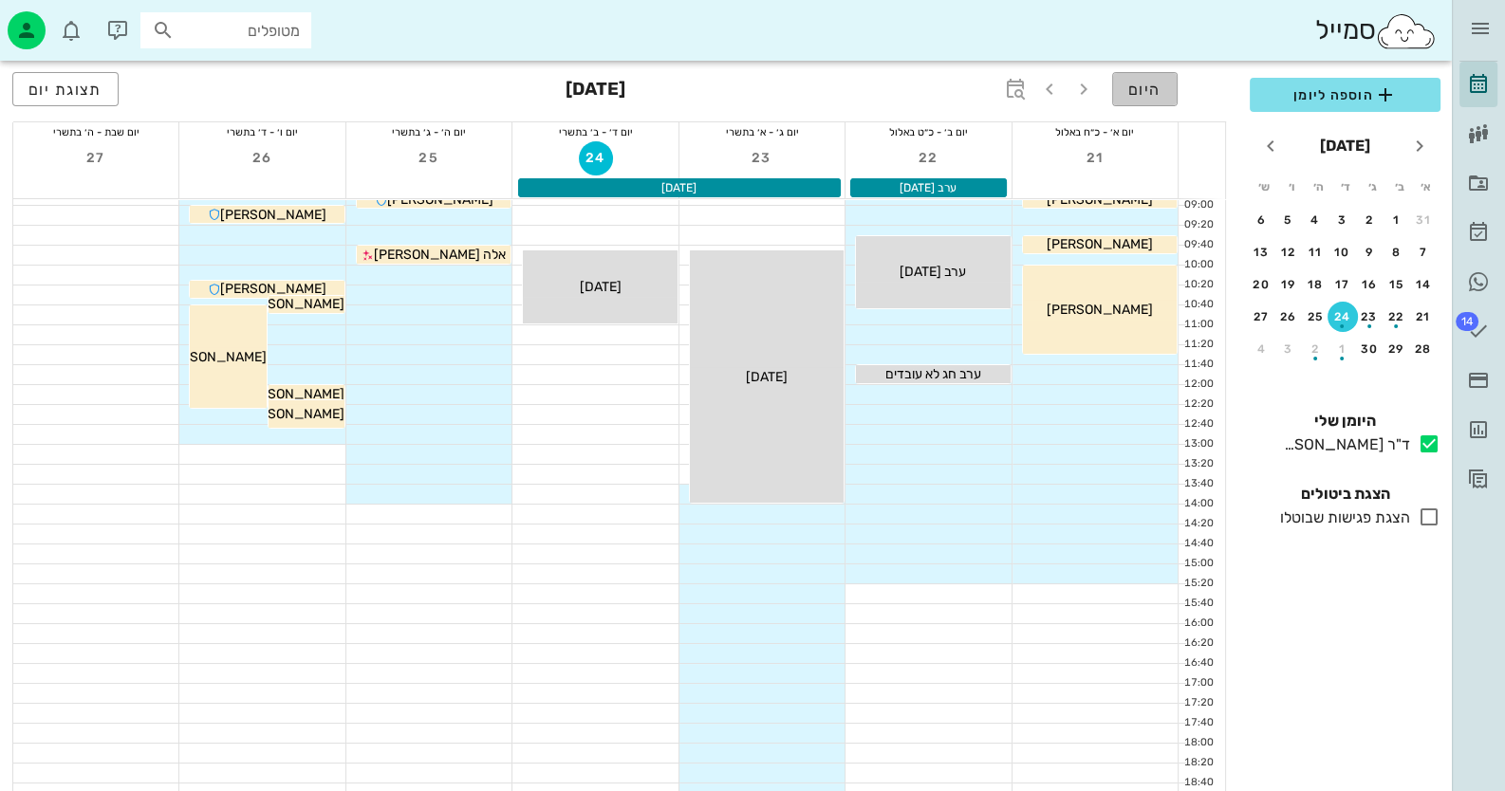
click at [1137, 96] on span "היום" at bounding box center [1144, 90] width 33 height 18
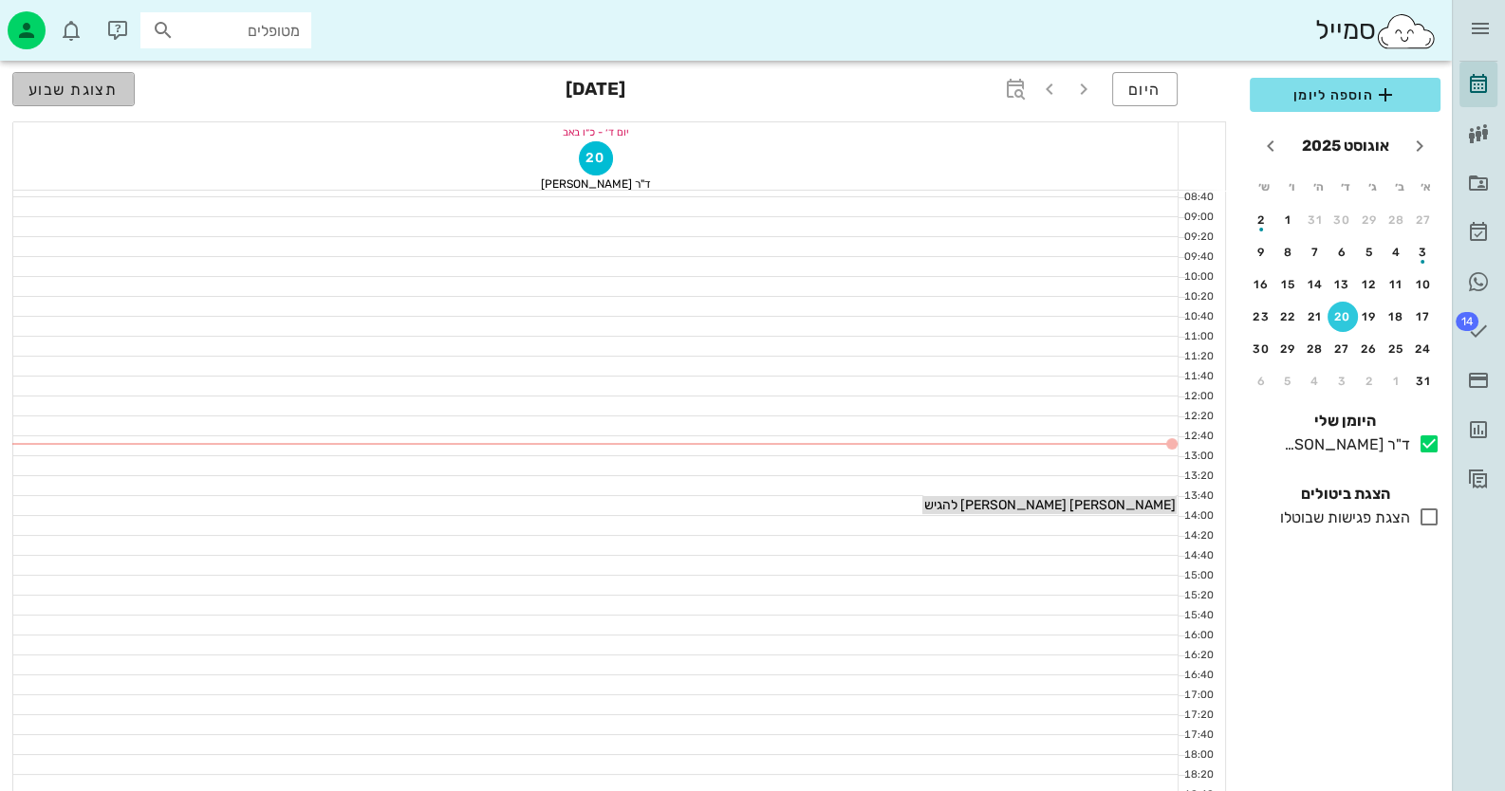
click at [102, 83] on span "תצוגת שבוע" at bounding box center [73, 90] width 90 height 18
